Goal: Task Accomplishment & Management: Manage account settings

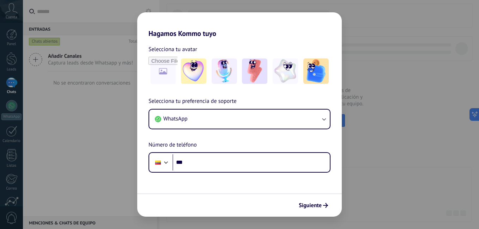
click at [310, 212] on div "Siguiente" at bounding box center [239, 205] width 205 height 23
click at [314, 207] on span "Siguiente" at bounding box center [310, 205] width 23 height 5
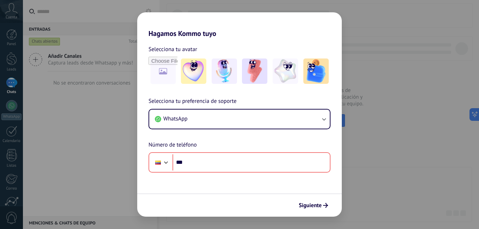
drag, startPoint x: 316, startPoint y: 206, endPoint x: 315, endPoint y: 176, distance: 30.7
click at [315, 207] on span "Siguiente" at bounding box center [310, 205] width 23 height 5
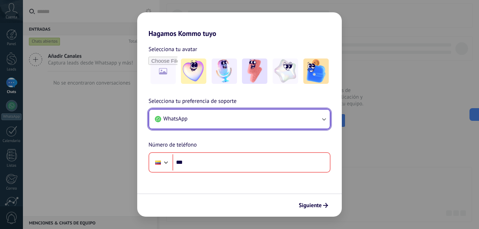
click at [245, 119] on button "WhatsApp" at bounding box center [239, 119] width 181 height 19
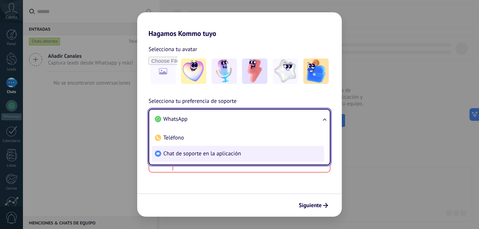
click at [205, 156] on span "Chat de soporte en la aplicación" at bounding box center [202, 153] width 78 height 7
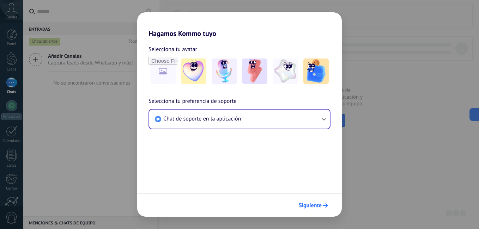
click at [317, 205] on span "Siguiente" at bounding box center [310, 205] width 23 height 5
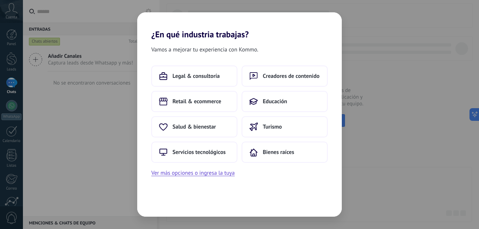
click at [437, 111] on div "¿En qué industria trabajas? Vamos a mejorar tu experiencia con Kommo. Legal & c…" at bounding box center [239, 114] width 479 height 229
click at [285, 109] on button "Educación" at bounding box center [285, 101] width 86 height 21
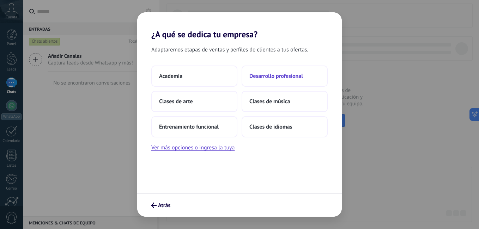
click at [303, 79] on span "Desarrollo profesional" at bounding box center [276, 76] width 54 height 7
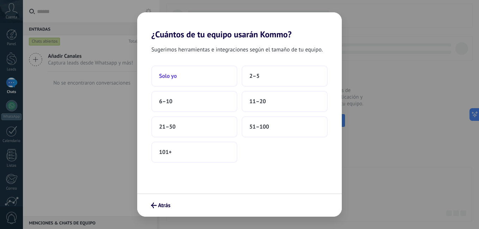
click at [177, 71] on button "Solo yo" at bounding box center [194, 76] width 86 height 21
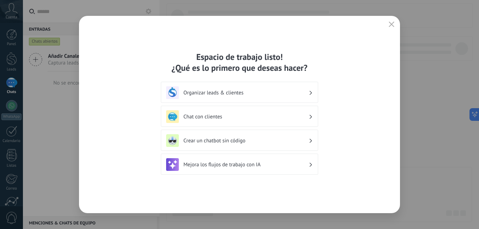
click at [390, 23] on icon "button" at bounding box center [392, 25] width 6 height 6
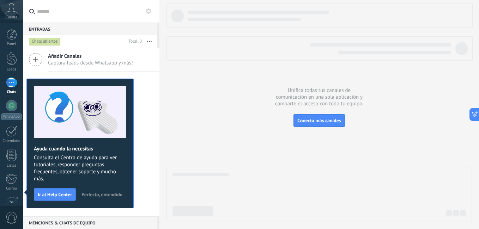
drag, startPoint x: 100, startPoint y: 193, endPoint x: 121, endPoint y: 192, distance: 21.2
click at [100, 192] on span "Perfecto, entendido" at bounding box center [101, 194] width 41 height 5
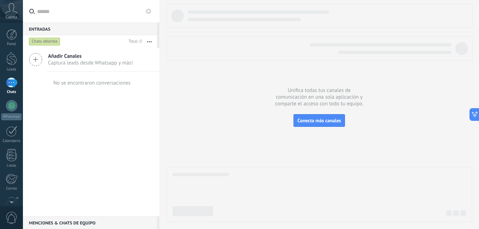
click at [224, 99] on div at bounding box center [318, 113] width 305 height 219
click at [9, 4] on icon at bounding box center [11, 8] width 12 height 11
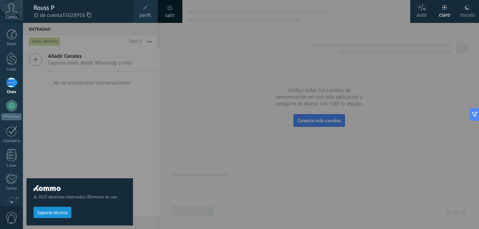
click at [231, 83] on div at bounding box center [262, 114] width 479 height 229
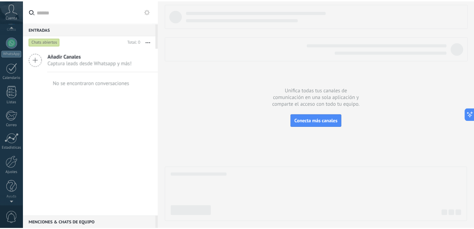
scroll to position [64, 0]
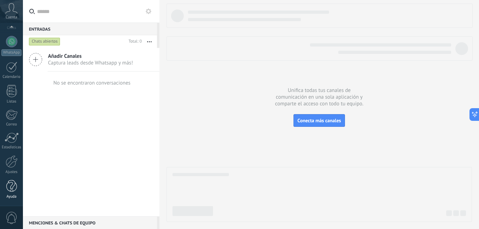
click at [11, 191] on div at bounding box center [11, 186] width 11 height 12
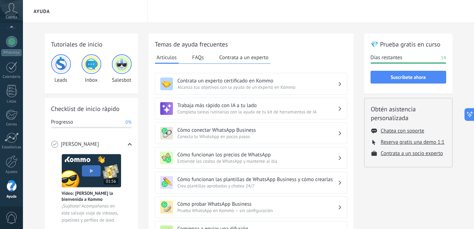
click at [23, 162] on div "Tutoriales de inicio Leads Inbox Salesbot Checklist de inicio rápido Progresso …" at bounding box center [248, 229] width 451 height 413
click at [10, 162] on div at bounding box center [12, 162] width 12 height 12
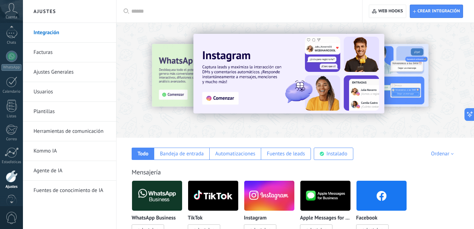
scroll to position [19, 0]
click at [11, 27] on div at bounding box center [11, 28] width 23 height 11
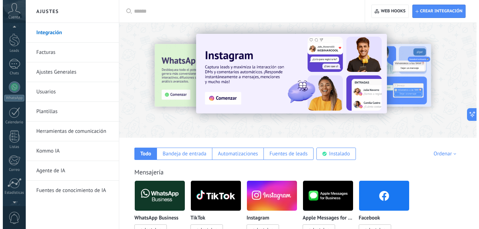
scroll to position [0, 0]
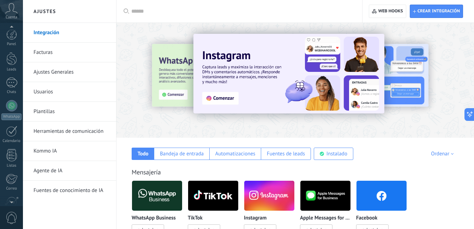
click at [11, 27] on div "Panel Leads Chats WhatsApp Clientes" at bounding box center [23, 114] width 46 height 183
click at [13, 81] on div at bounding box center [11, 83] width 11 height 10
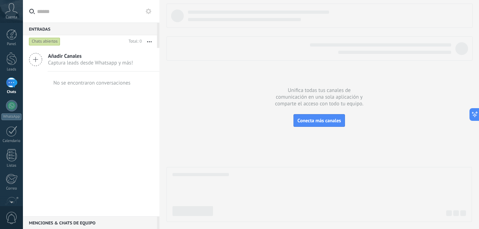
click at [11, 83] on div at bounding box center [11, 83] width 11 height 10
click at [149, 13] on use at bounding box center [149, 11] width 6 height 6
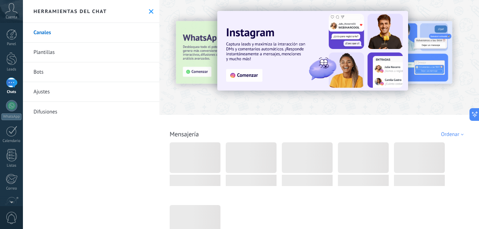
click at [73, 71] on link "Bots" at bounding box center [91, 72] width 137 height 20
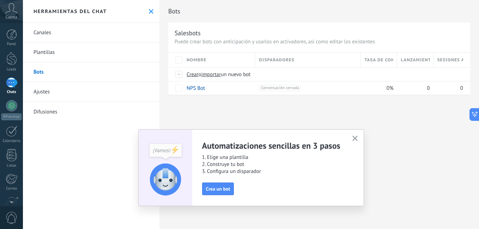
click at [352, 139] on button "button" at bounding box center [355, 139] width 9 height 10
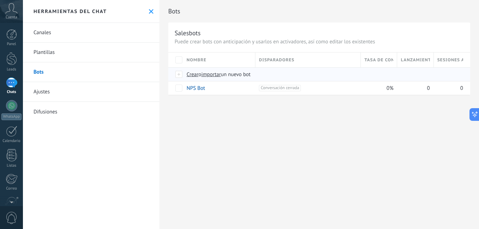
click at [214, 77] on span "importar" at bounding box center [211, 74] width 20 height 7
click at [0, 0] on input "importar un nuevo bot" at bounding box center [0, 0] width 0 height 0
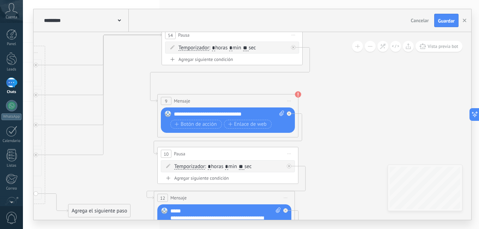
drag, startPoint x: 395, startPoint y: 112, endPoint x: 136, endPoint y: 80, distance: 261.1
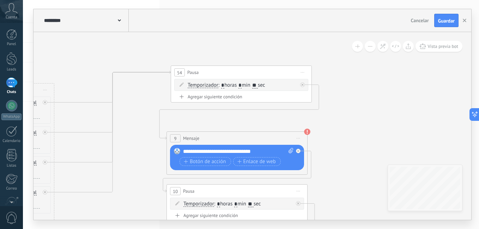
drag, startPoint x: 350, startPoint y: 135, endPoint x: 359, endPoint y: 173, distance: 38.8
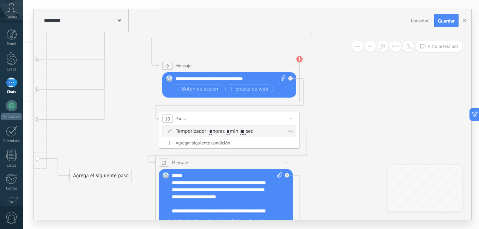
drag, startPoint x: 347, startPoint y: 154, endPoint x: 339, endPoint y: 74, distance: 80.9
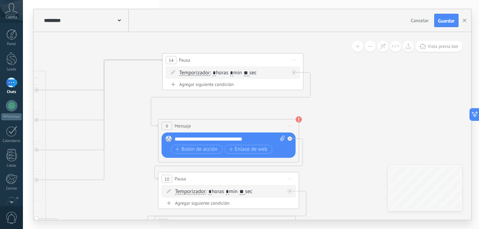
click at [293, 125] on span "Iniciar vista previa aquí Cambiar nombre Duplicar Borrar" at bounding box center [289, 126] width 11 height 10
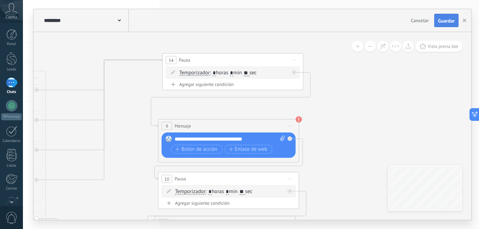
click at [448, 21] on span "Guardar" at bounding box center [446, 20] width 17 height 5
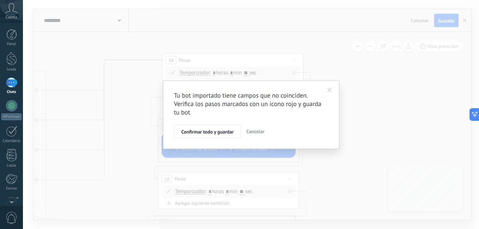
click at [234, 135] on button "Confirmar todo y guardar" at bounding box center [207, 131] width 67 height 13
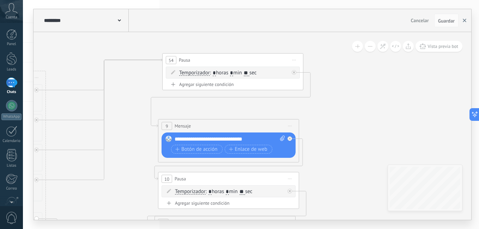
click at [466, 22] on use "button" at bounding box center [465, 21] width 4 height 4
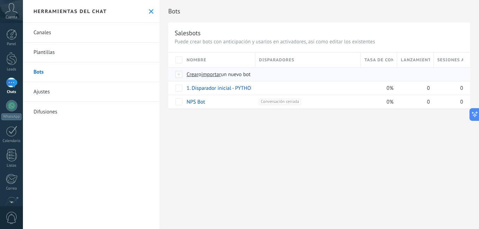
click at [216, 78] on span "importar" at bounding box center [211, 74] width 20 height 7
click at [0, 0] on input "importar un nuevo bot" at bounding box center [0, 0] width 0 height 0
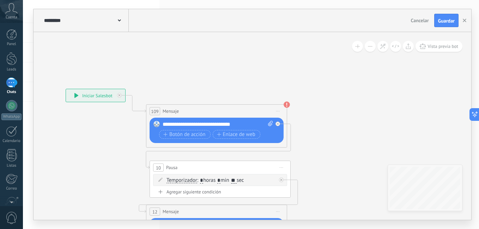
drag, startPoint x: 434, startPoint y: 82, endPoint x: 161, endPoint y: 63, distance: 274.0
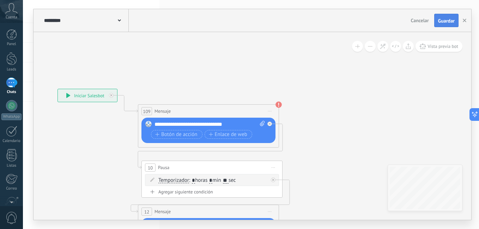
click at [450, 19] on span "Guardar" at bounding box center [446, 20] width 17 height 5
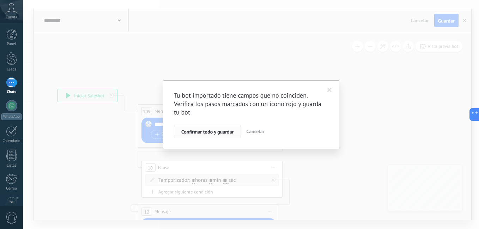
click at [205, 137] on button "Confirmar todo y guardar" at bounding box center [207, 131] width 67 height 13
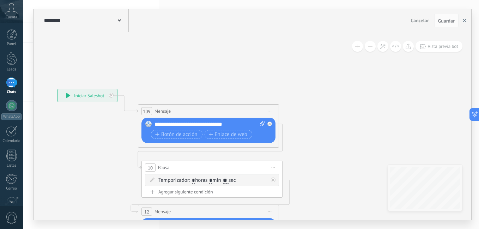
click at [464, 23] on button "button" at bounding box center [464, 20] width 11 height 13
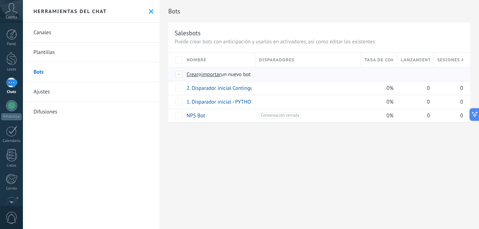
click at [215, 74] on span "importar" at bounding box center [211, 74] width 20 height 7
click at [0, 0] on input "importar un nuevo bot" at bounding box center [0, 0] width 0 height 0
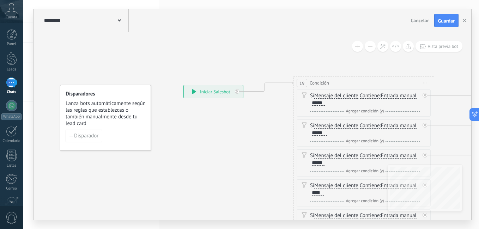
click at [444, 28] on div "********* Salesbots Cancelar Actualización Cancelar Guardar" at bounding box center [253, 20] width 438 height 23
click at [445, 23] on span "Guardar" at bounding box center [446, 20] width 17 height 5
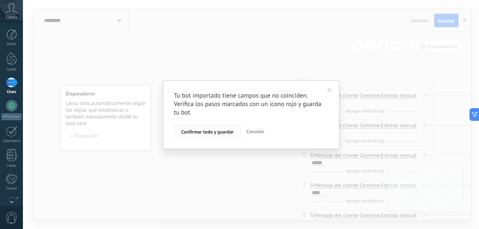
click at [215, 129] on span "Confirmar todo y guardar" at bounding box center [207, 131] width 52 height 5
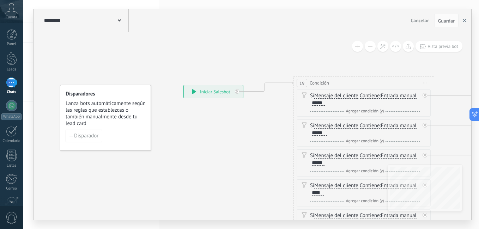
click at [461, 25] on button "button" at bounding box center [464, 20] width 11 height 13
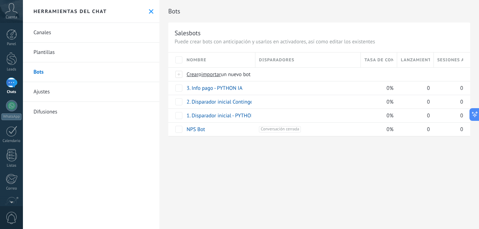
click at [464, 23] on div "Salesbots Puede crear bots con anticipación y usarlos en activadores, así como …" at bounding box center [319, 80] width 302 height 114
click at [214, 77] on span "importar" at bounding box center [211, 74] width 20 height 7
click at [0, 0] on input "importar un nuevo bot" at bounding box center [0, 0] width 0 height 0
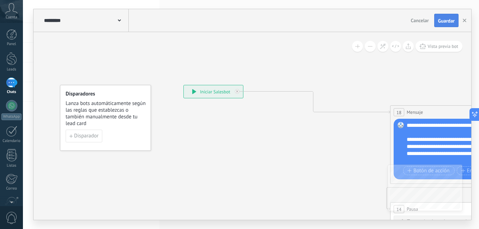
click at [447, 20] on span "Guardar" at bounding box center [446, 20] width 17 height 5
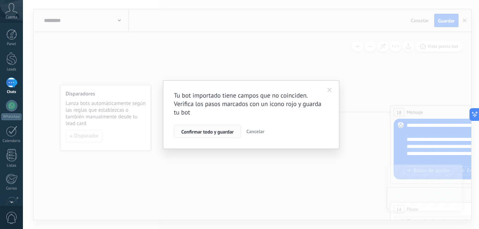
click at [192, 134] on span "Confirmar todo y guardar" at bounding box center [207, 131] width 52 height 5
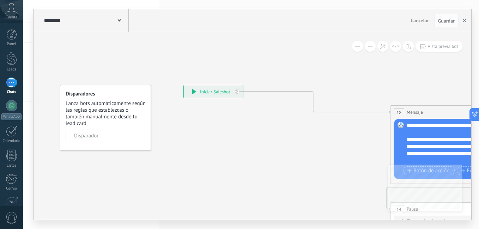
click at [461, 23] on button "button" at bounding box center [464, 20] width 11 height 13
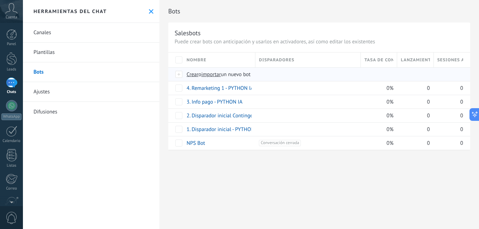
click at [216, 72] on span "importar" at bounding box center [211, 74] width 20 height 7
click at [0, 0] on input "importar un nuevo bot" at bounding box center [0, 0] width 0 height 0
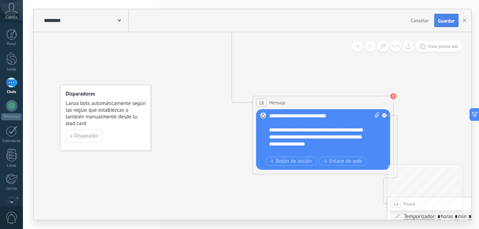
click at [441, 23] on span "Guardar" at bounding box center [446, 20] width 17 height 5
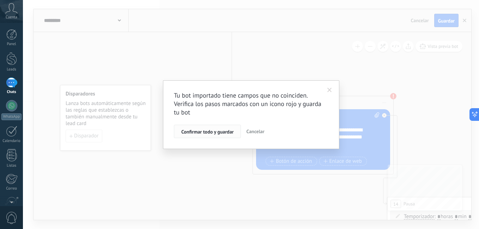
click at [212, 129] on span "Confirmar todo y guardar" at bounding box center [207, 131] width 52 height 5
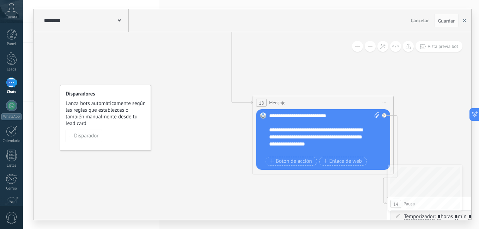
click at [461, 23] on button "button" at bounding box center [464, 20] width 11 height 13
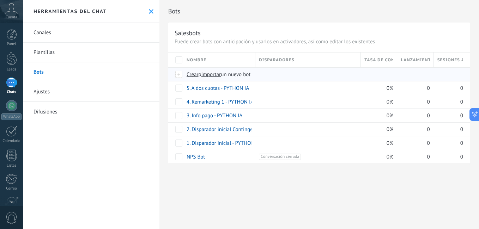
click at [217, 75] on span "importar" at bounding box center [211, 74] width 20 height 7
click at [0, 0] on input "importar un nuevo bot" at bounding box center [0, 0] width 0 height 0
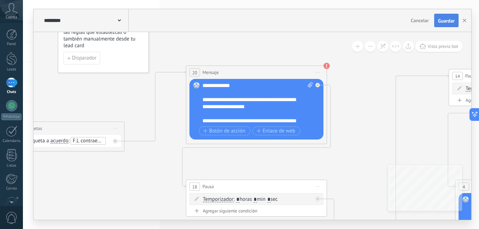
click at [442, 25] on button "Guardar" at bounding box center [446, 20] width 24 height 13
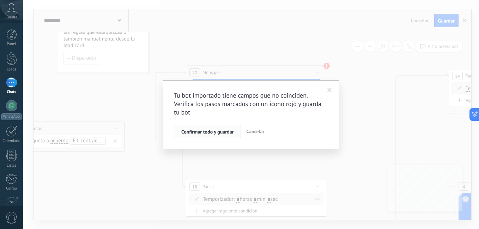
click at [211, 132] on span "Confirmar todo y guardar" at bounding box center [207, 131] width 52 height 5
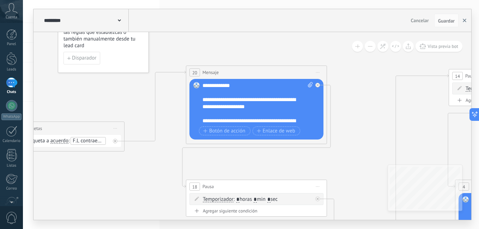
click at [463, 20] on icon "button" at bounding box center [465, 21] width 4 height 4
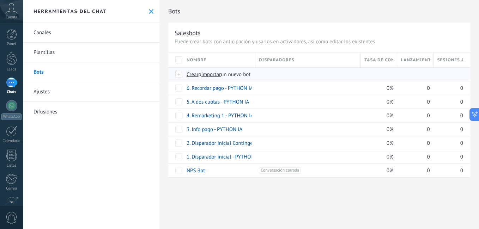
click at [218, 74] on span "importar" at bounding box center [211, 74] width 20 height 7
click at [0, 0] on input "importar un nuevo bot" at bounding box center [0, 0] width 0 height 0
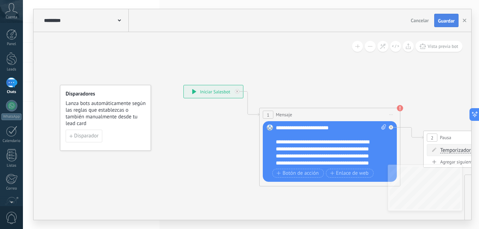
click at [445, 26] on button "Guardar" at bounding box center [446, 20] width 24 height 13
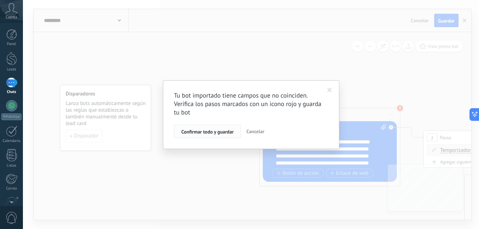
click at [213, 132] on span "Confirmar todo y guardar" at bounding box center [207, 131] width 52 height 5
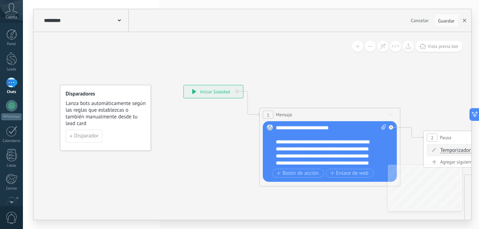
click at [466, 22] on icon "button" at bounding box center [465, 21] width 4 height 4
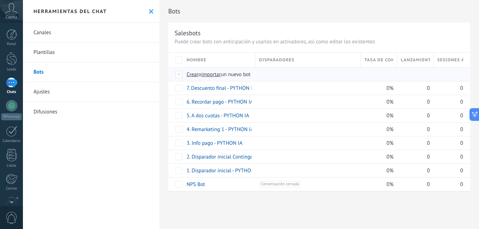
click at [207, 75] on span "importar" at bounding box center [211, 74] width 20 height 7
click at [0, 0] on input "importar un nuevo bot" at bounding box center [0, 0] width 0 height 0
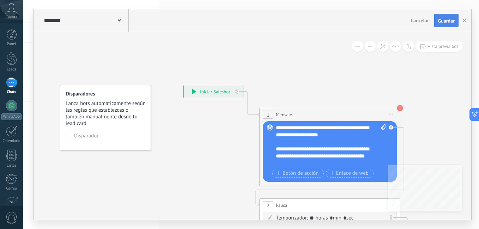
click at [450, 14] on button "Guardar" at bounding box center [446, 20] width 24 height 13
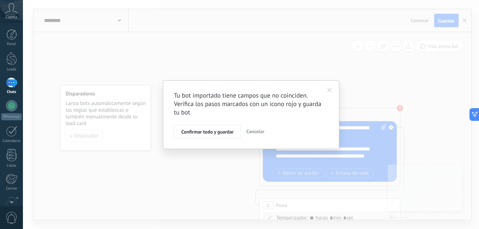
click at [210, 132] on span "Confirmar todo y guardar" at bounding box center [207, 131] width 52 height 5
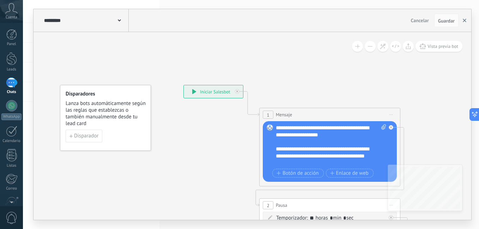
click at [463, 21] on icon "button" at bounding box center [465, 21] width 4 height 4
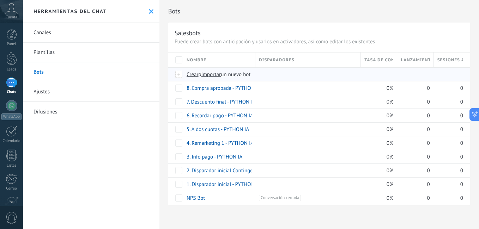
click at [212, 72] on span "importar" at bounding box center [211, 74] width 20 height 7
click at [0, 0] on input "importar un nuevo bot" at bounding box center [0, 0] width 0 height 0
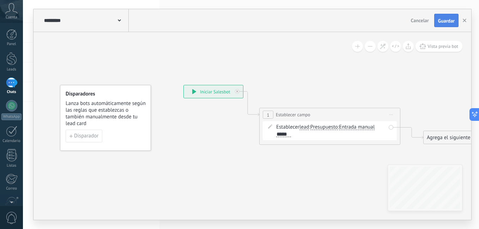
click at [438, 25] on button "Guardar" at bounding box center [446, 20] width 24 height 13
click at [465, 22] on icon "button" at bounding box center [465, 21] width 4 height 4
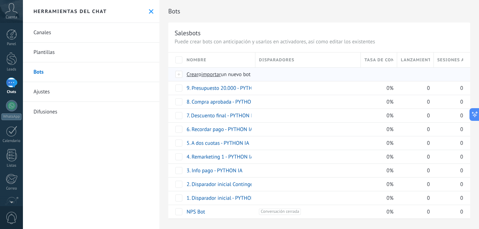
click at [215, 75] on span "importar" at bounding box center [211, 74] width 20 height 7
click at [0, 0] on input "importar un nuevo bot" at bounding box center [0, 0] width 0 height 0
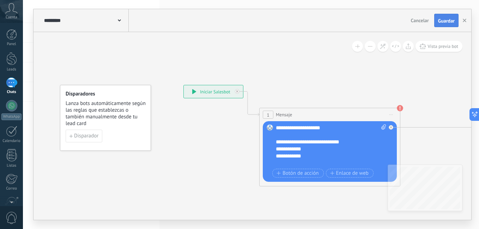
click at [443, 22] on span "Guardar" at bounding box center [446, 20] width 17 height 5
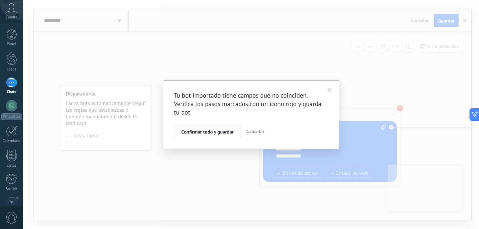
click at [193, 132] on span "Confirmar todo y guardar" at bounding box center [207, 131] width 52 height 5
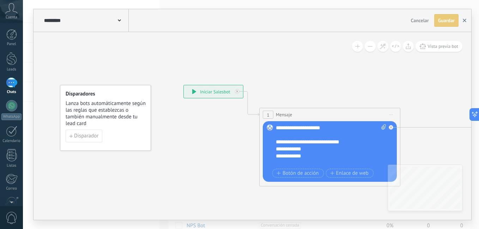
click at [464, 20] on icon "button" at bounding box center [465, 21] width 4 height 4
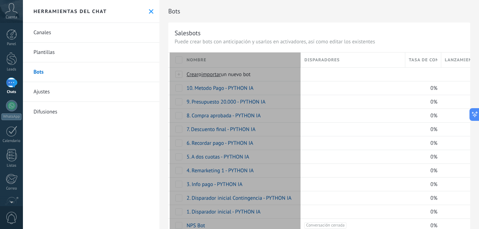
drag, startPoint x: 254, startPoint y: 59, endPoint x: 300, endPoint y: 73, distance: 48.0
click at [300, 67] on div "Nombre" at bounding box center [242, 60] width 118 height 15
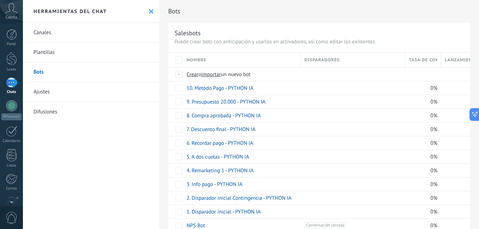
click at [336, 11] on h2 "Bots" at bounding box center [319, 11] width 302 height 14
click at [266, 211] on span at bounding box center [266, 211] width 7 height 7
drag, startPoint x: 236, startPoint y: 211, endPoint x: 274, endPoint y: 214, distance: 38.2
click at [274, 214] on input "**********" at bounding box center [241, 212] width 109 height 9
paste input "**"
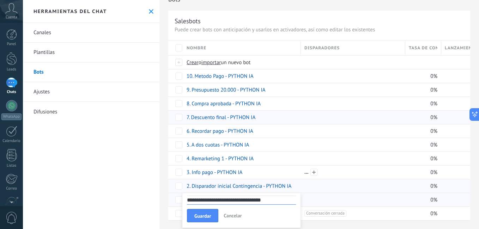
scroll to position [18, 0]
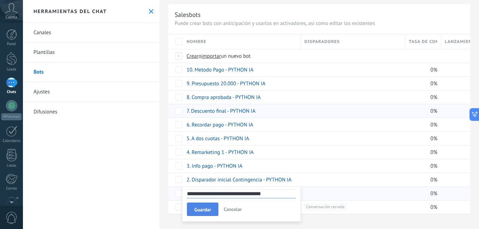
type input "**********"
click at [208, 208] on span "Guardar" at bounding box center [202, 209] width 17 height 5
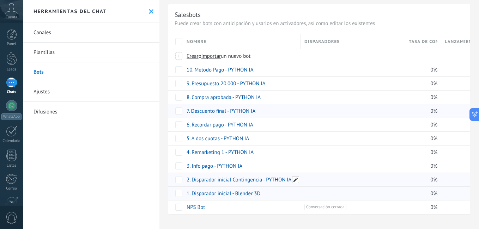
click at [296, 179] on span at bounding box center [295, 179] width 7 height 7
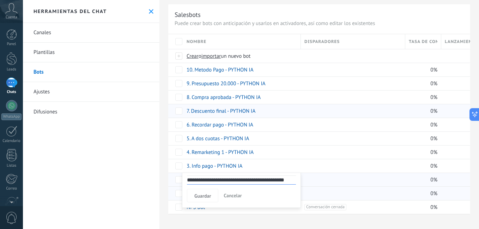
drag, startPoint x: 266, startPoint y: 181, endPoint x: 292, endPoint y: 181, distance: 26.5
click at [292, 181] on input "**********" at bounding box center [241, 180] width 109 height 9
type input "**********"
click at [207, 194] on span "Guardar" at bounding box center [202, 196] width 17 height 5
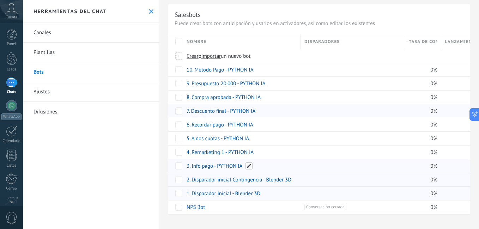
click at [247, 167] on span at bounding box center [248, 166] width 7 height 7
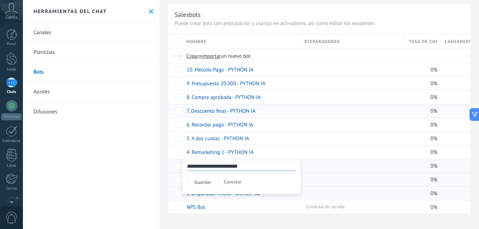
drag, startPoint x: 217, startPoint y: 166, endPoint x: 255, endPoint y: 168, distance: 38.5
click at [255, 168] on input "**********" at bounding box center [241, 166] width 109 height 9
type input "**********"
drag, startPoint x: 193, startPoint y: 182, endPoint x: 265, endPoint y: 184, distance: 71.6
click at [194, 182] on button "Guardar" at bounding box center [202, 181] width 31 height 13
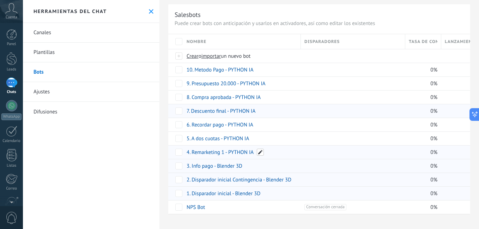
click at [259, 152] on span at bounding box center [260, 152] width 7 height 7
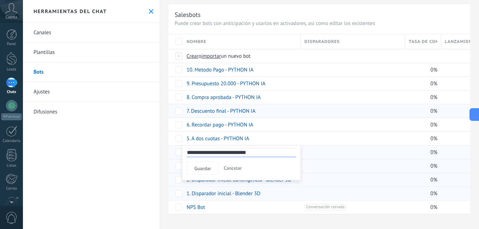
drag, startPoint x: 229, startPoint y: 153, endPoint x: 279, endPoint y: 153, distance: 50.1
click at [279, 153] on input "**********" at bounding box center [241, 152] width 109 height 9
type input "**********"
click at [193, 165] on button "Guardar" at bounding box center [202, 168] width 31 height 13
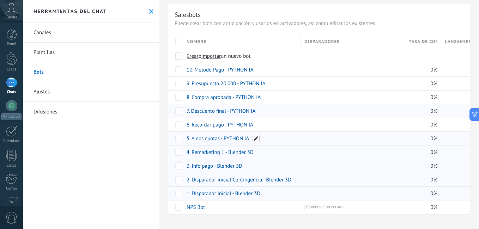
click at [257, 137] on span at bounding box center [256, 138] width 7 height 7
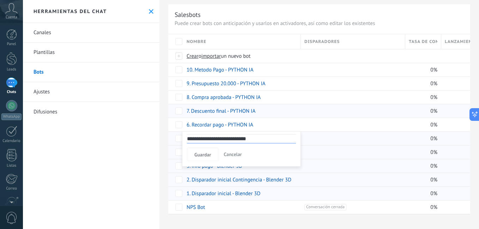
drag, startPoint x: 225, startPoint y: 140, endPoint x: 276, endPoint y: 139, distance: 51.5
click at [276, 139] on input "**********" at bounding box center [241, 138] width 109 height 9
type input "**********"
click at [200, 153] on span "Guardar" at bounding box center [202, 154] width 17 height 5
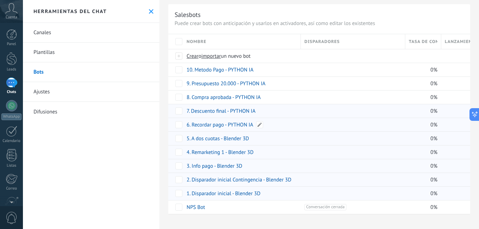
click at [260, 123] on span at bounding box center [259, 124] width 7 height 7
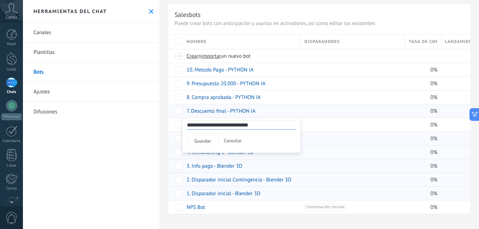
drag, startPoint x: 229, startPoint y: 127, endPoint x: 274, endPoint y: 126, distance: 44.8
click at [274, 126] on input "**********" at bounding box center [241, 125] width 109 height 9
type input "**********"
click at [200, 142] on span "Guardar" at bounding box center [202, 141] width 17 height 5
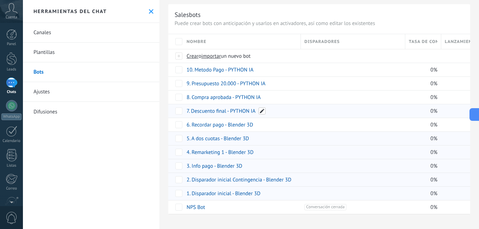
click at [262, 110] on span at bounding box center [262, 111] width 7 height 7
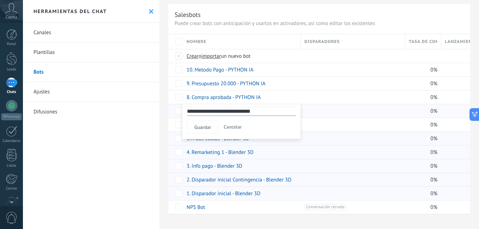
drag, startPoint x: 230, startPoint y: 111, endPoint x: 294, endPoint y: 113, distance: 64.6
click at [294, 113] on input "**********" at bounding box center [241, 111] width 109 height 9
click at [244, 110] on input "**********" at bounding box center [241, 111] width 109 height 9
drag, startPoint x: 230, startPoint y: 112, endPoint x: 275, endPoint y: 115, distance: 45.6
click at [275, 115] on input "**********" at bounding box center [241, 111] width 109 height 9
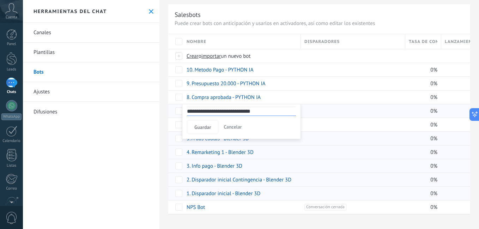
click at [250, 111] on input "**********" at bounding box center [241, 111] width 109 height 9
drag, startPoint x: 231, startPoint y: 110, endPoint x: 267, endPoint y: 110, distance: 36.3
click at [267, 110] on input "**********" at bounding box center [241, 111] width 109 height 9
type input "**********"
click at [208, 126] on span "Guardar" at bounding box center [202, 127] width 17 height 5
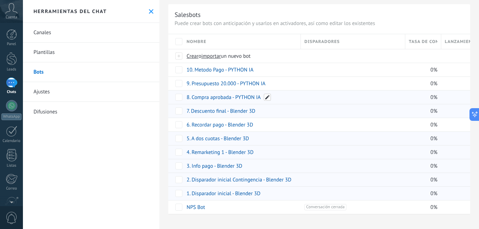
click at [265, 98] on span at bounding box center [267, 97] width 7 height 7
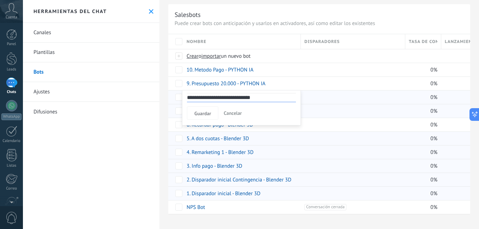
drag, startPoint x: 236, startPoint y: 97, endPoint x: 282, endPoint y: 97, distance: 46.2
click at [282, 97] on input "**********" at bounding box center [241, 97] width 109 height 9
type input "**********"
click at [201, 113] on span "Guardar" at bounding box center [202, 113] width 17 height 5
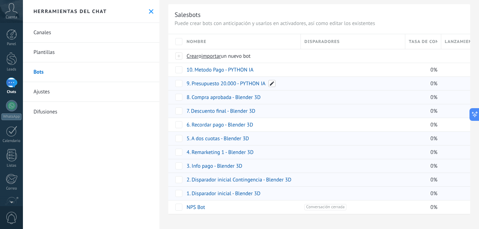
click at [271, 85] on span at bounding box center [271, 83] width 7 height 7
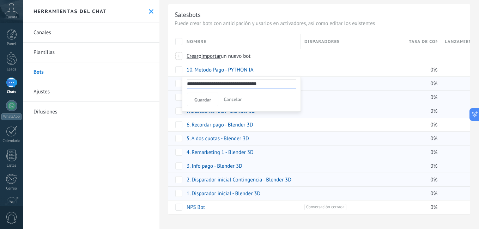
drag, startPoint x: 241, startPoint y: 84, endPoint x: 244, endPoint y: 92, distance: 8.8
click at [286, 84] on input "**********" at bounding box center [241, 83] width 109 height 9
type input "**********"
click at [213, 96] on button "Guardar" at bounding box center [202, 99] width 31 height 13
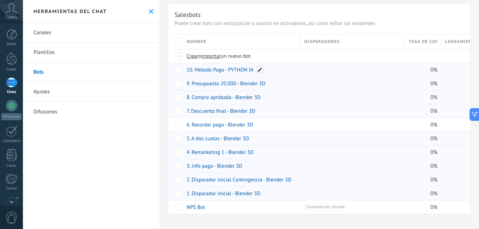
drag, startPoint x: 260, startPoint y: 73, endPoint x: 260, endPoint y: 68, distance: 5.3
click at [260, 68] on span at bounding box center [259, 69] width 7 height 7
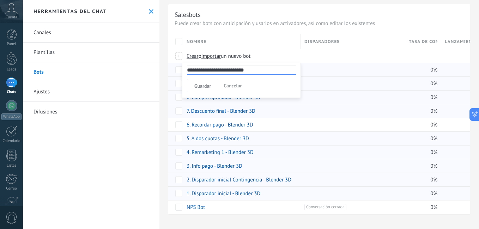
drag, startPoint x: 228, startPoint y: 69, endPoint x: 267, endPoint y: 68, distance: 38.8
click at [271, 68] on input "**********" at bounding box center [241, 70] width 109 height 9
type input "**********"
click at [208, 81] on button "Guardar" at bounding box center [202, 85] width 31 height 13
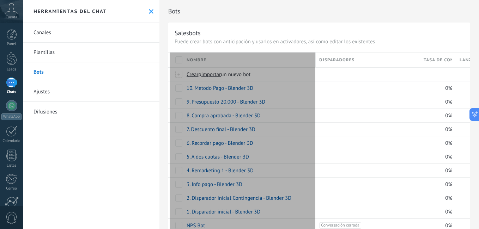
drag, startPoint x: 253, startPoint y: 56, endPoint x: 314, endPoint y: 61, distance: 60.8
click at [314, 61] on div "Nombre" at bounding box center [249, 60] width 133 height 15
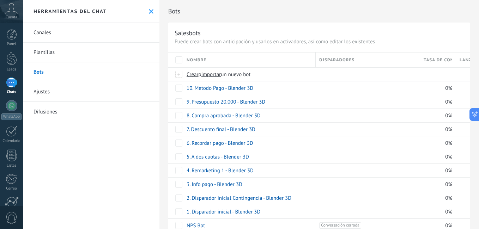
click at [301, 22] on div "Bots" at bounding box center [319, 11] width 302 height 23
click at [210, 75] on span "importar" at bounding box center [211, 74] width 20 height 7
click at [0, 0] on input "importar un nuevo bot" at bounding box center [0, 0] width 0 height 0
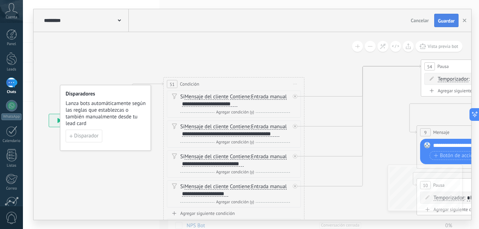
click at [437, 21] on button "Guardar" at bounding box center [446, 20] width 24 height 13
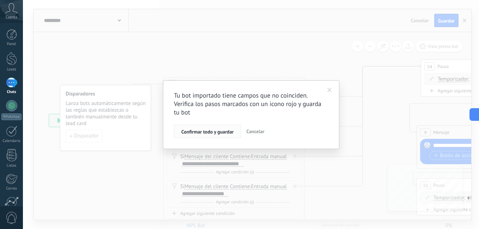
click at [216, 128] on button "Confirmar todo y guardar" at bounding box center [207, 131] width 67 height 13
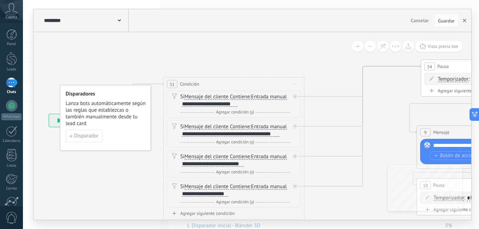
click at [465, 21] on icon "button" at bounding box center [465, 21] width 4 height 4
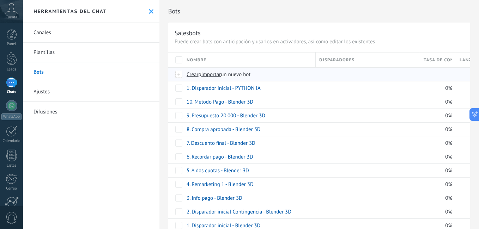
click at [216, 77] on span "importar" at bounding box center [211, 74] width 20 height 7
click at [0, 0] on input "importar un nuevo bot" at bounding box center [0, 0] width 0 height 0
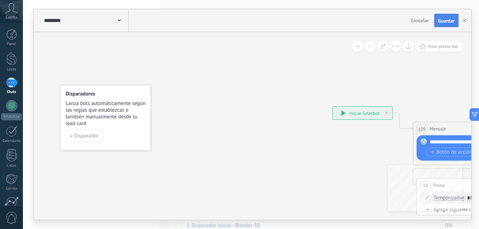
click at [447, 24] on button "Guardar" at bounding box center [446, 20] width 24 height 13
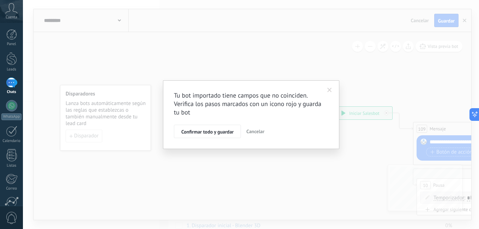
click at [221, 127] on button "Confirmar todo y guardar" at bounding box center [207, 131] width 67 height 13
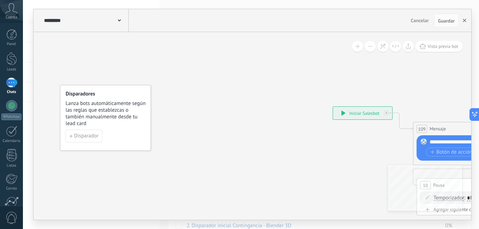
click at [462, 21] on button "button" at bounding box center [464, 20] width 11 height 13
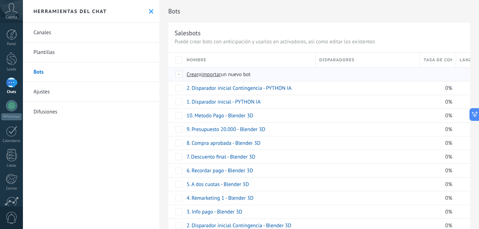
click at [221, 77] on span "importar" at bounding box center [211, 74] width 20 height 7
click at [0, 0] on input "importar un nuevo bot" at bounding box center [0, 0] width 0 height 0
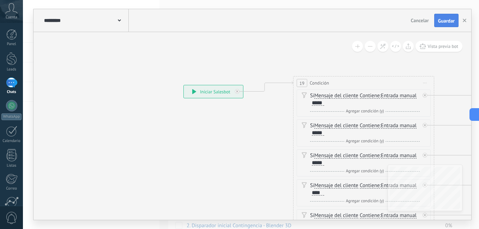
click at [451, 23] on span "Guardar" at bounding box center [446, 20] width 17 height 5
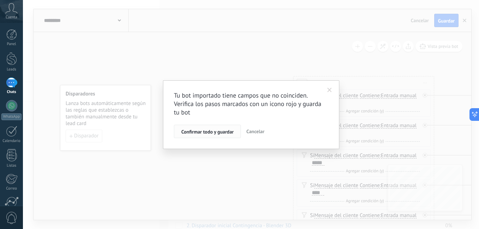
click at [226, 127] on button "Confirmar todo y guardar" at bounding box center [207, 131] width 67 height 13
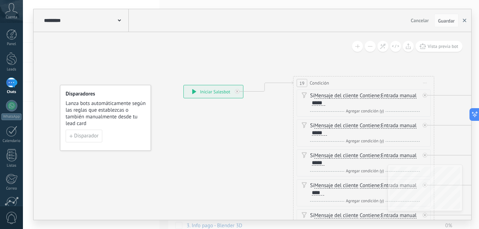
click at [466, 20] on button "button" at bounding box center [464, 20] width 11 height 13
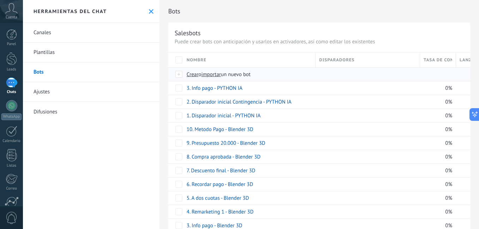
click at [211, 72] on span "importar" at bounding box center [211, 74] width 20 height 7
click at [0, 0] on input "importar un nuevo bot" at bounding box center [0, 0] width 0 height 0
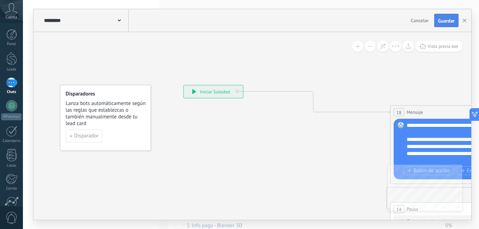
click at [443, 20] on span "Guardar" at bounding box center [446, 20] width 17 height 5
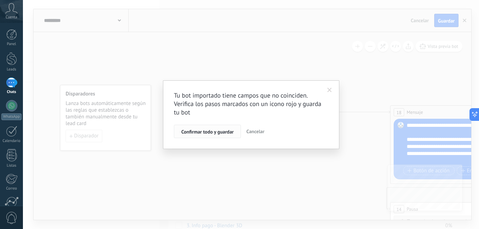
click at [225, 129] on span "Confirmar todo y guardar" at bounding box center [207, 131] width 52 height 5
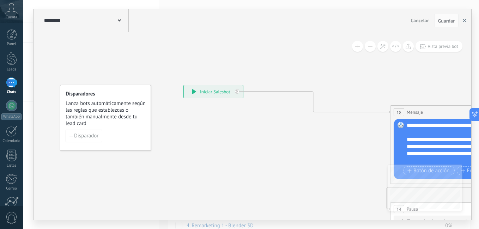
click at [465, 22] on icon "button" at bounding box center [465, 21] width 4 height 4
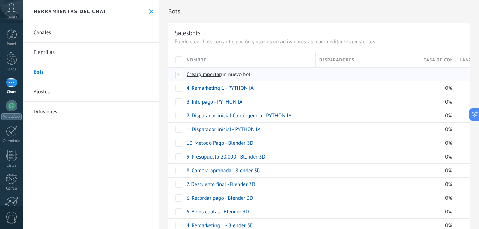
click at [213, 73] on span "importar" at bounding box center [211, 74] width 20 height 7
click at [0, 0] on input "importar un nuevo bot" at bounding box center [0, 0] width 0 height 0
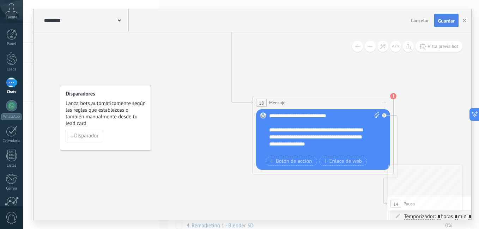
click at [437, 20] on button "Guardar" at bounding box center [446, 20] width 24 height 13
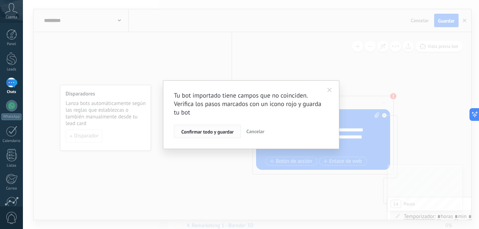
click at [207, 129] on span "Confirmar todo y guardar" at bounding box center [207, 131] width 52 height 5
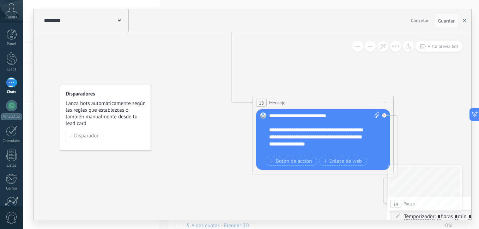
click at [464, 21] on use "button" at bounding box center [465, 21] width 4 height 4
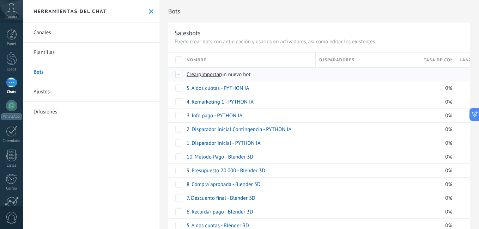
click at [215, 72] on span "importar" at bounding box center [211, 74] width 20 height 7
click at [0, 0] on input "importar un nuevo bot" at bounding box center [0, 0] width 0 height 0
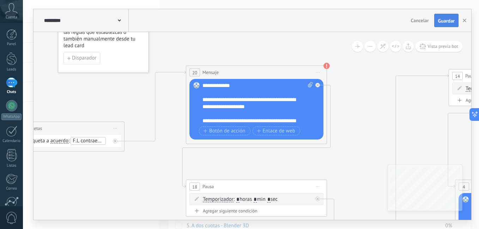
click at [451, 20] on span "Guardar" at bounding box center [446, 20] width 17 height 5
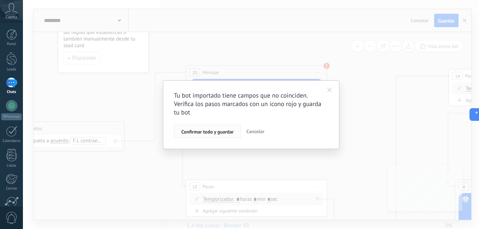
click at [220, 129] on span "Confirmar todo y guardar" at bounding box center [207, 131] width 52 height 5
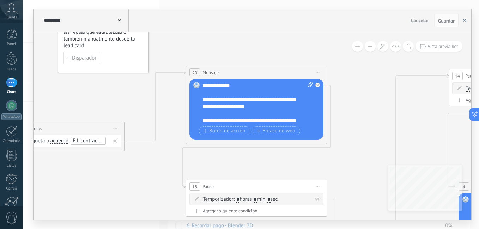
click at [463, 22] on use "button" at bounding box center [465, 21] width 4 height 4
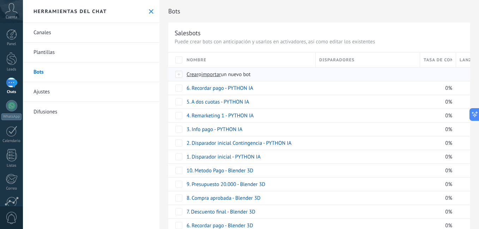
click at [218, 73] on span "importar" at bounding box center [211, 74] width 20 height 7
click at [0, 0] on input "importar un nuevo bot" at bounding box center [0, 0] width 0 height 0
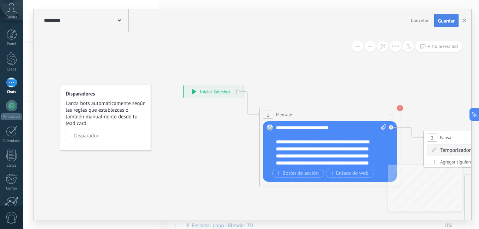
click at [446, 23] on span "Guardar" at bounding box center [446, 20] width 17 height 5
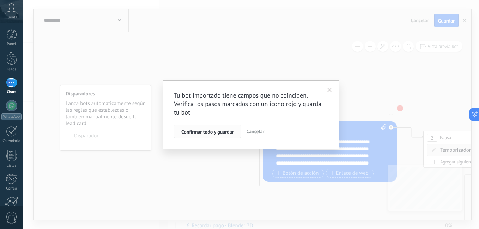
click at [208, 132] on span "Confirmar todo y guardar" at bounding box center [207, 131] width 52 height 5
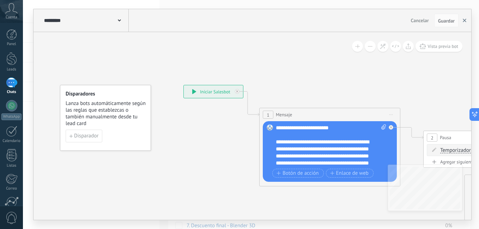
click at [463, 22] on icon "button" at bounding box center [465, 21] width 4 height 4
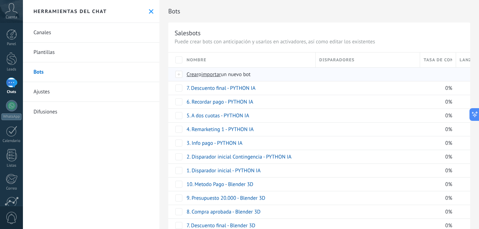
click at [217, 77] on span "importar" at bounding box center [211, 74] width 20 height 7
click at [0, 0] on input "importar un nuevo bot" at bounding box center [0, 0] width 0 height 0
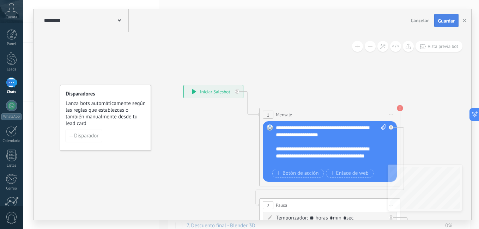
click at [443, 25] on button "Guardar" at bounding box center [446, 20] width 24 height 13
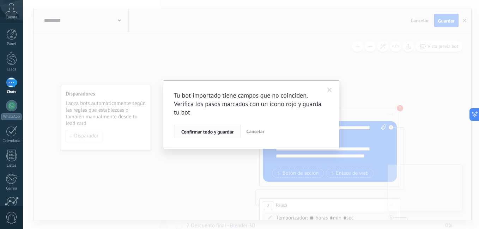
click at [214, 138] on button "Confirmar todo y guardar" at bounding box center [207, 131] width 67 height 13
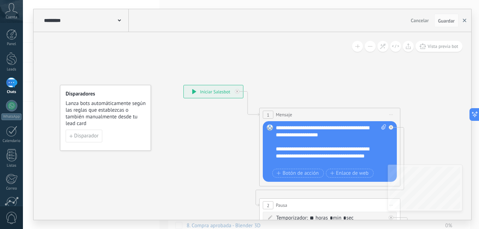
click at [463, 20] on icon "button" at bounding box center [465, 21] width 4 height 4
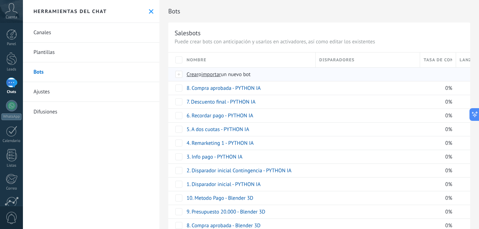
click at [209, 76] on span "importar" at bounding box center [211, 74] width 20 height 7
click at [0, 0] on input "importar un nuevo bot" at bounding box center [0, 0] width 0 height 0
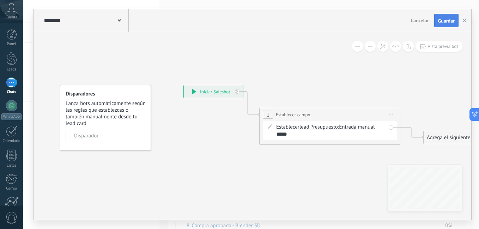
click at [441, 24] on button "Guardar" at bounding box center [446, 20] width 24 height 13
click at [464, 20] on use "button" at bounding box center [465, 21] width 4 height 4
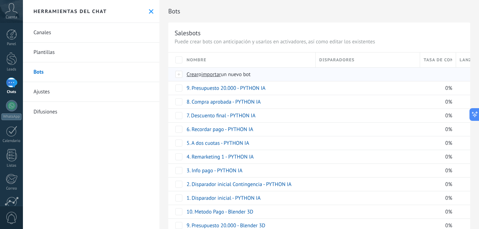
click at [211, 75] on span "importar" at bounding box center [211, 74] width 20 height 7
click at [0, 0] on input "importar un nuevo bot" at bounding box center [0, 0] width 0 height 0
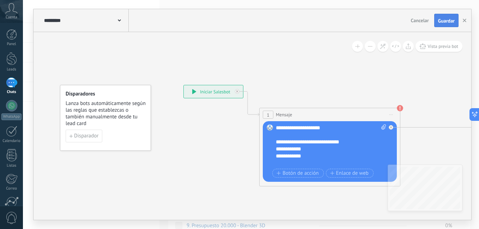
click at [455, 21] on button "Guardar" at bounding box center [446, 20] width 24 height 13
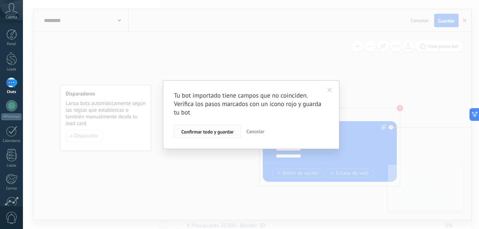
click at [197, 133] on span "Confirmar todo y guardar" at bounding box center [207, 131] width 52 height 5
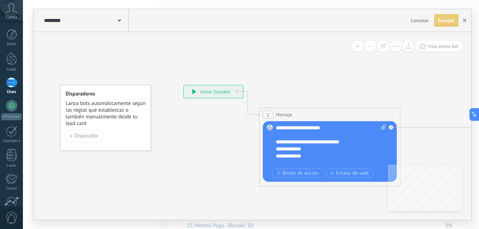
click at [463, 23] on button "button" at bounding box center [464, 20] width 11 height 13
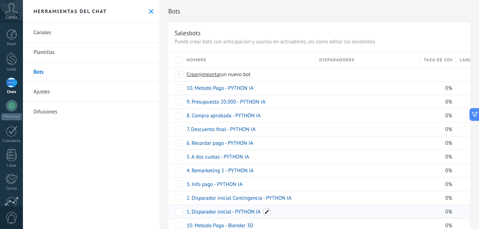
click at [266, 208] on span at bounding box center [266, 211] width 7 height 7
drag, startPoint x: 235, startPoint y: 212, endPoint x: 278, endPoint y: 210, distance: 42.7
click at [277, 209] on input "**********" at bounding box center [249, 212] width 124 height 9
type input "**********"
click at [196, 225] on button "Guardar" at bounding box center [202, 227] width 31 height 13
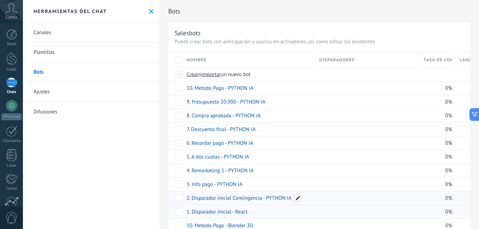
click at [297, 199] on span at bounding box center [298, 198] width 7 height 7
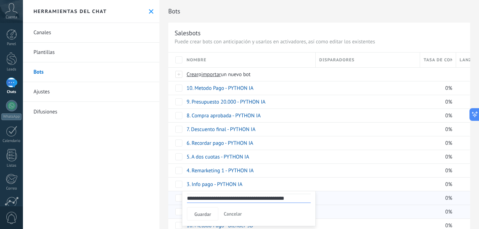
drag, startPoint x: 266, startPoint y: 198, endPoint x: 296, endPoint y: 195, distance: 30.1
click at [296, 195] on input "**********" at bounding box center [249, 198] width 124 height 9
type input "**********"
click at [198, 216] on span "Guardar" at bounding box center [202, 214] width 17 height 5
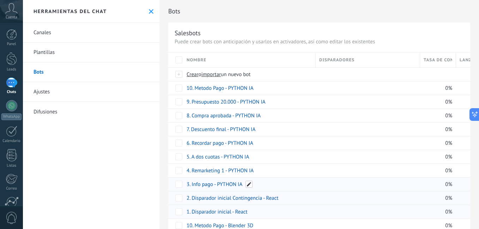
click at [246, 184] on span at bounding box center [248, 184] width 7 height 7
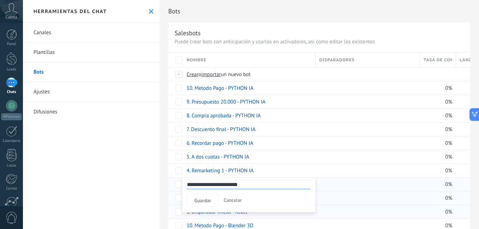
drag, startPoint x: 218, startPoint y: 185, endPoint x: 259, endPoint y: 184, distance: 40.9
click at [259, 184] on input "**********" at bounding box center [249, 184] width 124 height 9
type input "**********"
click at [199, 194] on button "Guardar" at bounding box center [202, 200] width 31 height 13
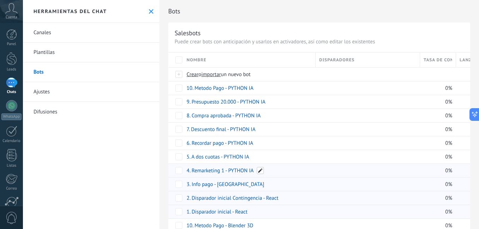
click at [257, 171] on span at bounding box center [260, 170] width 7 height 7
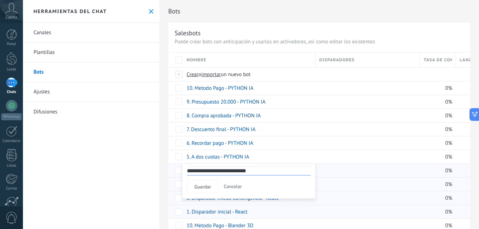
drag, startPoint x: 229, startPoint y: 171, endPoint x: 266, endPoint y: 171, distance: 37.7
click at [266, 171] on input "**********" at bounding box center [249, 170] width 124 height 9
type input "**********"
click at [204, 184] on span "Guardar" at bounding box center [202, 186] width 17 height 5
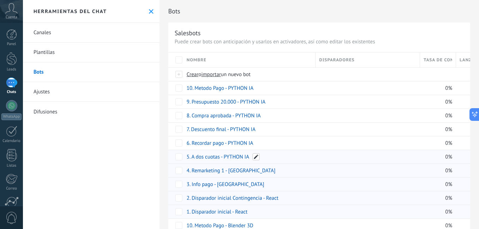
click at [254, 158] on span at bounding box center [256, 156] width 7 height 7
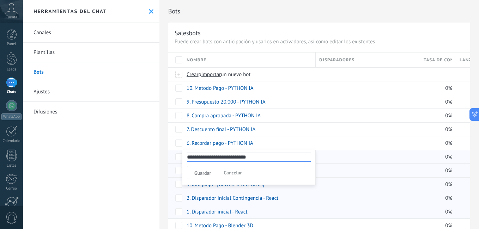
drag, startPoint x: 226, startPoint y: 157, endPoint x: 267, endPoint y: 156, distance: 41.3
click at [267, 156] on input "**********" at bounding box center [249, 157] width 124 height 9
type input "**********"
click at [207, 170] on button "Guardar" at bounding box center [202, 172] width 31 height 13
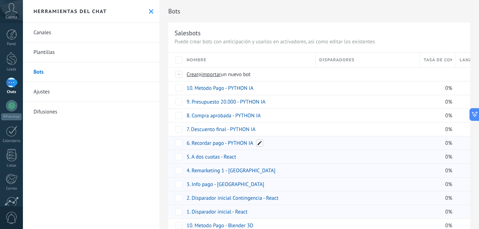
click at [260, 141] on span at bounding box center [259, 143] width 7 height 7
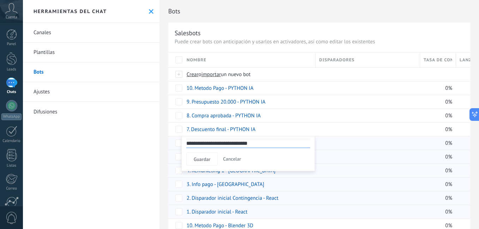
scroll to position [0, 1]
drag, startPoint x: 229, startPoint y: 142, endPoint x: 276, endPoint y: 142, distance: 46.6
click at [276, 142] on input "**********" at bounding box center [248, 143] width 124 height 9
type input "**********"
drag, startPoint x: 205, startPoint y: 159, endPoint x: 258, endPoint y: 139, distance: 56.9
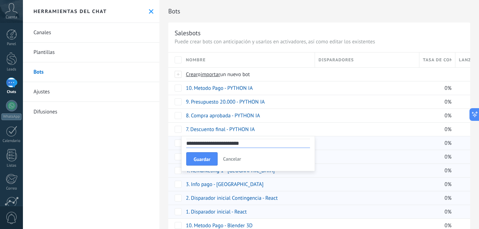
click at [205, 160] on span "Guardar" at bounding box center [202, 159] width 17 height 5
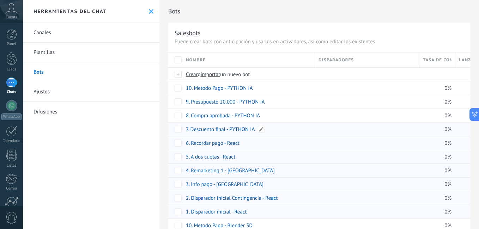
click at [258, 128] on span at bounding box center [261, 129] width 7 height 7
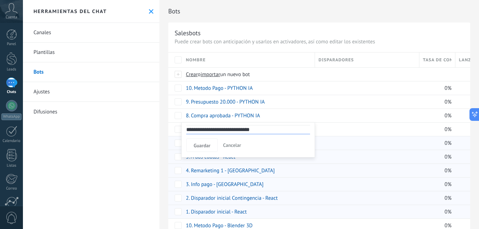
drag, startPoint x: 229, startPoint y: 131, endPoint x: 288, endPoint y: 139, distance: 59.5
click at [288, 139] on div "**********" at bounding box center [248, 139] width 134 height 35
type input "**********"
click at [208, 145] on span "Guardar" at bounding box center [202, 145] width 17 height 5
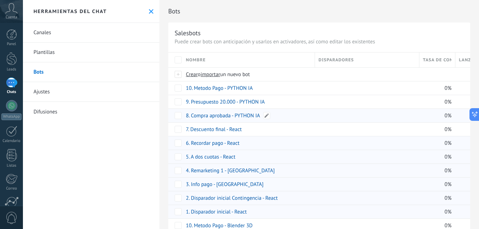
click at [262, 116] on div "8. Compra aprobada - PYTHON IA" at bounding box center [246, 115] width 129 height 13
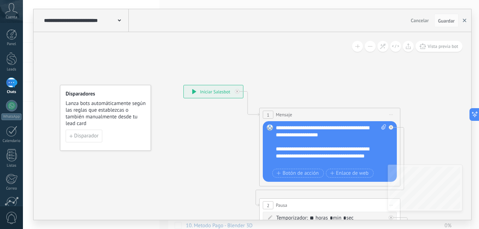
click at [464, 23] on button "button" at bounding box center [464, 20] width 11 height 13
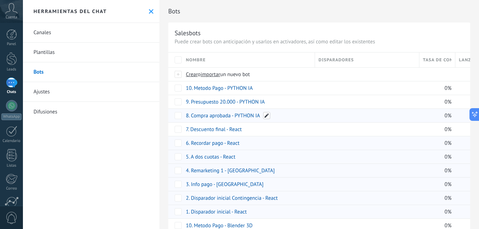
click at [266, 114] on span at bounding box center [266, 115] width 7 height 7
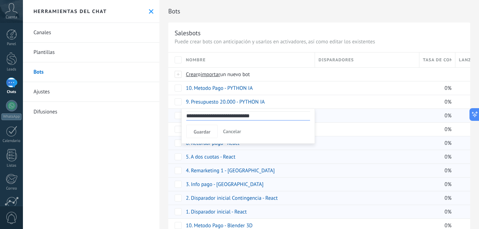
drag, startPoint x: 235, startPoint y: 116, endPoint x: 273, endPoint y: 113, distance: 38.2
click at [273, 113] on input "**********" at bounding box center [248, 115] width 124 height 9
type input "**********"
drag, startPoint x: 195, startPoint y: 126, endPoint x: 256, endPoint y: 117, distance: 61.4
click at [196, 126] on button "Guardar" at bounding box center [201, 131] width 31 height 13
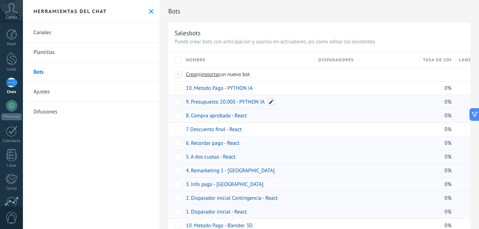
click at [271, 101] on span at bounding box center [271, 101] width 7 height 7
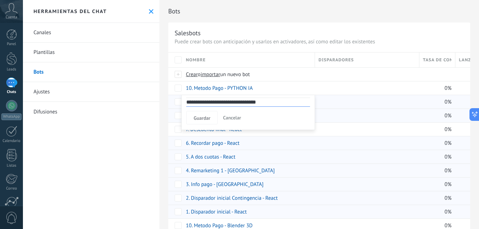
drag, startPoint x: 238, startPoint y: 102, endPoint x: 257, endPoint y: 102, distance: 19.4
click at [257, 102] on input "**********" at bounding box center [248, 102] width 124 height 9
drag, startPoint x: 249, startPoint y: 103, endPoint x: 283, endPoint y: 100, distance: 34.0
click at [283, 100] on input "**********" at bounding box center [248, 102] width 124 height 9
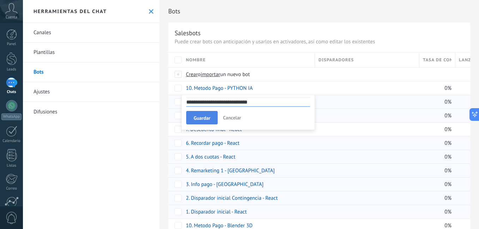
type input "**********"
click at [206, 116] on span "Guardar" at bounding box center [202, 118] width 17 height 5
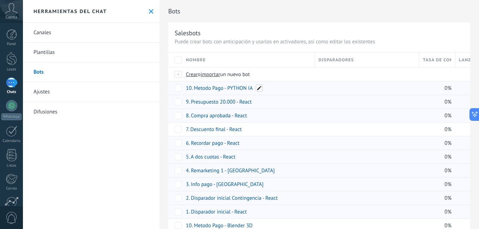
click at [261, 87] on span at bounding box center [259, 88] width 7 height 7
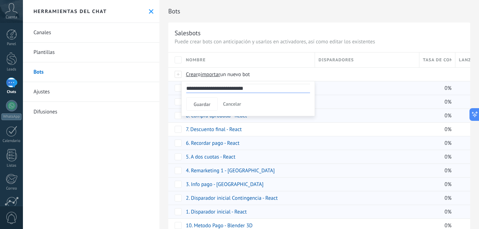
drag, startPoint x: 228, startPoint y: 88, endPoint x: 271, endPoint y: 86, distance: 43.4
click at [271, 86] on input "**********" at bounding box center [248, 88] width 124 height 9
type input "**********"
click at [198, 104] on span "Guardar" at bounding box center [202, 104] width 17 height 5
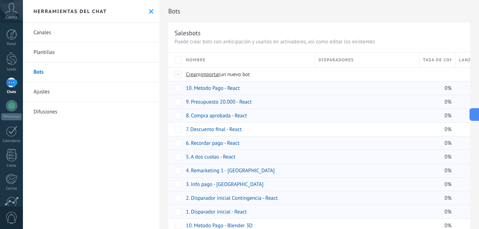
click at [379, 26] on div "Salesbots Puede crear bots con anticipación y usarlos en activadores, así como …" at bounding box center [319, 196] width 302 height 347
click at [327, 11] on h2 "Bots" at bounding box center [319, 11] width 302 height 14
click at [330, 12] on h2 "Bots" at bounding box center [319, 11] width 302 height 14
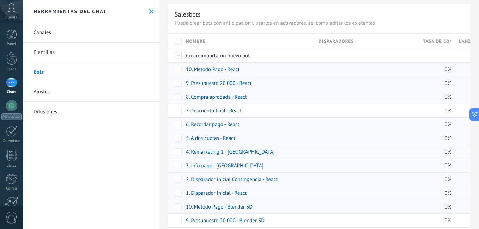
scroll to position [0, 0]
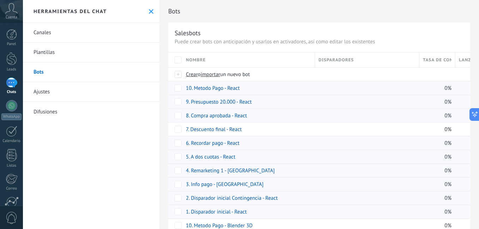
click at [325, 14] on h2 "Bots" at bounding box center [319, 11] width 302 height 14
click at [217, 74] on span "importar" at bounding box center [211, 74] width 20 height 7
click at [0, 0] on input "importar un nuevo bot" at bounding box center [0, 0] width 0 height 0
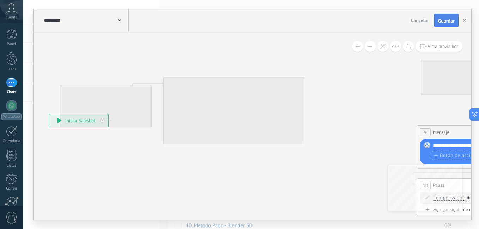
click at [450, 22] on span "Guardar" at bounding box center [446, 20] width 17 height 5
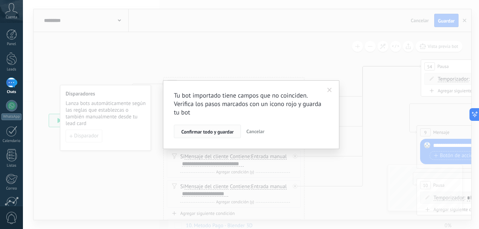
click at [212, 136] on button "Confirmar todo y guardar" at bounding box center [207, 131] width 67 height 13
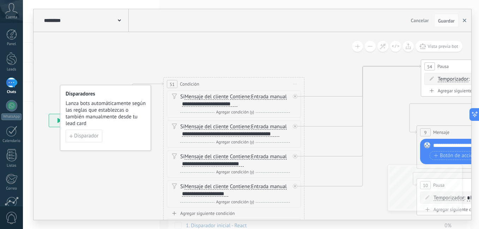
click at [466, 22] on use "button" at bounding box center [465, 21] width 4 height 4
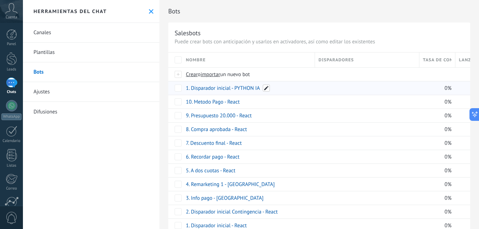
click at [265, 90] on span at bounding box center [266, 88] width 7 height 7
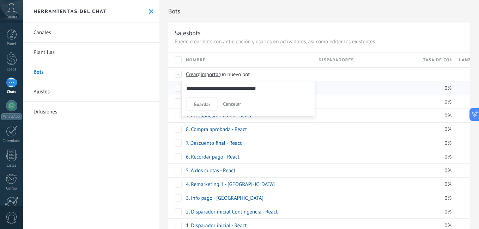
drag, startPoint x: 235, startPoint y: 90, endPoint x: 269, endPoint y: 88, distance: 34.3
click at [269, 88] on input "**********" at bounding box center [248, 88] width 124 height 9
type input "**********"
click at [205, 103] on span "Guardar" at bounding box center [202, 104] width 17 height 5
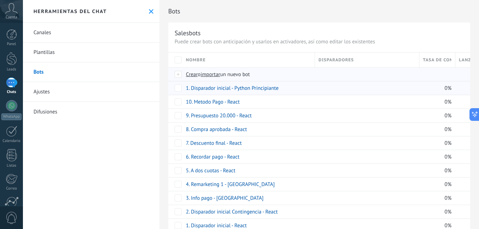
click at [216, 73] on span "importar" at bounding box center [211, 74] width 20 height 7
click at [0, 0] on input "importar un nuevo bot" at bounding box center [0, 0] width 0 height 0
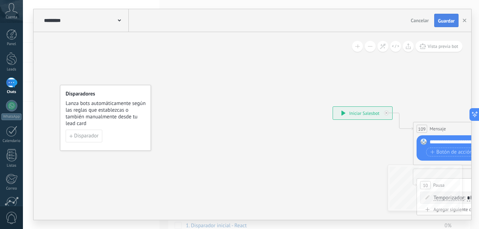
click at [444, 26] on button "Guardar" at bounding box center [446, 20] width 24 height 13
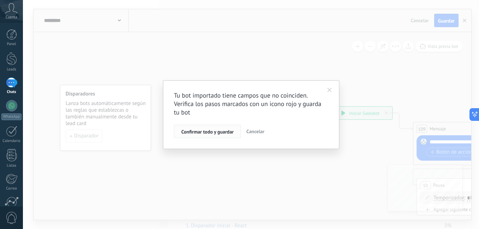
click at [233, 132] on span "Confirmar todo y guardar" at bounding box center [207, 131] width 52 height 5
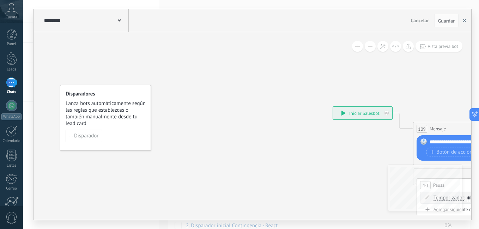
click at [465, 22] on use "button" at bounding box center [465, 21] width 4 height 4
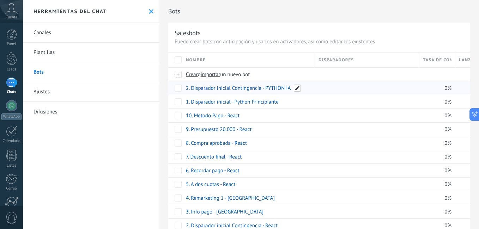
click at [298, 86] on span at bounding box center [297, 88] width 7 height 7
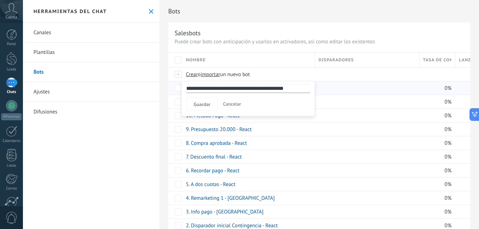
drag, startPoint x: 266, startPoint y: 88, endPoint x: 292, endPoint y: 88, distance: 25.8
click at [292, 88] on input "**********" at bounding box center [248, 88] width 124 height 9
type input "**********"
click at [214, 105] on button "Guardar" at bounding box center [201, 103] width 31 height 13
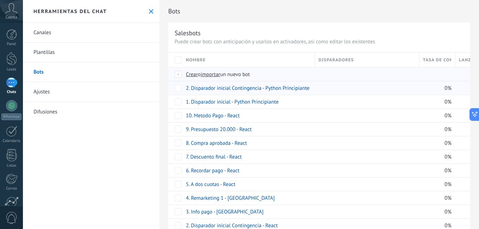
click at [214, 77] on span "importar" at bounding box center [211, 74] width 20 height 7
click at [0, 0] on input "importar un nuevo bot" at bounding box center [0, 0] width 0 height 0
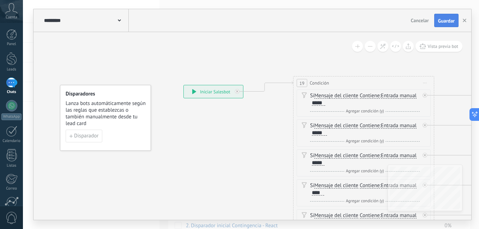
click at [443, 21] on span "Guardar" at bounding box center [446, 20] width 17 height 5
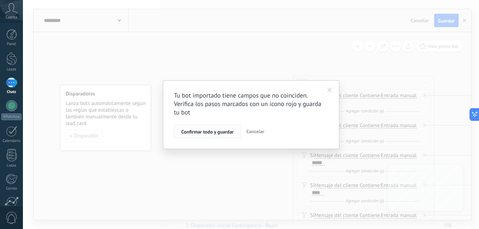
click at [200, 131] on span "Confirmar todo y guardar" at bounding box center [207, 131] width 52 height 5
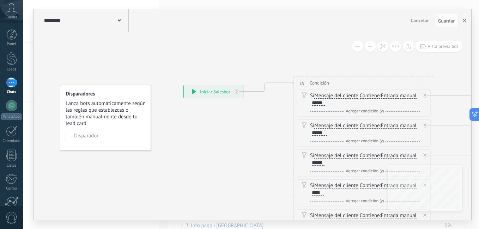
click at [461, 20] on button "button" at bounding box center [464, 20] width 11 height 13
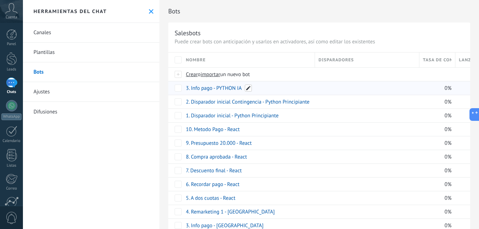
click at [247, 87] on span at bounding box center [248, 88] width 7 height 7
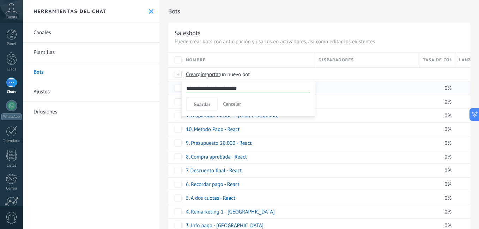
drag, startPoint x: 217, startPoint y: 88, endPoint x: 265, endPoint y: 87, distance: 48.3
click at [265, 87] on input "**********" at bounding box center [248, 88] width 124 height 9
type input "**********"
click at [206, 99] on button "Guardar" at bounding box center [201, 103] width 31 height 13
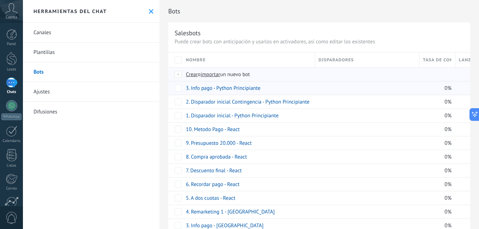
click at [217, 72] on span "importar" at bounding box center [211, 74] width 20 height 7
click at [0, 0] on input "importar un nuevo bot" at bounding box center [0, 0] width 0 height 0
click at [216, 75] on span "importar" at bounding box center [211, 74] width 20 height 7
click at [0, 0] on input "importar un nuevo bot" at bounding box center [0, 0] width 0 height 0
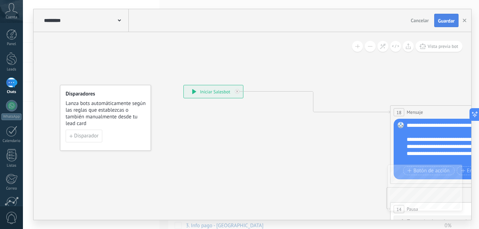
click at [451, 23] on span "Guardar" at bounding box center [446, 20] width 17 height 5
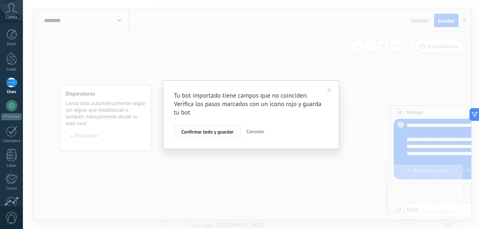
click at [212, 137] on button "Confirmar todo y guardar" at bounding box center [207, 131] width 67 height 13
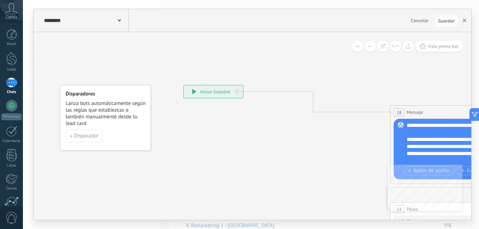
click at [463, 26] on button "button" at bounding box center [464, 20] width 11 height 13
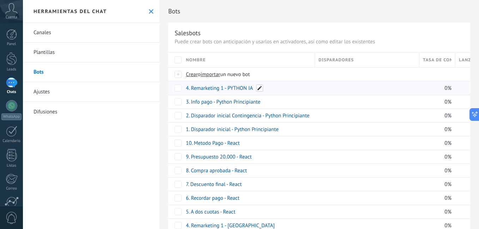
click at [259, 90] on span at bounding box center [259, 88] width 7 height 7
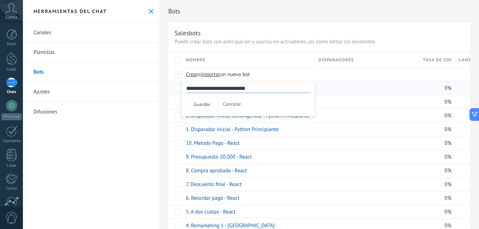
drag, startPoint x: 228, startPoint y: 89, endPoint x: 263, endPoint y: 82, distance: 35.8
click at [263, 82] on div "**********" at bounding box center [248, 98] width 134 height 35
type input "**********"
click at [201, 104] on span "Guardar" at bounding box center [202, 104] width 17 height 5
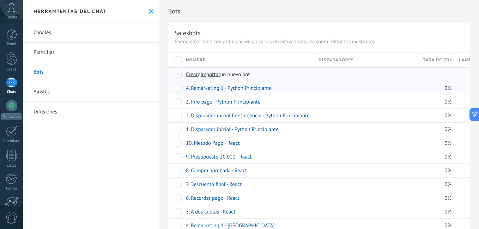
click at [212, 72] on span "importar" at bounding box center [211, 74] width 20 height 7
click at [0, 0] on input "importar un nuevo bot" at bounding box center [0, 0] width 0 height 0
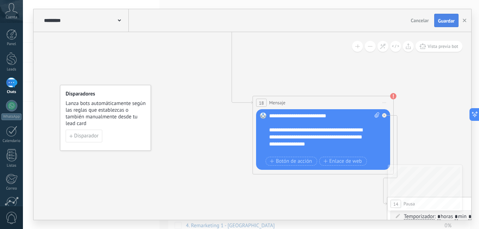
click at [440, 20] on span "Guardar" at bounding box center [446, 20] width 17 height 5
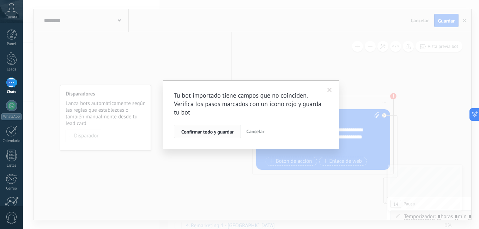
click at [194, 129] on span "Confirmar todo y guardar" at bounding box center [207, 131] width 52 height 5
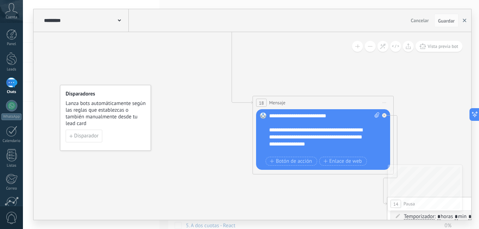
click at [464, 21] on use "button" at bounding box center [465, 21] width 4 height 4
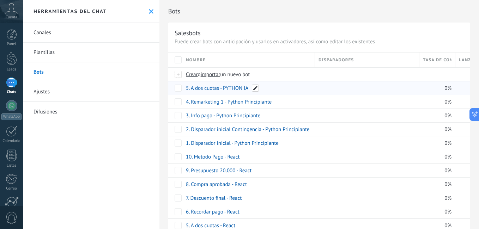
click at [256, 88] on span at bounding box center [255, 88] width 7 height 7
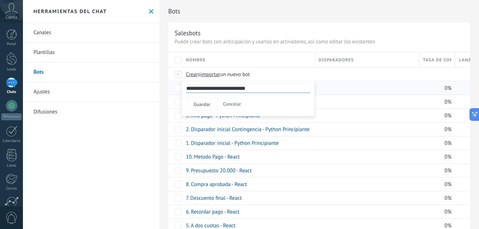
drag, startPoint x: 225, startPoint y: 90, endPoint x: 265, endPoint y: 89, distance: 39.2
click at [265, 89] on input "**********" at bounding box center [248, 88] width 124 height 9
type input "**********"
click at [209, 101] on button "Guardar" at bounding box center [201, 103] width 31 height 13
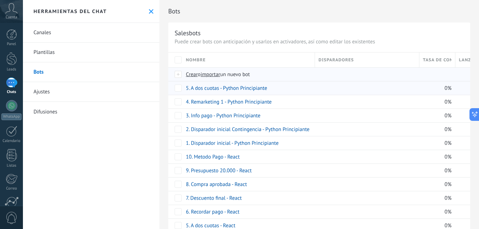
click at [215, 74] on span "importar" at bounding box center [211, 74] width 20 height 7
click at [0, 0] on input "importar un nuevo bot" at bounding box center [0, 0] width 0 height 0
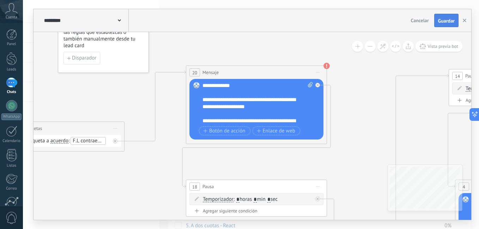
click at [441, 23] on span "Guardar" at bounding box center [446, 20] width 17 height 5
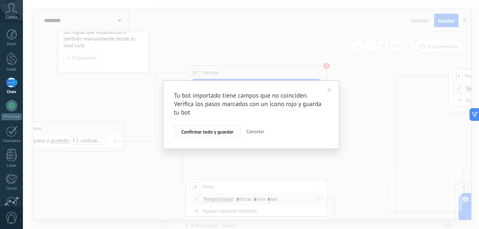
click at [207, 126] on button "Confirmar todo y guardar" at bounding box center [207, 131] width 67 height 13
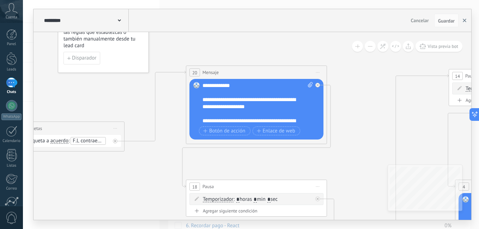
click at [461, 22] on button "button" at bounding box center [464, 20] width 11 height 13
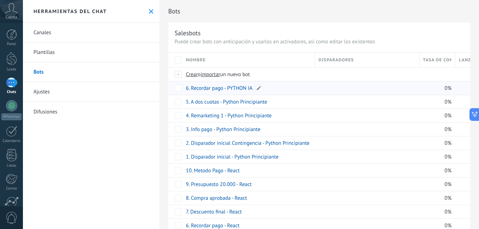
click at [263, 88] on div "6. Recordar pago - PYTHON IA" at bounding box center [246, 87] width 129 height 13
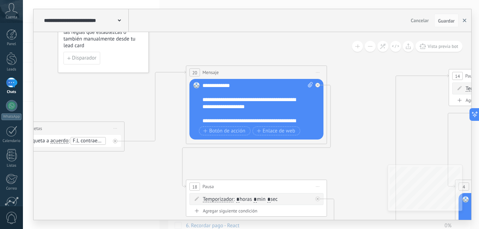
click at [464, 23] on button "button" at bounding box center [464, 20] width 11 height 13
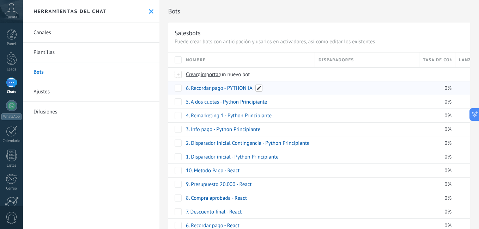
click at [259, 88] on span at bounding box center [258, 88] width 7 height 7
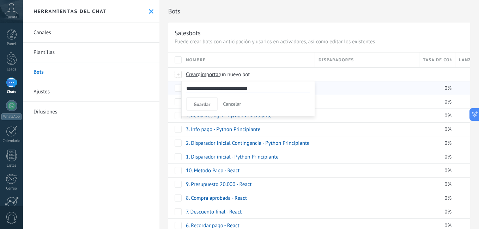
drag, startPoint x: 228, startPoint y: 90, endPoint x: 275, endPoint y: 88, distance: 46.6
click at [275, 88] on input "**********" at bounding box center [248, 88] width 124 height 9
type input "**********"
click at [195, 105] on span "Guardar" at bounding box center [202, 104] width 17 height 5
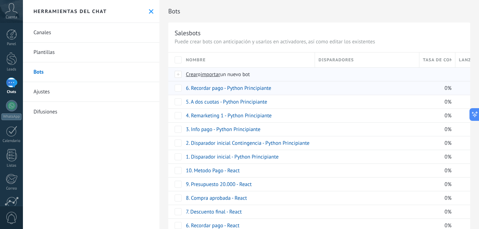
click at [219, 74] on span "importar" at bounding box center [211, 74] width 20 height 7
click at [0, 0] on input "importar un nuevo bot" at bounding box center [0, 0] width 0 height 0
click at [215, 74] on span "importar" at bounding box center [211, 74] width 20 height 7
click at [0, 0] on input "importar un nuevo bot" at bounding box center [0, 0] width 0 height 0
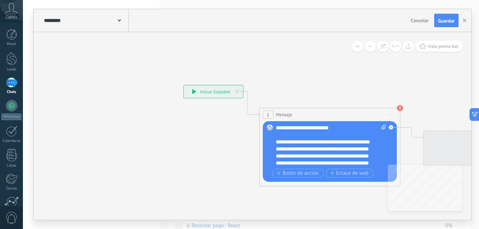
scroll to position [0, 1]
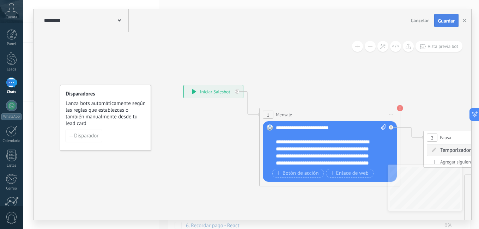
click at [450, 16] on button "Guardar" at bounding box center [446, 20] width 24 height 13
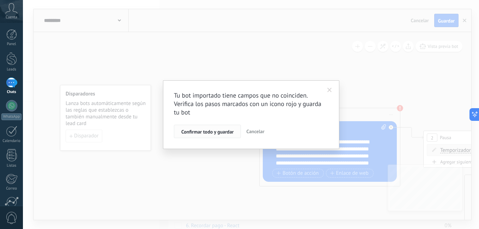
click at [211, 134] on span "Confirmar todo y guardar" at bounding box center [207, 131] width 52 height 5
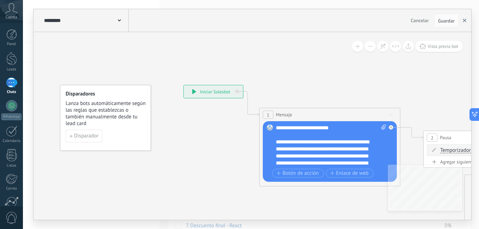
click at [466, 19] on use "button" at bounding box center [465, 21] width 4 height 4
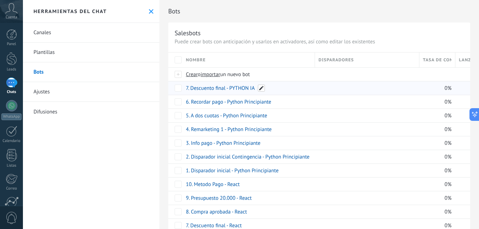
click at [262, 87] on span at bounding box center [261, 88] width 7 height 7
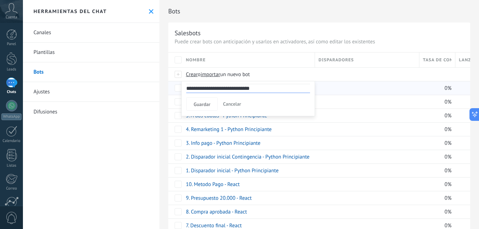
drag, startPoint x: 229, startPoint y: 88, endPoint x: 279, endPoint y: 88, distance: 49.7
click at [279, 88] on input "**********" at bounding box center [248, 88] width 124 height 9
type input "**********"
click at [203, 105] on span "Guardar" at bounding box center [202, 104] width 17 height 5
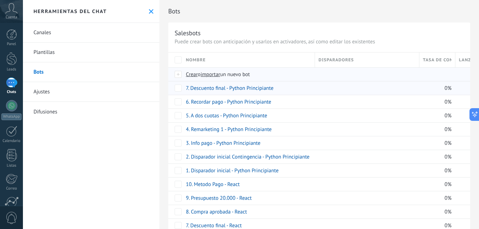
click at [218, 75] on span "importar" at bounding box center [211, 74] width 20 height 7
click at [0, 0] on input "importar un nuevo bot" at bounding box center [0, 0] width 0 height 0
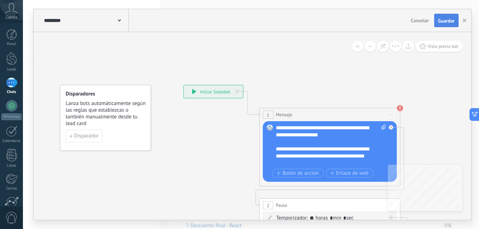
click at [435, 19] on button "Guardar" at bounding box center [446, 20] width 24 height 13
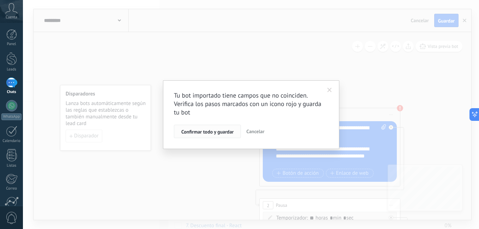
click at [201, 135] on button "Confirmar todo y guardar" at bounding box center [207, 131] width 67 height 13
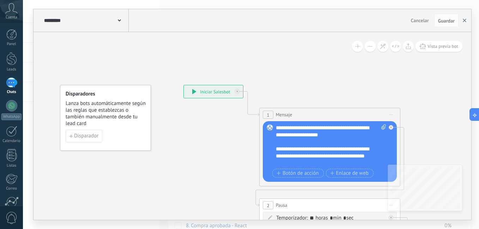
click at [463, 22] on use "button" at bounding box center [465, 21] width 4 height 4
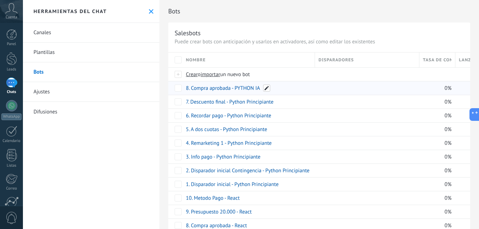
click at [268, 90] on span at bounding box center [266, 88] width 7 height 7
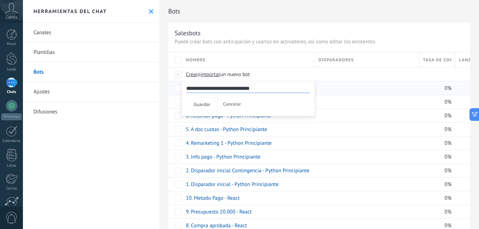
drag, startPoint x: 236, startPoint y: 87, endPoint x: 275, endPoint y: 90, distance: 39.9
click at [272, 88] on input "**********" at bounding box center [248, 88] width 124 height 9
type input "**********"
drag, startPoint x: 194, startPoint y: 105, endPoint x: 212, endPoint y: 109, distance: 18.3
click at [194, 106] on span "Guardar" at bounding box center [202, 104] width 17 height 5
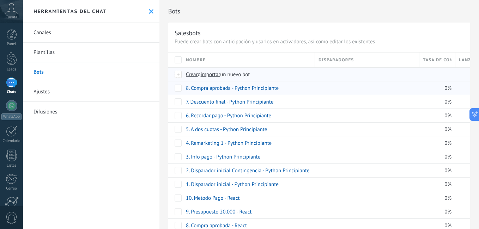
click at [211, 71] on div "Crear o importar un nuevo bot" at bounding box center [307, 74] width 251 height 13
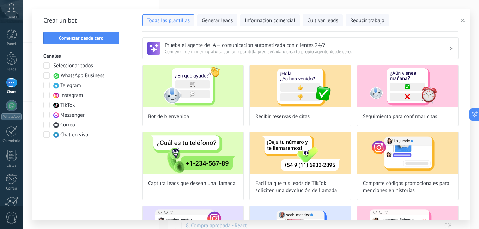
click at [462, 24] on button "button" at bounding box center [464, 20] width 12 height 8
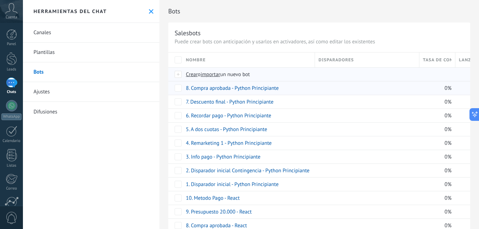
click at [216, 76] on span "importar" at bounding box center [211, 74] width 20 height 7
click at [0, 0] on input "importar un nuevo bot" at bounding box center [0, 0] width 0 height 0
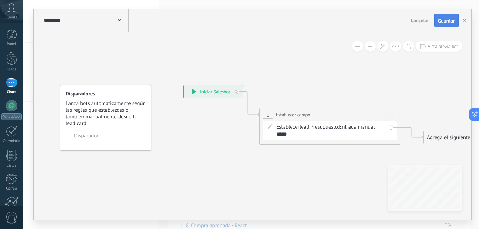
click at [447, 22] on span "Guardar" at bounding box center [446, 20] width 17 height 5
click at [463, 22] on use "button" at bounding box center [465, 21] width 4 height 4
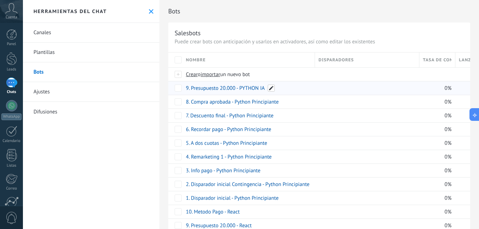
click at [269, 90] on span at bounding box center [271, 88] width 7 height 7
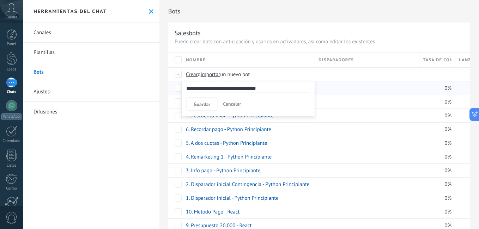
drag, startPoint x: 239, startPoint y: 88, endPoint x: 272, endPoint y: 87, distance: 33.2
click at [272, 87] on input "**********" at bounding box center [248, 88] width 124 height 9
type input "**********"
click at [202, 106] on span "Guardar" at bounding box center [202, 104] width 17 height 5
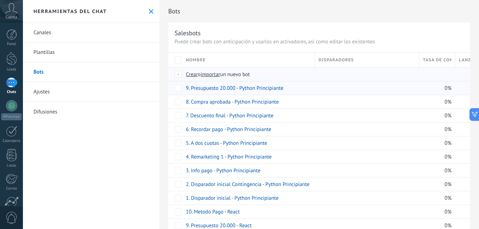
click at [216, 75] on span "importar" at bounding box center [211, 74] width 20 height 7
click at [0, 0] on input "importar un nuevo bot" at bounding box center [0, 0] width 0 height 0
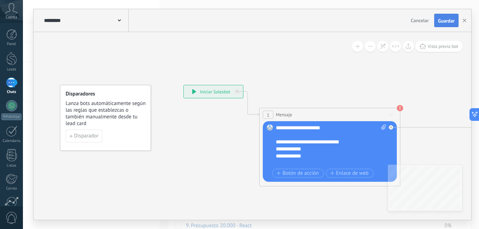
click at [446, 21] on span "Guardar" at bounding box center [446, 20] width 17 height 5
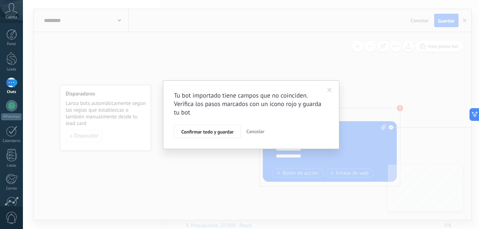
click at [220, 137] on button "Confirmar todo y guardar" at bounding box center [207, 131] width 67 height 13
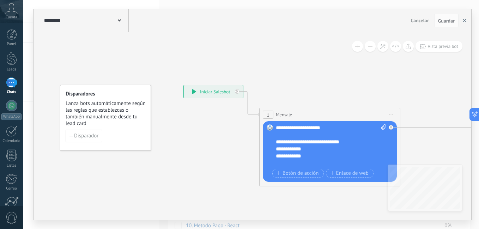
click at [464, 22] on icon "button" at bounding box center [465, 21] width 4 height 4
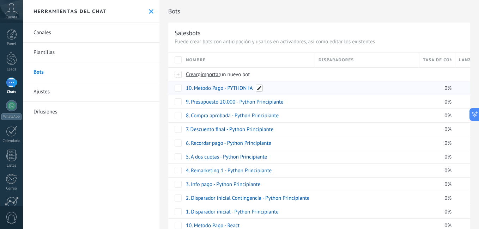
click at [260, 87] on span at bounding box center [259, 88] width 7 height 7
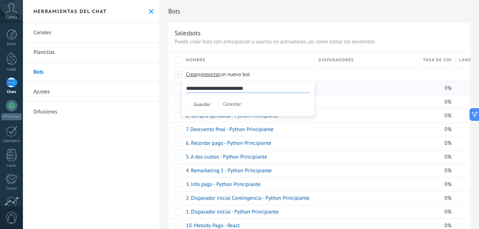
drag, startPoint x: 229, startPoint y: 90, endPoint x: 270, endPoint y: 84, distance: 41.8
click at [270, 84] on input "**********" at bounding box center [248, 88] width 124 height 9
type input "**********"
click at [195, 102] on span "Guardar" at bounding box center [202, 104] width 17 height 5
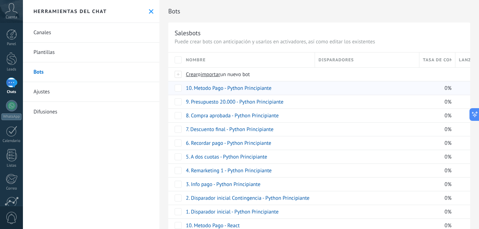
click at [360, 29] on div "Salesbots" at bounding box center [319, 33] width 289 height 8
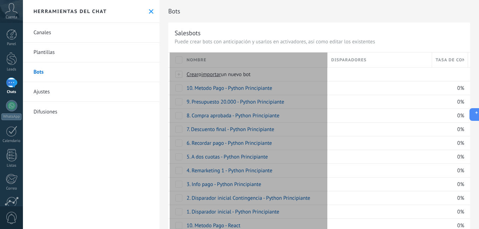
drag, startPoint x: 253, startPoint y: 59, endPoint x: 325, endPoint y: 61, distance: 72.7
click at [325, 61] on div "Nombre" at bounding box center [255, 60] width 145 height 15
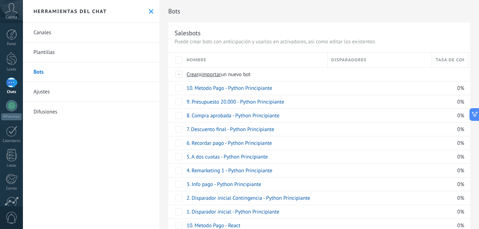
click at [326, 16] on h2 "Bots" at bounding box center [319, 11] width 302 height 14
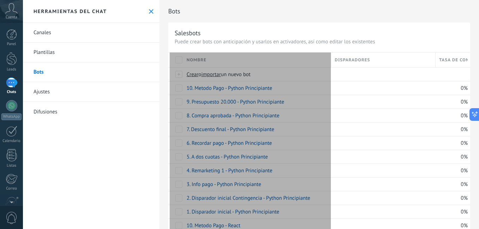
drag, startPoint x: 254, startPoint y: 60, endPoint x: 330, endPoint y: 56, distance: 76.3
click at [330, 56] on div "Nombre" at bounding box center [257, 60] width 148 height 15
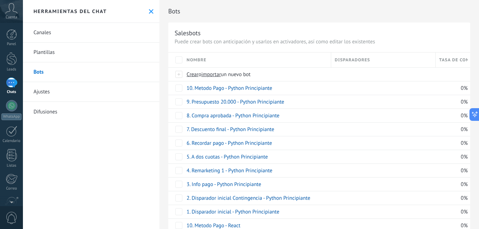
click at [359, 13] on h2 "Bots" at bounding box center [319, 11] width 302 height 14
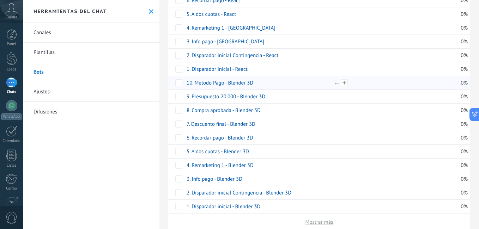
scroll to position [297, 0]
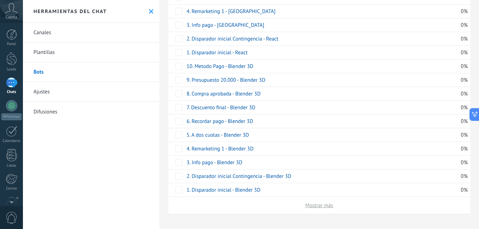
click at [325, 211] on div "Mostrar más" at bounding box center [319, 205] width 302 height 17
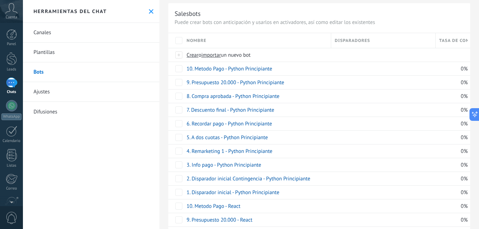
scroll to position [11, 0]
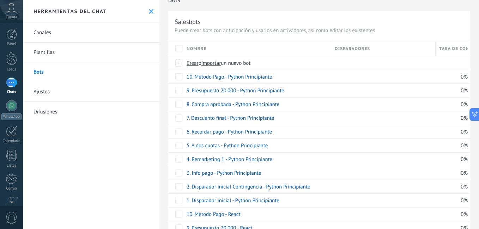
click at [307, 23] on div "Salesbots" at bounding box center [319, 22] width 289 height 8
click at [218, 63] on span "importar" at bounding box center [211, 63] width 20 height 7
click at [0, 0] on input "importar un nuevo bot" at bounding box center [0, 0] width 0 height 0
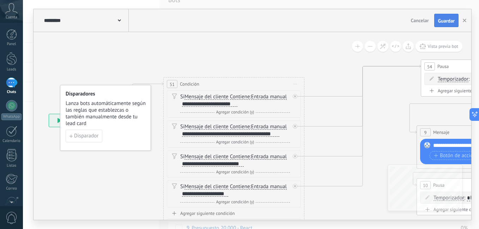
click at [437, 21] on button "Guardar" at bounding box center [446, 20] width 24 height 13
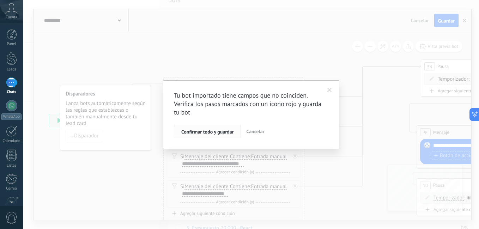
click at [212, 133] on span "Confirmar todo y guardar" at bounding box center [207, 131] width 52 height 5
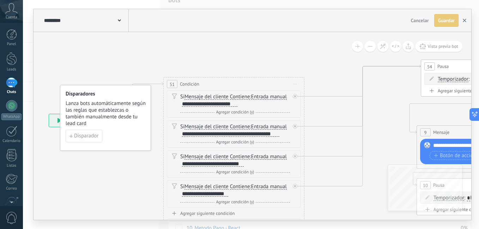
click at [463, 22] on icon "button" at bounding box center [465, 21] width 4 height 4
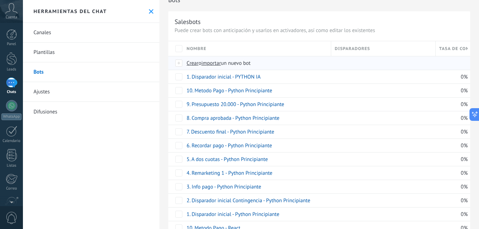
click at [217, 64] on span "importar" at bounding box center [211, 63] width 20 height 7
click at [0, 0] on input "importar un nuevo bot" at bounding box center [0, 0] width 0 height 0
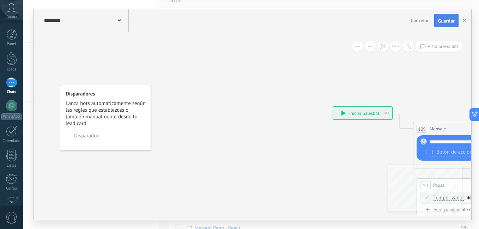
click at [445, 23] on span "Guardar" at bounding box center [446, 20] width 17 height 5
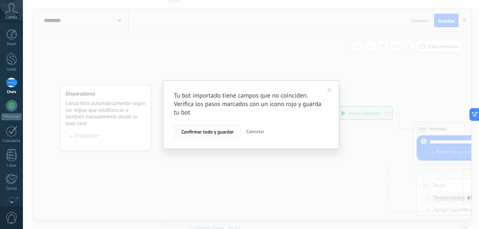
click at [207, 129] on span "Confirmar todo y guardar" at bounding box center [207, 131] width 52 height 5
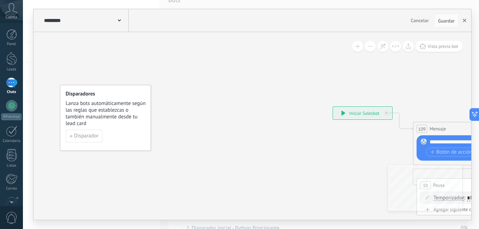
click at [462, 19] on button "button" at bounding box center [464, 20] width 11 height 13
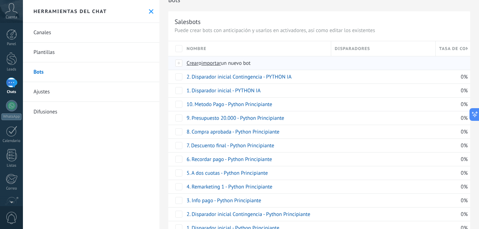
click at [215, 62] on span "importar" at bounding box center [211, 63] width 20 height 7
click at [0, 0] on input "importar un nuevo bot" at bounding box center [0, 0] width 0 height 0
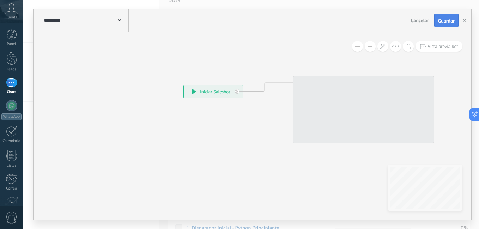
click at [444, 18] on span "Guardar" at bounding box center [446, 20] width 17 height 5
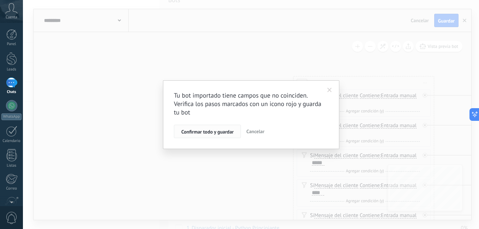
click at [221, 129] on span "Confirmar todo y guardar" at bounding box center [207, 131] width 52 height 5
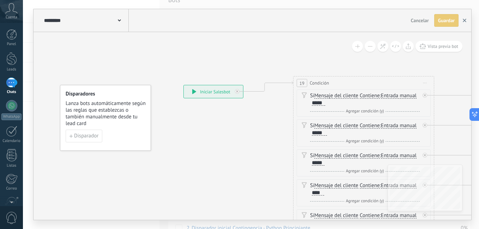
click at [466, 20] on button "button" at bounding box center [464, 20] width 11 height 13
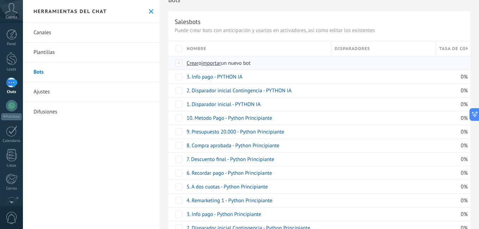
click at [212, 67] on div "Crear o importar un nuevo bot" at bounding box center [308, 62] width 251 height 13
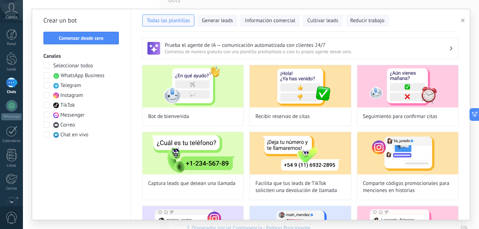
click at [464, 20] on icon "button" at bounding box center [463, 21] width 4 height 4
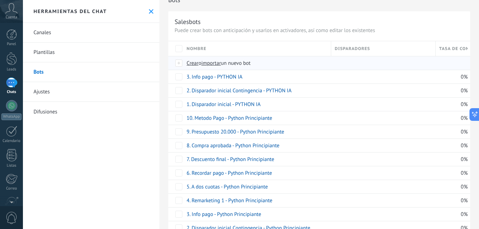
click at [217, 61] on span "importar" at bounding box center [211, 63] width 20 height 7
click at [0, 0] on input "importar un nuevo bot" at bounding box center [0, 0] width 0 height 0
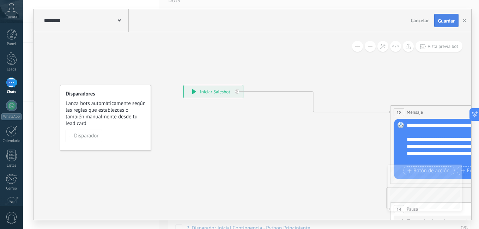
click at [449, 24] on button "Guardar" at bounding box center [446, 20] width 24 height 13
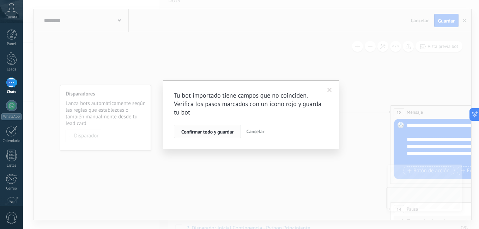
click at [203, 133] on span "Confirmar todo y guardar" at bounding box center [207, 131] width 52 height 5
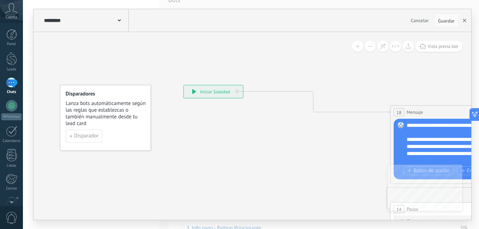
click at [465, 20] on use "button" at bounding box center [465, 21] width 4 height 4
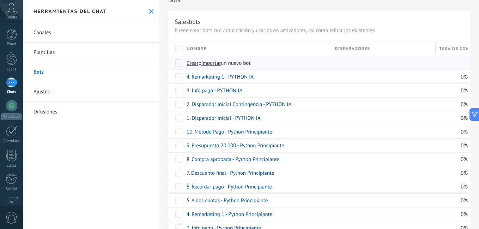
click at [218, 63] on span "importar" at bounding box center [211, 63] width 20 height 7
click at [0, 0] on input "importar un nuevo bot" at bounding box center [0, 0] width 0 height 0
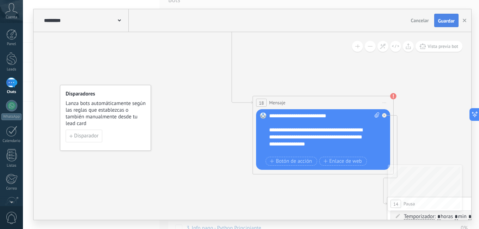
click at [453, 24] on button "Guardar" at bounding box center [446, 20] width 24 height 13
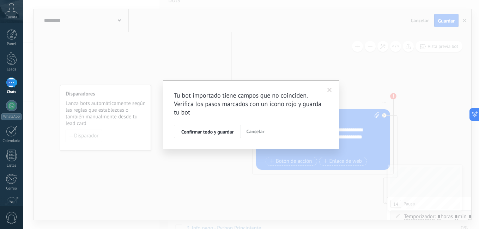
click at [211, 121] on div "Tu bot importado tiene campos que no coinciden. Verifica los pasos marcados con…" at bounding box center [251, 114] width 154 height 47
click at [201, 134] on span "Confirmar todo y guardar" at bounding box center [207, 131] width 52 height 5
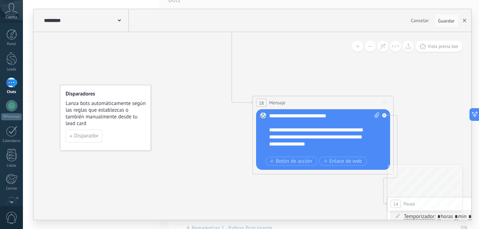
click at [466, 21] on icon "button" at bounding box center [465, 21] width 4 height 4
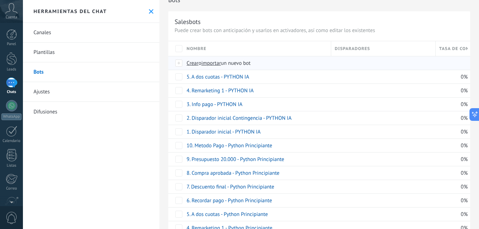
click at [209, 63] on span "importar" at bounding box center [211, 63] width 20 height 7
click at [0, 0] on input "importar un nuevo bot" at bounding box center [0, 0] width 0 height 0
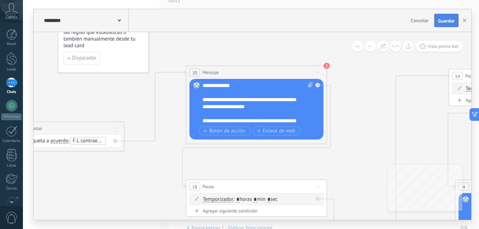
click at [447, 23] on span "Guardar" at bounding box center [446, 20] width 17 height 5
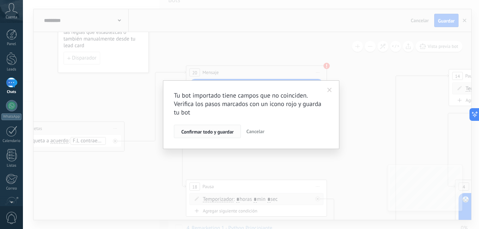
click at [191, 132] on span "Confirmar todo y guardar" at bounding box center [207, 131] width 52 height 5
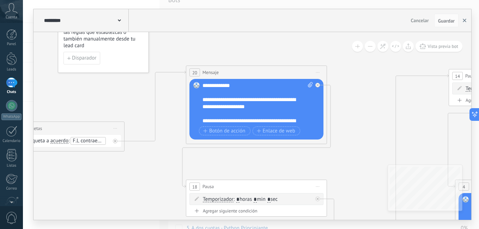
click at [464, 21] on use "button" at bounding box center [465, 21] width 4 height 4
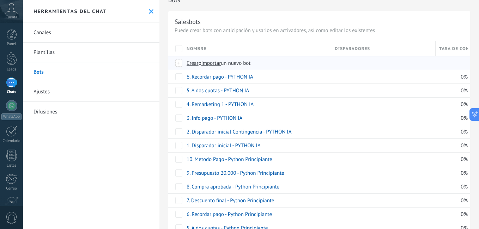
click at [214, 64] on span "importar" at bounding box center [211, 63] width 20 height 7
click at [0, 0] on input "importar un nuevo bot" at bounding box center [0, 0] width 0 height 0
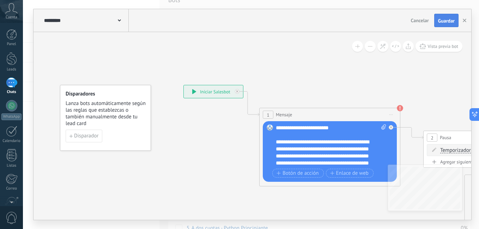
click at [448, 22] on span "Guardar" at bounding box center [446, 20] width 17 height 5
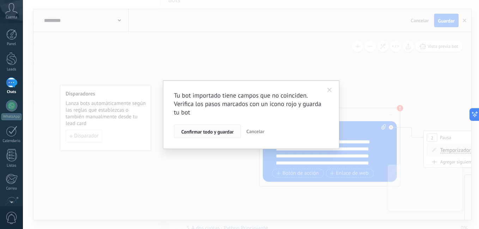
click at [228, 132] on span "Confirmar todo y guardar" at bounding box center [207, 131] width 52 height 5
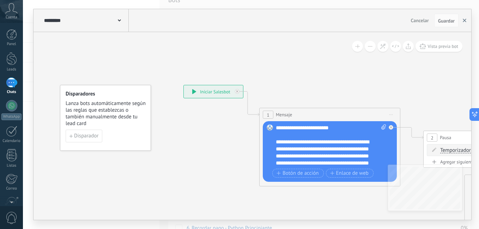
click at [466, 23] on button "button" at bounding box center [464, 20] width 11 height 13
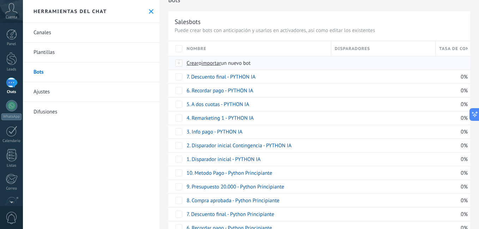
click at [205, 63] on span "importar" at bounding box center [211, 63] width 20 height 7
click at [0, 0] on input "importar un nuevo bot" at bounding box center [0, 0] width 0 height 0
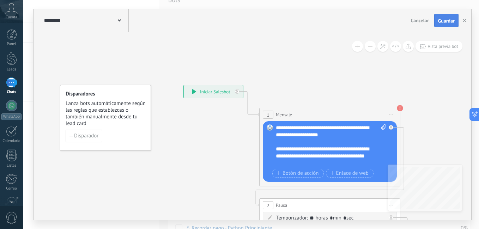
click at [445, 22] on span "Guardar" at bounding box center [446, 20] width 17 height 5
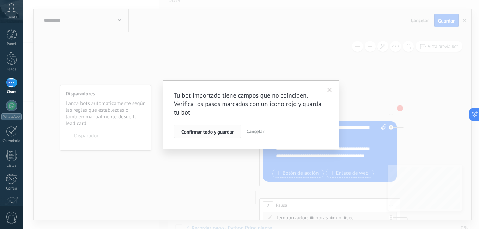
click at [220, 132] on span "Confirmar todo y guardar" at bounding box center [207, 131] width 52 height 5
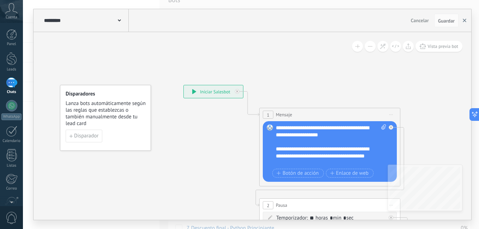
click at [465, 24] on button "button" at bounding box center [464, 20] width 11 height 13
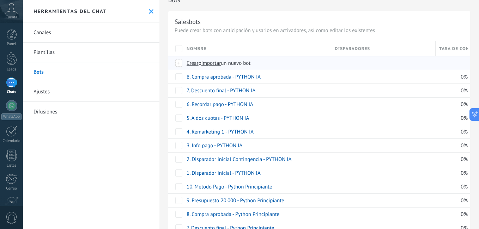
click at [215, 63] on span "importar" at bounding box center [211, 63] width 20 height 7
click at [0, 0] on input "importar un nuevo bot" at bounding box center [0, 0] width 0 height 0
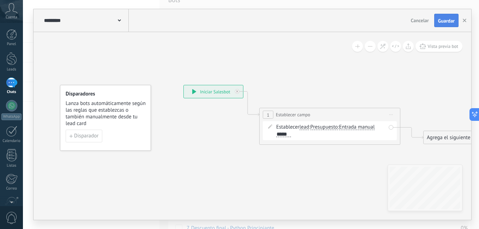
click at [447, 19] on span "Guardar" at bounding box center [446, 20] width 17 height 5
click at [464, 22] on icon "button" at bounding box center [465, 21] width 4 height 4
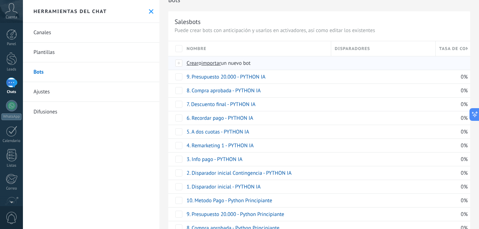
click at [214, 59] on div "Crear o importar un nuevo bot" at bounding box center [308, 62] width 251 height 13
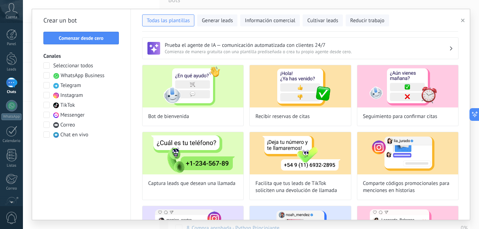
drag, startPoint x: 463, startPoint y: 21, endPoint x: 448, endPoint y: 21, distance: 15.9
click at [464, 21] on icon "button" at bounding box center [463, 21] width 4 height 4
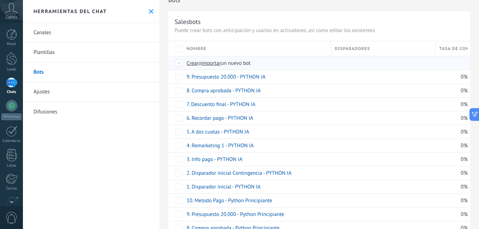
click at [217, 62] on span "importar" at bounding box center [211, 63] width 20 height 7
click at [0, 0] on input "importar un nuevo bot" at bounding box center [0, 0] width 0 height 0
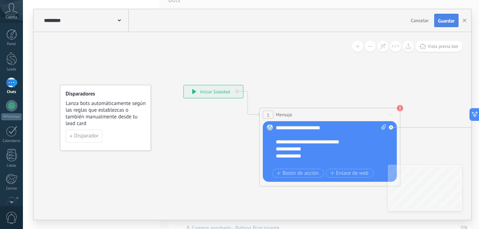
click at [451, 20] on span "Guardar" at bounding box center [446, 20] width 17 height 5
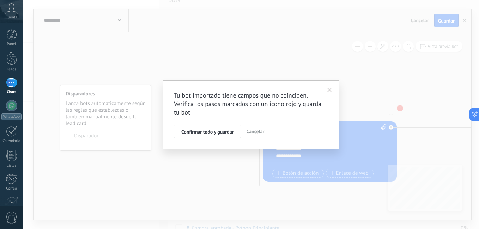
click at [192, 132] on span "Confirmar todo y guardar" at bounding box center [207, 131] width 52 height 5
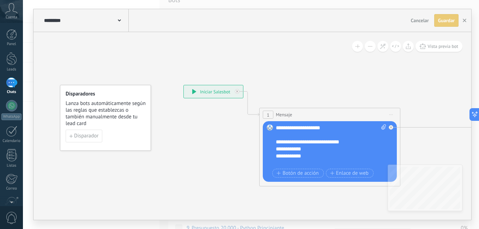
click at [464, 22] on use "button" at bounding box center [465, 21] width 4 height 4
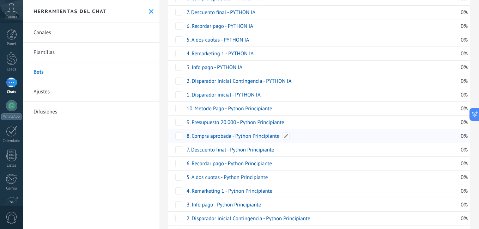
scroll to position [47, 0]
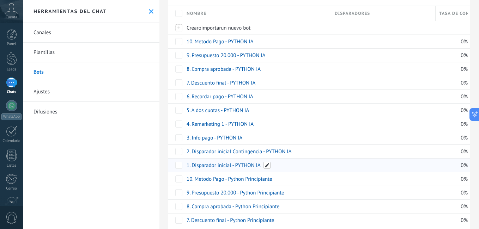
click at [265, 165] on span at bounding box center [266, 165] width 7 height 7
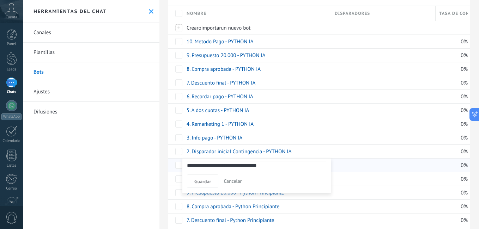
drag, startPoint x: 236, startPoint y: 166, endPoint x: 298, endPoint y: 166, distance: 62.4
click at [298, 166] on input "**********" at bounding box center [256, 165] width 139 height 9
type input "**********"
click at [211, 184] on span "Guardar" at bounding box center [202, 181] width 17 height 5
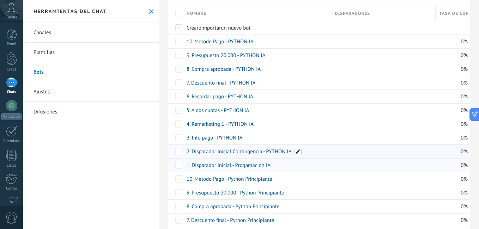
click at [297, 151] on span at bounding box center [298, 151] width 7 height 7
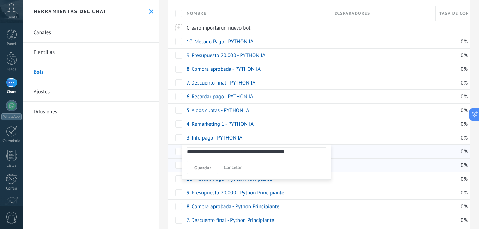
drag, startPoint x: 267, startPoint y: 152, endPoint x: 313, endPoint y: 154, distance: 45.9
click at [313, 154] on input "**********" at bounding box center [256, 151] width 139 height 9
type input "**********"
click at [203, 169] on span "Guardar" at bounding box center [202, 167] width 17 height 5
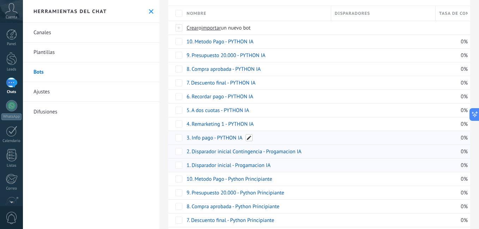
click at [249, 137] on span at bounding box center [248, 137] width 7 height 7
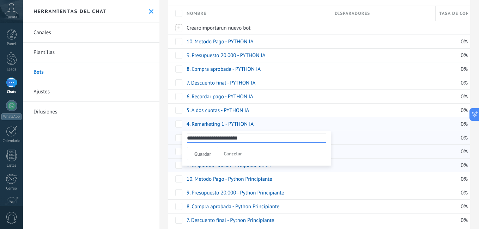
drag, startPoint x: 217, startPoint y: 139, endPoint x: 283, endPoint y: 131, distance: 66.5
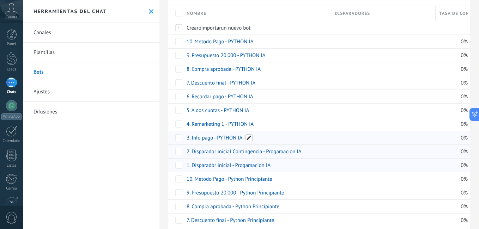
click at [251, 136] on span at bounding box center [248, 137] width 7 height 7
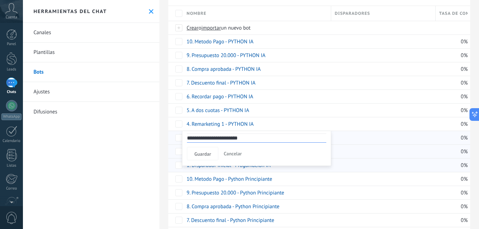
drag, startPoint x: 218, startPoint y: 138, endPoint x: 278, endPoint y: 139, distance: 60.0
click at [278, 139] on input "**********" at bounding box center [256, 138] width 139 height 9
click at [218, 137] on input "**********" at bounding box center [256, 138] width 139 height 9
type input "**********"
click at [209, 152] on span "Guardar" at bounding box center [202, 154] width 17 height 5
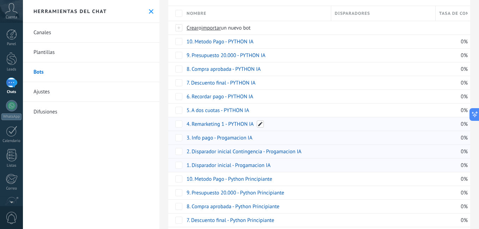
click at [260, 123] on span at bounding box center [260, 124] width 7 height 7
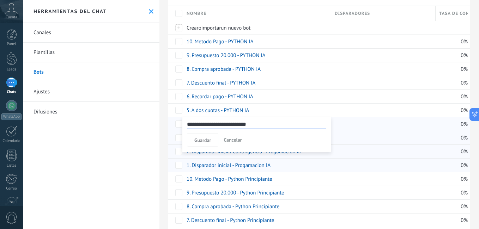
drag, startPoint x: 229, startPoint y: 125, endPoint x: 265, endPoint y: 126, distance: 36.3
click at [265, 126] on input "**********" at bounding box center [256, 124] width 139 height 9
type input "**********"
click at [203, 139] on span "Guardar" at bounding box center [202, 140] width 17 height 5
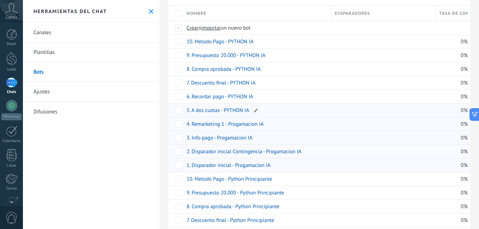
click at [259, 110] on span at bounding box center [256, 110] width 7 height 7
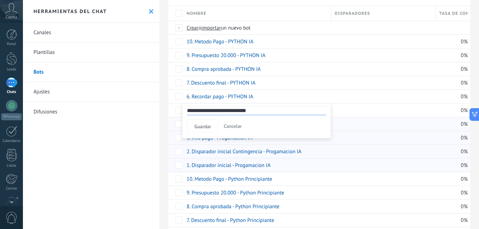
drag, startPoint x: 225, startPoint y: 113, endPoint x: 281, endPoint y: 113, distance: 55.7
click at [281, 113] on input "**********" at bounding box center [256, 110] width 139 height 9
type input "**********"
click at [212, 126] on button "Guardar" at bounding box center [202, 126] width 31 height 13
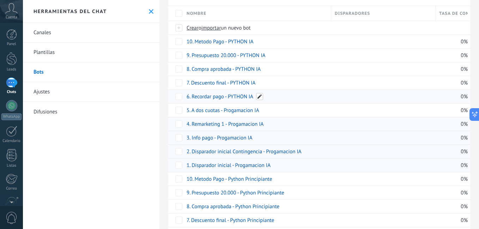
click at [256, 99] on span at bounding box center [259, 96] width 7 height 7
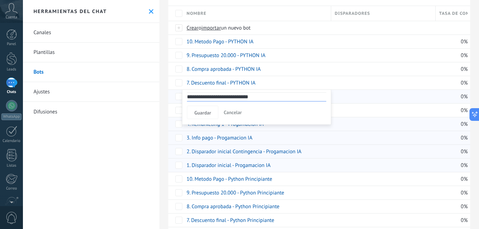
drag, startPoint x: 229, startPoint y: 97, endPoint x: 313, endPoint y: 98, distance: 83.2
click at [320, 96] on input "**********" at bounding box center [256, 96] width 139 height 9
type input "**********"
click at [205, 114] on span "Guardar" at bounding box center [202, 112] width 17 height 5
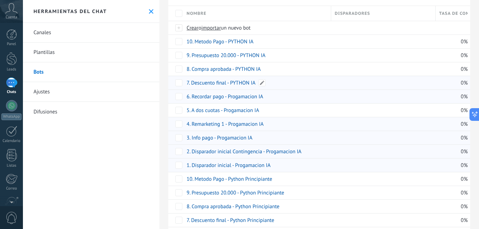
click at [260, 80] on span at bounding box center [262, 82] width 7 height 7
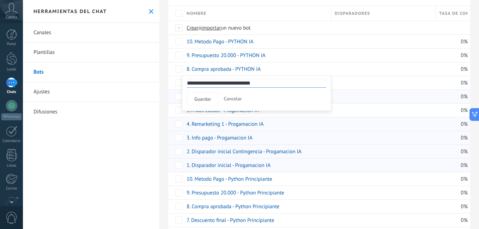
drag, startPoint x: 232, startPoint y: 83, endPoint x: 280, endPoint y: 85, distance: 48.7
click at [280, 85] on input "**********" at bounding box center [256, 83] width 139 height 9
type input "**********"
drag, startPoint x: 196, startPoint y: 98, endPoint x: 202, endPoint y: 96, distance: 5.5
click at [197, 98] on span "Guardar" at bounding box center [202, 99] width 17 height 5
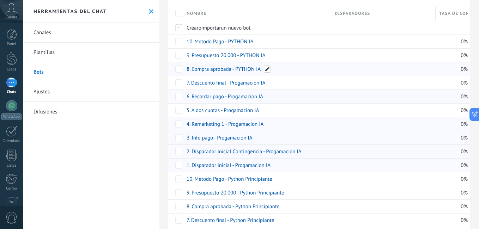
click at [265, 69] on span at bounding box center [267, 69] width 7 height 7
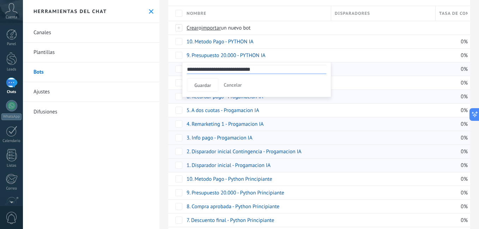
drag, startPoint x: 237, startPoint y: 71, endPoint x: 285, endPoint y: 68, distance: 48.8
click at [285, 68] on input "**********" at bounding box center [256, 69] width 139 height 9
type input "**********"
click at [200, 85] on span "Guardar" at bounding box center [202, 85] width 17 height 5
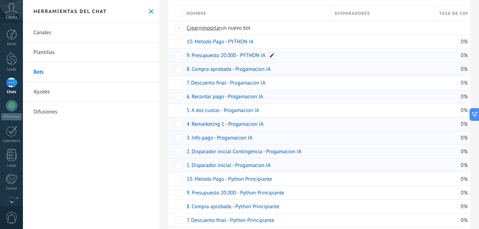
click at [272, 55] on span at bounding box center [271, 55] width 7 height 7
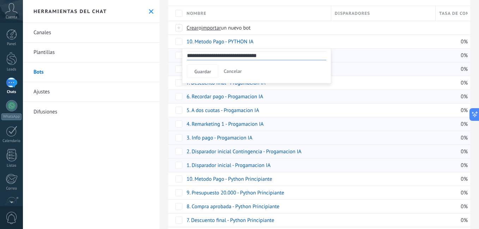
drag, startPoint x: 240, startPoint y: 56, endPoint x: 302, endPoint y: 55, distance: 62.1
click at [302, 55] on input "**********" at bounding box center [256, 55] width 139 height 9
type input "**********"
click at [205, 75] on button "Guardar" at bounding box center [202, 71] width 31 height 13
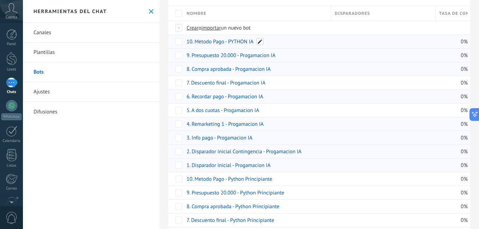
click at [261, 40] on span at bounding box center [259, 41] width 7 height 7
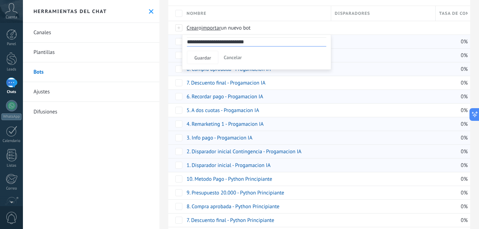
drag, startPoint x: 229, startPoint y: 41, endPoint x: 285, endPoint y: 41, distance: 55.7
click at [285, 41] on input "**********" at bounding box center [256, 41] width 139 height 9
type input "**********"
click at [207, 57] on span "Guardar" at bounding box center [202, 57] width 17 height 5
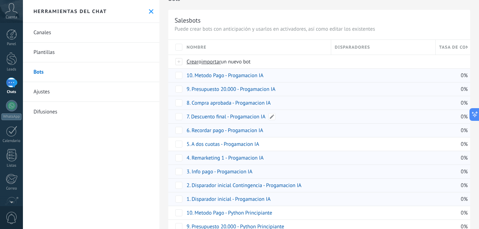
scroll to position [0, 0]
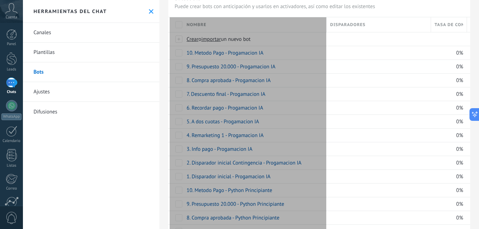
drag, startPoint x: 253, startPoint y: 24, endPoint x: 325, endPoint y: 34, distance: 72.2
click at [325, 32] on div "Nombre" at bounding box center [255, 24] width 144 height 15
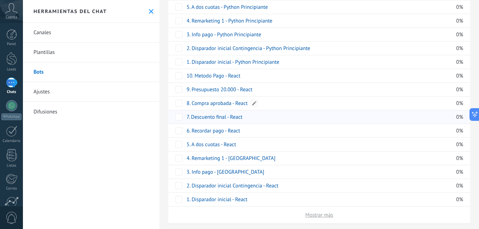
scroll to position [297, 0]
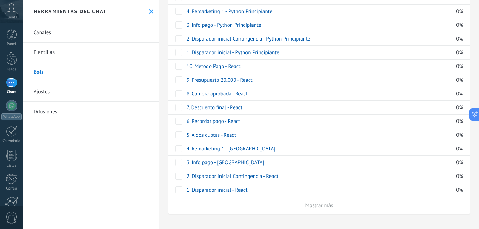
click at [320, 206] on span "Mostrar más" at bounding box center [319, 205] width 28 height 7
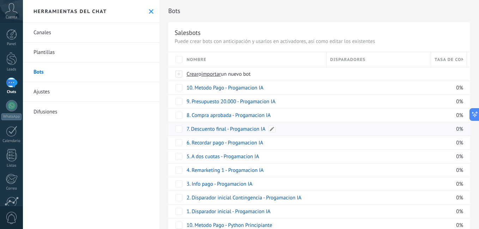
scroll to position [0, 0]
click at [211, 74] on span "importar" at bounding box center [211, 74] width 20 height 7
click at [0, 0] on input "importar un nuevo bot" at bounding box center [0, 0] width 0 height 0
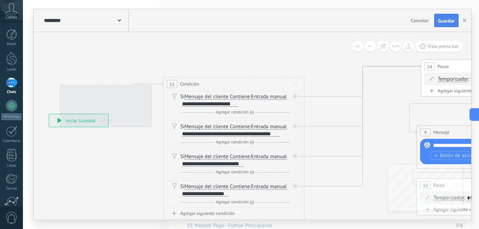
click at [444, 19] on span "Guardar" at bounding box center [446, 20] width 17 height 5
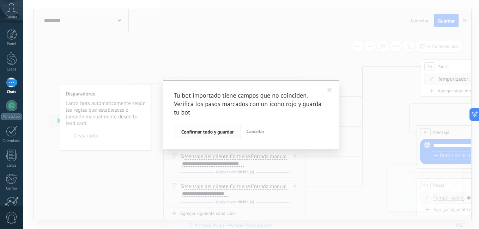
click at [212, 130] on span "Confirmar todo y guardar" at bounding box center [207, 131] width 52 height 5
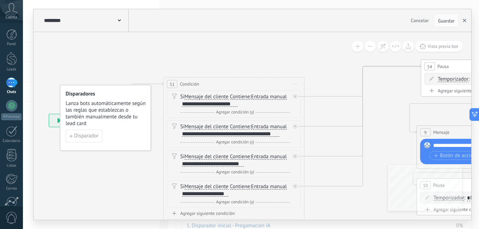
click at [464, 21] on icon "button" at bounding box center [465, 21] width 4 height 4
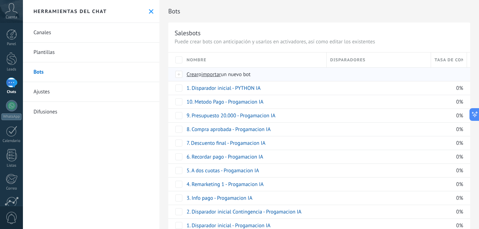
click at [213, 74] on span "importar" at bounding box center [211, 74] width 20 height 7
click at [0, 0] on input "importar un nuevo bot" at bounding box center [0, 0] width 0 height 0
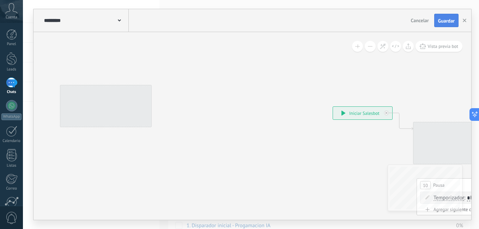
click at [449, 27] on button "Guardar" at bounding box center [446, 20] width 24 height 13
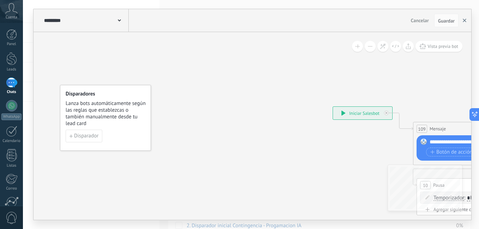
click at [462, 21] on button "button" at bounding box center [464, 20] width 11 height 13
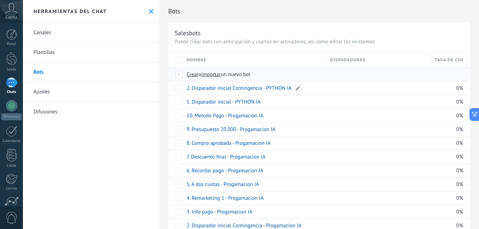
click at [214, 77] on span "importar" at bounding box center [211, 74] width 20 height 7
click at [0, 0] on input "importar un nuevo bot" at bounding box center [0, 0] width 0 height 0
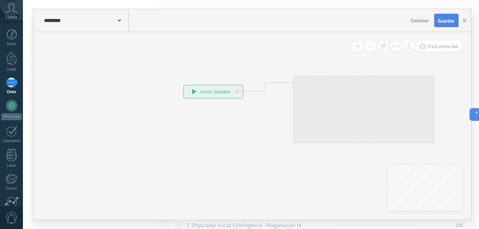
click at [444, 25] on button "Guardar" at bounding box center [446, 20] width 24 height 13
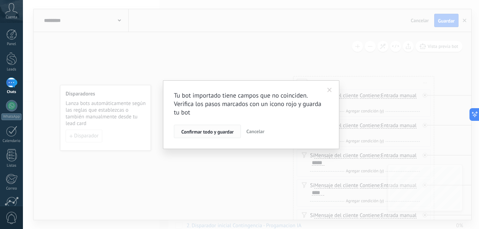
click at [210, 132] on span "Confirmar todo y guardar" at bounding box center [207, 131] width 52 height 5
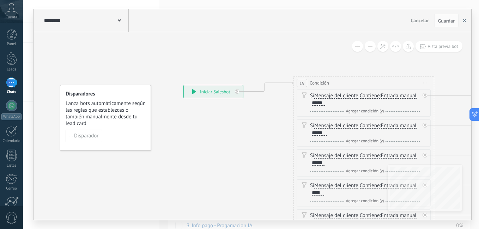
click at [464, 20] on icon "button" at bounding box center [465, 21] width 4 height 4
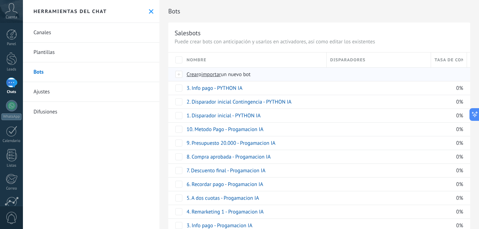
click at [214, 76] on span "importar" at bounding box center [211, 74] width 20 height 7
click at [0, 0] on input "importar un nuevo bot" at bounding box center [0, 0] width 0 height 0
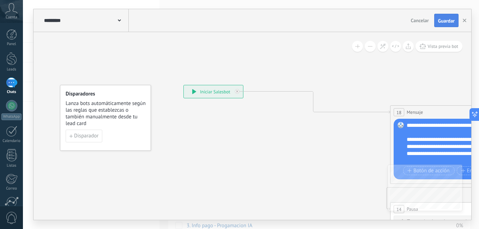
click at [449, 18] on span "Guardar" at bounding box center [446, 20] width 17 height 5
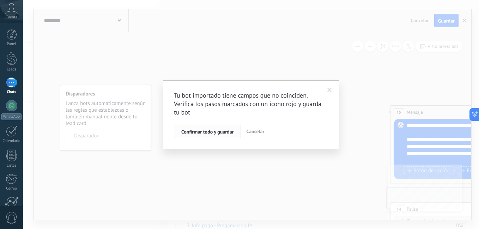
click at [212, 128] on button "Confirmar todo y guardar" at bounding box center [207, 131] width 67 height 13
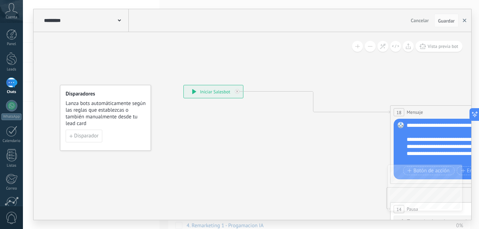
click at [464, 22] on icon "button" at bounding box center [465, 21] width 4 height 4
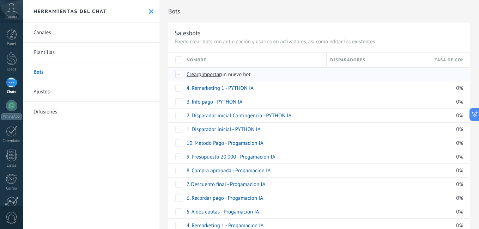
click at [212, 72] on span "importar" at bounding box center [211, 74] width 20 height 7
click at [0, 0] on input "importar un nuevo bot" at bounding box center [0, 0] width 0 height 0
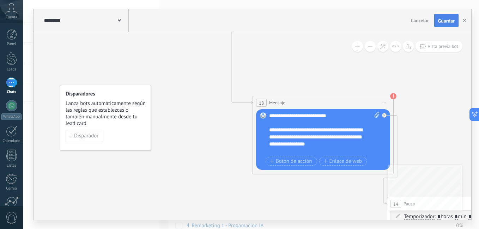
click at [451, 17] on button "Guardar" at bounding box center [446, 20] width 24 height 13
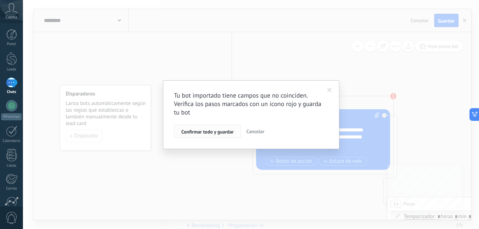
click at [214, 134] on span "Confirmar todo y guardar" at bounding box center [207, 131] width 52 height 5
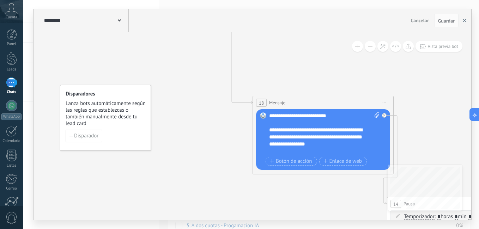
click at [465, 22] on icon "button" at bounding box center [465, 21] width 4 height 4
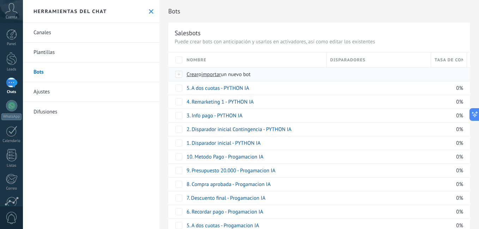
click at [217, 73] on span "importar" at bounding box center [211, 74] width 20 height 7
click at [0, 0] on input "importar un nuevo bot" at bounding box center [0, 0] width 0 height 0
click at [215, 74] on span "importar" at bounding box center [211, 74] width 20 height 7
click at [0, 0] on input "importar un nuevo bot" at bounding box center [0, 0] width 0 height 0
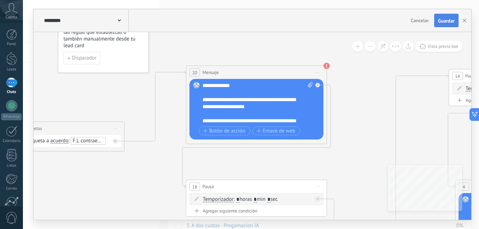
click at [444, 19] on span "Guardar" at bounding box center [446, 20] width 17 height 5
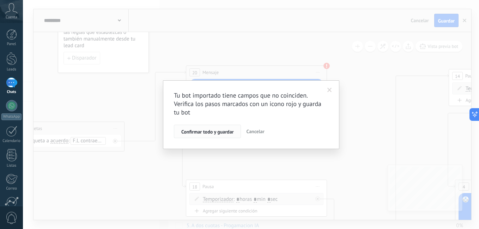
click at [216, 132] on span "Confirmar todo y guardar" at bounding box center [207, 131] width 52 height 5
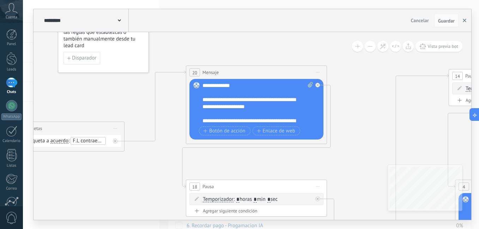
click at [465, 22] on icon "button" at bounding box center [465, 21] width 4 height 4
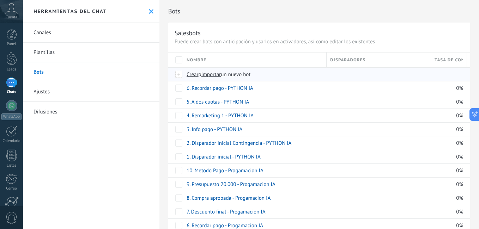
click at [219, 71] on div "Crear o importar un nuevo bot" at bounding box center [308, 74] width 251 height 13
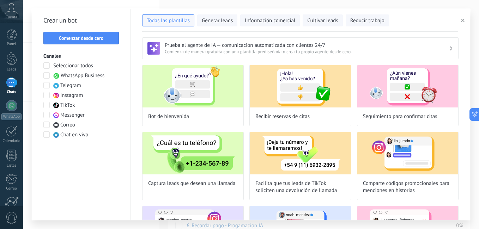
click at [462, 22] on use "button" at bounding box center [463, 21] width 4 height 4
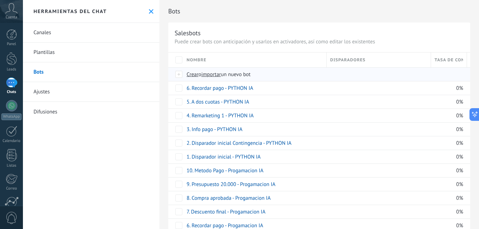
click at [221, 75] on span "importar" at bounding box center [211, 74] width 20 height 7
click at [0, 0] on input "importar un nuevo bot" at bounding box center [0, 0] width 0 height 0
click at [212, 76] on span "importar" at bounding box center [211, 74] width 20 height 7
click at [0, 0] on input "importar un nuevo bot" at bounding box center [0, 0] width 0 height 0
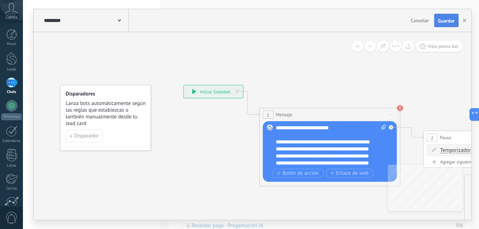
click at [449, 24] on button "Guardar" at bounding box center [446, 20] width 24 height 13
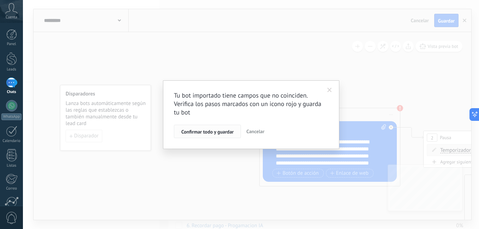
click at [209, 128] on button "Confirmar todo y guardar" at bounding box center [207, 131] width 67 height 13
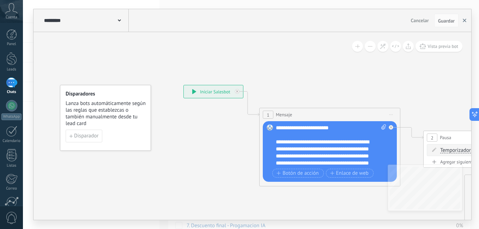
click at [463, 23] on button "button" at bounding box center [464, 20] width 11 height 13
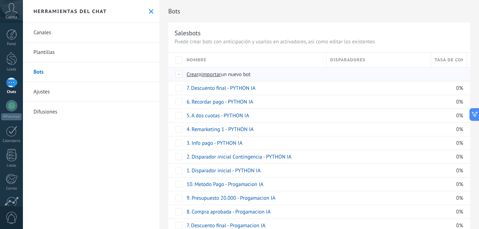
click at [211, 75] on span "importar" at bounding box center [211, 74] width 20 height 7
click at [0, 0] on input "importar un nuevo bot" at bounding box center [0, 0] width 0 height 0
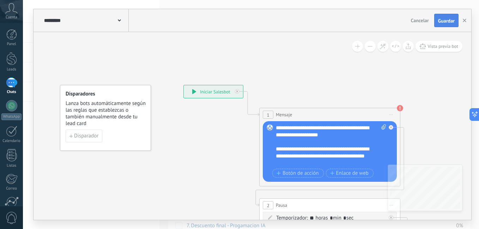
click at [443, 16] on button "Guardar" at bounding box center [446, 20] width 24 height 13
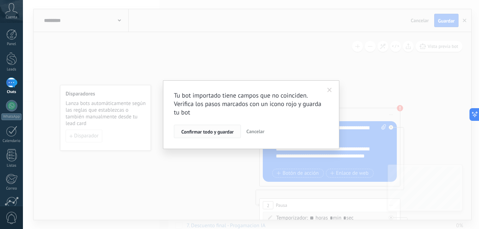
click at [206, 137] on button "Confirmar todo y guardar" at bounding box center [207, 131] width 67 height 13
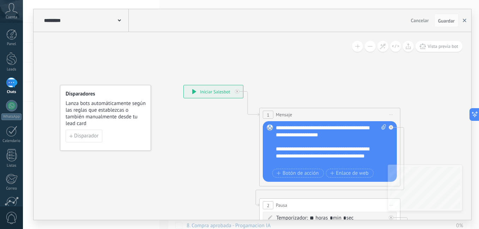
click at [465, 22] on icon "button" at bounding box center [465, 21] width 4 height 4
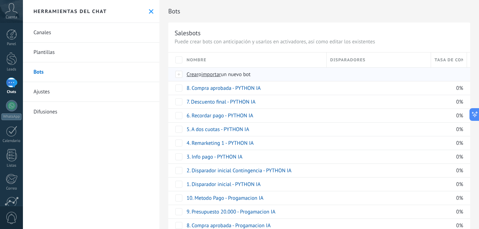
click at [214, 74] on span "importar" at bounding box center [211, 74] width 20 height 7
click at [0, 0] on input "importar un nuevo bot" at bounding box center [0, 0] width 0 height 0
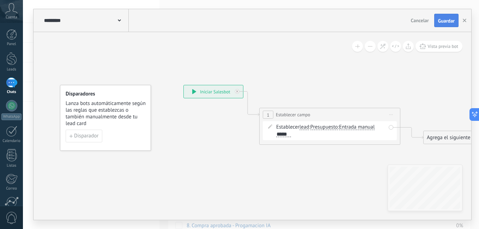
click at [445, 23] on span "Guardar" at bounding box center [446, 20] width 17 height 5
click at [466, 23] on button "button" at bounding box center [464, 20] width 11 height 13
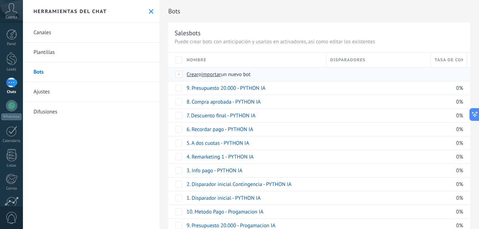
click at [213, 77] on span "importar" at bounding box center [211, 74] width 20 height 7
click at [0, 0] on input "importar un nuevo bot" at bounding box center [0, 0] width 0 height 0
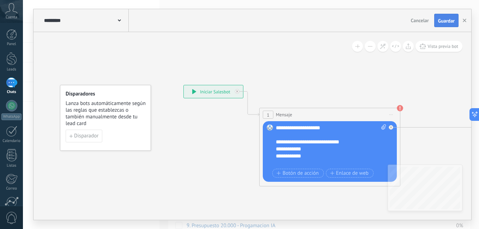
click at [445, 18] on button "Guardar" at bounding box center [446, 20] width 24 height 13
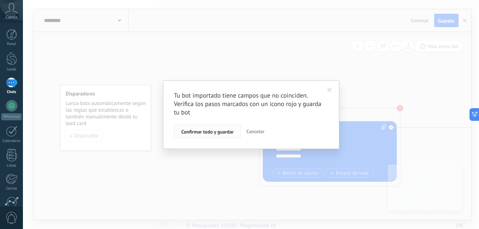
click at [219, 133] on span "Confirmar todo y guardar" at bounding box center [207, 131] width 52 height 5
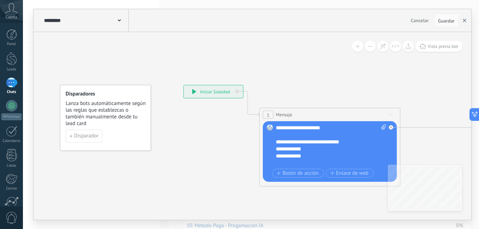
click at [465, 21] on icon "button" at bounding box center [465, 21] width 4 height 4
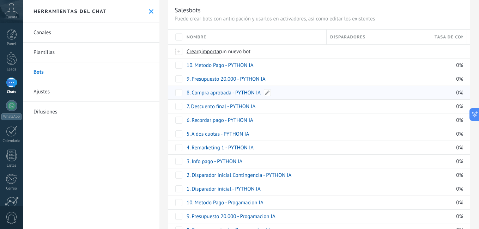
scroll to position [35, 0]
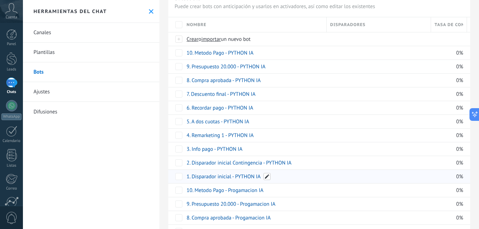
click at [269, 177] on span at bounding box center [266, 176] width 7 height 7
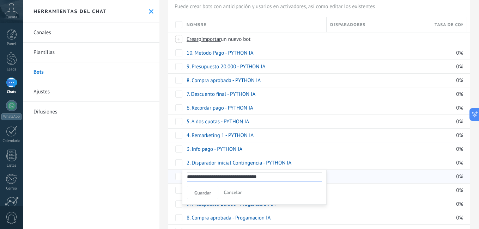
drag, startPoint x: 236, startPoint y: 176, endPoint x: 286, endPoint y: 175, distance: 49.7
click at [286, 175] on input "**********" at bounding box center [254, 176] width 135 height 9
type input "**********"
click at [206, 190] on span "Guardar" at bounding box center [202, 192] width 17 height 5
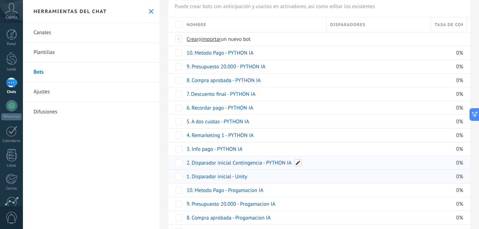
click at [298, 163] on span at bounding box center [298, 162] width 7 height 7
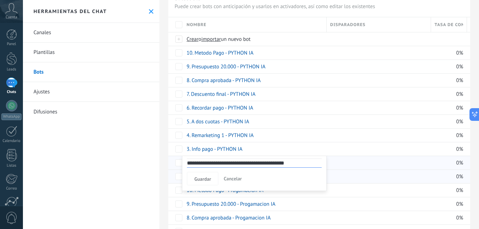
drag, startPoint x: 266, startPoint y: 162, endPoint x: 309, endPoint y: 162, distance: 42.3
click at [308, 162] on input "**********" at bounding box center [254, 163] width 135 height 9
type input "**********"
click at [211, 177] on button "Guardar" at bounding box center [202, 178] width 31 height 13
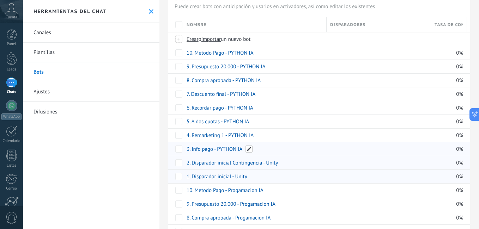
click at [247, 149] on span at bounding box center [248, 149] width 7 height 7
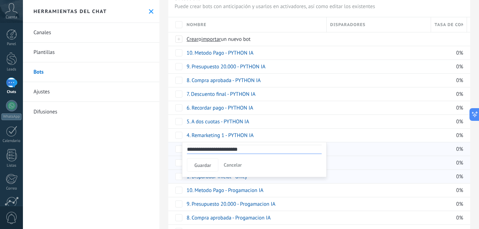
drag, startPoint x: 217, startPoint y: 149, endPoint x: 285, endPoint y: 149, distance: 67.4
click at [285, 149] on input "**********" at bounding box center [254, 149] width 135 height 9
type input "**********"
click at [199, 165] on span "Guardar" at bounding box center [202, 165] width 17 height 5
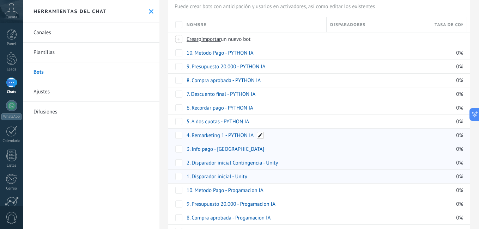
click at [260, 134] on span at bounding box center [260, 135] width 7 height 7
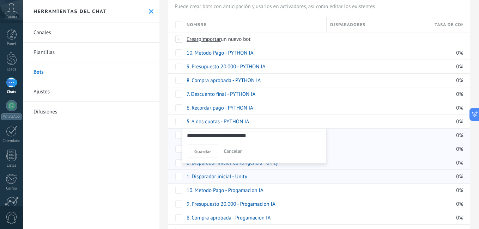
drag, startPoint x: 229, startPoint y: 136, endPoint x: 293, endPoint y: 136, distance: 64.9
click at [293, 136] on input "**********" at bounding box center [254, 135] width 135 height 9
type input "**********"
click at [211, 146] on button "Guardar" at bounding box center [202, 151] width 31 height 13
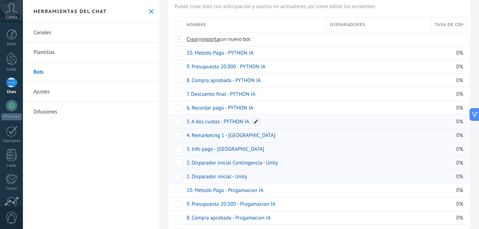
click at [254, 122] on span at bounding box center [256, 121] width 7 height 7
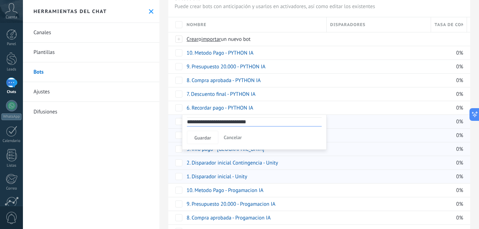
drag, startPoint x: 226, startPoint y: 123, endPoint x: 294, endPoint y: 123, distance: 67.4
click at [294, 123] on input "**********" at bounding box center [254, 121] width 135 height 9
type input "**********"
click at [206, 141] on button "Guardar" at bounding box center [202, 137] width 31 height 13
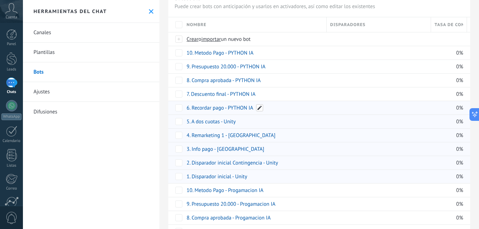
click at [261, 106] on span at bounding box center [259, 107] width 7 height 7
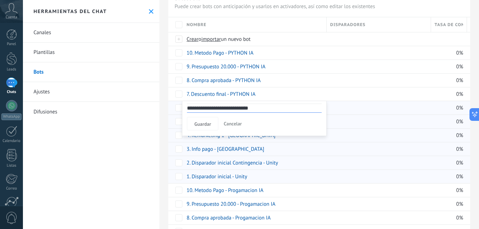
drag, startPoint x: 230, startPoint y: 108, endPoint x: 283, endPoint y: 105, distance: 53.3
click at [283, 105] on input "**********" at bounding box center [254, 108] width 135 height 9
type input "**********"
click at [196, 123] on span "Guardar" at bounding box center [202, 124] width 17 height 5
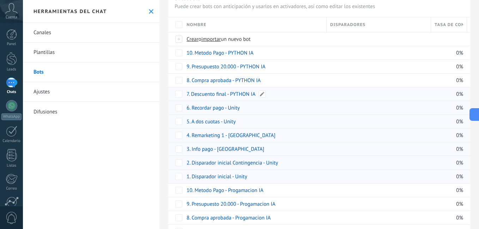
click at [257, 95] on div "7. Descuento final - PYTHON IA" at bounding box center [253, 93] width 140 height 13
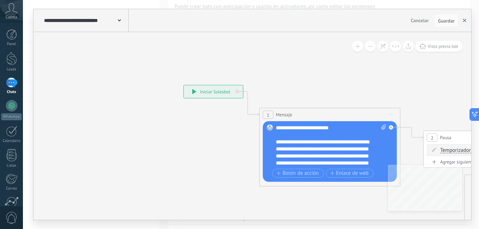
click at [462, 19] on button "button" at bounding box center [464, 20] width 11 height 13
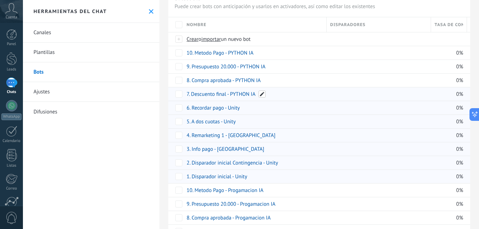
click at [262, 95] on span at bounding box center [262, 94] width 7 height 7
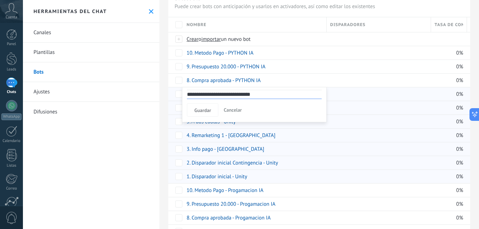
drag, startPoint x: 230, startPoint y: 95, endPoint x: 303, endPoint y: 91, distance: 72.8
click at [303, 91] on input "**********" at bounding box center [254, 94] width 135 height 9
type input "**********"
click at [211, 110] on span "Guardar" at bounding box center [202, 110] width 17 height 5
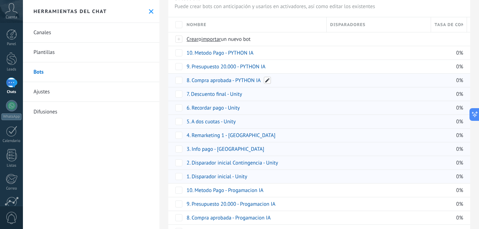
click at [267, 79] on span at bounding box center [267, 80] width 7 height 7
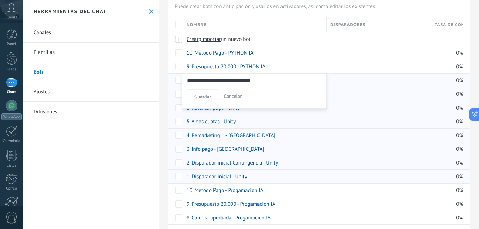
drag, startPoint x: 236, startPoint y: 81, endPoint x: 291, endPoint y: 80, distance: 54.7
click at [291, 80] on input "**********" at bounding box center [254, 80] width 135 height 9
type input "**********"
click at [205, 96] on span "Guardar" at bounding box center [202, 96] width 17 height 5
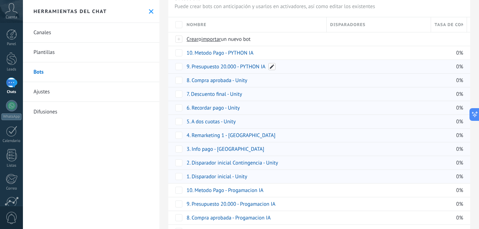
click at [272, 67] on span at bounding box center [271, 66] width 7 height 7
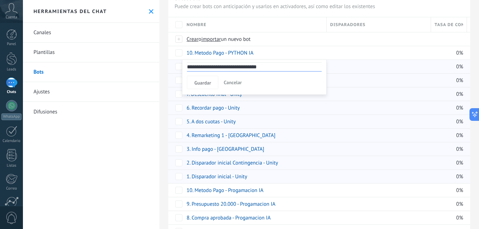
drag, startPoint x: 241, startPoint y: 68, endPoint x: 295, endPoint y: 67, distance: 54.7
click at [295, 67] on input "**********" at bounding box center [254, 66] width 135 height 9
type input "**********"
click at [219, 79] on div "Guardar Cancelar" at bounding box center [254, 82] width 135 height 13
drag, startPoint x: 209, startPoint y: 78, endPoint x: 228, endPoint y: 76, distance: 18.4
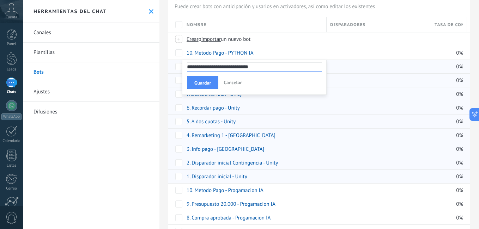
click at [209, 78] on button "Guardar" at bounding box center [202, 82] width 31 height 13
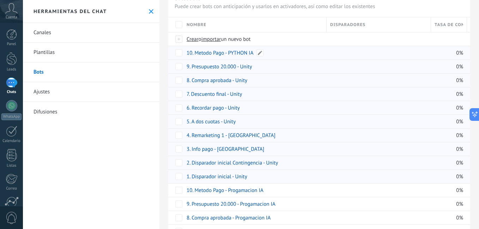
click at [260, 54] on span at bounding box center [259, 52] width 7 height 7
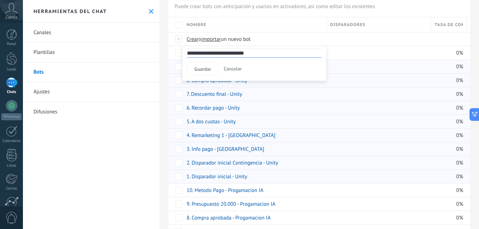
drag, startPoint x: 229, startPoint y: 52, endPoint x: 280, endPoint y: 53, distance: 51.5
click at [280, 53] on input "**********" at bounding box center [254, 53] width 135 height 9
type input "**********"
click at [205, 70] on span "Guardar" at bounding box center [202, 69] width 17 height 5
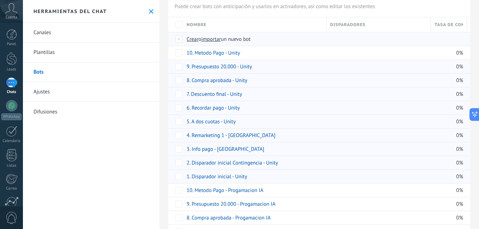
click at [216, 40] on span "importar" at bounding box center [211, 39] width 20 height 7
click at [0, 0] on input "importar un nuevo bot" at bounding box center [0, 0] width 0 height 0
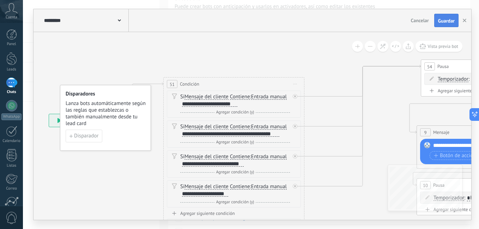
click at [455, 23] on button "Guardar" at bounding box center [446, 20] width 24 height 13
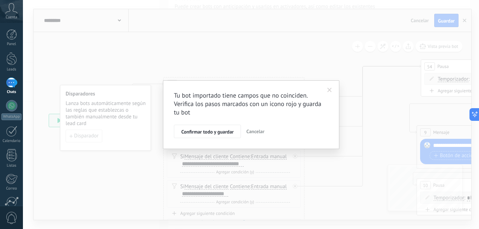
click at [215, 132] on span "Confirmar todo y guardar" at bounding box center [207, 131] width 52 height 5
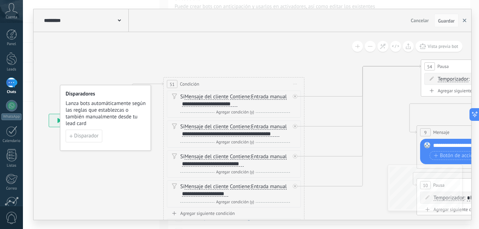
click at [465, 20] on icon "button" at bounding box center [465, 21] width 4 height 4
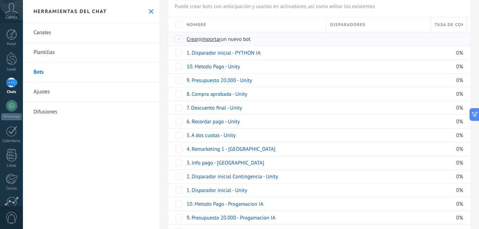
click at [211, 36] on span "importar" at bounding box center [211, 39] width 20 height 7
click at [0, 0] on input "importar un nuevo bot" at bounding box center [0, 0] width 0 height 0
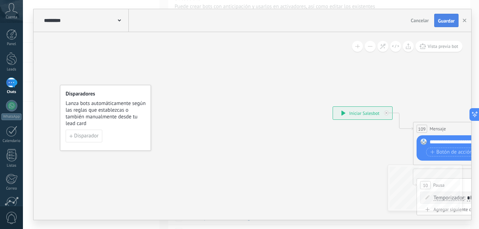
click at [451, 21] on span "Guardar" at bounding box center [446, 20] width 17 height 5
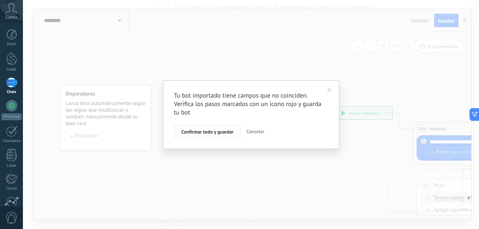
click at [210, 134] on span "Confirmar todo y guardar" at bounding box center [207, 131] width 52 height 5
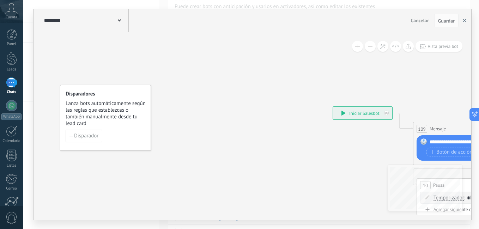
click at [462, 22] on button "button" at bounding box center [464, 20] width 11 height 13
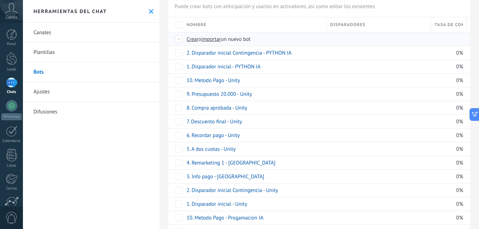
click at [214, 41] on span "importar" at bounding box center [211, 39] width 20 height 7
click at [0, 0] on input "importar un nuevo bot" at bounding box center [0, 0] width 0 height 0
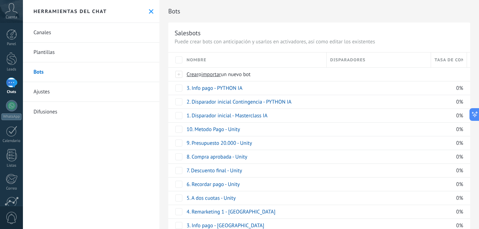
scroll to position [35, 0]
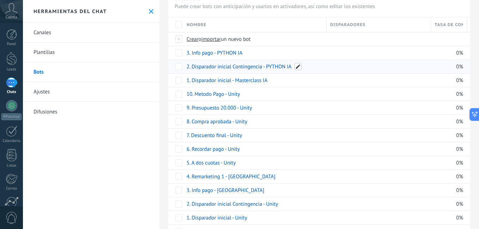
click at [297, 67] on span at bounding box center [298, 66] width 7 height 7
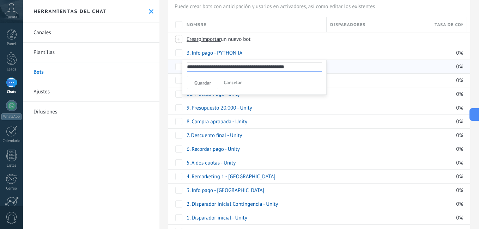
drag, startPoint x: 266, startPoint y: 66, endPoint x: 314, endPoint y: 67, distance: 48.7
click at [314, 67] on input "**********" at bounding box center [254, 66] width 135 height 9
click at [265, 66] on input "**********" at bounding box center [254, 66] width 135 height 9
type input "**********"
click at [207, 85] on span "Guardar" at bounding box center [202, 82] width 17 height 5
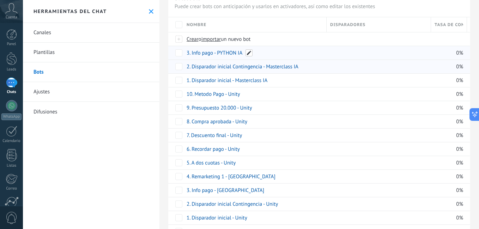
click at [247, 54] on span at bounding box center [248, 52] width 7 height 7
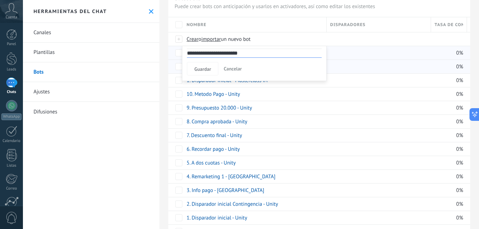
drag, startPoint x: 218, startPoint y: 53, endPoint x: 269, endPoint y: 55, distance: 50.9
click at [269, 55] on input "**********" at bounding box center [254, 53] width 135 height 9
type input "**********"
click at [198, 68] on span "Guardar" at bounding box center [202, 69] width 17 height 5
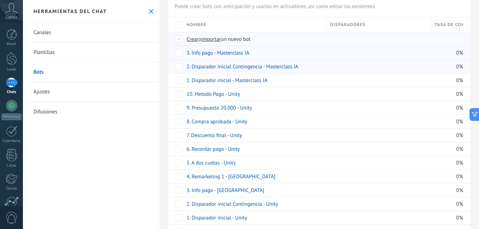
click at [219, 41] on span "importar" at bounding box center [211, 39] width 20 height 7
click at [0, 0] on input "importar un nuevo bot" at bounding box center [0, 0] width 0 height 0
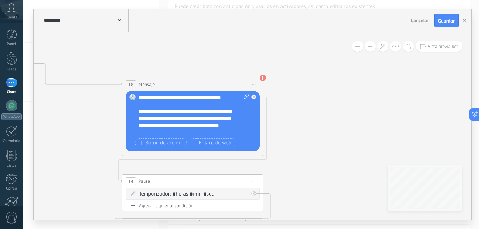
drag, startPoint x: 374, startPoint y: 84, endPoint x: 107, endPoint y: 57, distance: 268.7
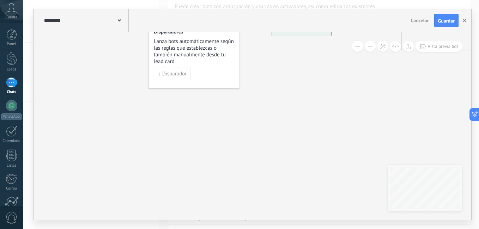
click at [464, 22] on icon "button" at bounding box center [465, 21] width 4 height 4
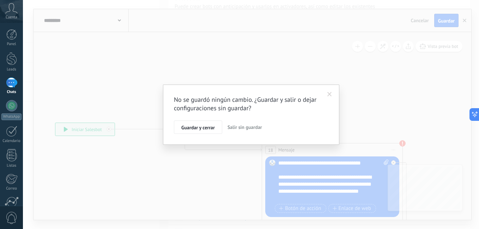
click at [246, 122] on button "Salir sin guardar" at bounding box center [245, 127] width 40 height 13
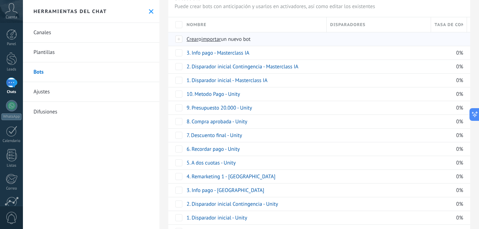
click at [212, 38] on span "importar" at bounding box center [211, 39] width 20 height 7
click at [0, 0] on input "importar un nuevo bot" at bounding box center [0, 0] width 0 height 0
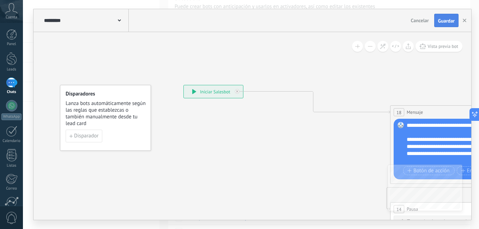
click at [451, 25] on button "Guardar" at bounding box center [446, 20] width 24 height 13
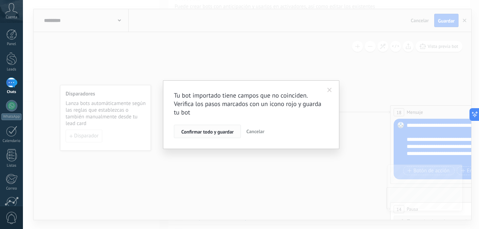
click at [215, 138] on button "Confirmar todo y guardar" at bounding box center [207, 131] width 67 height 13
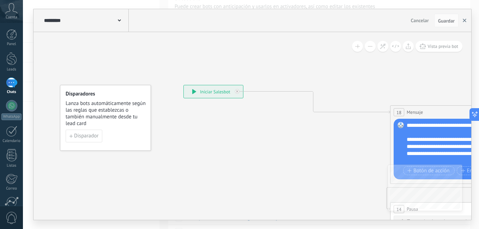
click at [465, 20] on icon "button" at bounding box center [465, 21] width 4 height 4
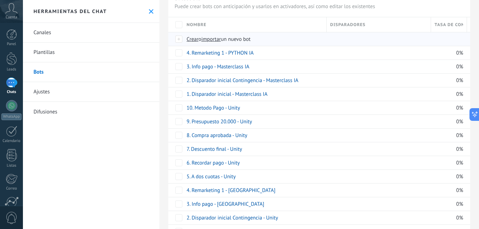
click at [212, 40] on span "importar" at bounding box center [211, 39] width 20 height 7
click at [0, 0] on input "importar un nuevo bot" at bounding box center [0, 0] width 0 height 0
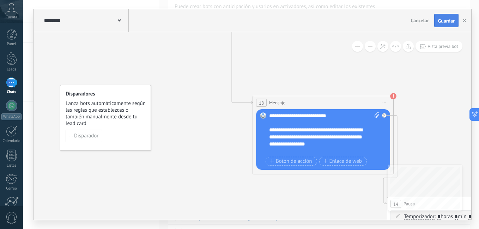
click at [437, 21] on button "Guardar" at bounding box center [446, 20] width 24 height 13
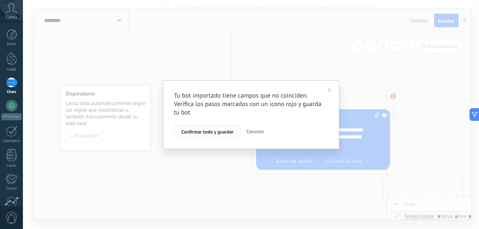
click at [214, 130] on span "Confirmar todo y guardar" at bounding box center [207, 131] width 52 height 5
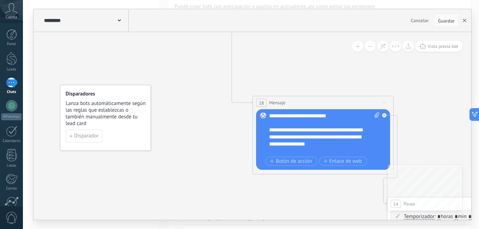
click at [464, 22] on icon "button" at bounding box center [465, 21] width 4 height 4
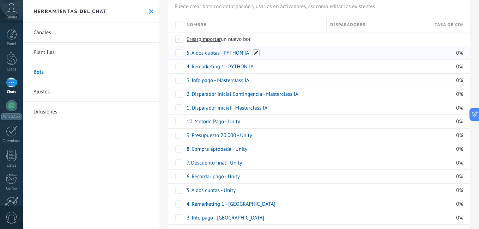
click at [254, 54] on span at bounding box center [256, 52] width 7 height 7
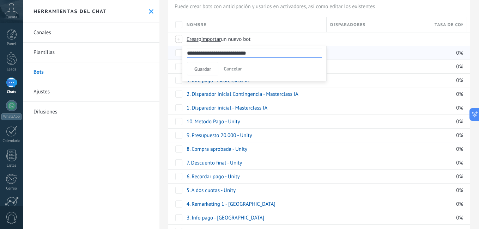
click at [240, 55] on input "**********" at bounding box center [254, 53] width 135 height 9
drag, startPoint x: 225, startPoint y: 53, endPoint x: 286, endPoint y: 53, distance: 61.0
click at [286, 53] on input "**********" at bounding box center [254, 53] width 135 height 9
type input "**********"
click at [189, 69] on button "Guardar" at bounding box center [202, 68] width 31 height 13
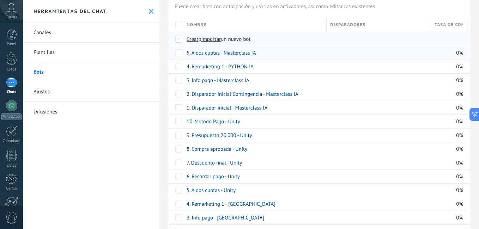
click at [217, 36] on div "Crear o importar un nuevo bot" at bounding box center [308, 38] width 251 height 13
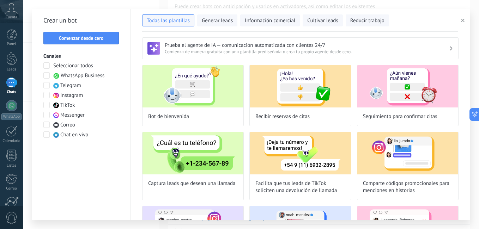
click at [462, 17] on button "button" at bounding box center [464, 20] width 12 height 8
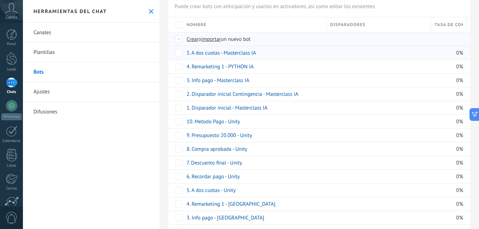
click at [211, 39] on span "importar" at bounding box center [211, 39] width 20 height 7
click at [0, 0] on input "importar un nuevo bot" at bounding box center [0, 0] width 0 height 0
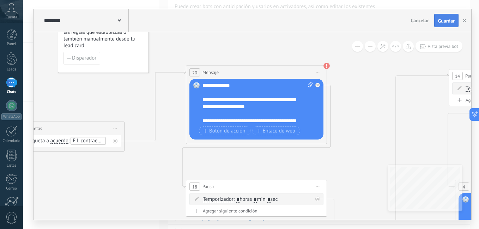
click at [442, 24] on button "Guardar" at bounding box center [446, 20] width 24 height 13
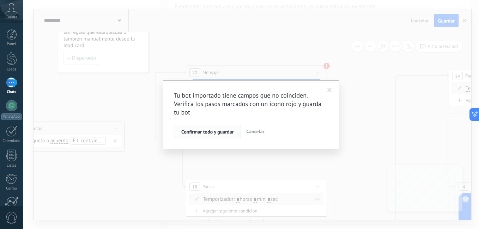
click at [204, 127] on button "Confirmar todo y guardar" at bounding box center [207, 131] width 67 height 13
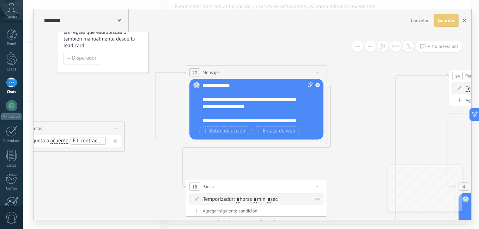
click at [465, 23] on button "button" at bounding box center [464, 20] width 11 height 13
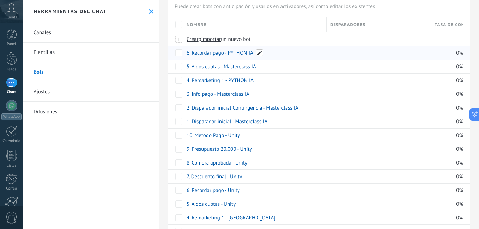
click at [259, 54] on span at bounding box center [259, 52] width 7 height 7
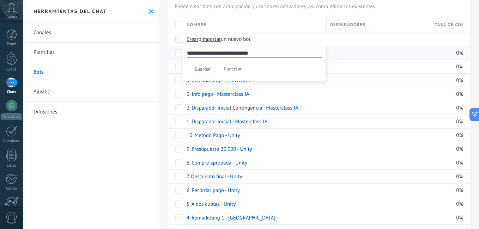
drag, startPoint x: 230, startPoint y: 53, endPoint x: 281, endPoint y: 53, distance: 50.4
click at [280, 53] on input "**********" at bounding box center [254, 53] width 135 height 9
type input "**********"
click at [204, 70] on span "Guardar" at bounding box center [202, 69] width 17 height 5
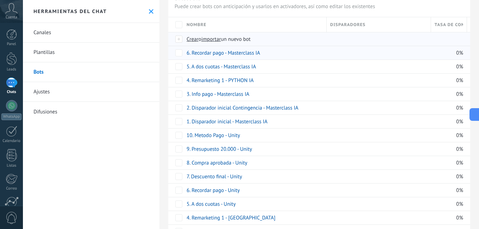
click at [220, 40] on span "importar" at bounding box center [211, 39] width 20 height 7
click at [0, 0] on input "importar un nuevo bot" at bounding box center [0, 0] width 0 height 0
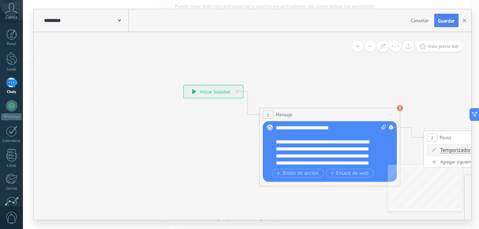
click at [450, 22] on span "Guardar" at bounding box center [446, 20] width 17 height 5
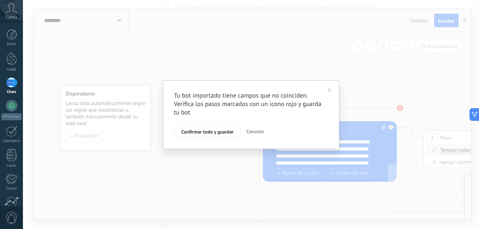
drag, startPoint x: 210, startPoint y: 126, endPoint x: 212, endPoint y: 129, distance: 3.8
click at [210, 126] on button "Confirmar todo y guardar" at bounding box center [207, 131] width 67 height 13
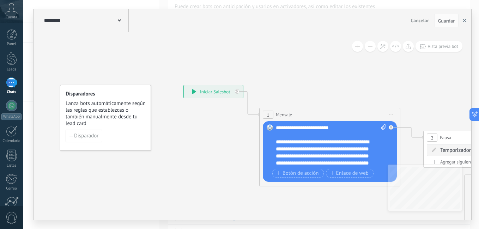
click at [464, 20] on button "button" at bounding box center [464, 20] width 11 height 13
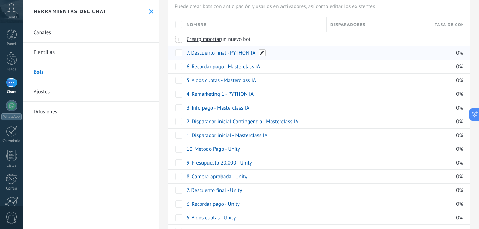
click at [262, 55] on span at bounding box center [262, 52] width 7 height 7
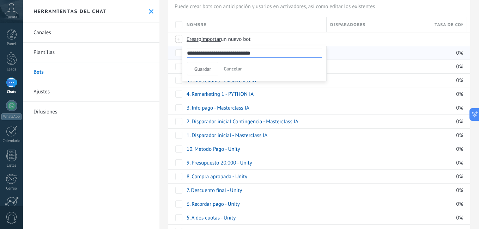
drag, startPoint x: 232, startPoint y: 53, endPoint x: 266, endPoint y: 57, distance: 34.5
click at [287, 53] on input "**********" at bounding box center [254, 53] width 135 height 9
type input "**********"
click at [189, 72] on button "Guardar" at bounding box center [202, 68] width 31 height 13
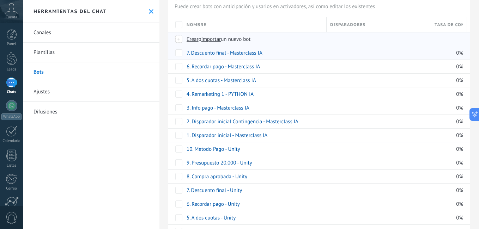
click at [215, 37] on span "importar" at bounding box center [211, 39] width 20 height 7
click at [0, 0] on input "importar un nuevo bot" at bounding box center [0, 0] width 0 height 0
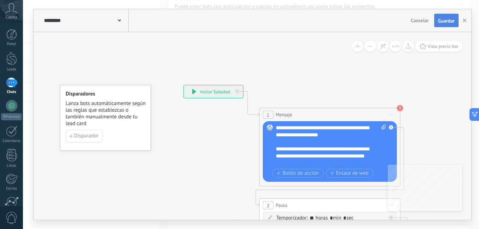
click at [450, 21] on span "Guardar" at bounding box center [446, 20] width 17 height 5
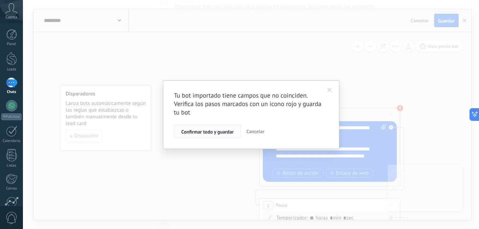
click at [221, 132] on span "Confirmar todo y guardar" at bounding box center [207, 131] width 52 height 5
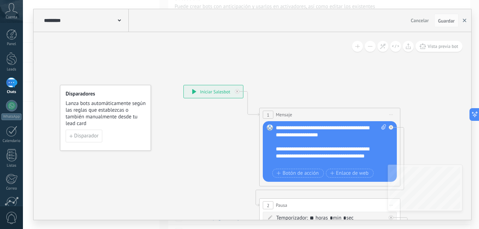
click at [463, 21] on icon "button" at bounding box center [465, 21] width 4 height 4
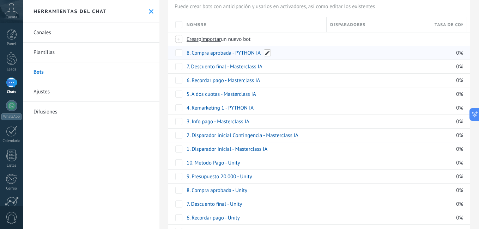
click at [268, 54] on span at bounding box center [267, 52] width 7 height 7
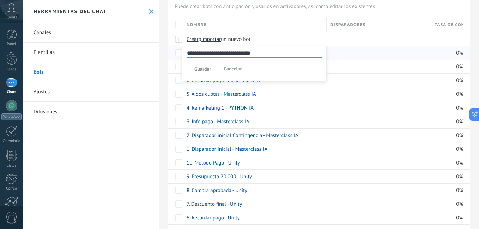
drag, startPoint x: 237, startPoint y: 54, endPoint x: 288, endPoint y: 54, distance: 51.5
click at [288, 54] on input "**********" at bounding box center [254, 53] width 135 height 9
type input "**********"
click at [199, 70] on span "Guardar" at bounding box center [202, 69] width 17 height 5
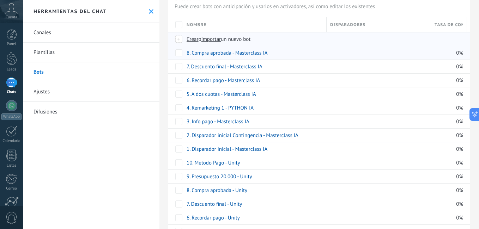
click at [219, 40] on span "importar" at bounding box center [211, 39] width 20 height 7
click at [0, 0] on input "importar un nuevo bot" at bounding box center [0, 0] width 0 height 0
click at [212, 41] on span "importar" at bounding box center [211, 39] width 20 height 7
click at [0, 0] on input "importar un nuevo bot" at bounding box center [0, 0] width 0 height 0
click at [221, 39] on span "importar" at bounding box center [211, 39] width 20 height 7
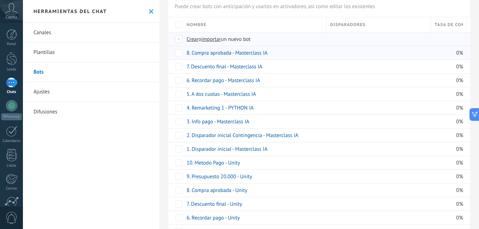
click at [0, 0] on input "importar un nuevo bot" at bounding box center [0, 0] width 0 height 0
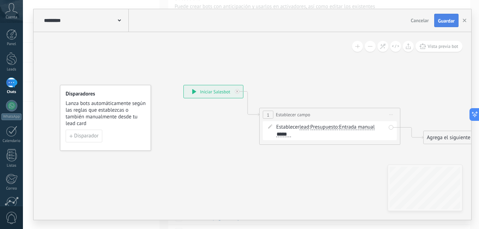
click at [449, 19] on span "Guardar" at bounding box center [446, 20] width 17 height 5
click at [463, 20] on icon "button" at bounding box center [465, 21] width 4 height 4
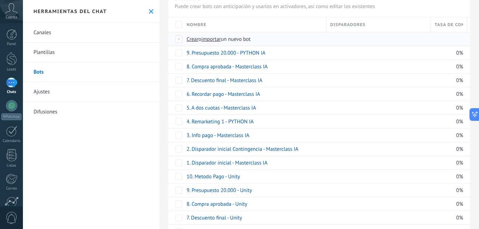
click at [215, 40] on span "importar" at bounding box center [211, 39] width 20 height 7
click at [0, 0] on input "importar un nuevo bot" at bounding box center [0, 0] width 0 height 0
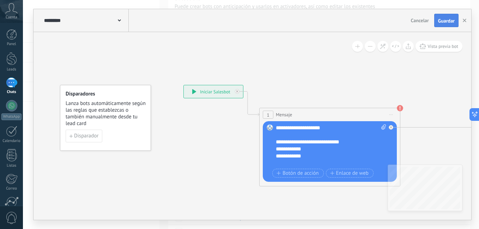
click at [442, 22] on span "Guardar" at bounding box center [446, 20] width 17 height 5
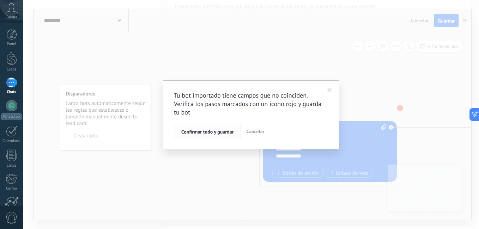
click at [219, 129] on span "Confirmar todo y guardar" at bounding box center [207, 131] width 52 height 5
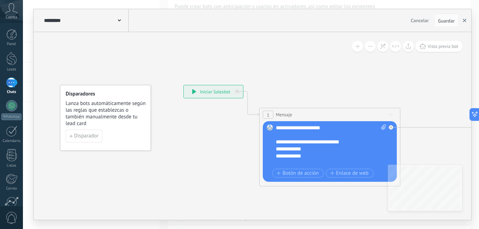
click at [463, 23] on button "button" at bounding box center [464, 20] width 11 height 13
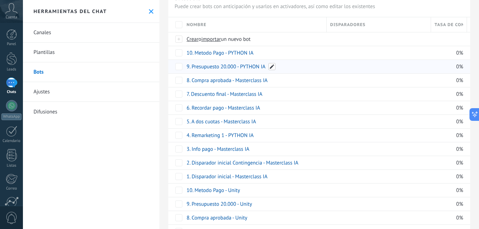
click at [271, 66] on span at bounding box center [271, 66] width 7 height 7
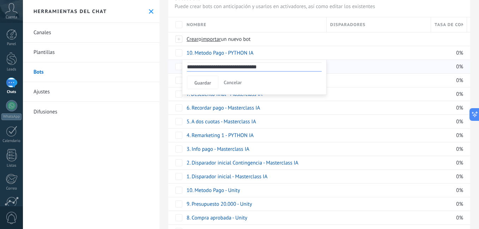
drag, startPoint x: 241, startPoint y: 67, endPoint x: 292, endPoint y: 67, distance: 51.1
click at [292, 67] on input "**********" at bounding box center [254, 66] width 135 height 9
type input "**********"
click at [205, 84] on span "Guardar" at bounding box center [202, 82] width 17 height 5
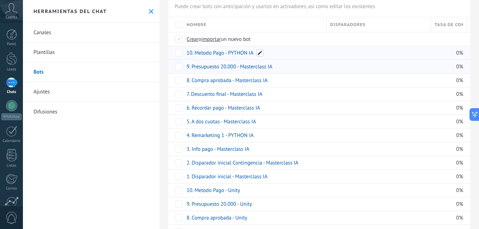
click at [260, 52] on span at bounding box center [259, 52] width 7 height 7
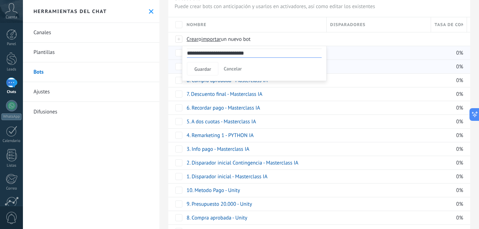
drag, startPoint x: 228, startPoint y: 54, endPoint x: 279, endPoint y: 54, distance: 50.8
click at [279, 54] on input "**********" at bounding box center [254, 53] width 135 height 9
type input "**********"
click at [201, 69] on span "Guardar" at bounding box center [202, 69] width 17 height 5
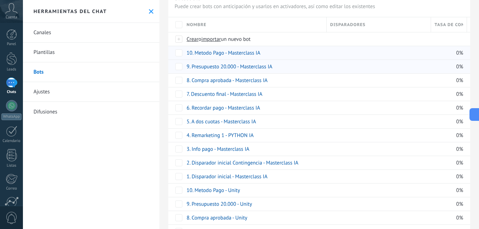
click at [284, 23] on div "Nombre" at bounding box center [254, 24] width 143 height 15
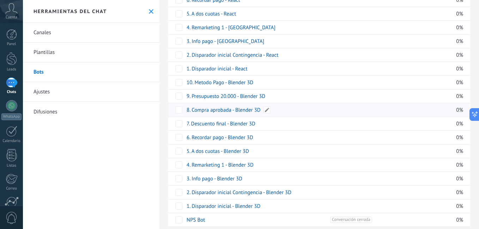
scroll to position [706, 0]
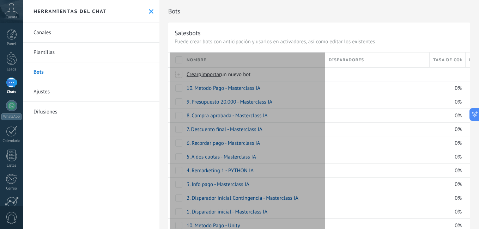
drag, startPoint x: 253, startPoint y: 57, endPoint x: 323, endPoint y: 57, distance: 70.2
click at [323, 57] on div "Nombre" at bounding box center [254, 60] width 142 height 15
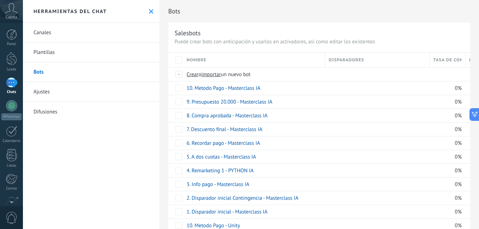
click at [11, 83] on div at bounding box center [11, 83] width 11 height 10
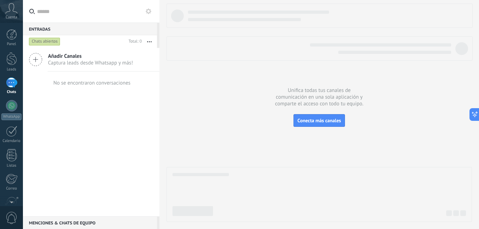
click at [47, 62] on div "Añadir Canales Captura leads desde Whatsapp y más!" at bounding box center [91, 60] width 137 height 24
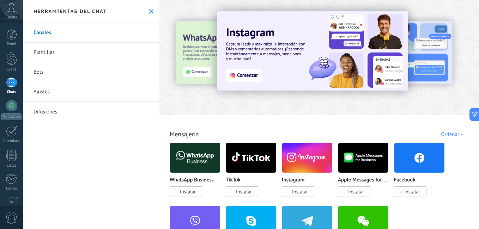
click at [149, 11] on icon at bounding box center [151, 11] width 5 height 5
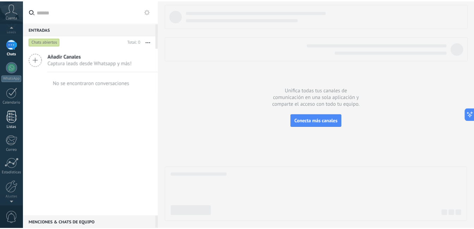
scroll to position [64, 0]
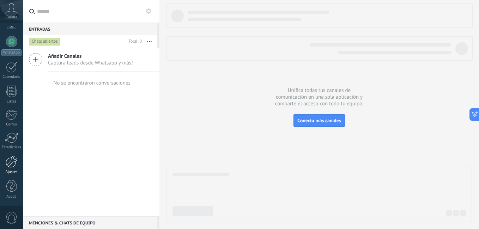
click at [15, 162] on div at bounding box center [12, 162] width 12 height 12
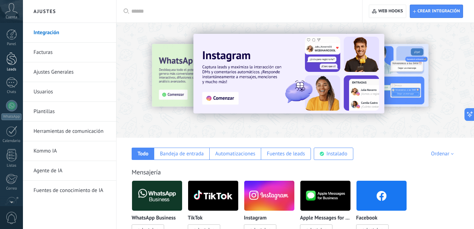
click at [8, 68] on div "Leads" at bounding box center [11, 69] width 20 height 5
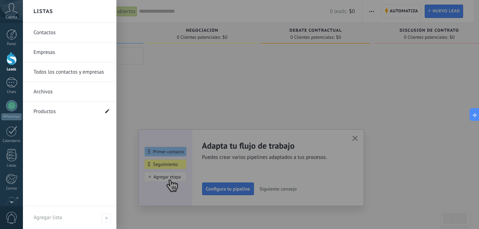
click at [107, 111] on use at bounding box center [107, 111] width 4 height 4
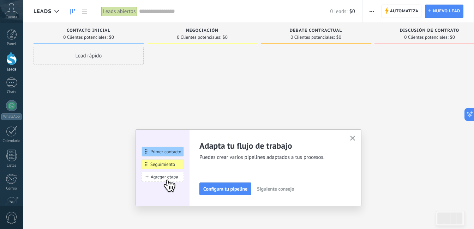
click at [184, 95] on div at bounding box center [202, 115] width 110 height 137
click at [8, 83] on div at bounding box center [11, 83] width 11 height 10
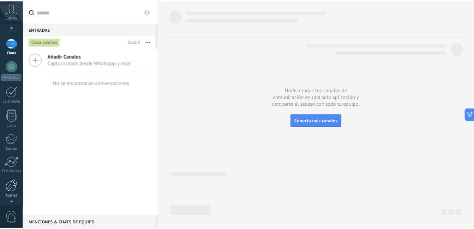
scroll to position [64, 0]
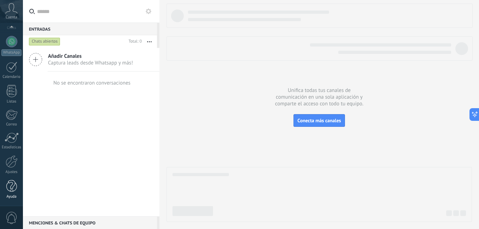
click at [13, 188] on div at bounding box center [11, 186] width 11 height 12
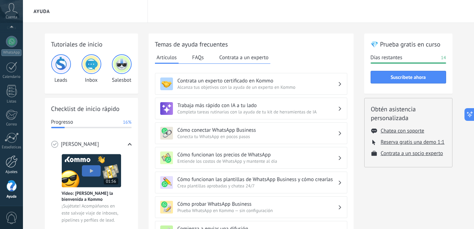
click at [13, 165] on div at bounding box center [12, 162] width 12 height 12
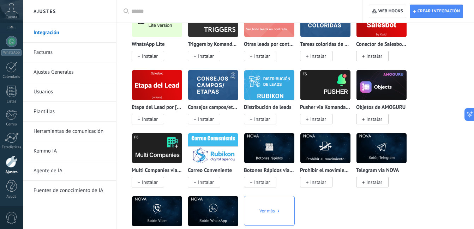
scroll to position [1728, 0]
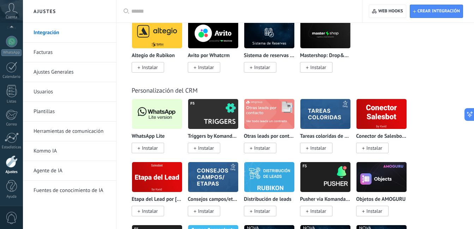
click at [144, 148] on span "Instalar" at bounding box center [150, 148] width 16 height 6
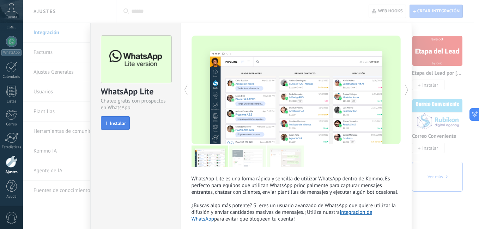
click at [119, 124] on span "Instalar" at bounding box center [118, 123] width 16 height 5
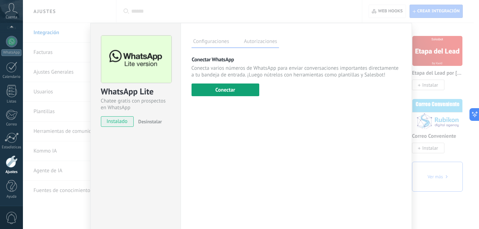
click at [240, 94] on button "Conectar" at bounding box center [226, 90] width 68 height 13
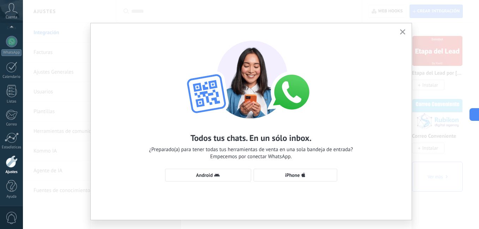
click at [205, 182] on div "Todos tus chats. En un sólo inbox. ¿Preparado(a) para tener todas tus herramien…" at bounding box center [251, 107] width 321 height 169
click at [205, 177] on span "Android" at bounding box center [204, 175] width 17 height 5
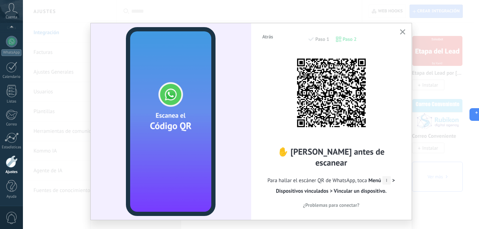
click at [404, 31] on icon "button" at bounding box center [402, 31] width 5 height 5
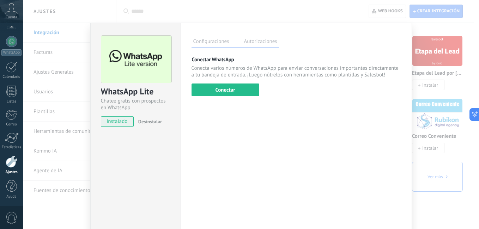
click at [436, 119] on div "WhatsApp Lite Chatee gratis con prospectos en WhatsApp instalado Desinstalar Co…" at bounding box center [251, 114] width 456 height 229
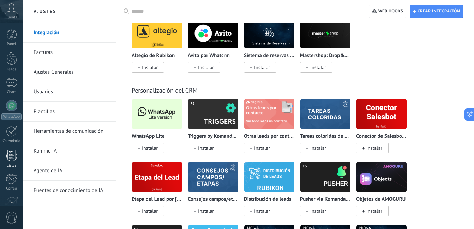
scroll to position [64, 0]
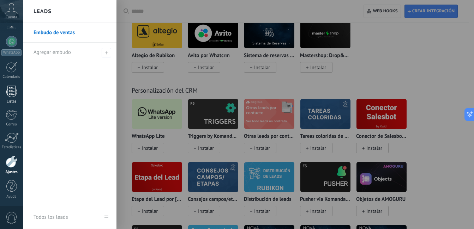
click at [9, 88] on div at bounding box center [11, 91] width 11 height 12
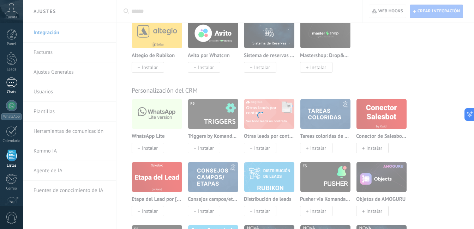
click at [13, 83] on div at bounding box center [11, 83] width 11 height 10
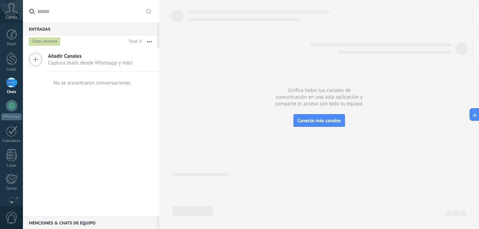
click at [109, 177] on div "Añadir Canales Captura leads desde Whatsapp y más! No se encontraron conversaci…" at bounding box center [91, 132] width 137 height 169
click at [258, 126] on div at bounding box center [318, 113] width 305 height 219
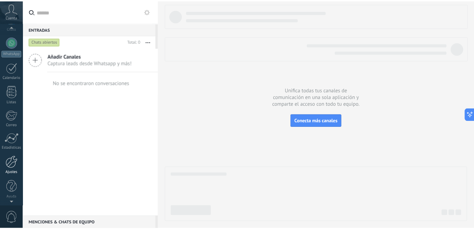
scroll to position [64, 0]
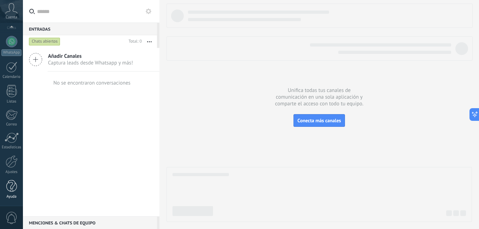
click at [14, 185] on div at bounding box center [11, 186] width 11 height 12
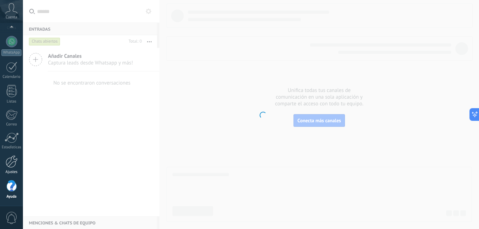
click at [13, 164] on div at bounding box center [12, 162] width 12 height 12
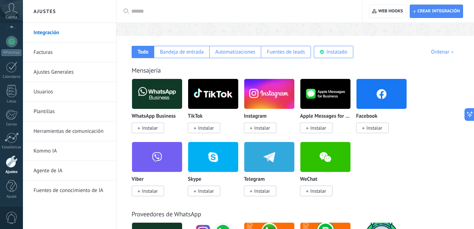
scroll to position [35, 0]
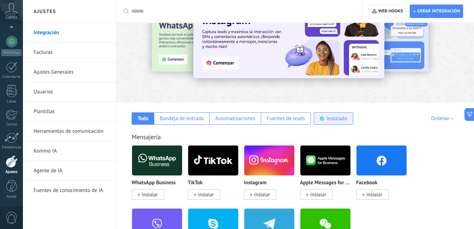
click at [325, 118] on div "Instalado" at bounding box center [334, 119] width 40 height 12
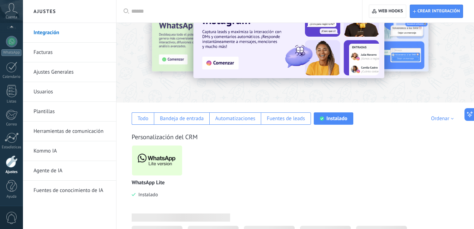
scroll to position [23, 0]
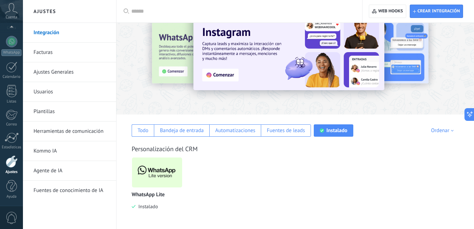
click at [161, 180] on img at bounding box center [157, 173] width 50 height 34
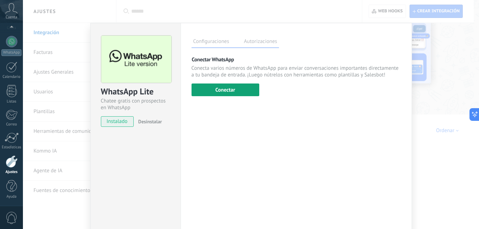
click at [225, 90] on button "Conectar" at bounding box center [226, 90] width 68 height 13
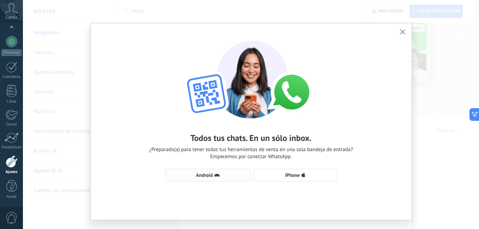
click at [211, 173] on span "Android" at bounding box center [204, 175] width 17 height 5
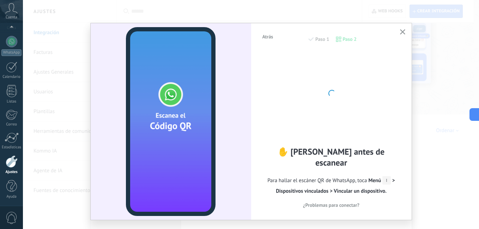
click at [262, 132] on div "✋ [PERSON_NAME] antes de escanear Para hallar el escáner QR de WhatsApp, toca M…" at bounding box center [331, 130] width 139 height 157
click at [391, 134] on div "✋ [PERSON_NAME] antes de escanear Para hallar el escáner QR de WhatsApp, toca M…" at bounding box center [331, 130] width 139 height 157
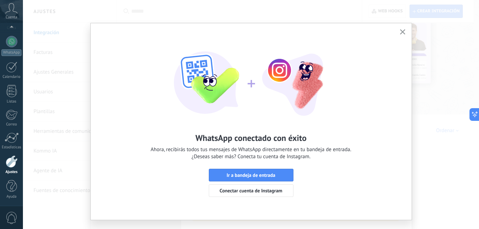
click at [400, 32] on icon "button" at bounding box center [402, 31] width 5 height 5
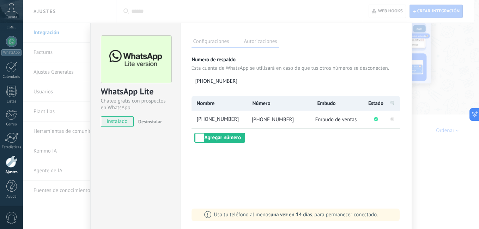
click at [320, 155] on div "Configuraciones Autorizaciones Esta pestaña registra a los usuarios que han con…" at bounding box center [296, 128] width 231 height 210
click at [423, 153] on div "WhatsApp Lite Chatee gratis con prospectos en WhatsApp instalado Desinstalar Co…" at bounding box center [251, 114] width 456 height 229
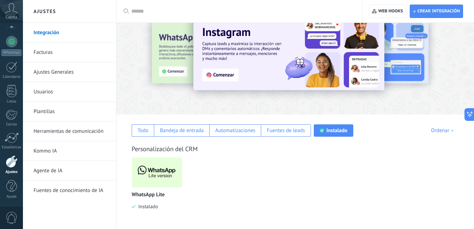
drag, startPoint x: 244, startPoint y: 171, endPoint x: 239, endPoint y: 208, distance: 37.7
click at [244, 171] on div "WhatsApp Lite Instalado" at bounding box center [299, 188] width 334 height 63
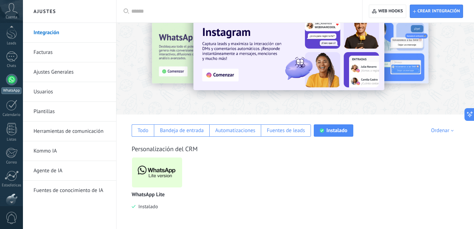
scroll to position [0, 0]
drag, startPoint x: 10, startPoint y: 85, endPoint x: 21, endPoint y: 86, distance: 10.6
click at [10, 85] on div at bounding box center [11, 83] width 11 height 10
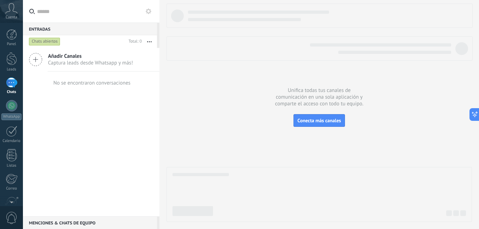
click at [16, 80] on div at bounding box center [11, 83] width 11 height 10
click at [14, 86] on div at bounding box center [11, 83] width 11 height 10
click at [14, 63] on div at bounding box center [11, 58] width 11 height 13
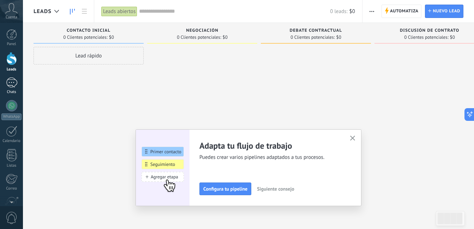
click at [10, 79] on div at bounding box center [11, 83] width 11 height 10
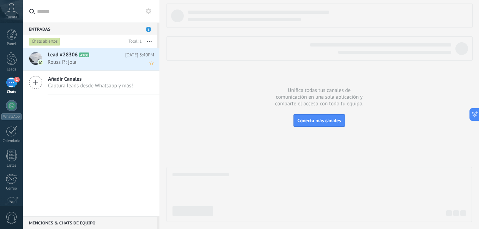
click at [120, 66] on div "Lead #28306 A100 [DATE] 3:40PM Rouss P.: jola" at bounding box center [104, 59] width 112 height 22
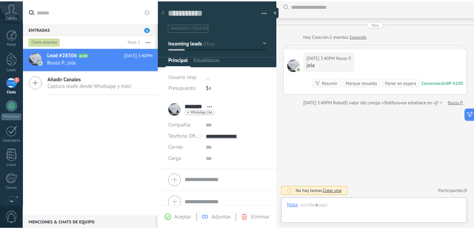
scroll to position [11, 0]
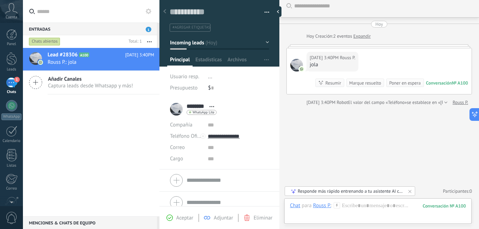
click at [200, 26] on span "#agregar etiquetas" at bounding box center [191, 27] width 38 height 5
click at [327, 127] on div "Buscar Carga más Hoy Hoy Creación: 2 eventos Expandir Hoy 3:40PM Rouss P. jola …" at bounding box center [379, 112] width 200 height 235
click at [18, 53] on link "Leads" at bounding box center [11, 62] width 23 height 20
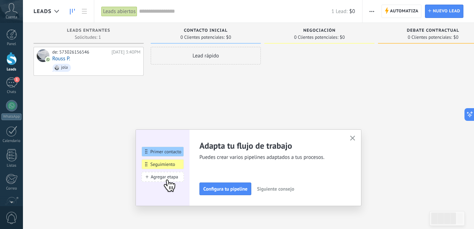
click at [354, 138] on icon "button" at bounding box center [352, 138] width 5 height 5
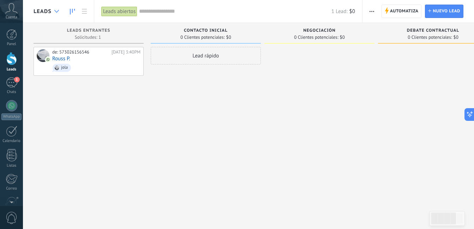
click at [58, 12] on icon at bounding box center [56, 11] width 5 height 3
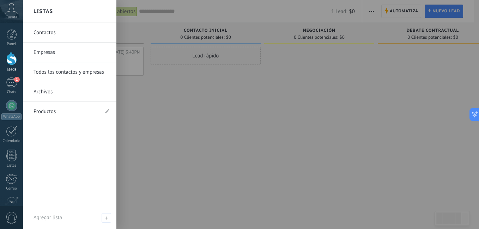
click at [301, 104] on div at bounding box center [262, 114] width 479 height 229
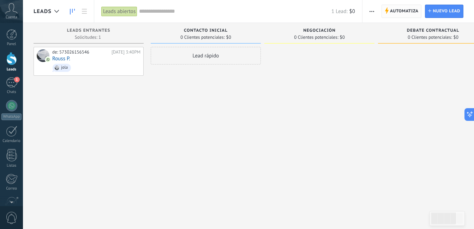
click at [396, 9] on span "Automatiza" at bounding box center [404, 11] width 29 height 13
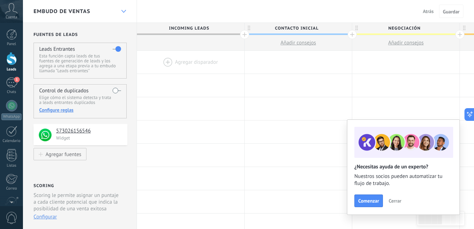
click at [126, 11] on icon at bounding box center [123, 11] width 5 height 3
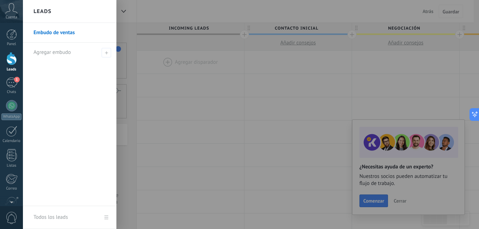
click at [79, 30] on link "Embudo de ventas" at bounding box center [72, 33] width 76 height 20
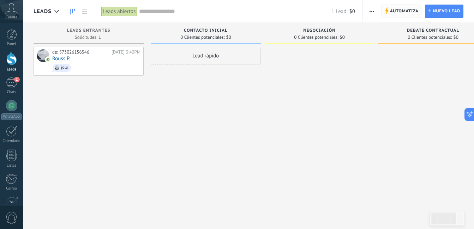
click at [400, 13] on span "Automatiza" at bounding box center [404, 11] width 29 height 13
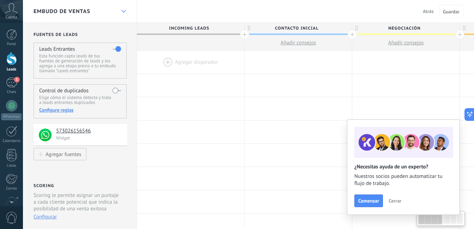
click at [124, 12] on use at bounding box center [123, 11] width 5 height 3
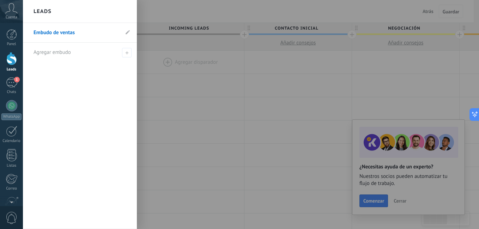
click at [132, 34] on li "Embudo de ventas" at bounding box center [80, 33] width 114 height 20
click at [128, 32] on use at bounding box center [128, 32] width 4 height 4
click at [128, 35] on span at bounding box center [128, 32] width 4 height 7
click at [127, 34] on icon at bounding box center [128, 32] width 4 height 4
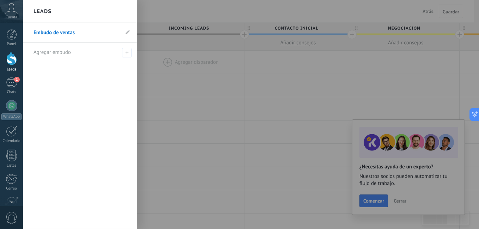
click at [81, 30] on link "Embudo de ventas" at bounding box center [77, 33] width 86 height 20
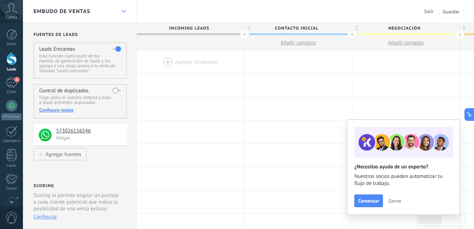
click at [121, 15] on div at bounding box center [123, 12] width 12 height 14
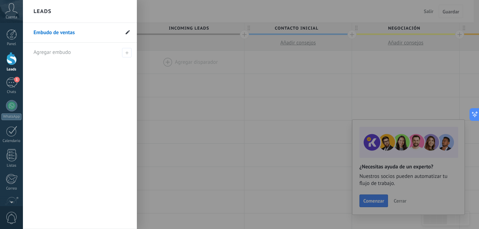
click at [127, 32] on icon at bounding box center [128, 32] width 4 height 4
click at [128, 49] on span at bounding box center [127, 53] width 10 height 10
click at [126, 56] on span at bounding box center [127, 53] width 10 height 10
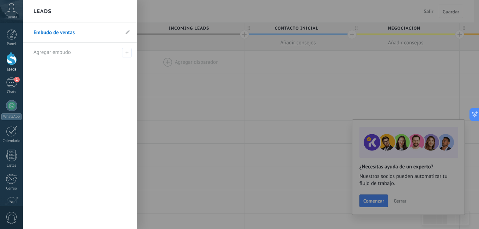
click at [222, 96] on div at bounding box center [262, 114] width 479 height 229
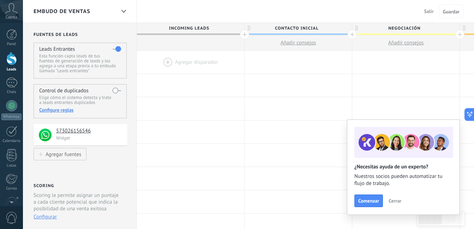
click at [399, 200] on span "Cerrar" at bounding box center [394, 201] width 13 height 5
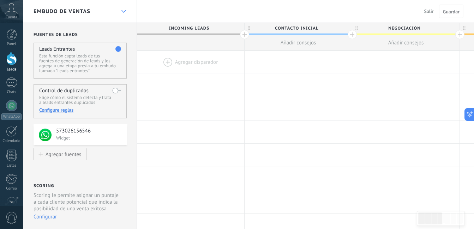
click at [122, 11] on use at bounding box center [123, 11] width 5 height 3
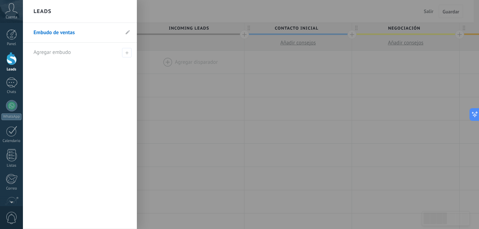
click at [126, 14] on div "Leads" at bounding box center [80, 11] width 114 height 23
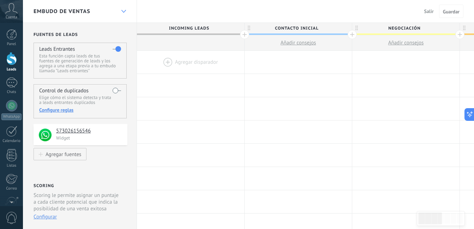
click at [121, 13] on div at bounding box center [123, 12] width 12 height 14
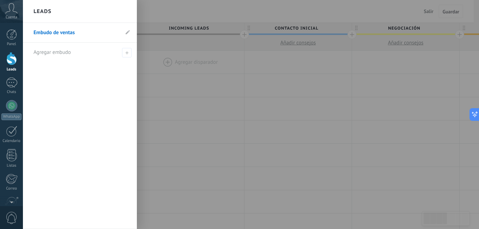
click at [125, 32] on li "Embudo de ventas" at bounding box center [80, 33] width 114 height 20
click at [128, 35] on span at bounding box center [128, 32] width 4 height 7
click at [96, 34] on input "**********" at bounding box center [77, 32] width 86 height 11
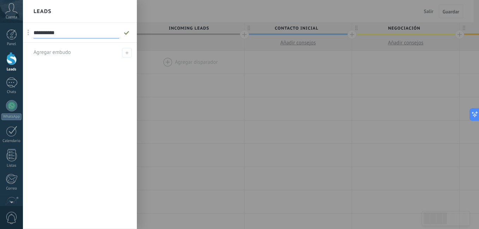
type input "**********"
click at [125, 35] on icon at bounding box center [127, 33] width 8 height 4
click at [122, 103] on div "Blender 3D Agregar embudo" at bounding box center [80, 126] width 114 height 206
click at [192, 103] on div at bounding box center [262, 114] width 479 height 229
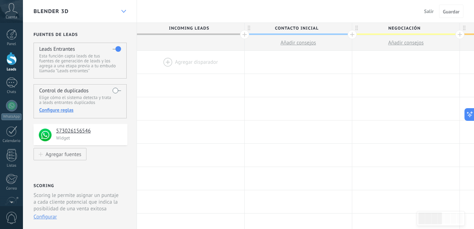
click at [125, 9] on div at bounding box center [123, 12] width 12 height 14
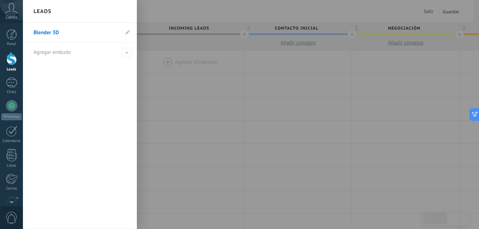
click at [130, 47] on li "Agregar embudo" at bounding box center [80, 52] width 114 height 19
click at [128, 54] on span at bounding box center [127, 53] width 10 height 10
click at [80, 54] on input "text" at bounding box center [77, 52] width 87 height 11
type input "*****"
click at [127, 51] on span at bounding box center [128, 52] width 6 height 5
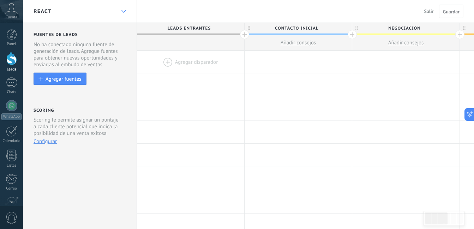
click at [121, 10] on icon at bounding box center [123, 11] width 5 height 3
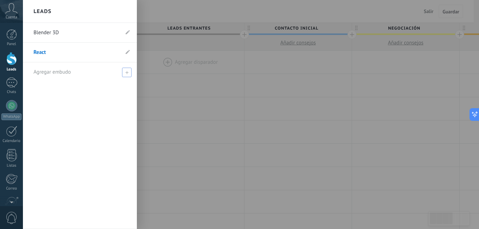
click at [127, 70] on span at bounding box center [127, 73] width 10 height 10
click at [86, 75] on input "text" at bounding box center [77, 72] width 87 height 11
type input "**********"
click at [131, 71] on span at bounding box center [128, 72] width 8 height 9
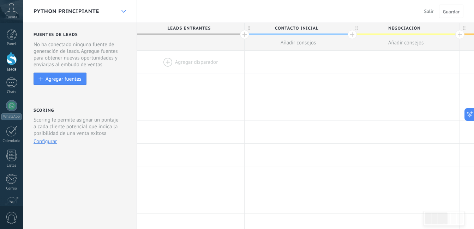
drag, startPoint x: 128, startPoint y: 6, endPoint x: 125, endPoint y: 10, distance: 5.1
click at [126, 7] on div at bounding box center [123, 12] width 12 height 14
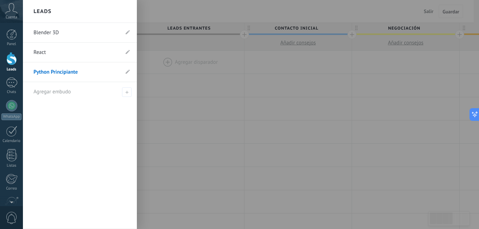
click at [123, 11] on div "Leads" at bounding box center [80, 11] width 114 height 23
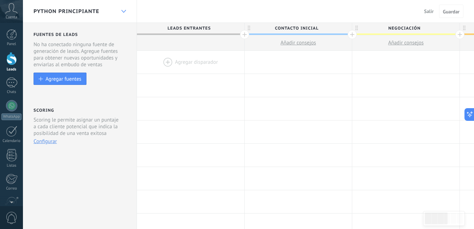
click at [125, 11] on use at bounding box center [123, 11] width 5 height 3
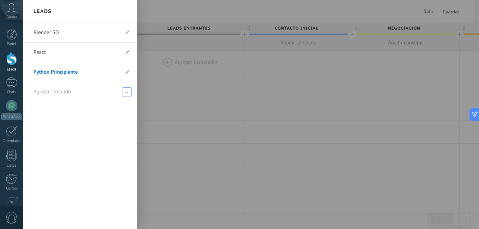
click at [127, 93] on icon at bounding box center [126, 92] width 3 height 3
type input "**********"
click at [130, 91] on span at bounding box center [128, 91] width 8 height 9
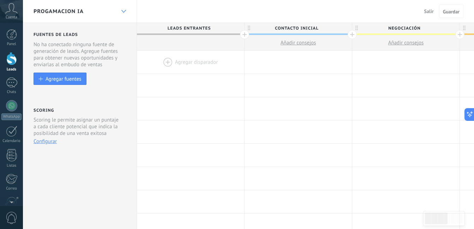
click at [120, 10] on div "Progamacion IA" at bounding box center [80, 11] width 114 height 23
click at [120, 10] on div at bounding box center [123, 12] width 12 height 14
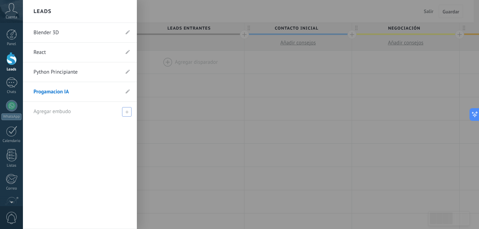
click at [130, 112] on span at bounding box center [127, 112] width 10 height 10
type input "*****"
click at [128, 112] on span at bounding box center [128, 111] width 6 height 5
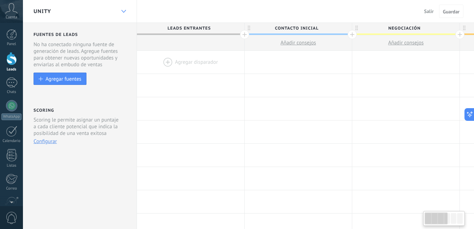
click at [124, 11] on icon at bounding box center [123, 11] width 5 height 3
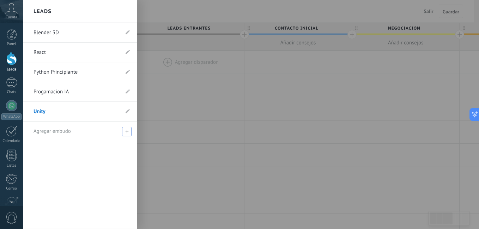
click at [102, 132] on div "Agregar embudo" at bounding box center [82, 131] width 96 height 19
type input "**********"
click at [128, 135] on span at bounding box center [128, 131] width 8 height 9
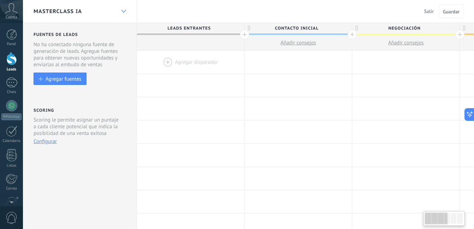
click at [123, 11] on icon at bounding box center [123, 11] width 5 height 3
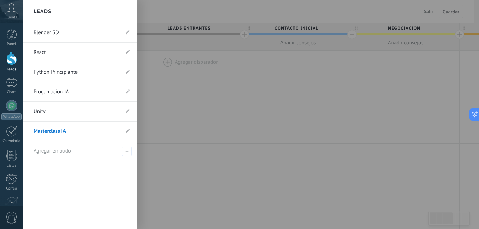
click at [65, 31] on link "Blender 3D" at bounding box center [77, 33] width 86 height 20
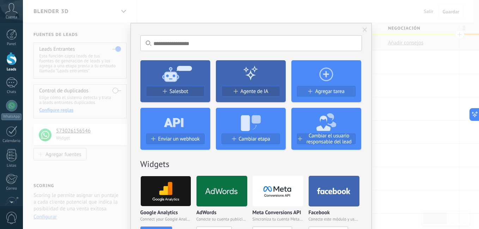
click at [422, 156] on div "No hay resultados Salesbot Agente de IA Agregar tarea Enviar un webhook Cambiar…" at bounding box center [251, 114] width 456 height 229
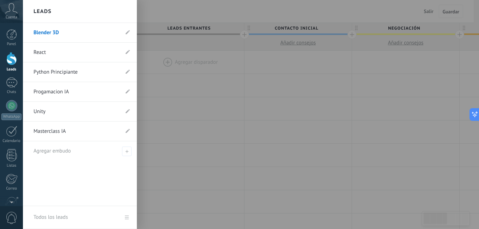
click at [15, 65] on link "Leads" at bounding box center [11, 62] width 23 height 20
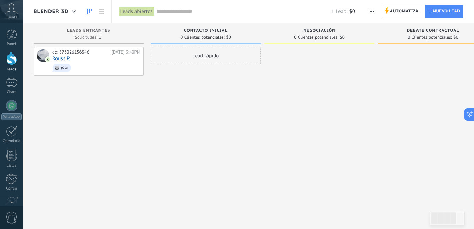
drag, startPoint x: 81, startPoint y: 114, endPoint x: 107, endPoint y: 85, distance: 39.0
click at [81, 114] on div "de: 573026156546 [DATE] 3:40PM [PERSON_NAME]" at bounding box center [89, 115] width 110 height 137
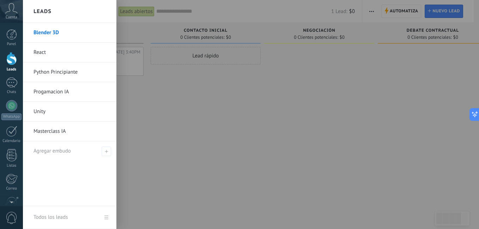
click at [11, 62] on div at bounding box center [11, 58] width 11 height 13
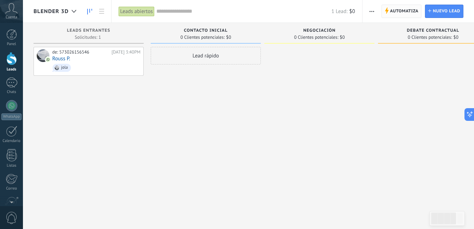
click at [393, 13] on span "Automatiza" at bounding box center [404, 11] width 29 height 13
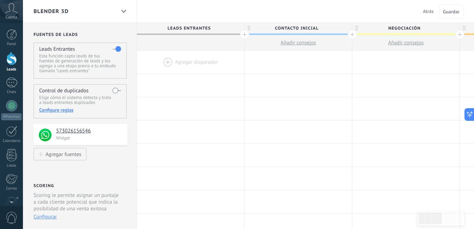
click at [425, 13] on span "Atrás" at bounding box center [428, 11] width 11 height 6
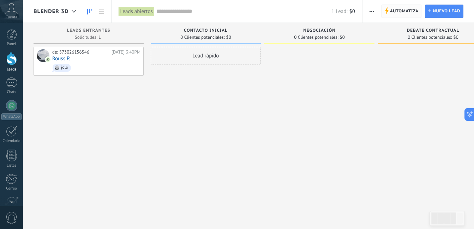
click at [405, 13] on span "Automatiza" at bounding box center [404, 11] width 29 height 13
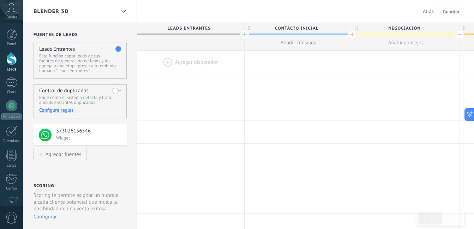
click at [304, 28] on span "Contacto inicial" at bounding box center [296, 28] width 104 height 11
click at [304, 28] on input "**********" at bounding box center [296, 28] width 93 height 11
click at [304, 28] on span "Contacto inicial" at bounding box center [296, 28] width 104 height 11
click at [304, 28] on input "**********" at bounding box center [296, 28] width 93 height 11
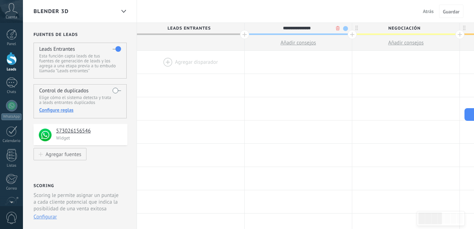
click at [304, 28] on input "**********" at bounding box center [296, 28] width 93 height 11
type input "*"
type input "**********"
click at [405, 28] on span "Negociación" at bounding box center [404, 28] width 104 height 11
click at [405, 28] on input "**********" at bounding box center [403, 28] width 93 height 11
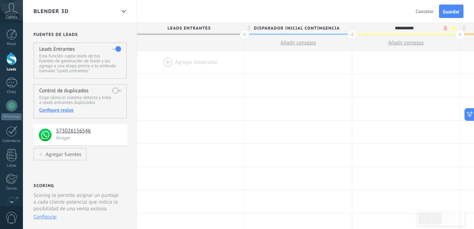
click at [405, 28] on input "**********" at bounding box center [403, 28] width 93 height 11
type input "**********"
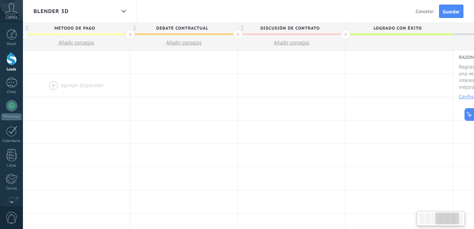
scroll to position [0, 334]
drag, startPoint x: 387, startPoint y: 125, endPoint x: 88, endPoint y: 96, distance: 300.9
click at [54, 122] on div at bounding box center [71, 132] width 107 height 23
click at [173, 32] on span "Debate contractual" at bounding box center [178, 28] width 104 height 11
click at [172, 32] on input "**********" at bounding box center [177, 28] width 93 height 11
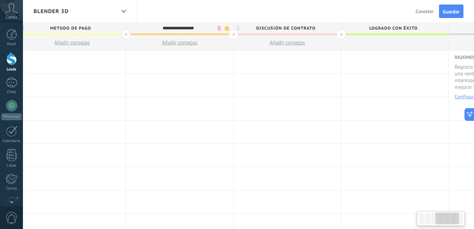
click at [172, 32] on input "**********" at bounding box center [177, 28] width 93 height 11
type input "**********"
click at [264, 28] on span "Discusión de contrato" at bounding box center [286, 28] width 104 height 11
click at [252, 87] on div at bounding box center [287, 85] width 107 height 23
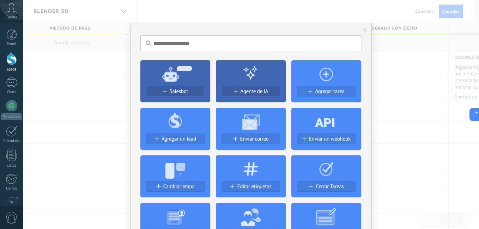
click at [378, 101] on div "No hay resultados Salesbot Agente de IA Agregar tarea Agregar un lead Enviar co…" at bounding box center [251, 114] width 456 height 229
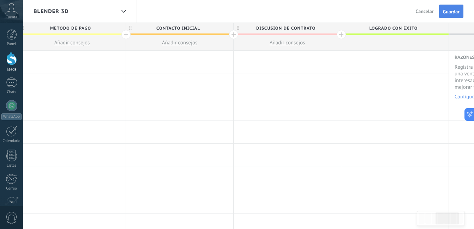
click at [452, 17] on button "Guardar" at bounding box center [451, 11] width 24 height 13
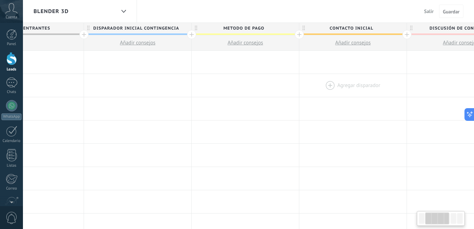
scroll to position [0, 26]
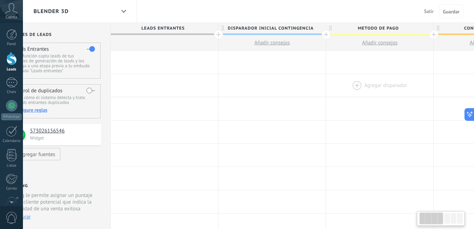
drag, startPoint x: 121, startPoint y: 56, endPoint x: 427, endPoint y: 95, distance: 308.6
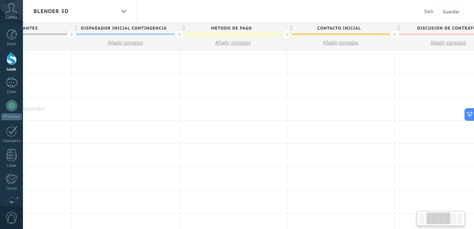
drag, startPoint x: 209, startPoint y: 115, endPoint x: 71, endPoint y: 113, distance: 137.6
click at [71, 113] on div "Agregar disparador" at bounding box center [18, 108] width 108 height 23
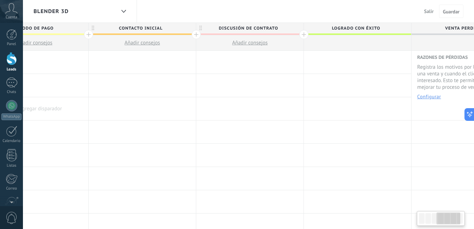
drag, startPoint x: 222, startPoint y: 115, endPoint x: 77, endPoint y: 115, distance: 144.6
click at [6, 114] on body ".abccls-1,.abccls-2{fill-rule:evenodd}.abccls-2{fill:#fff} .abfcls-1{fill:none}…" at bounding box center [237, 114] width 474 height 229
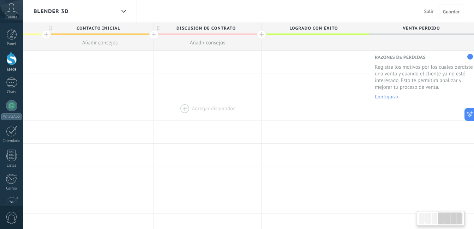
scroll to position [0, 416]
drag, startPoint x: 271, startPoint y: 110, endPoint x: 226, endPoint y: 139, distance: 53.2
click at [176, 111] on div at bounding box center [204, 108] width 107 height 23
click at [195, 27] on span "Discusión de contrato" at bounding box center [203, 28] width 104 height 11
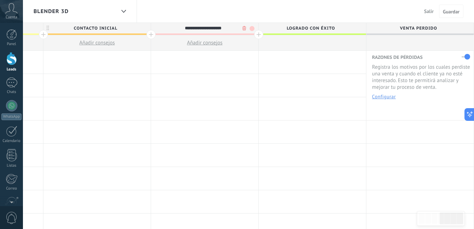
click at [195, 27] on input "**********" at bounding box center [202, 28] width 93 height 11
type input "**********"
click at [257, 32] on div at bounding box center [258, 34] width 9 height 9
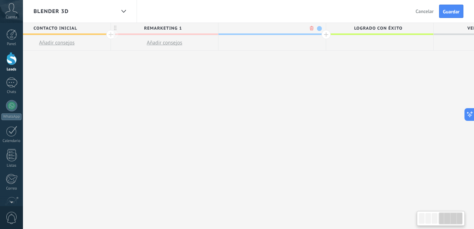
scroll to position [0, 468]
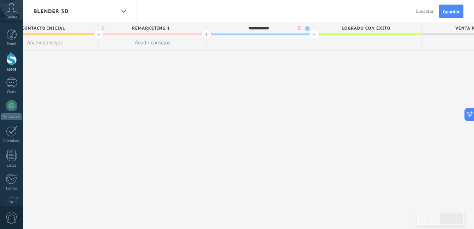
type input "**********"
click at [313, 34] on div at bounding box center [313, 34] width 9 height 9
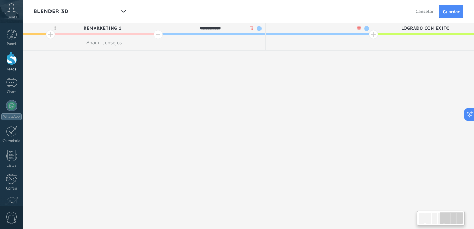
scroll to position [0, 521]
click at [304, 28] on div at bounding box center [315, 28] width 107 height 11
type input "**********"
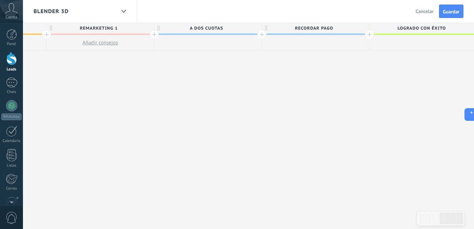
click at [371, 32] on span "Logrado con éxito" at bounding box center [421, 28] width 104 height 11
click at [369, 34] on div at bounding box center [368, 34] width 9 height 9
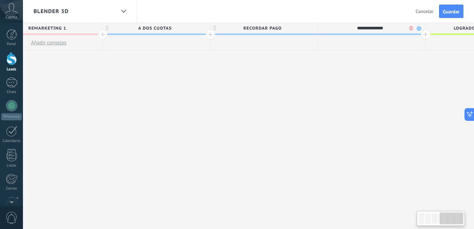
scroll to position [0, 573]
type input "**********"
click at [425, 36] on div at bounding box center [424, 34] width 9 height 9
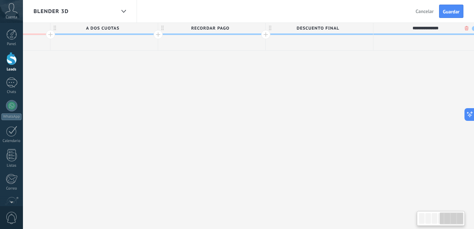
scroll to position [0, 625]
type input "**********"
click at [380, 87] on div "**********" at bounding box center [102, 126] width 1183 height 207
click at [447, 13] on span "Guardar" at bounding box center [451, 11] width 17 height 5
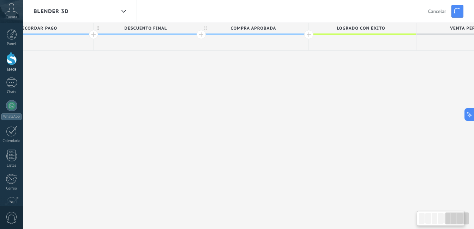
drag, startPoint x: 422, startPoint y: 111, endPoint x: 250, endPoint y: 112, distance: 172.1
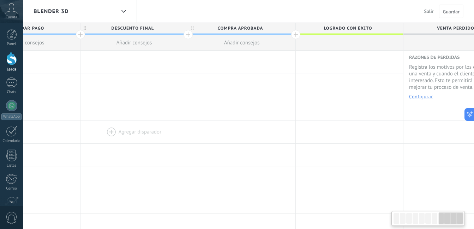
scroll to position [0, 847]
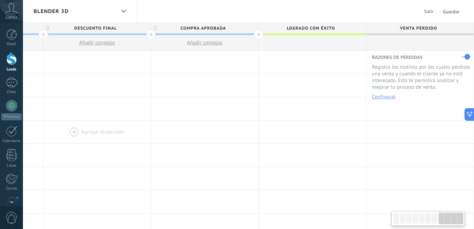
drag, startPoint x: 225, startPoint y: 133, endPoint x: 120, endPoint y: 125, distance: 105.0
drag, startPoint x: 342, startPoint y: 99, endPoint x: 167, endPoint y: 89, distance: 175.6
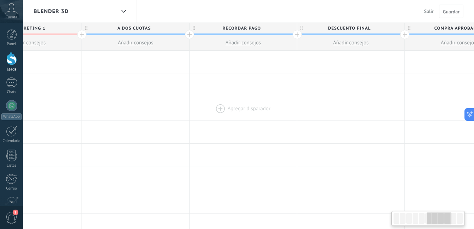
drag, startPoint x: 177, startPoint y: 94, endPoint x: 288, endPoint y: 108, distance: 112.0
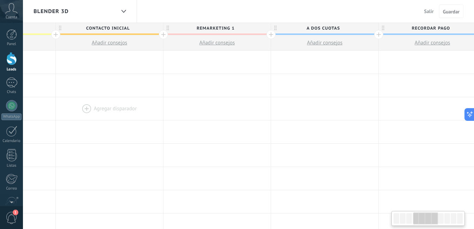
drag, startPoint x: 191, startPoint y: 107, endPoint x: 159, endPoint y: 111, distance: 32.1
click at [378, 120] on div "Agregar disparador" at bounding box center [325, 108] width 108 height 23
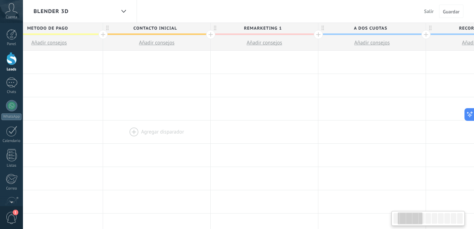
drag, startPoint x: 149, startPoint y: 111, endPoint x: 415, endPoint y: 123, distance: 266.6
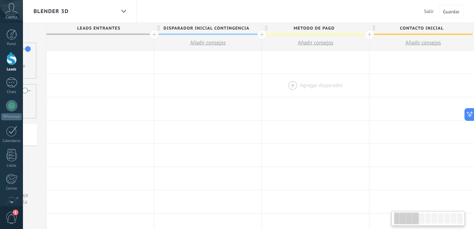
scroll to position [0, 0]
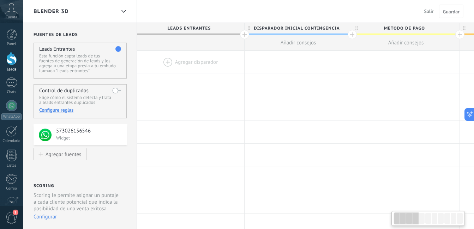
drag, startPoint x: 279, startPoint y: 81, endPoint x: 460, endPoint y: 33, distance: 186.9
click at [456, 7] on button "Guardar" at bounding box center [451, 11] width 24 height 13
click at [119, 9] on div at bounding box center [123, 12] width 12 height 14
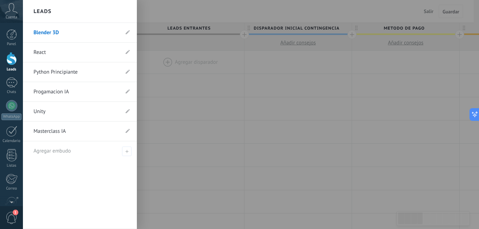
click at [69, 52] on link "React" at bounding box center [77, 53] width 86 height 20
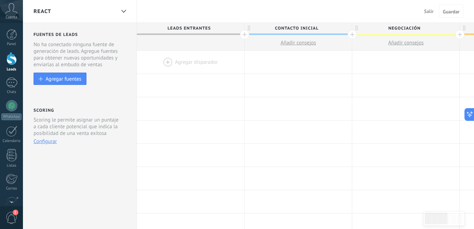
click at [283, 28] on span "Contacto inicial" at bounding box center [296, 28] width 104 height 11
click at [283, 28] on input "**********" at bounding box center [296, 28] width 93 height 11
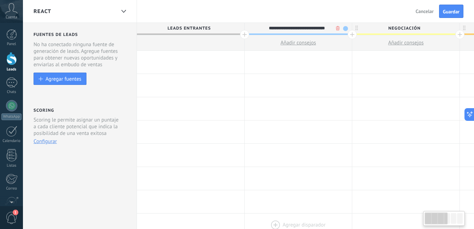
type input "**********"
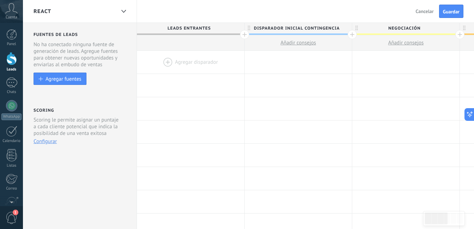
click at [408, 23] on span "Negociación" at bounding box center [404, 28] width 104 height 11
click at [408, 23] on input "**********" at bounding box center [403, 28] width 93 height 11
type input "**********"
click at [193, 142] on div at bounding box center [190, 132] width 107 height 23
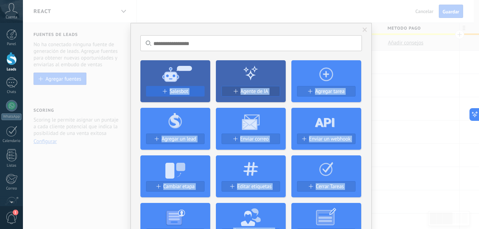
drag, startPoint x: 412, startPoint y: 85, endPoint x: 166, endPoint y: 87, distance: 245.5
click at [166, 87] on div "No hay resultados Salesbot Agente de IA Agregar tarea Agregar un lead Enviar co…" at bounding box center [251, 114] width 456 height 229
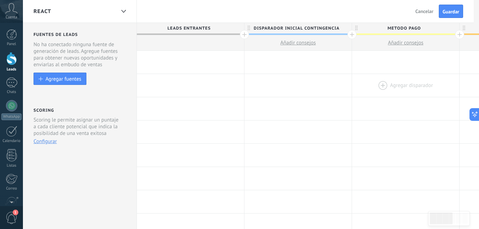
click at [401, 85] on div at bounding box center [405, 85] width 107 height 23
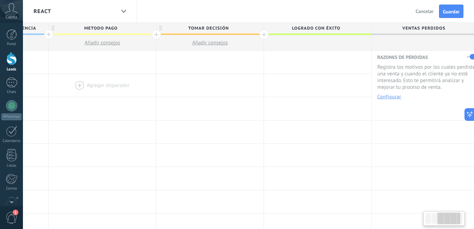
scroll to position [0, 309]
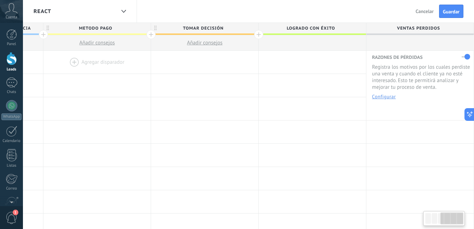
drag, startPoint x: 432, startPoint y: 94, endPoint x: 148, endPoint y: 54, distance: 286.8
click at [53, 84] on div at bounding box center [96, 85] width 107 height 23
click at [200, 26] on span "Tomar decisión" at bounding box center [203, 28] width 104 height 11
click at [200, 26] on input "**********" at bounding box center [202, 28] width 93 height 11
type input "**********"
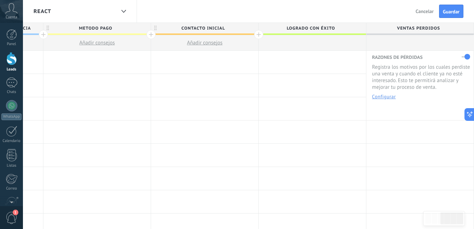
click at [256, 36] on div at bounding box center [258, 34] width 9 height 9
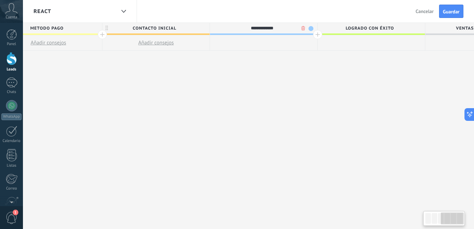
scroll to position [0, 361]
type input "**********"
click at [316, 34] on div at bounding box center [313, 34] width 9 height 9
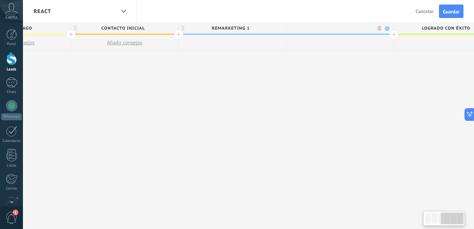
scroll to position [0, 413]
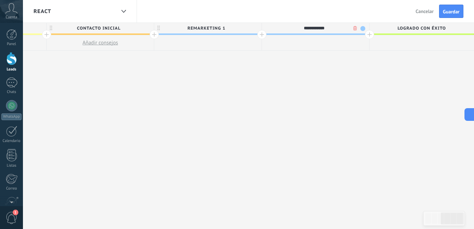
type input "**********"
drag, startPoint x: 367, startPoint y: 32, endPoint x: 369, endPoint y: 38, distance: 5.8
click at [367, 32] on div at bounding box center [369, 34] width 9 height 9
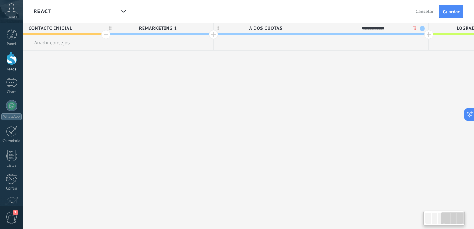
scroll to position [0, 465]
type input "**********"
click at [422, 30] on div "RECORDAR PAGO" at bounding box center [370, 28] width 107 height 11
click at [424, 33] on div at bounding box center [424, 34] width 9 height 9
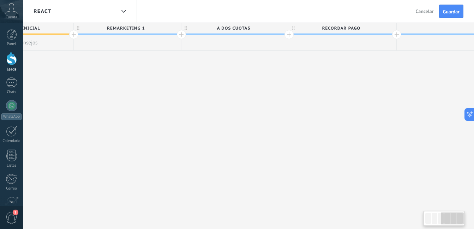
scroll to position [0, 517]
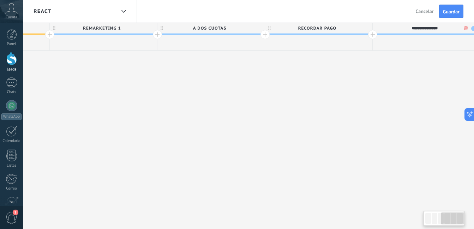
type input "**********"
drag, startPoint x: 391, startPoint y: 44, endPoint x: 397, endPoint y: 46, distance: 6.0
click at [391, 44] on div at bounding box center [425, 43] width 107 height 16
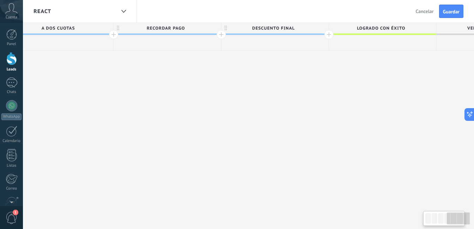
scroll to position [0, 680]
drag, startPoint x: 430, startPoint y: 65, endPoint x: 267, endPoint y: 66, distance: 162.6
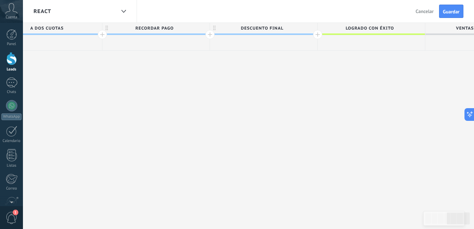
click at [319, 34] on span "Logrado con éxito" at bounding box center [369, 28] width 104 height 11
click at [316, 34] on div at bounding box center [317, 34] width 9 height 9
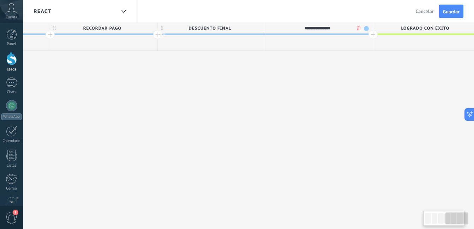
scroll to position [0, 732]
type input "**********"
click at [447, 9] on span "Guardar" at bounding box center [451, 11] width 17 height 5
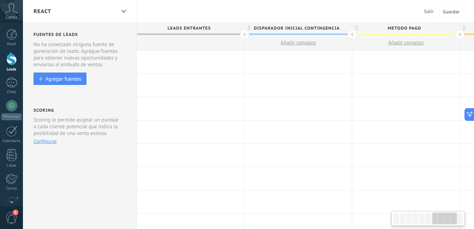
scroll to position [0, 732]
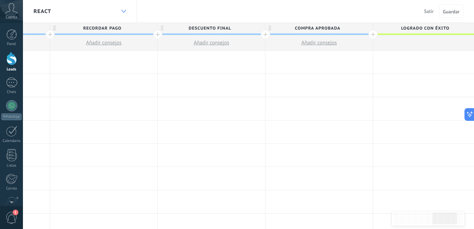
click at [123, 11] on icon at bounding box center [123, 11] width 5 height 3
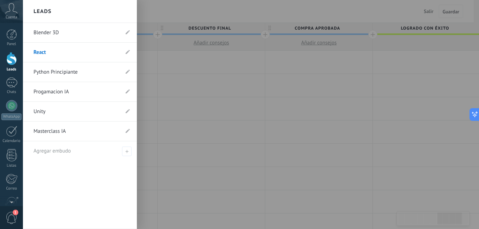
click at [82, 67] on link "Python Principiante" at bounding box center [77, 72] width 86 height 20
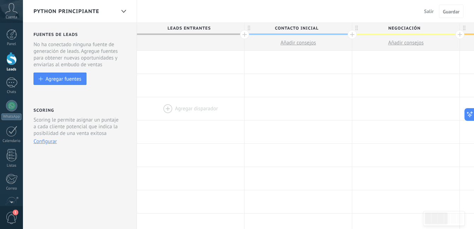
click at [175, 118] on div at bounding box center [190, 108] width 107 height 23
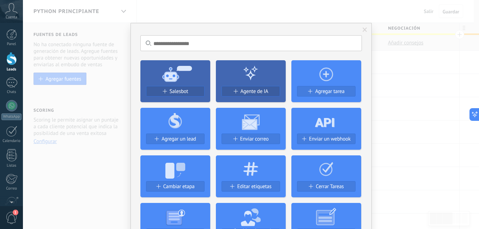
click at [424, 97] on div "No hay resultados Salesbot Agente de IA Agregar tarea Agregar un lead Enviar co…" at bounding box center [251, 114] width 456 height 229
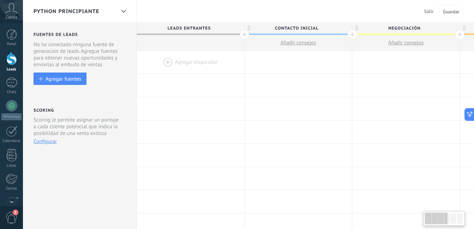
click at [317, 31] on span "Contacto inicial" at bounding box center [296, 28] width 104 height 11
click at [317, 31] on input "**********" at bounding box center [296, 28] width 93 height 11
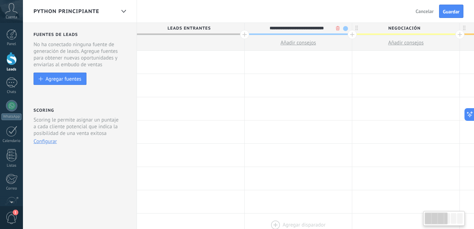
type input "**********"
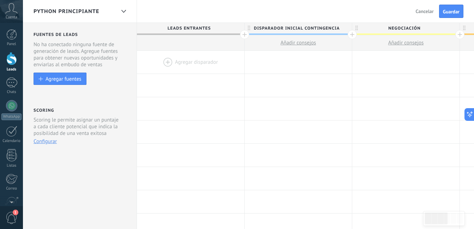
click at [398, 30] on span "Negociación" at bounding box center [404, 28] width 104 height 11
click at [398, 30] on input "**********" at bounding box center [403, 28] width 93 height 11
type input "**********"
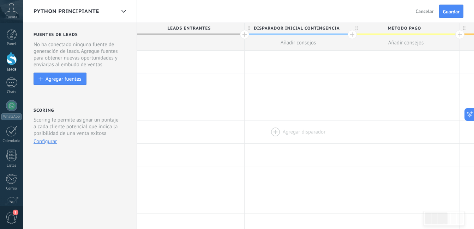
click at [221, 151] on div at bounding box center [190, 155] width 107 height 23
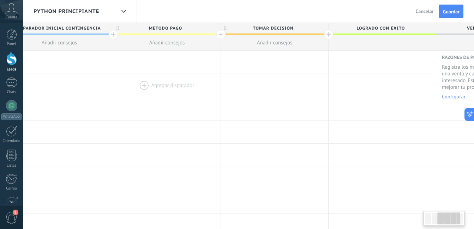
scroll to position [0, 254]
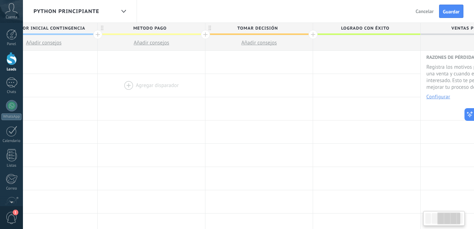
drag, startPoint x: 405, startPoint y: 110, endPoint x: 196, endPoint y: 84, distance: 209.7
click at [150, 104] on div at bounding box center [151, 108] width 107 height 23
click at [269, 28] on span "Tomar decisión" at bounding box center [257, 28] width 104 height 11
click at [269, 28] on input "**********" at bounding box center [257, 28] width 93 height 11
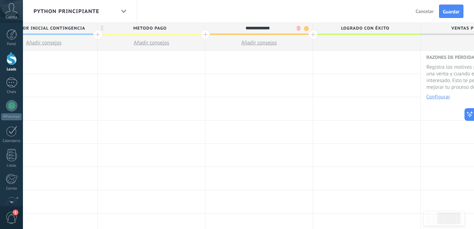
click at [269, 28] on input "**********" at bounding box center [257, 28] width 93 height 11
type input "**********"
click at [374, 33] on span "Logrado con éxito" at bounding box center [365, 28] width 104 height 11
click at [312, 34] on div at bounding box center [312, 34] width 9 height 9
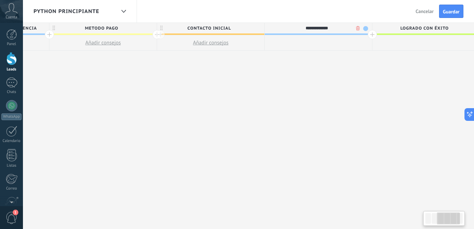
scroll to position [0, 307]
type input "**********"
click at [368, 34] on span "Logrado con éxito" at bounding box center [420, 28] width 104 height 11
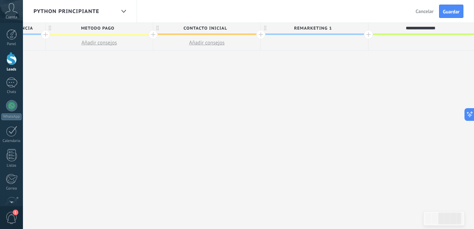
click at [370, 34] on div at bounding box center [368, 34] width 9 height 9
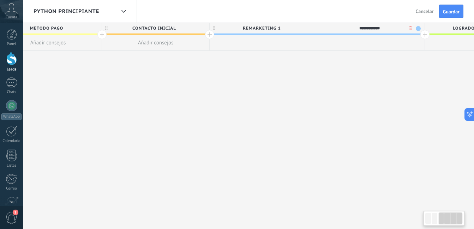
scroll to position [0, 359]
type input "**********"
click at [423, 35] on div at bounding box center [423, 34] width 9 height 9
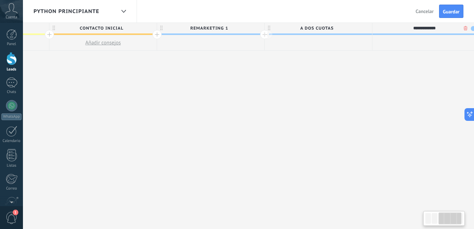
scroll to position [0, 411]
type input "**********"
drag, startPoint x: 182, startPoint y: 136, endPoint x: 204, endPoint y: 138, distance: 21.2
click at [182, 136] on div "**********" at bounding box center [210, 126] width 968 height 207
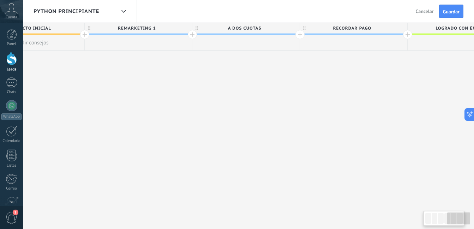
scroll to position [0, 631]
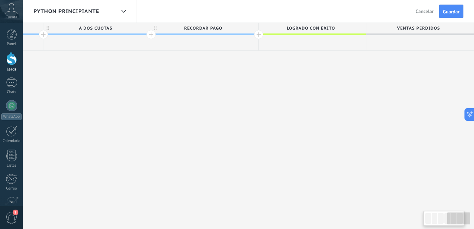
drag, startPoint x: 263, startPoint y: 125, endPoint x: 0, endPoint y: 132, distance: 263.9
click at [0, 132] on html ".abccls-1,.abccls-2{fill-rule:evenodd}.abccls-2{fill:#fff} .abfcls-1{fill:none}…" at bounding box center [237, 114] width 474 height 229
click at [258, 31] on div at bounding box center [258, 34] width 9 height 9
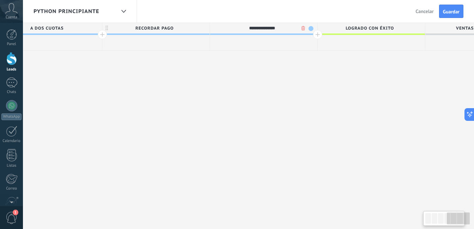
scroll to position [0, 684]
type input "**********"
drag, startPoint x: 208, startPoint y: 134, endPoint x: 277, endPoint y: 85, distance: 84.9
click at [313, 34] on div at bounding box center [313, 34] width 9 height 9
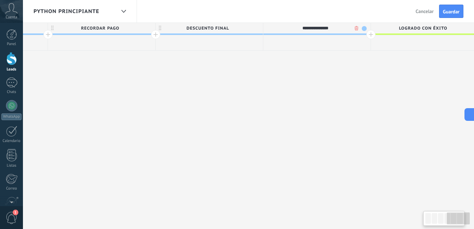
scroll to position [0, 735]
type input "**********"
click at [455, 11] on span "Guardar" at bounding box center [451, 11] width 17 height 5
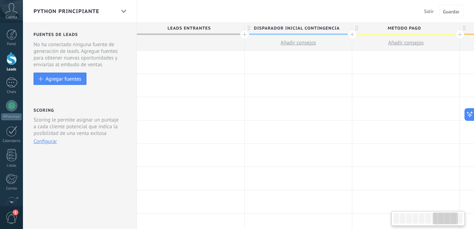
scroll to position [0, 735]
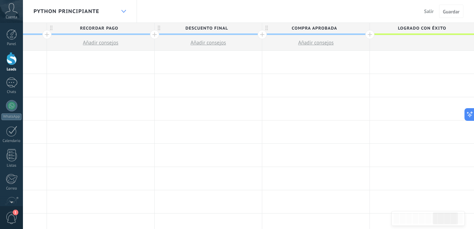
click at [123, 13] on div at bounding box center [123, 12] width 12 height 14
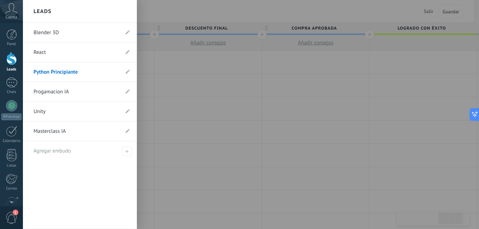
click at [84, 91] on link "Progamacion IA" at bounding box center [77, 92] width 86 height 20
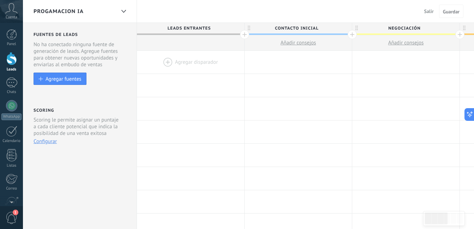
click at [319, 32] on span "Contacto inicial" at bounding box center [296, 28] width 104 height 11
click at [319, 32] on input "**********" at bounding box center [296, 28] width 93 height 11
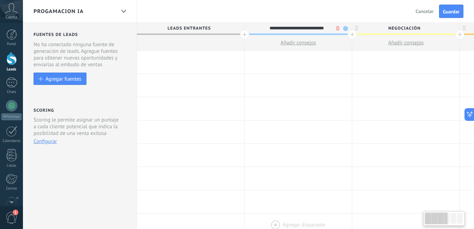
type input "**********"
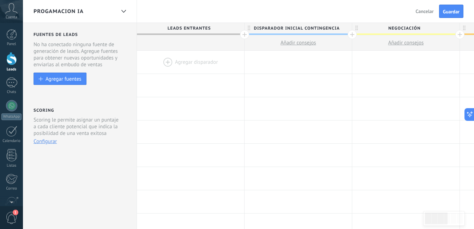
click at [417, 32] on span "Negociación" at bounding box center [404, 28] width 104 height 11
type input "**********"
click at [182, 146] on div at bounding box center [190, 155] width 107 height 23
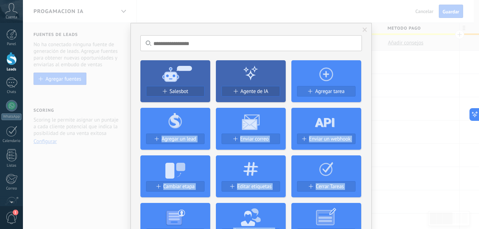
drag, startPoint x: 407, startPoint y: 124, endPoint x: 165, endPoint y: 121, distance: 241.3
click at [165, 121] on div "No hay resultados Salesbot Agente de IA Agregar tarea Agregar un lead Enviar co…" at bounding box center [251, 114] width 456 height 229
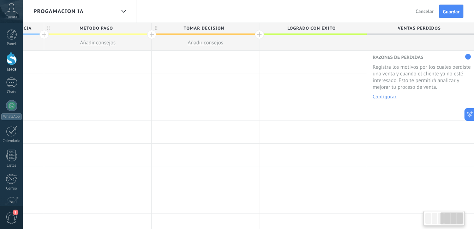
scroll to position [0, 309]
drag, startPoint x: 372, startPoint y: 124, endPoint x: 90, endPoint y: 82, distance: 285.3
click at [197, 28] on span "Tomar decisión" at bounding box center [203, 28] width 104 height 11
click at [197, 28] on input "**********" at bounding box center [202, 28] width 93 height 11
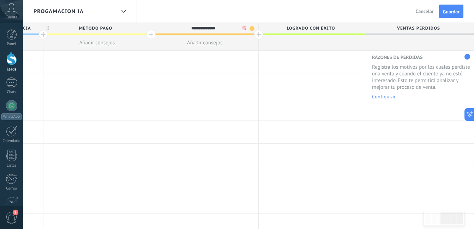
click at [197, 28] on input "**********" at bounding box center [202, 28] width 93 height 11
type input "**********"
click at [259, 35] on div at bounding box center [258, 34] width 9 height 9
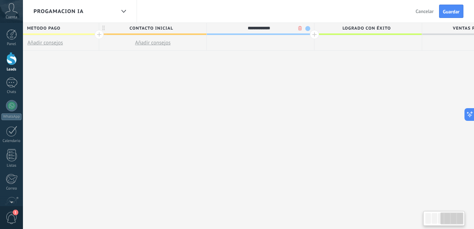
scroll to position [0, 361]
type input "**********"
click at [314, 33] on span "Logrado con éxito" at bounding box center [366, 28] width 104 height 11
type input "**********"
click at [314, 35] on div at bounding box center [313, 34] width 9 height 9
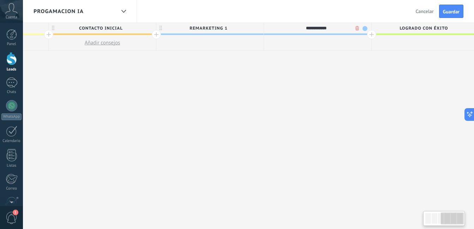
scroll to position [0, 413]
type input "**********"
click at [366, 36] on div at bounding box center [369, 34] width 9 height 9
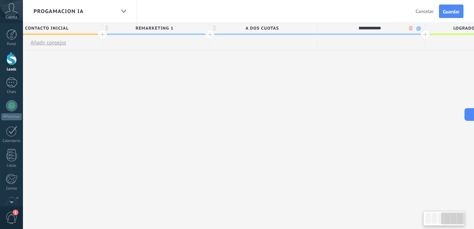
scroll to position [0, 465]
type input "**********"
click at [426, 33] on span "Logrado con éxito" at bounding box center [476, 28] width 104 height 11
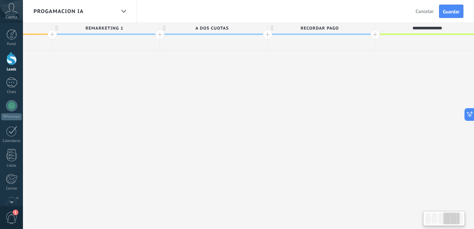
click at [372, 34] on div at bounding box center [374, 34] width 9 height 9
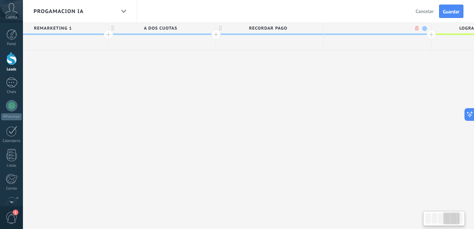
scroll to position [0, 568]
type input "**********"
click at [430, 36] on div at bounding box center [429, 34] width 9 height 9
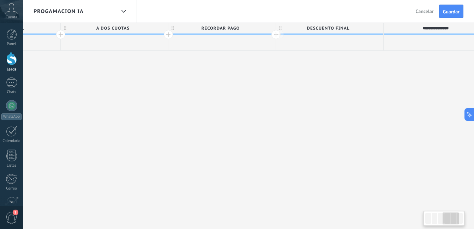
scroll to position [0, 620]
click at [437, 27] on input "**********" at bounding box center [429, 28] width 93 height 11
type input "**********"
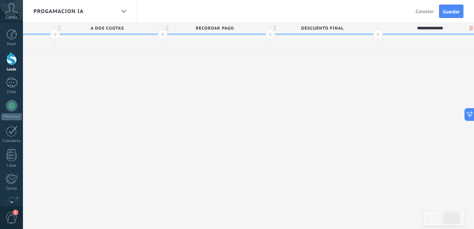
click at [404, 108] on div "**********" at bounding box center [108, 126] width 1183 height 207
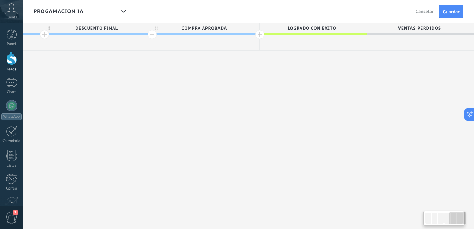
scroll to position [0, 847]
drag, startPoint x: 380, startPoint y: 103, endPoint x: 149, endPoint y: 101, distance: 230.7
drag, startPoint x: 386, startPoint y: 67, endPoint x: 431, endPoint y: 22, distance: 63.8
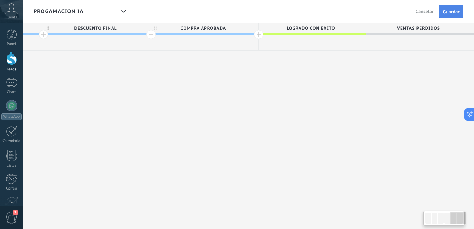
scroll to position [0, 846]
click at [461, 14] on button "Guardar" at bounding box center [451, 11] width 24 height 13
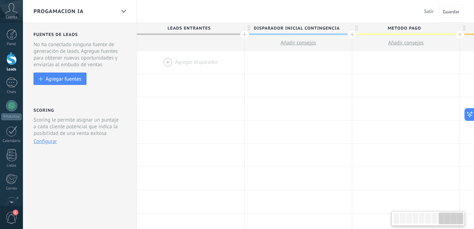
scroll to position [0, 846]
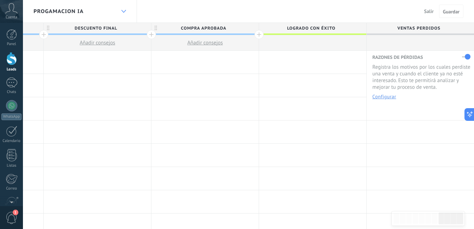
click at [118, 10] on div at bounding box center [123, 12] width 12 height 14
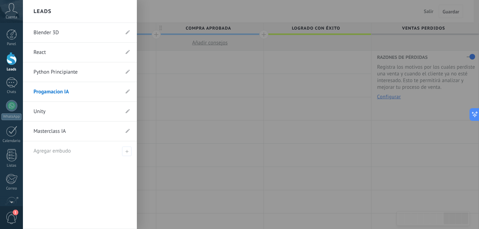
drag, startPoint x: 62, startPoint y: 110, endPoint x: 81, endPoint y: 115, distance: 19.3
click at [62, 110] on link "Unity" at bounding box center [77, 112] width 86 height 20
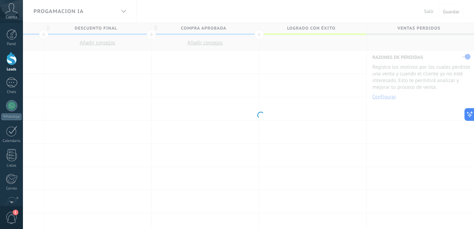
scroll to position [0, 841]
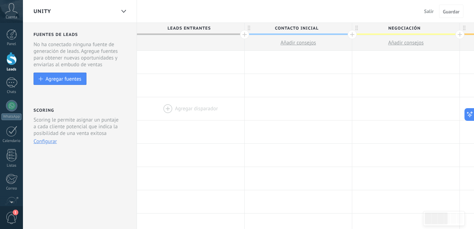
click at [151, 98] on div at bounding box center [190, 108] width 107 height 23
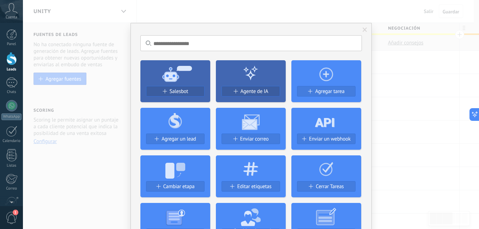
click at [382, 70] on div "No hay resultados Salesbot Agente de IA Agregar tarea Agregar un lead Enviar co…" at bounding box center [251, 114] width 456 height 229
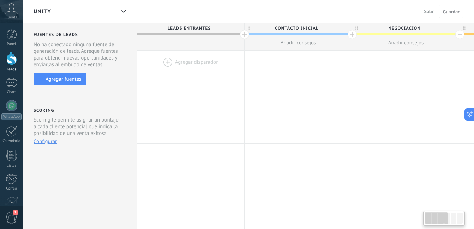
click at [277, 22] on div "Unity Salir Cancelar Guardar" at bounding box center [248, 11] width 451 height 23
click at [280, 27] on span "Contacto inicial" at bounding box center [296, 28] width 104 height 11
click at [280, 27] on input "**********" at bounding box center [296, 28] width 93 height 11
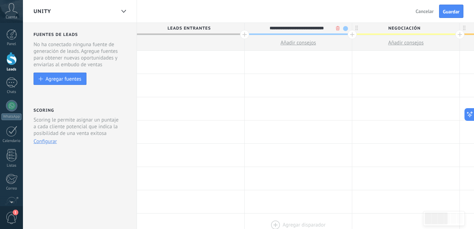
type input "**********"
click at [400, 30] on span "Negociación" at bounding box center [404, 28] width 104 height 11
click at [400, 30] on input "**********" at bounding box center [403, 28] width 93 height 11
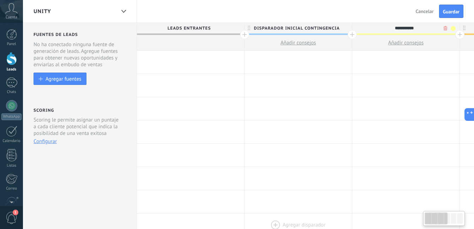
type input "**********"
click at [144, 110] on div at bounding box center [190, 108] width 107 height 23
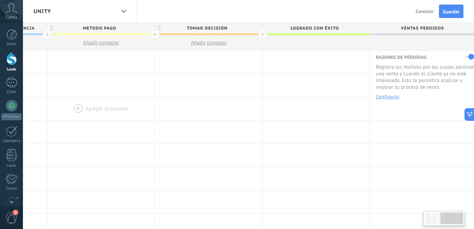
scroll to position [0, 309]
drag, startPoint x: 391, startPoint y: 110, endPoint x: 93, endPoint y: 74, distance: 299.9
click at [54, 97] on div at bounding box center [96, 108] width 107 height 23
click at [205, 27] on span "Tomar decisión" at bounding box center [203, 28] width 104 height 11
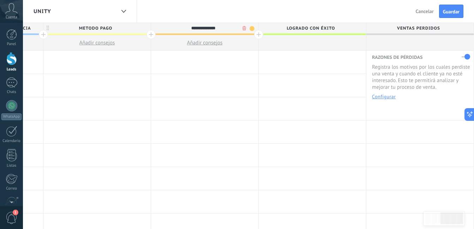
click at [205, 27] on input "**********" at bounding box center [202, 28] width 93 height 11
type input "**********"
click at [256, 34] on div at bounding box center [258, 34] width 9 height 9
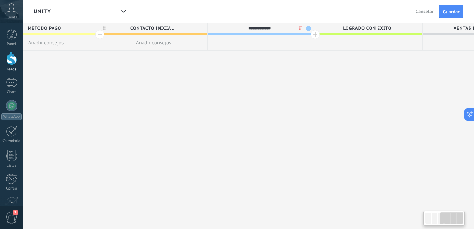
scroll to position [0, 361]
type input "**********"
click at [314, 35] on div at bounding box center [313, 34] width 9 height 9
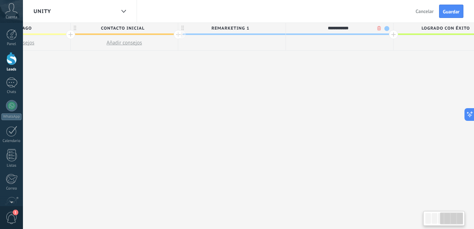
scroll to position [0, 413]
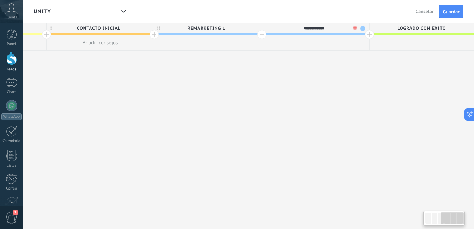
type input "**********"
click at [366, 35] on div at bounding box center [369, 34] width 9 height 9
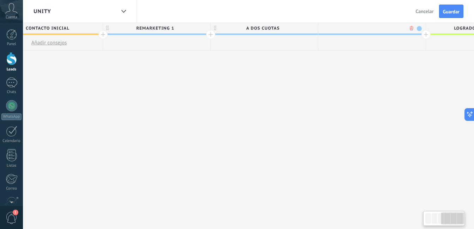
scroll to position [0, 465]
type input "**********"
click at [420, 35] on div "RECORDAR PAGO" at bounding box center [370, 37] width 107 height 28
click at [429, 33] on span "Logrado con éxito" at bounding box center [477, 28] width 104 height 11
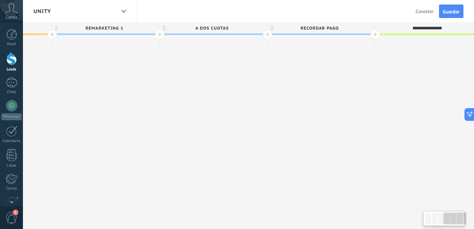
click at [374, 34] on div at bounding box center [374, 34] width 9 height 9
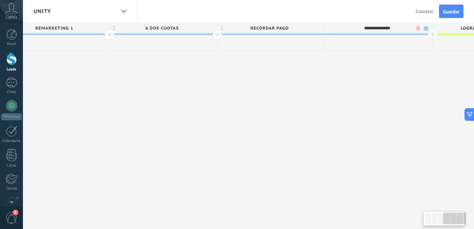
scroll to position [0, 567]
type input "**********"
click at [431, 31] on span "Logrado con éxito" at bounding box center [482, 28] width 104 height 11
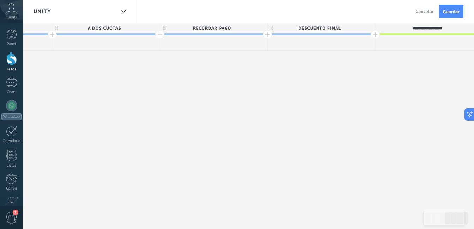
click at [370, 34] on div at bounding box center [374, 34] width 9 height 9
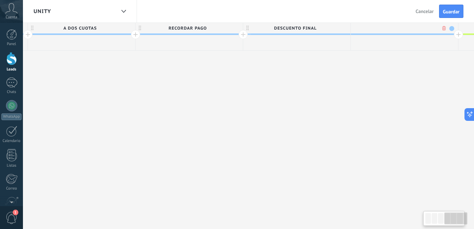
scroll to position [0, 675]
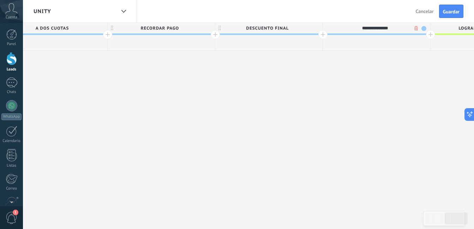
type input "**********"
drag, startPoint x: 362, startPoint y: 88, endPoint x: 406, endPoint y: 68, distance: 47.7
click at [362, 88] on div "**********" at bounding box center [53, 126] width 1183 height 207
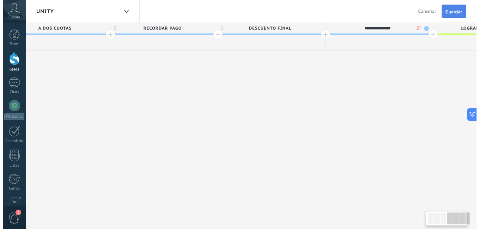
scroll to position [0, 675]
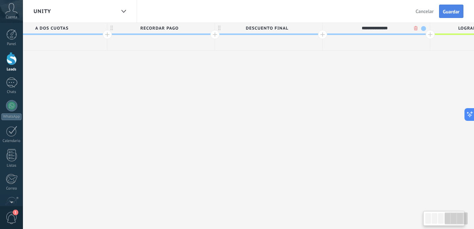
click at [453, 9] on span "Guardar" at bounding box center [451, 11] width 17 height 5
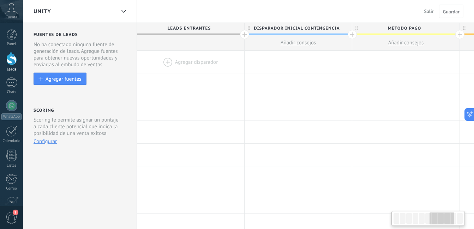
click at [125, 10] on icon at bounding box center [123, 11] width 5 height 3
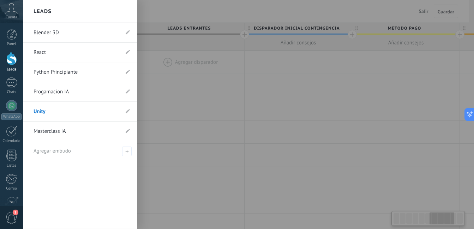
scroll to position [0, 675]
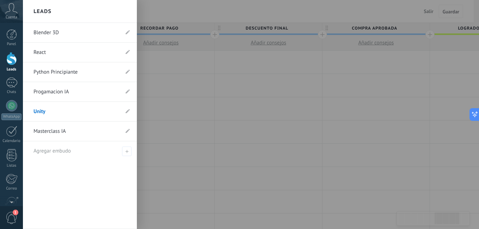
click at [67, 129] on link "Masterclass IA" at bounding box center [77, 132] width 86 height 20
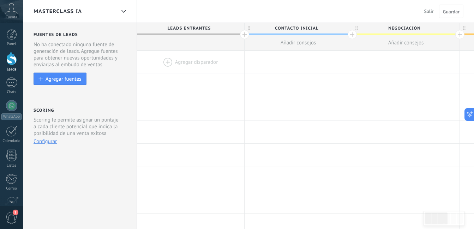
click at [288, 29] on span "Contacto inicial" at bounding box center [296, 28] width 104 height 11
click at [288, 29] on input "**********" at bounding box center [296, 28] width 93 height 11
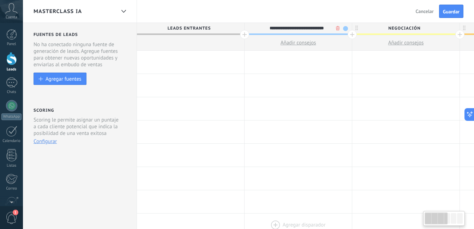
type input "**********"
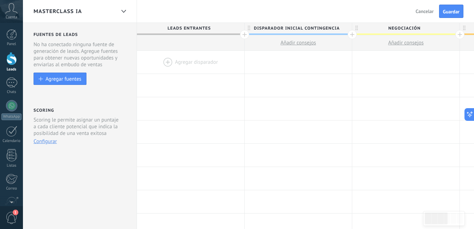
click at [406, 30] on span "Negociación" at bounding box center [404, 28] width 104 height 11
click at [406, 30] on input "**********" at bounding box center [403, 28] width 93 height 11
type input "**********"
click at [175, 114] on div at bounding box center [190, 108] width 107 height 23
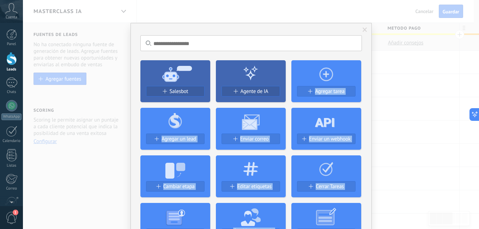
drag, startPoint x: 424, startPoint y: 113, endPoint x: 268, endPoint y: 97, distance: 156.4
click at [268, 97] on div "No hay resultados Salesbot Agente de IA Agregar tarea Agregar un lead Enviar co…" at bounding box center [251, 114] width 456 height 229
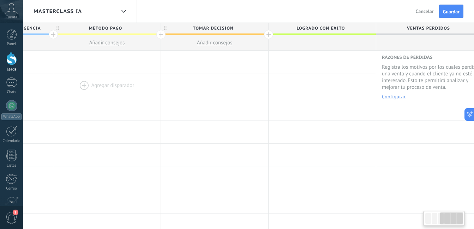
drag, startPoint x: 374, startPoint y: 104, endPoint x: 111, endPoint y: 96, distance: 263.6
click at [221, 26] on span "Tomar decisión" at bounding box center [209, 28] width 104 height 11
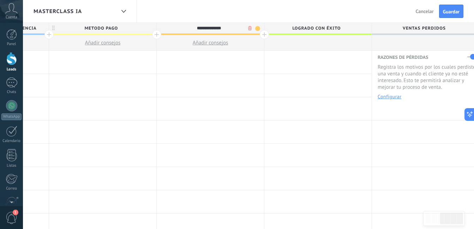
click at [221, 26] on input "**********" at bounding box center [208, 28] width 93 height 11
type input "**********"
click at [262, 33] on div at bounding box center [264, 34] width 9 height 9
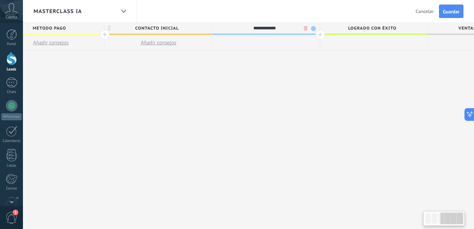
scroll to position [0, 355]
type input "**********"
click at [319, 33] on div at bounding box center [319, 34] width 9 height 9
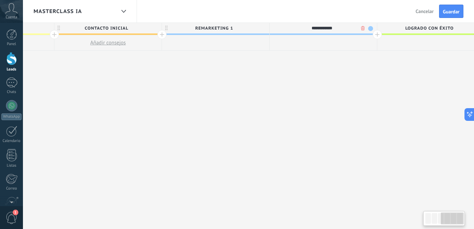
scroll to position [0, 407]
type input "**********"
click at [372, 33] on div at bounding box center [374, 34] width 9 height 9
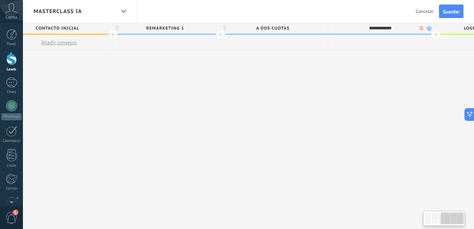
scroll to position [0, 460]
type input "**********"
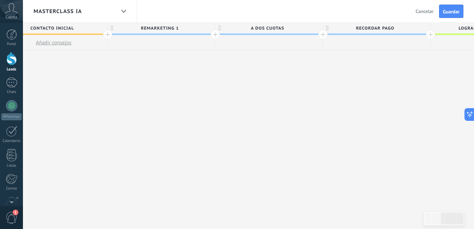
click at [431, 32] on span "Logrado con éxito" at bounding box center [482, 28] width 104 height 11
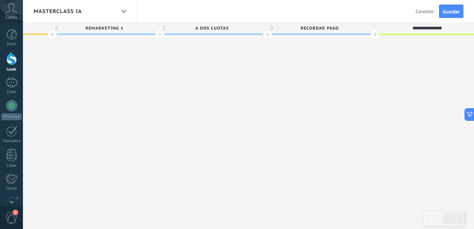
click at [370, 35] on span at bounding box center [320, 34] width 107 height 1
click at [375, 36] on div at bounding box center [374, 34] width 9 height 9
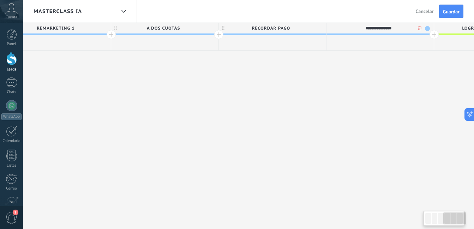
scroll to position [0, 568]
type input "**********"
click at [430, 33] on div at bounding box center [429, 34] width 9 height 9
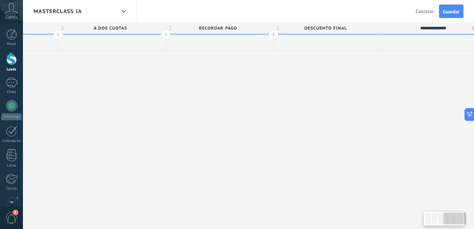
scroll to position [0, 620]
type input "**********"
click at [448, 12] on span "Guardar" at bounding box center [451, 11] width 17 height 5
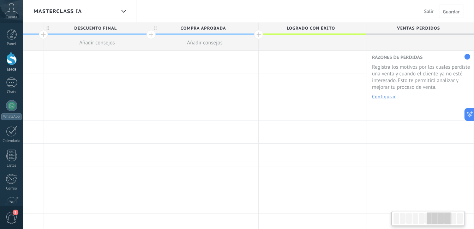
scroll to position [0, 619]
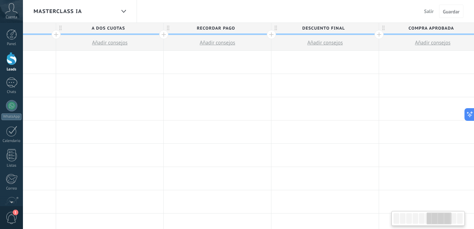
drag, startPoint x: 341, startPoint y: 87, endPoint x: 473, endPoint y: 41, distance: 139.4
click at [473, 74] on html ".abccls-1,.abccls-2{fill-rule:evenodd}.abccls-2{fill:#fff} .abfcls-1{fill:none}…" at bounding box center [237, 114] width 474 height 229
click at [460, 15] on button "Guardar" at bounding box center [451, 11] width 24 height 13
click at [454, 12] on span "Guardar" at bounding box center [451, 11] width 17 height 5
drag, startPoint x: 433, startPoint y: 13, endPoint x: 429, endPoint y: 12, distance: 4.5
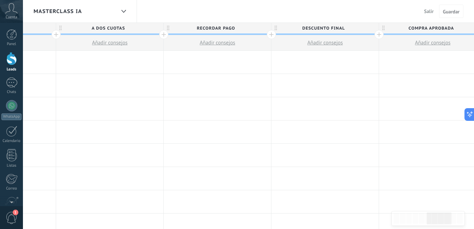
click at [433, 13] on button "Salir" at bounding box center [428, 11] width 15 height 11
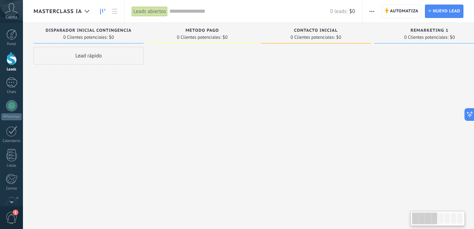
drag, startPoint x: 197, startPoint y: 93, endPoint x: 332, endPoint y: 90, distance: 135.1
click at [89, 12] on icon at bounding box center [87, 11] width 5 height 3
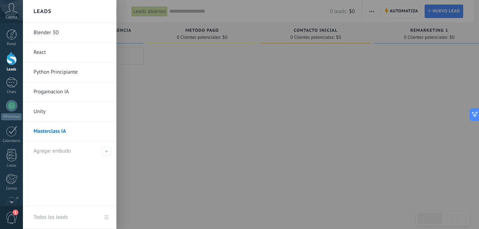
click at [89, 12] on div "Leads" at bounding box center [69, 11] width 93 height 23
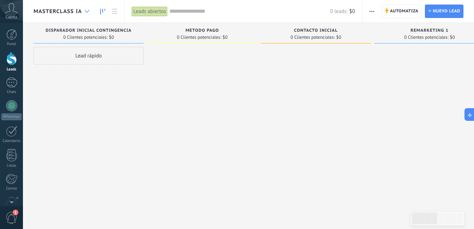
click at [89, 12] on icon at bounding box center [87, 11] width 5 height 3
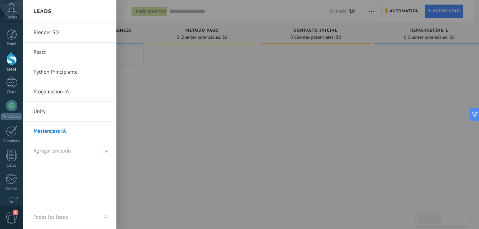
click at [109, 14] on div "Leads" at bounding box center [69, 11] width 93 height 23
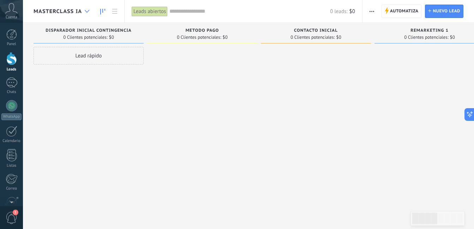
click at [82, 15] on div at bounding box center [87, 12] width 12 height 14
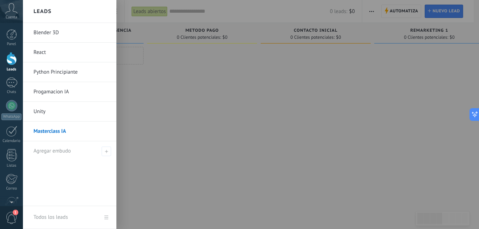
click at [76, 32] on link "Blender 3D" at bounding box center [72, 33] width 76 height 20
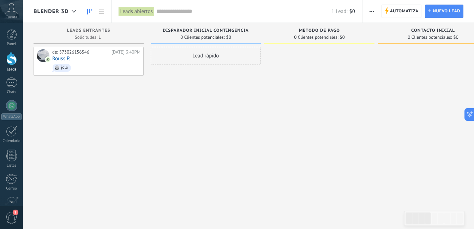
click at [372, 14] on span "button" at bounding box center [371, 11] width 5 height 13
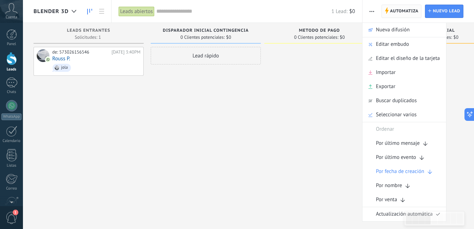
click at [402, 15] on span "Automatiza" at bounding box center [404, 11] width 29 height 13
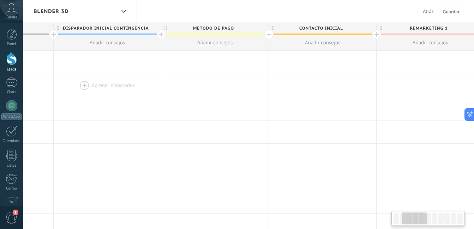
drag, startPoint x: 337, startPoint y: 99, endPoint x: 125, endPoint y: 87, distance: 213.1
click at [139, 109] on div at bounding box center [107, 108] width 107 height 23
click at [111, 22] on div "Blender 3D" at bounding box center [75, 11] width 82 height 23
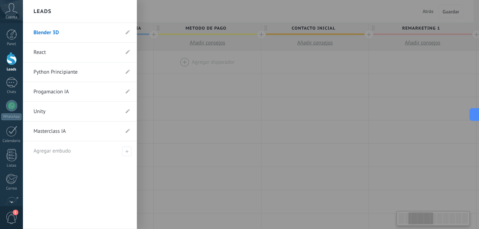
drag, startPoint x: 191, startPoint y: 78, endPoint x: 166, endPoint y: 57, distance: 32.5
click at [190, 78] on div at bounding box center [262, 114] width 479 height 229
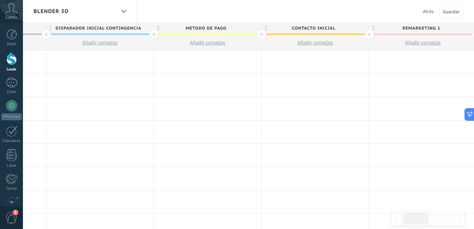
click at [141, 35] on span at bounding box center [99, 34] width 107 height 1
click at [146, 25] on span "DISPARADOR INICIAL CONTINGENCIA" at bounding box center [98, 28] width 104 height 11
click at [147, 30] on span at bounding box center [147, 28] width 5 height 5
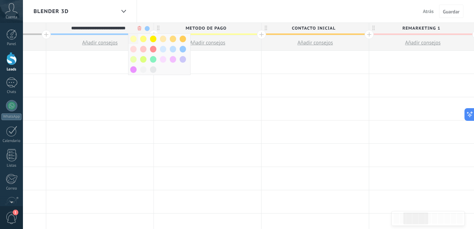
click at [134, 40] on span at bounding box center [133, 39] width 6 height 7
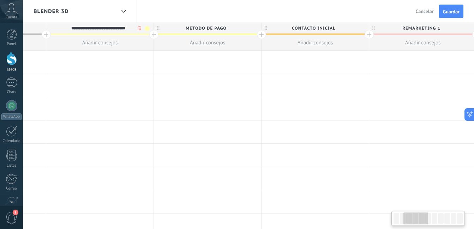
click at [245, 29] on span "METODO DE PAGO" at bounding box center [206, 28] width 104 height 11
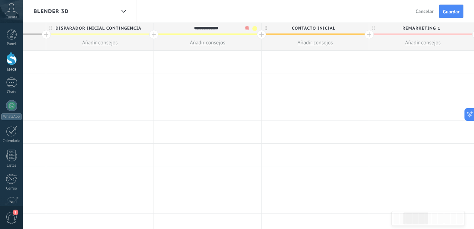
click at [256, 27] on span at bounding box center [254, 28] width 5 height 5
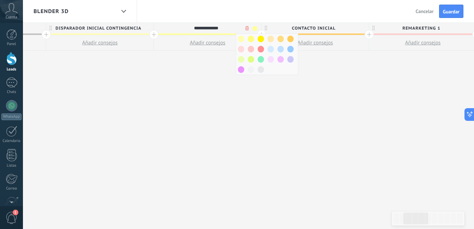
click at [353, 31] on span "CONTACTO INICIAL" at bounding box center [313, 28] width 104 height 11
click at [361, 28] on span at bounding box center [362, 28] width 5 height 5
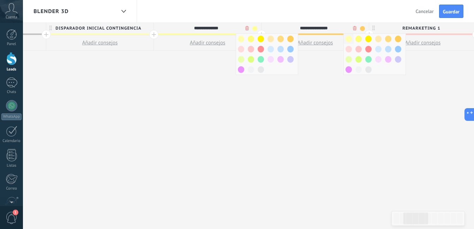
click at [350, 40] on span at bounding box center [348, 39] width 6 height 7
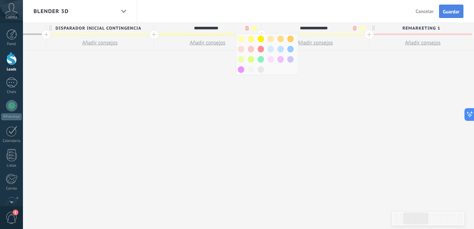
click at [450, 13] on span "Guardar" at bounding box center [451, 11] width 17 height 5
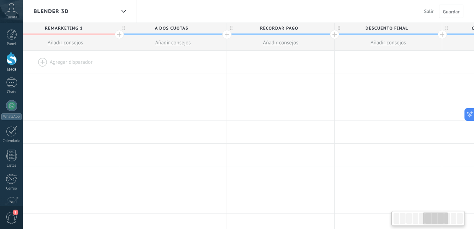
drag, startPoint x: 391, startPoint y: 95, endPoint x: 106, endPoint y: 52, distance: 288.2
drag, startPoint x: 94, startPoint y: 23, endPoint x: 97, endPoint y: 26, distance: 4.6
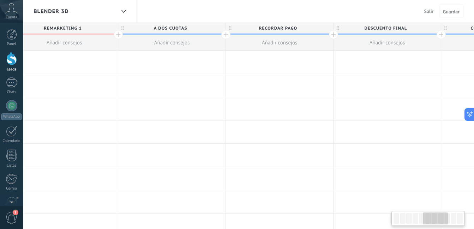
click at [97, 26] on span "REMARKETING 1" at bounding box center [63, 28] width 104 height 11
click at [115, 31] on input "**********" at bounding box center [69, 28] width 93 height 11
click at [119, 30] on span at bounding box center [118, 28] width 5 height 5
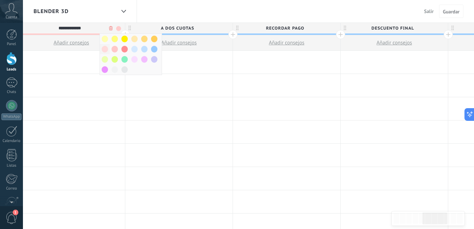
click at [104, 47] on span at bounding box center [105, 49] width 6 height 7
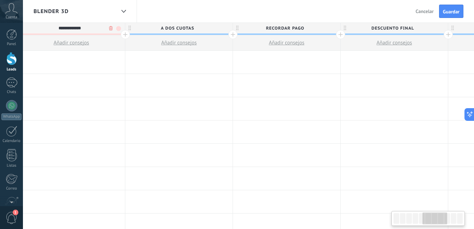
click at [217, 29] on span "A DOS CUOTAS" at bounding box center [177, 28] width 104 height 11
click at [226, 30] on span at bounding box center [226, 28] width 5 height 5
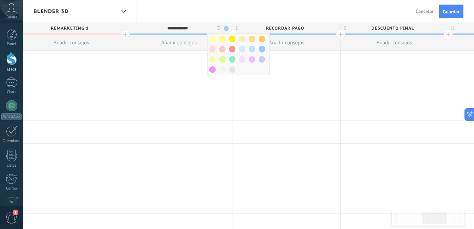
click at [214, 50] on span at bounding box center [212, 49] width 6 height 7
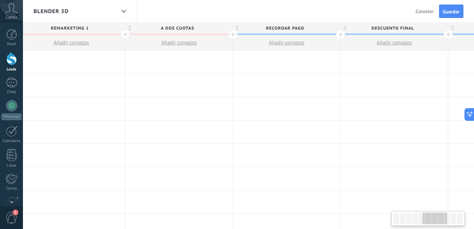
click at [324, 29] on span "RECORDAR PAGO" at bounding box center [285, 28] width 104 height 11
click at [333, 31] on div "**********" at bounding box center [285, 28] width 104 height 11
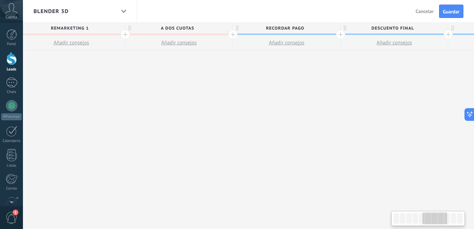
scroll to position [0, 550]
click at [319, 29] on span "RECORDAR PAGO" at bounding box center [284, 28] width 104 height 11
click at [333, 29] on span at bounding box center [333, 28] width 5 height 5
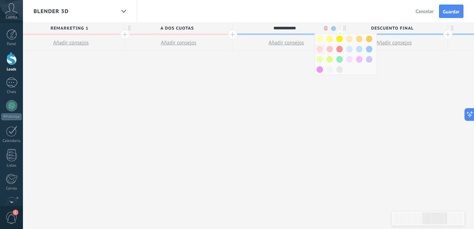
click at [319, 49] on span at bounding box center [319, 49] width 6 height 7
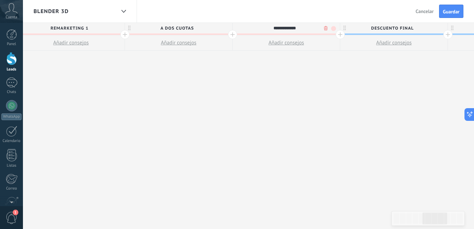
click at [425, 29] on span "DESCUENTO FINAL" at bounding box center [392, 28] width 104 height 11
click at [440, 29] on span at bounding box center [440, 28] width 5 height 5
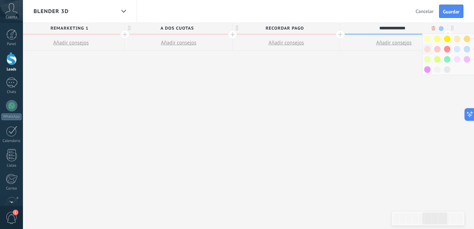
click at [426, 48] on span at bounding box center [427, 49] width 6 height 7
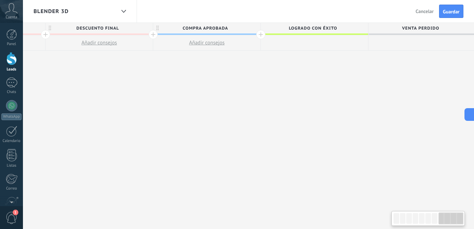
scroll to position [0, 847]
drag, startPoint x: 416, startPoint y: 94, endPoint x: 80, endPoint y: 85, distance: 336.3
click at [352, 29] on span "Logrado con éxito" at bounding box center [311, 28] width 104 height 11
click at [247, 26] on span "COMPRA APROBADA" at bounding box center [203, 28] width 104 height 11
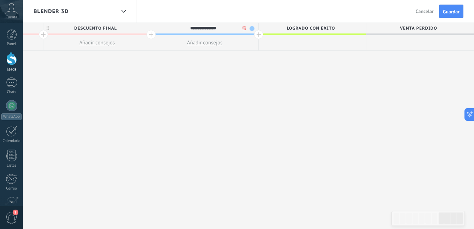
click at [249, 27] on span at bounding box center [251, 28] width 5 height 5
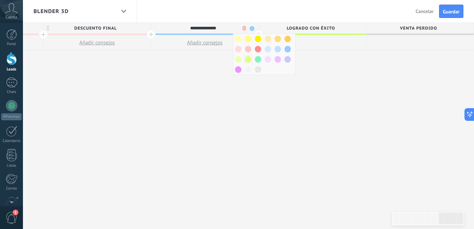
click at [250, 60] on span at bounding box center [248, 59] width 6 height 7
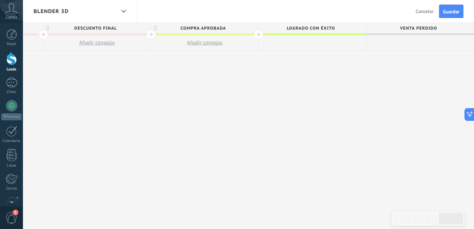
click at [245, 27] on span "COMPRA APROBADA" at bounding box center [203, 28] width 104 height 11
click at [253, 29] on span at bounding box center [251, 28] width 5 height 5
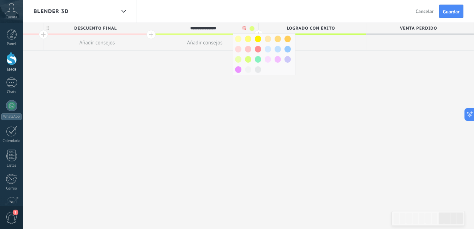
click at [255, 60] on span at bounding box center [258, 59] width 6 height 7
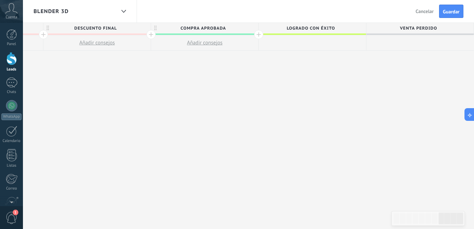
click at [441, 22] on div "Salir Cancelar Guardar" at bounding box center [440, 11] width 67 height 23
click at [446, 16] on button "Guardar" at bounding box center [451, 11] width 24 height 13
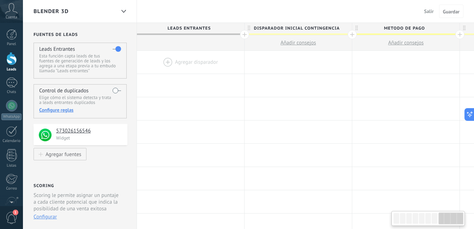
scroll to position [0, 847]
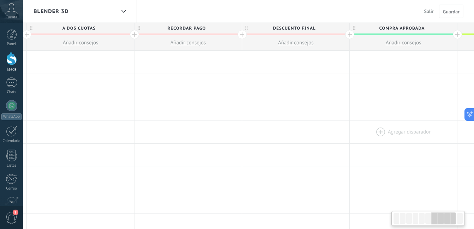
drag, startPoint x: 286, startPoint y: 125, endPoint x: 403, endPoint y: 125, distance: 116.4
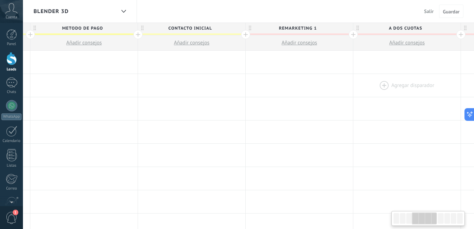
drag, startPoint x: 150, startPoint y: 69, endPoint x: 434, endPoint y: 90, distance: 285.1
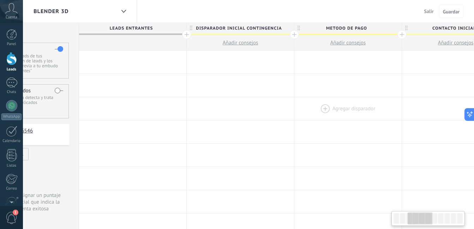
drag, startPoint x: 249, startPoint y: 95, endPoint x: 382, endPoint y: 102, distance: 132.4
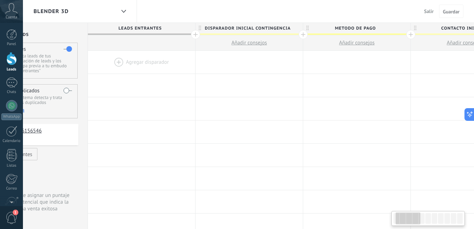
click at [188, 102] on div at bounding box center [141, 108] width 107 height 23
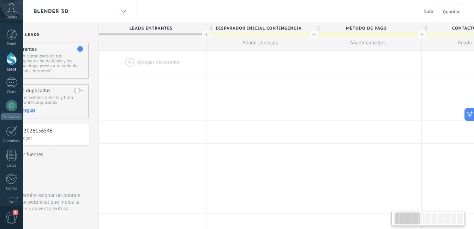
click at [123, 7] on div at bounding box center [123, 12] width 12 height 14
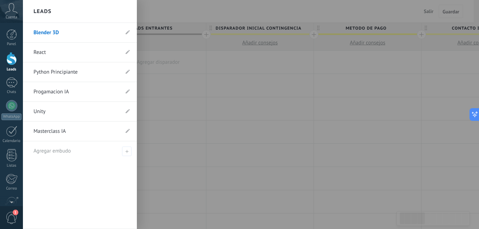
drag, startPoint x: 90, startPoint y: 53, endPoint x: 104, endPoint y: 52, distance: 13.8
click at [90, 53] on link "React" at bounding box center [77, 53] width 86 height 20
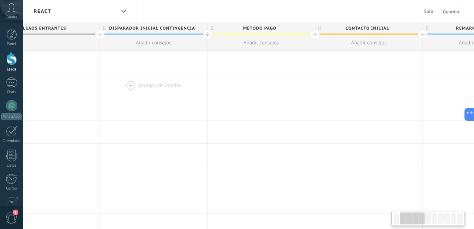
drag, startPoint x: 329, startPoint y: 126, endPoint x: 179, endPoint y: 91, distance: 153.9
click at [195, 123] on div at bounding box center [153, 132] width 107 height 23
click at [196, 28] on span "DISPARADOR INICIAL CONTINGENCIA" at bounding box center [151, 28] width 104 height 11
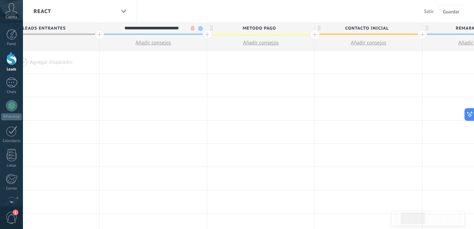
click at [199, 31] on div "**********" at bounding box center [151, 28] width 104 height 11
click at [198, 28] on span "DISPARADOR INICIAL CONTINGENCIA" at bounding box center [151, 28] width 104 height 11
click at [199, 28] on span "DISPARADOR INICIAL CONTINGENCIA" at bounding box center [151, 28] width 104 height 11
click at [200, 29] on span at bounding box center [200, 28] width 5 height 5
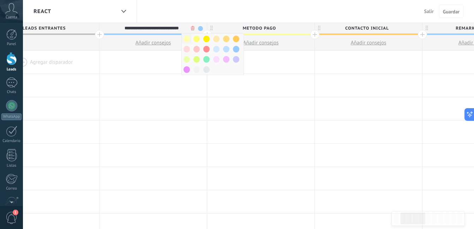
click at [184, 38] on span at bounding box center [186, 39] width 6 height 7
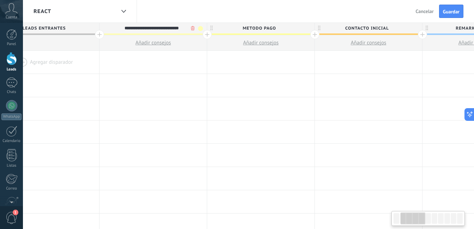
click at [293, 29] on span "METODO PAGO" at bounding box center [259, 28] width 104 height 11
click at [309, 29] on span at bounding box center [307, 28] width 5 height 5
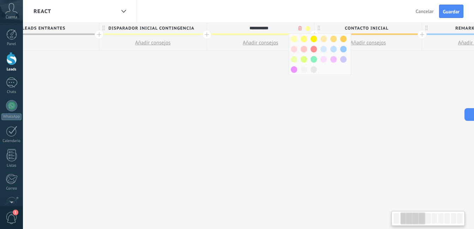
scroll to position [0, 146]
click at [408, 29] on span "CONTACTO INICIAL" at bounding box center [366, 28] width 104 height 11
click at [413, 29] on span at bounding box center [414, 28] width 5 height 5
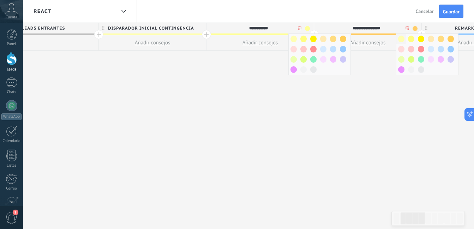
click at [399, 40] on span at bounding box center [401, 39] width 6 height 7
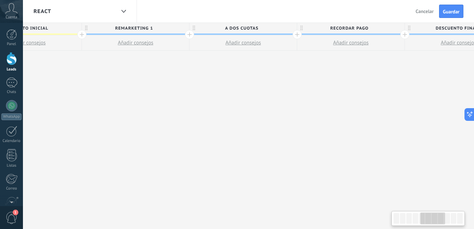
scroll to position [0, 511]
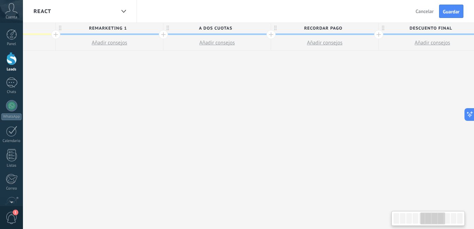
drag, startPoint x: 417, startPoint y: 122, endPoint x: 61, endPoint y: 79, distance: 358.1
click at [61, 79] on div "**********" at bounding box center [216, 126] width 1183 height 207
click at [136, 27] on span "REMARKETING 1" at bounding box center [108, 28] width 104 height 11
click at [157, 31] on div "**********" at bounding box center [108, 28] width 104 height 11
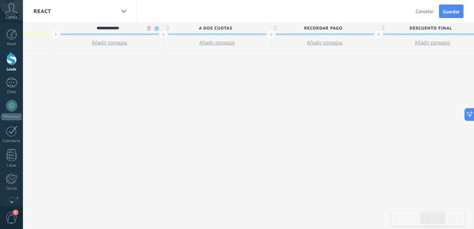
click at [156, 28] on span at bounding box center [156, 28] width 5 height 5
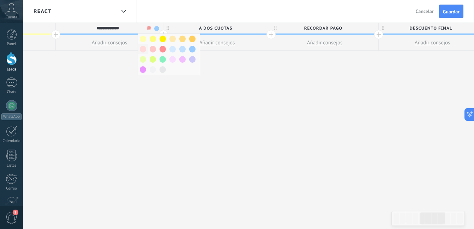
click at [144, 47] on span at bounding box center [143, 49] width 6 height 7
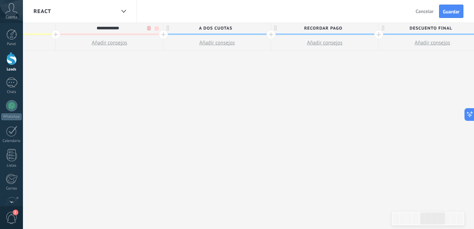
click at [242, 28] on span "A DOS CUOTAS" at bounding box center [215, 28] width 104 height 11
click at [263, 30] on span at bounding box center [264, 28] width 5 height 5
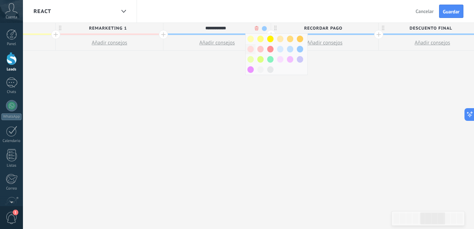
click at [250, 49] on span at bounding box center [250, 49] width 6 height 7
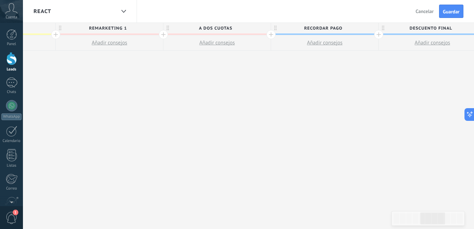
click at [361, 32] on span "RECORDAR PAGO" at bounding box center [323, 28] width 104 height 11
click at [372, 28] on span at bounding box center [371, 28] width 5 height 5
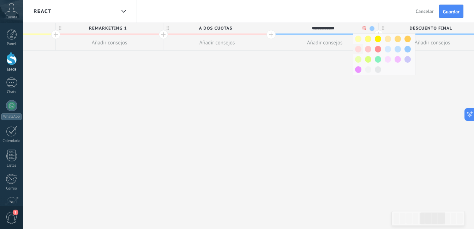
click at [360, 50] on span at bounding box center [358, 49] width 6 height 7
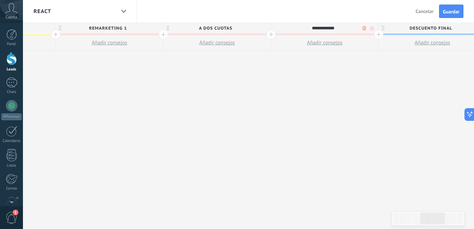
click at [368, 91] on div "**********" at bounding box center [216, 126] width 1183 height 207
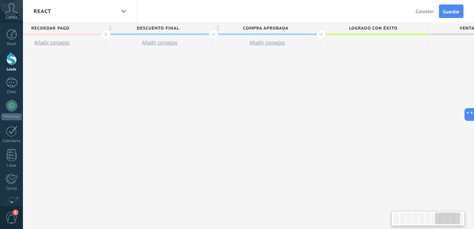
drag, startPoint x: 397, startPoint y: 98, endPoint x: 120, endPoint y: 67, distance: 278.7
click at [199, 28] on span "DESCUENTO FINAL" at bounding box center [155, 28] width 104 height 11
click at [202, 29] on span at bounding box center [204, 28] width 5 height 5
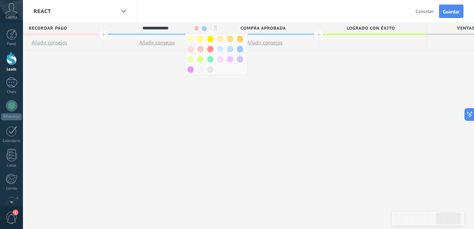
click at [190, 48] on span at bounding box center [190, 49] width 6 height 7
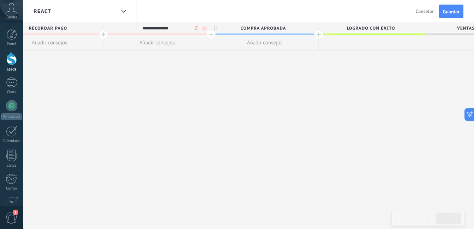
click at [291, 29] on span "COMPRA APROBADA" at bounding box center [263, 28] width 104 height 11
click at [311, 30] on span at bounding box center [311, 28] width 5 height 5
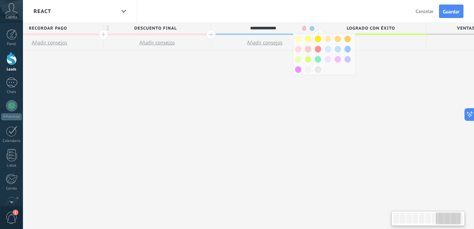
scroll to position [0, 787]
click at [452, 15] on button "Guardar" at bounding box center [451, 11] width 24 height 13
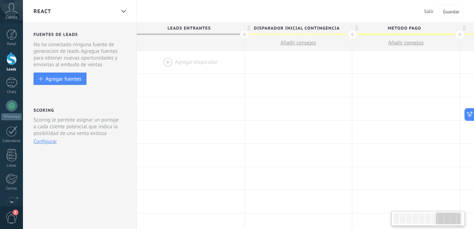
scroll to position [0, 787]
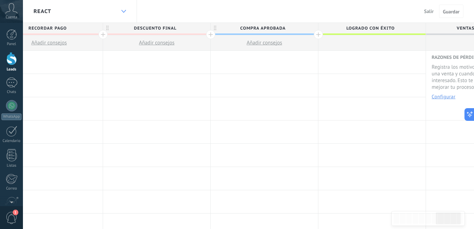
click at [125, 12] on icon at bounding box center [123, 11] width 5 height 3
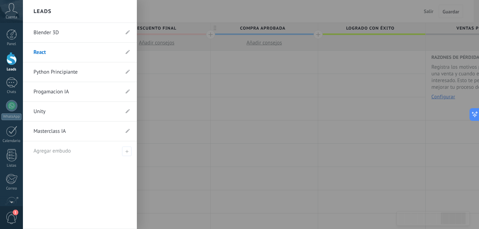
click at [87, 73] on link "Python Principiante" at bounding box center [77, 72] width 86 height 20
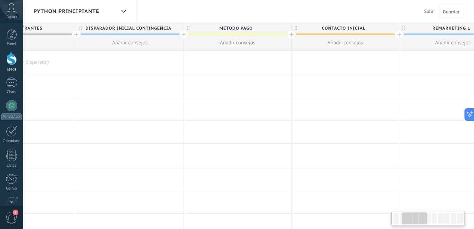
drag, startPoint x: 259, startPoint y: 88, endPoint x: 160, endPoint y: 44, distance: 108.0
click at [145, 75] on div at bounding box center [129, 85] width 107 height 23
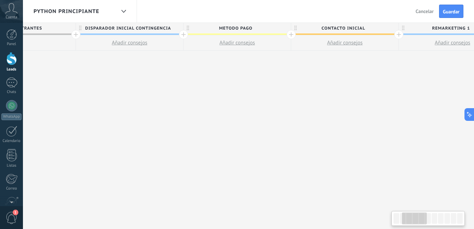
scroll to position [0, 168]
click at [179, 30] on span "DISPARADOR INICIAL CONTINGENCIA" at bounding box center [128, 28] width 104 height 11
click at [177, 28] on span at bounding box center [177, 28] width 5 height 5
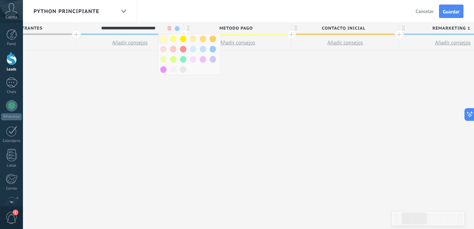
click at [162, 37] on span at bounding box center [163, 39] width 6 height 7
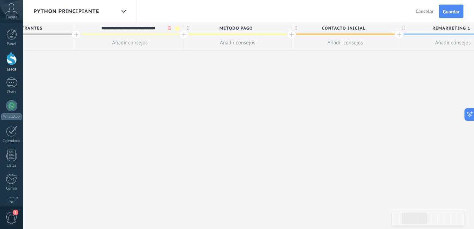
click at [271, 31] on span "METODO PAGO" at bounding box center [236, 28] width 104 height 11
click at [283, 29] on span at bounding box center [284, 28] width 5 height 5
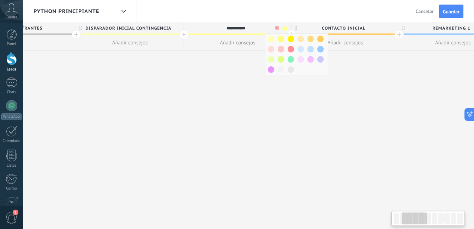
scroll to position [0, 168]
click at [389, 28] on span "CONTACTO INICIAL" at bounding box center [344, 28] width 104 height 11
click at [392, 28] on span at bounding box center [392, 28] width 5 height 5
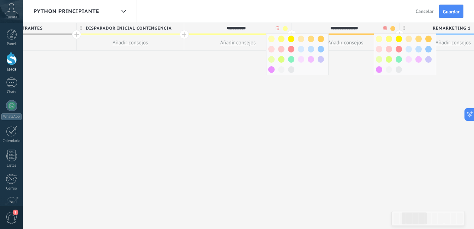
drag, startPoint x: 379, startPoint y: 37, endPoint x: 390, endPoint y: 60, distance: 25.1
click at [379, 38] on span at bounding box center [379, 39] width 6 height 7
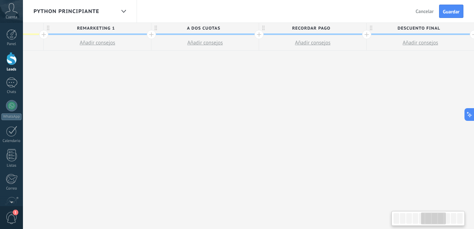
drag, startPoint x: 418, startPoint y: 96, endPoint x: 130, endPoint y: 18, distance: 298.6
click at [63, 38] on div "**********" at bounding box center [204, 126] width 1183 height 207
click at [136, 22] on div "Python Principiante" at bounding box center [80, 11] width 114 height 23
click at [139, 25] on span "REMARKETING 1" at bounding box center [95, 28] width 104 height 11
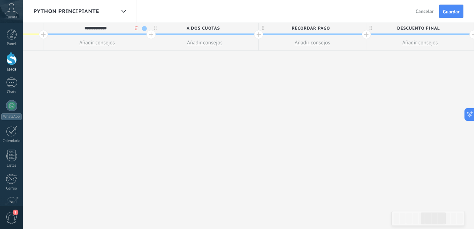
click at [146, 28] on span at bounding box center [144, 28] width 5 height 5
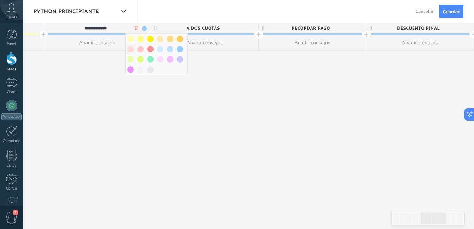
click at [131, 50] on span at bounding box center [130, 49] width 6 height 7
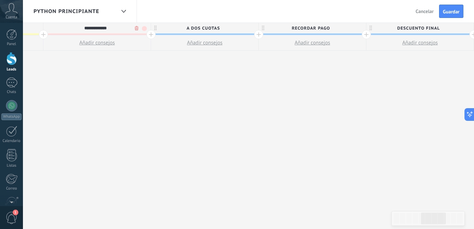
click at [234, 30] on span "A DOS CUOTAS" at bounding box center [203, 28] width 104 height 11
click at [254, 31] on div at bounding box center [258, 34] width 9 height 9
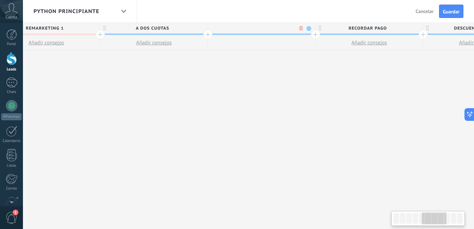
scroll to position [0, 577]
click at [180, 32] on span "A DOS CUOTAS" at bounding box center [150, 28] width 104 height 11
drag, startPoint x: 200, startPoint y: 29, endPoint x: 195, endPoint y: 31, distance: 5.1
click at [200, 29] on span at bounding box center [198, 28] width 5 height 5
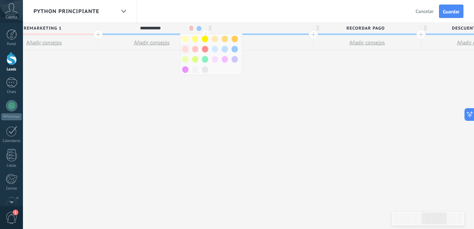
click at [184, 49] on span at bounding box center [185, 49] width 6 height 7
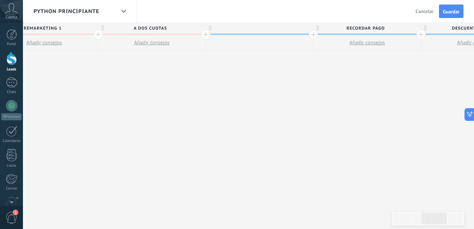
click at [283, 29] on div at bounding box center [259, 28] width 107 height 11
click at [266, 114] on div "**********" at bounding box center [205, 126] width 1291 height 207
click at [462, 13] on button "Guardar" at bounding box center [451, 11] width 24 height 13
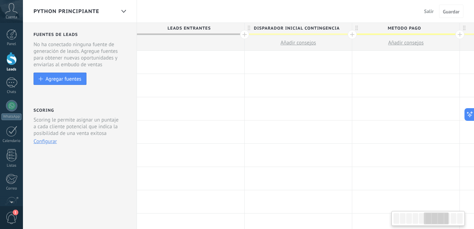
scroll to position [0, 576]
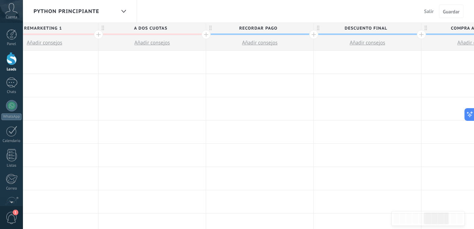
click at [303, 29] on span "RECORDAR PAGO" at bounding box center [258, 28] width 104 height 11
click at [307, 29] on span at bounding box center [306, 28] width 5 height 5
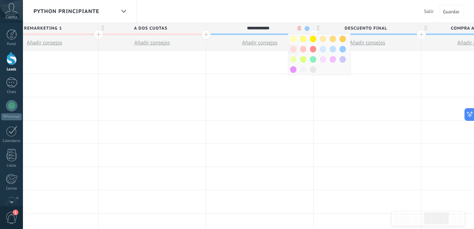
click at [295, 51] on span at bounding box center [293, 49] width 6 height 7
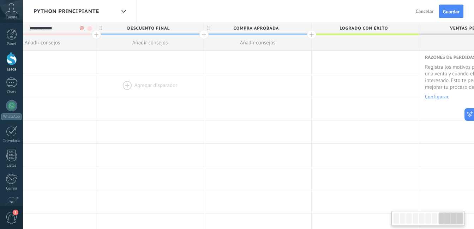
scroll to position [0, 847]
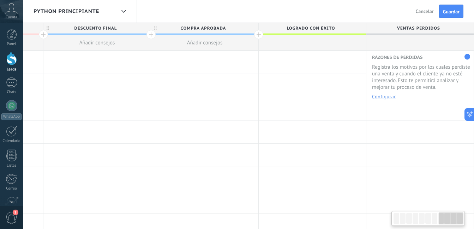
drag, startPoint x: 308, startPoint y: 77, endPoint x: 99, endPoint y: 74, distance: 208.8
click at [140, 26] on span "DESCUENTO FINAL" at bounding box center [95, 28] width 104 height 11
click at [143, 28] on span at bounding box center [144, 28] width 5 height 5
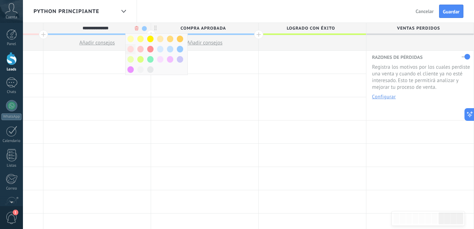
click at [131, 49] on span at bounding box center [130, 49] width 6 height 7
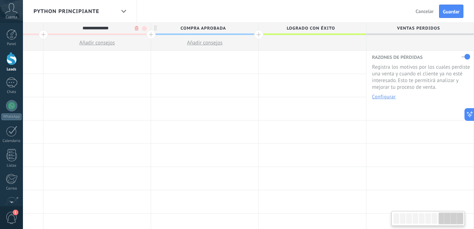
click at [243, 26] on span "COMPRA APROBADA" at bounding box center [203, 28] width 104 height 11
click at [254, 30] on div "**********" at bounding box center [203, 28] width 104 height 11
click at [253, 28] on span "COMPRA APROBADA" at bounding box center [203, 28] width 104 height 11
click at [251, 28] on span "COMPRA APROBADA" at bounding box center [203, 28] width 104 height 11
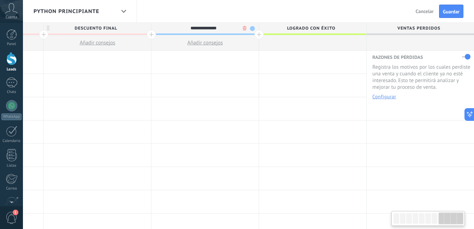
click at [252, 29] on span at bounding box center [252, 28] width 5 height 5
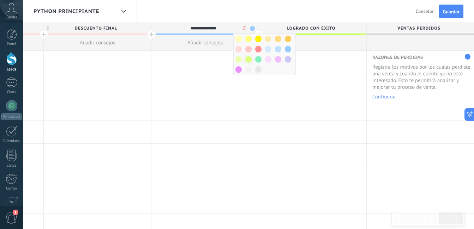
click at [248, 58] on span at bounding box center [248, 59] width 6 height 7
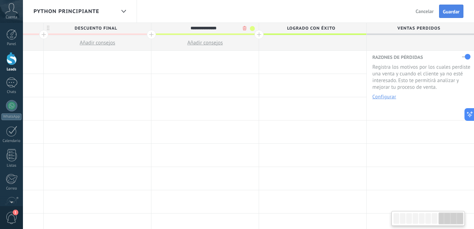
click at [454, 15] on button "Guardar" at bounding box center [451, 11] width 24 height 13
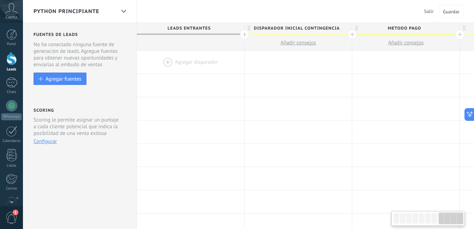
scroll to position [0, 846]
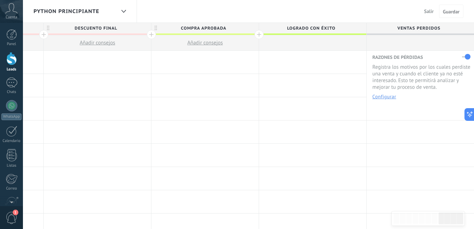
click at [249, 28] on span "COMPRA APROBADA" at bounding box center [203, 28] width 104 height 11
click at [253, 30] on span at bounding box center [252, 28] width 5 height 5
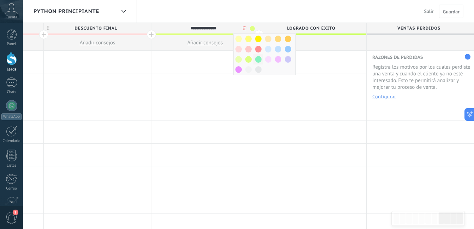
click at [258, 60] on span at bounding box center [258, 59] width 6 height 7
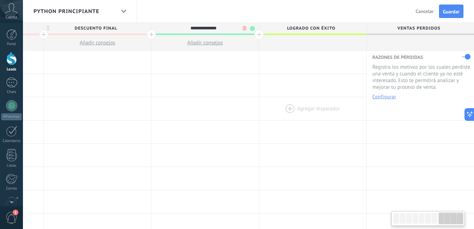
click at [289, 103] on div at bounding box center [312, 108] width 107 height 23
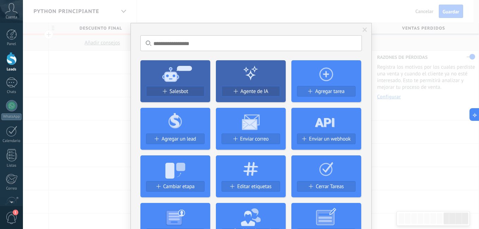
click at [448, 12] on div "No hay resultados Salesbot Agente de IA Agregar tarea Agregar un lead Enviar co…" at bounding box center [251, 114] width 456 height 229
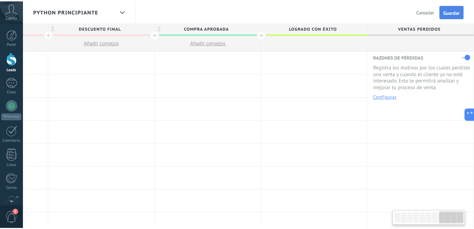
scroll to position [0, 841]
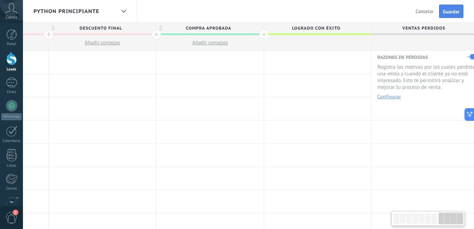
click at [447, 17] on button "Guardar" at bounding box center [451, 11] width 24 height 13
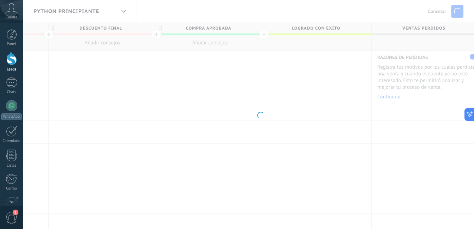
click at [366, 113] on body ".abccls-1,.abccls-2{fill-rule:evenodd}.abccls-2{fill:#fff} .abfcls-1{fill:none}…" at bounding box center [237, 114] width 474 height 229
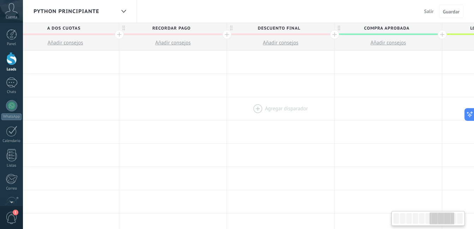
drag, startPoint x: 334, startPoint y: 110, endPoint x: 283, endPoint y: 106, distance: 51.3
click at [360, 110] on div at bounding box center [387, 108] width 107 height 23
drag, startPoint x: 187, startPoint y: 114, endPoint x: 353, endPoint y: 115, distance: 165.8
click at [229, 115] on div at bounding box center [175, 108] width 107 height 23
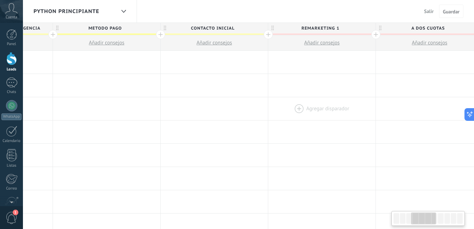
drag, startPoint x: 196, startPoint y: 114, endPoint x: 295, endPoint y: 113, distance: 99.5
click at [376, 118] on div "Agregar disparador" at bounding box center [322, 108] width 108 height 23
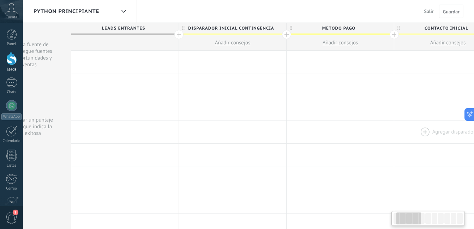
drag, startPoint x: 180, startPoint y: 134, endPoint x: 398, endPoint y: 135, distance: 218.3
click at [393, 138] on div at bounding box center [339, 132] width 107 height 23
click at [122, 13] on div at bounding box center [123, 12] width 12 height 14
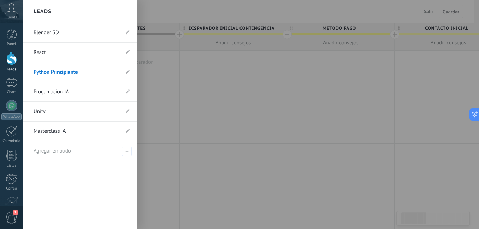
click at [94, 89] on link "Progamacion IA" at bounding box center [77, 92] width 86 height 20
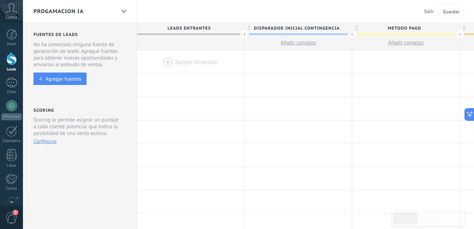
click at [305, 29] on span "DISPARADOR INICIAL CONTINGENCIA" at bounding box center [296, 28] width 104 height 11
click at [343, 29] on span at bounding box center [345, 28] width 5 height 5
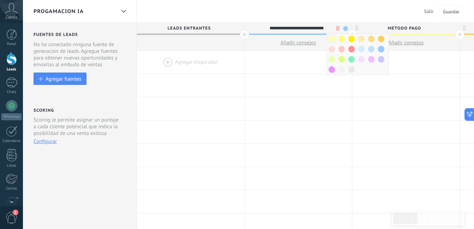
click at [329, 42] on div at bounding box center [332, 39] width 10 height 10
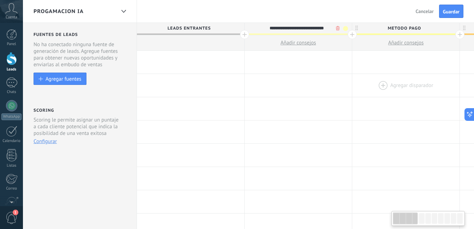
click at [355, 95] on div at bounding box center [405, 85] width 107 height 23
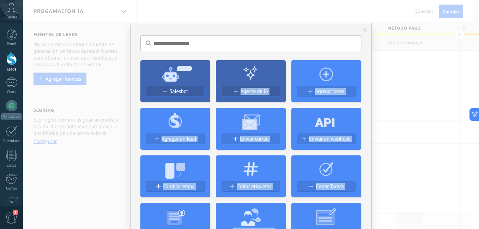
drag, startPoint x: 409, startPoint y: 111, endPoint x: 227, endPoint y: 98, distance: 182.5
click at [227, 99] on div "No hay resultados Salesbot Agente de IA Agregar tarea Agregar un lead Enviar co…" at bounding box center [251, 114] width 456 height 229
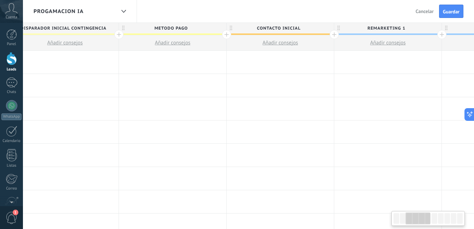
drag, startPoint x: 303, startPoint y: 105, endPoint x: 116, endPoint y: 74, distance: 189.2
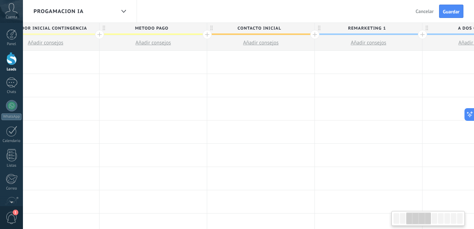
click at [190, 30] on span "METODO PAGO" at bounding box center [151, 28] width 104 height 11
click at [201, 27] on span at bounding box center [200, 28] width 5 height 5
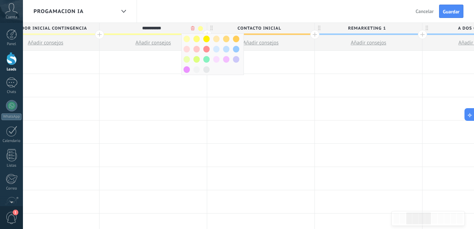
drag, startPoint x: 186, startPoint y: 38, endPoint x: 275, endPoint y: 36, distance: 89.3
click at [186, 39] on span at bounding box center [186, 39] width 6 height 7
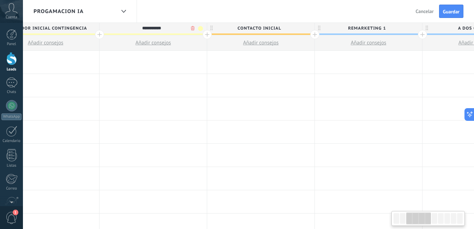
click at [305, 28] on span "CONTACTO INICIAL" at bounding box center [259, 28] width 104 height 11
click at [307, 30] on span at bounding box center [307, 28] width 5 height 5
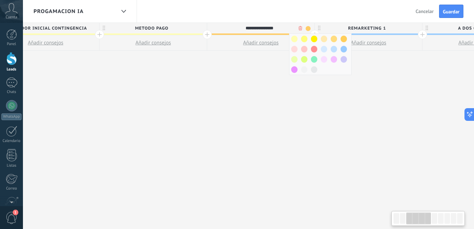
scroll to position [0, 252]
click at [295, 39] on span at bounding box center [294, 39] width 6 height 7
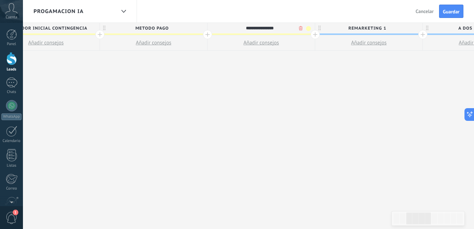
click at [388, 83] on div "**********" at bounding box center [476, 126] width 1183 height 207
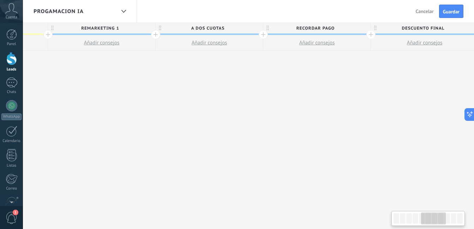
drag, startPoint x: 422, startPoint y: 96, endPoint x: 149, endPoint y: 62, distance: 274.7
click at [153, 68] on div "**********" at bounding box center [209, 126] width 1183 height 207
click at [135, 31] on span "REMARKETING 1" at bounding box center [99, 28] width 104 height 11
click at [148, 30] on span at bounding box center [147, 28] width 5 height 5
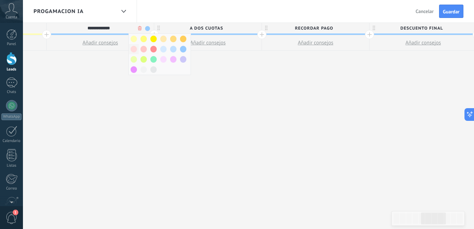
click at [134, 48] on span at bounding box center [134, 49] width 6 height 7
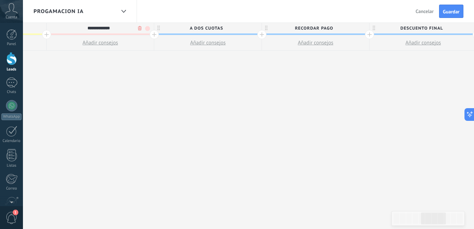
click at [249, 25] on span "A DOS CUOTAS" at bounding box center [206, 28] width 104 height 11
click at [255, 30] on span at bounding box center [255, 28] width 5 height 5
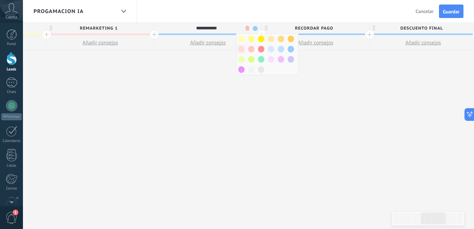
click at [239, 50] on span at bounding box center [241, 49] width 6 height 7
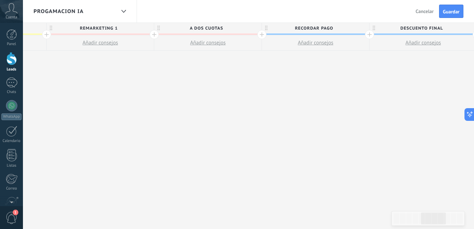
click at [344, 30] on span "RECORDAR PAGO" at bounding box center [314, 28] width 104 height 11
click at [360, 28] on span at bounding box center [362, 28] width 5 height 5
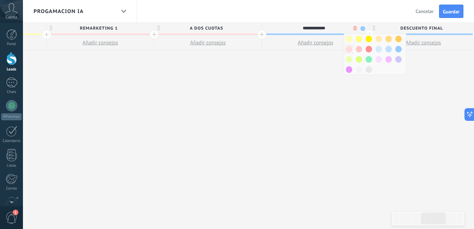
click at [348, 51] on span at bounding box center [349, 49] width 6 height 7
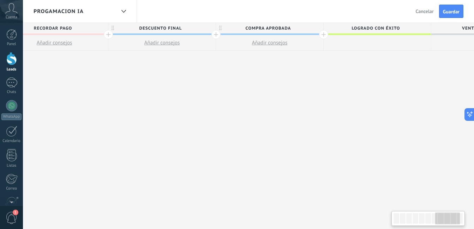
drag, startPoint x: 402, startPoint y: 77, endPoint x: 139, endPoint y: 44, distance: 264.6
click at [202, 27] on span "DESCUENTO FINAL" at bounding box center [160, 28] width 104 height 11
click at [210, 30] on span at bounding box center [208, 28] width 5 height 5
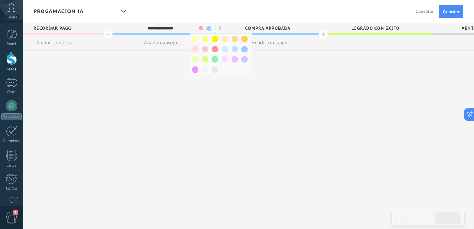
click at [196, 49] on span at bounding box center [195, 49] width 6 height 7
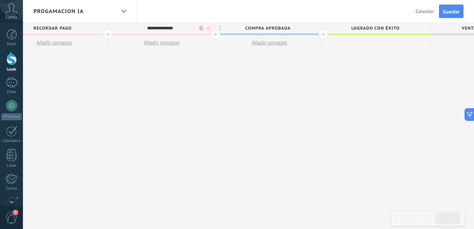
click at [297, 31] on span "COMPRA APROBADA" at bounding box center [268, 28] width 104 height 11
click at [316, 30] on span at bounding box center [316, 28] width 5 height 5
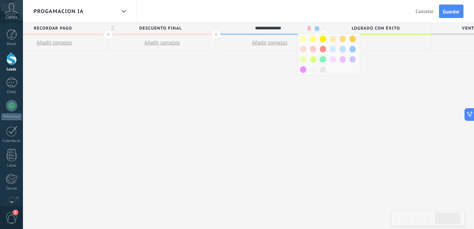
click at [321, 57] on span at bounding box center [323, 59] width 6 height 7
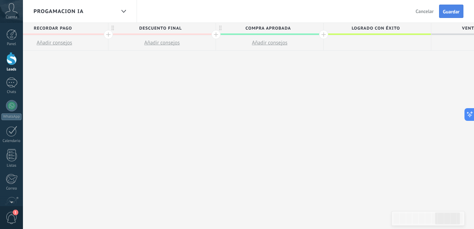
click at [444, 17] on button "Guardar" at bounding box center [451, 11] width 24 height 13
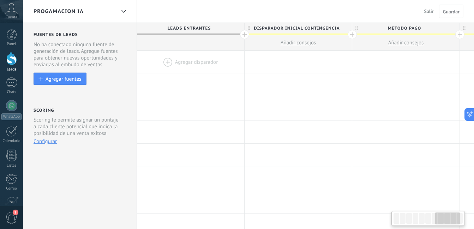
scroll to position [0, 782]
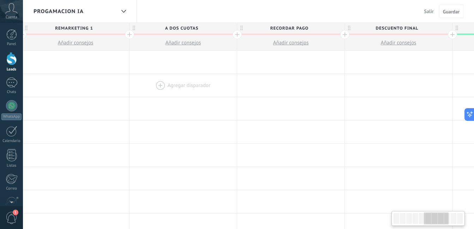
drag, startPoint x: 199, startPoint y: 89, endPoint x: 211, endPoint y: 94, distance: 12.5
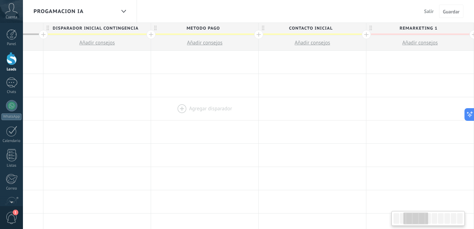
drag, startPoint x: 123, startPoint y: 100, endPoint x: 216, endPoint y: 112, distance: 92.8
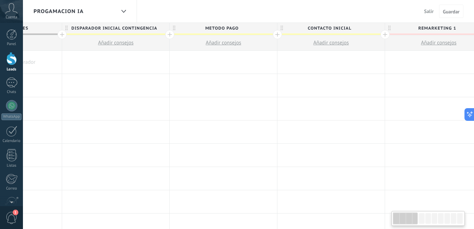
scroll to position [0, 0]
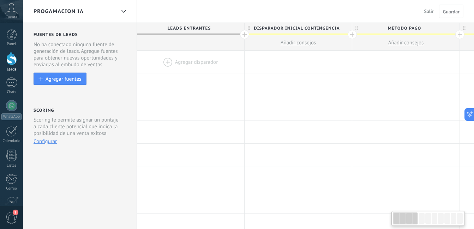
drag, startPoint x: 350, startPoint y: 127, endPoint x: 480, endPoint y: 134, distance: 130.3
click at [473, 134] on html ".abccls-1,.abccls-2{fill-rule:evenodd}.abccls-2{fill:#fff} .abfcls-1{fill:none}…" at bounding box center [237, 114] width 474 height 229
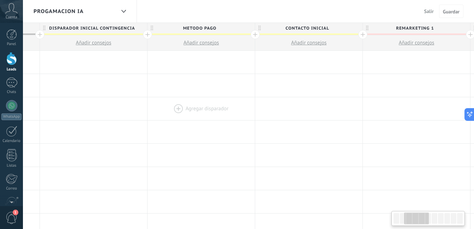
drag, startPoint x: 304, startPoint y: 108, endPoint x: 226, endPoint y: 104, distance: 78.8
click at [132, 101] on div at bounding box center [93, 108] width 107 height 23
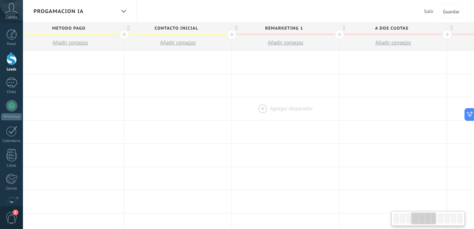
drag, startPoint x: 303, startPoint y: 110, endPoint x: 291, endPoint y: 111, distance: 11.7
click at [128, 108] on div at bounding box center [177, 108] width 107 height 23
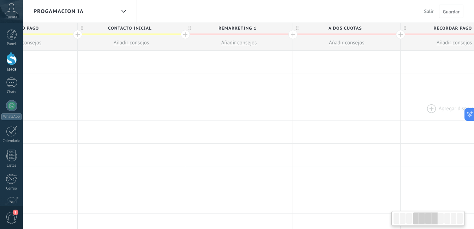
click at [293, 104] on div at bounding box center [346, 108] width 107 height 23
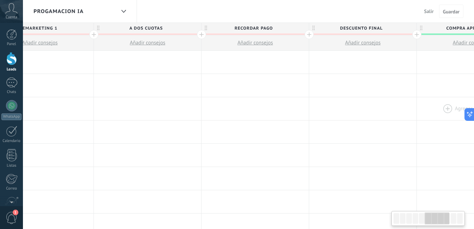
drag, startPoint x: 293, startPoint y: 110, endPoint x: 216, endPoint y: 104, distance: 77.2
click at [309, 106] on div at bounding box center [362, 108] width 107 height 23
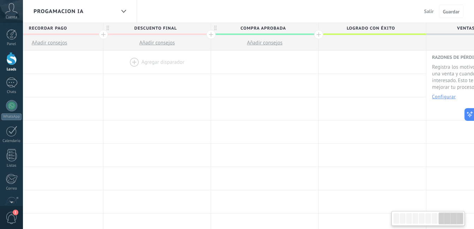
scroll to position [0, 847]
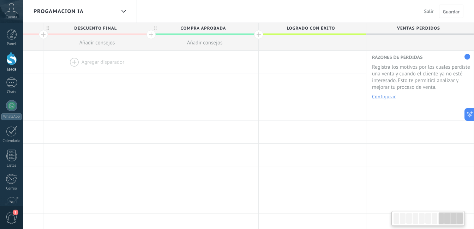
drag, startPoint x: 277, startPoint y: 111, endPoint x: 91, endPoint y: 51, distance: 196.1
click at [126, 7] on div at bounding box center [123, 12] width 12 height 14
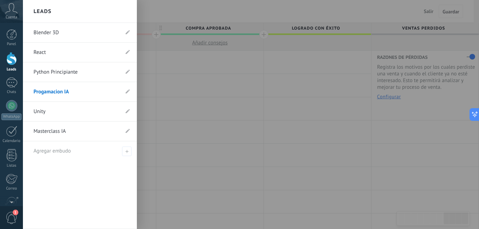
click at [100, 110] on link "Unity" at bounding box center [77, 112] width 86 height 20
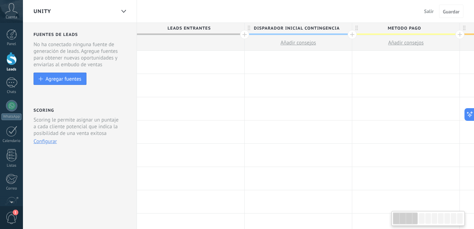
drag, startPoint x: 368, startPoint y: 153, endPoint x: 352, endPoint y: 225, distance: 74.1
click at [424, 153] on div at bounding box center [405, 155] width 107 height 23
click at [284, 28] on span "DISPARADOR INICIAL CONTINGENCIA" at bounding box center [296, 28] width 104 height 11
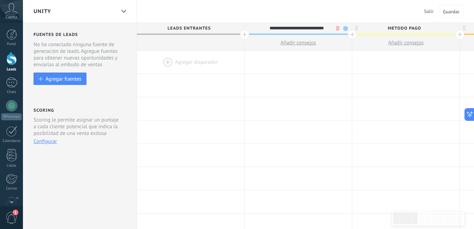
click at [284, 28] on input "**********" at bounding box center [296, 28] width 93 height 11
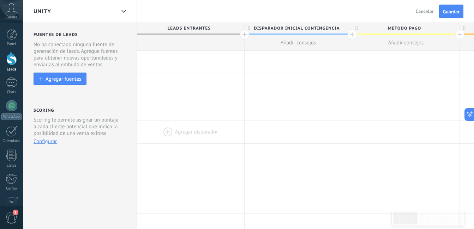
click at [155, 141] on div at bounding box center [190, 132] width 107 height 23
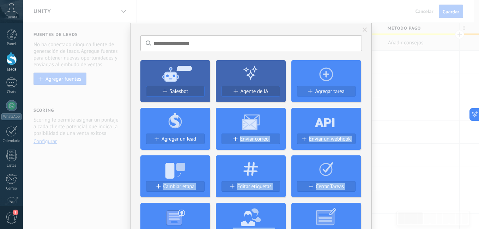
drag, startPoint x: 383, startPoint y: 132, endPoint x: 221, endPoint y: 128, distance: 162.0
click at [221, 128] on div "No hay resultados Salesbot Agente de IA Agregar tarea Agregar un lead Enviar co…" at bounding box center [251, 114] width 456 height 229
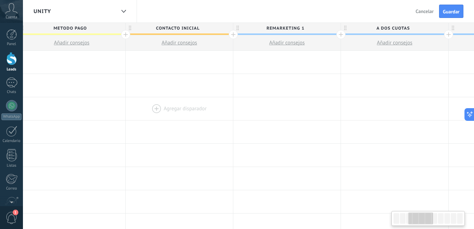
drag, startPoint x: 392, startPoint y: 115, endPoint x: 170, endPoint y: 104, distance: 221.8
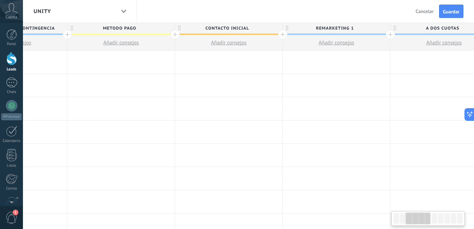
scroll to position [0, 239]
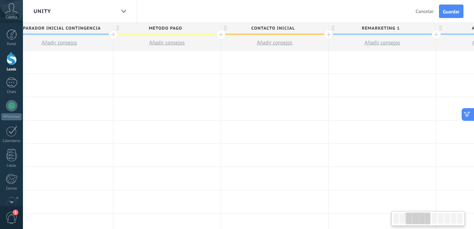
drag, startPoint x: 286, startPoint y: 105, endPoint x: 471, endPoint y: 115, distance: 184.7
click at [473, 116] on html ".abccls-1,.abccls-2{fill-rule:evenodd}.abccls-2{fill:#fff} .abfcls-1{fill:none}…" at bounding box center [237, 114] width 474 height 229
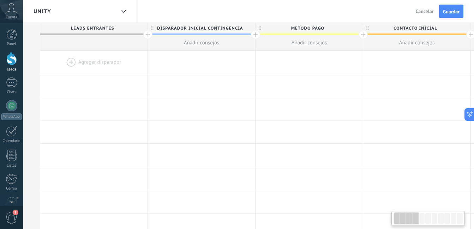
drag, startPoint x: 173, startPoint y: 96, endPoint x: 277, endPoint y: 48, distance: 114.4
click at [338, 96] on div "Agregar disparador" at bounding box center [309, 85] width 108 height 23
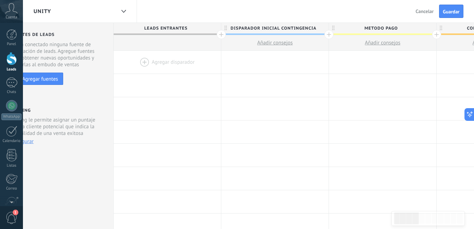
click at [319, 26] on span "DISPARADOR INICIAL CONTINGENCIA" at bounding box center [273, 28] width 104 height 11
click at [321, 29] on span at bounding box center [322, 28] width 5 height 5
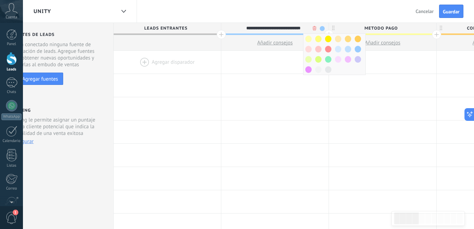
click at [307, 37] on span at bounding box center [308, 39] width 6 height 7
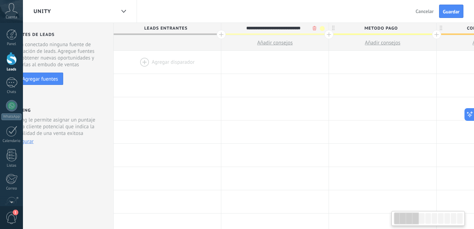
click at [420, 29] on span "METODO PAGO" at bounding box center [381, 28] width 104 height 11
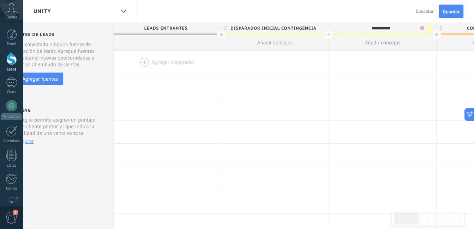
click at [430, 30] on span at bounding box center [429, 28] width 5 height 5
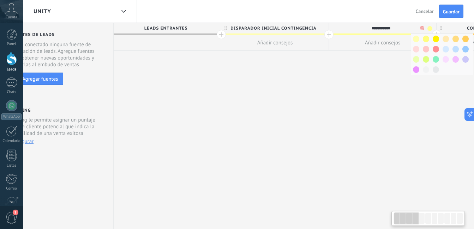
scroll to position [0, 24]
click at [414, 37] on span at bounding box center [415, 39] width 6 height 7
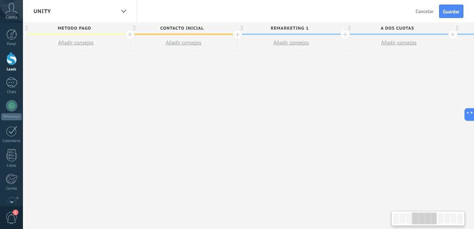
drag, startPoint x: 421, startPoint y: 103, endPoint x: 99, endPoint y: 102, distance: 322.0
click at [97, 107] on div "**********" at bounding box center [398, 126] width 1183 height 207
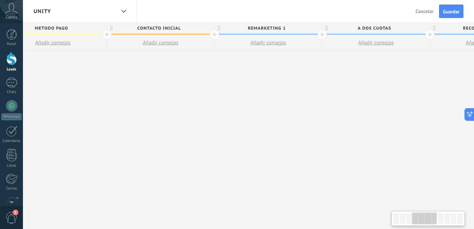
click at [195, 28] on span "CONTACTO INICIAL" at bounding box center [159, 28] width 104 height 11
click at [206, 28] on span at bounding box center [207, 28] width 5 height 5
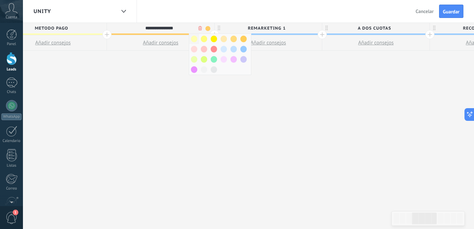
click at [193, 38] on span at bounding box center [194, 39] width 6 height 7
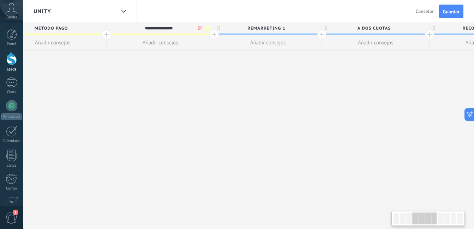
click at [300, 31] on span "REMARKETING 1" at bounding box center [266, 28] width 104 height 11
click at [312, 29] on input "**********" at bounding box center [266, 28] width 93 height 11
click at [313, 29] on span at bounding box center [315, 28] width 5 height 5
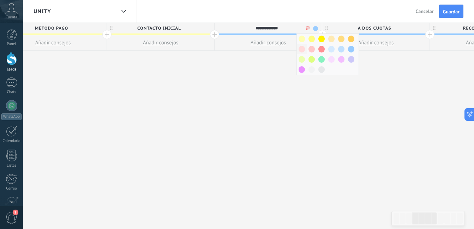
click at [303, 48] on span at bounding box center [301, 49] width 6 height 7
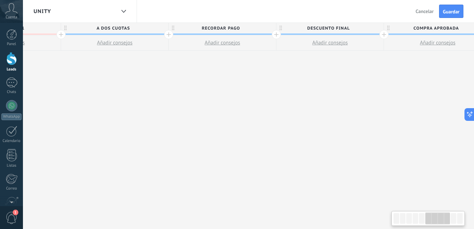
drag, startPoint x: 379, startPoint y: 90, endPoint x: 117, endPoint y: 67, distance: 262.7
click at [117, 70] on div "**********" at bounding box center [114, 126] width 1183 height 207
click at [149, 29] on span "A DOS CUOTAS" at bounding box center [113, 28] width 104 height 11
click at [162, 30] on span at bounding box center [161, 28] width 5 height 5
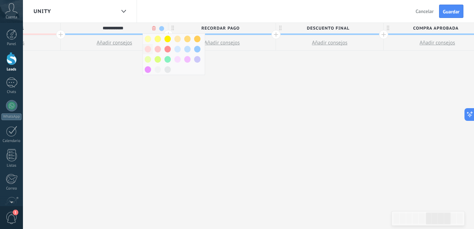
click at [144, 50] on div at bounding box center [148, 49] width 10 height 10
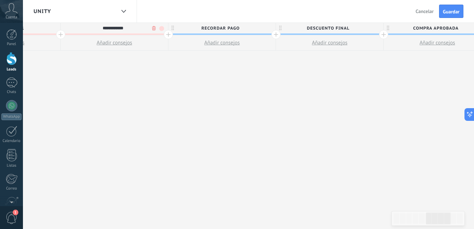
click at [258, 25] on span "RECORDAR PAGO" at bounding box center [220, 28] width 104 height 11
click at [271, 29] on span at bounding box center [269, 28] width 5 height 5
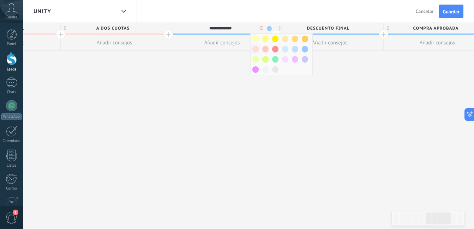
click at [255, 48] on span at bounding box center [255, 49] width 6 height 7
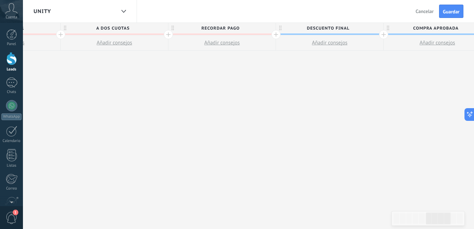
click at [362, 31] on span "DESCUENTO FINAL" at bounding box center [328, 28] width 104 height 11
click at [377, 29] on span at bounding box center [376, 28] width 5 height 5
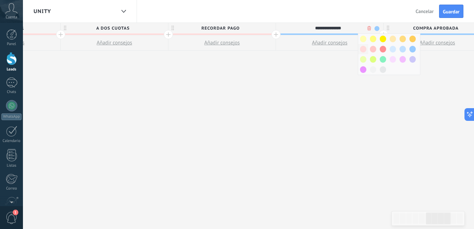
click at [360, 50] on span at bounding box center [363, 49] width 6 height 7
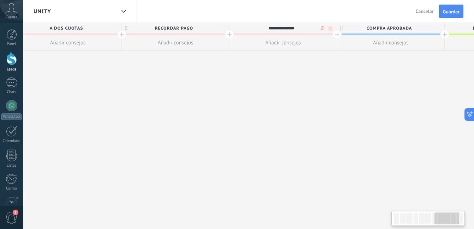
scroll to position [0, 847]
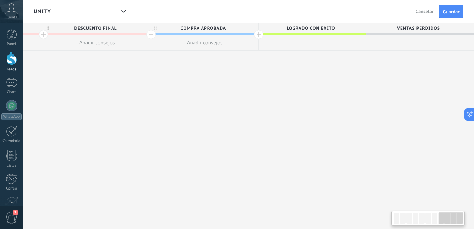
drag, startPoint x: 430, startPoint y: 90, endPoint x: 176, endPoint y: 84, distance: 253.3
click at [243, 32] on span "COMPRA APROBADA" at bounding box center [203, 28] width 104 height 11
click at [249, 30] on input "**********" at bounding box center [202, 28] width 93 height 11
click at [251, 30] on span at bounding box center [251, 28] width 5 height 5
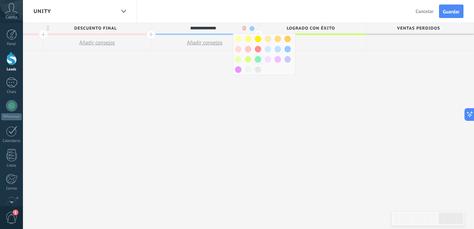
click at [259, 60] on span at bounding box center [258, 59] width 6 height 7
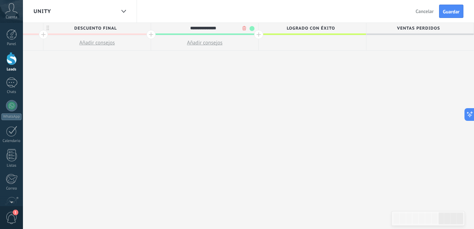
click at [448, 15] on button "Guardar" at bounding box center [451, 11] width 24 height 13
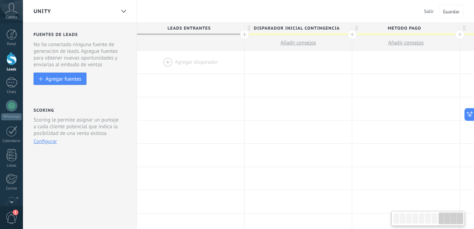
scroll to position [0, 847]
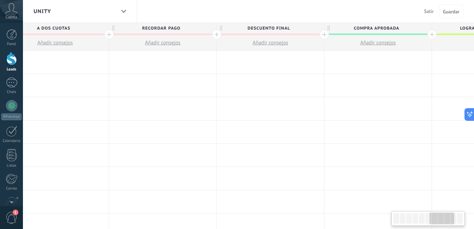
drag, startPoint x: 276, startPoint y: 123, endPoint x: 480, endPoint y: 134, distance: 204.5
click at [473, 134] on html ".abccls-1,.abccls-2{fill-rule:evenodd}.abccls-2{fill:#fff} .abfcls-1{fill:none}…" at bounding box center [237, 114] width 474 height 229
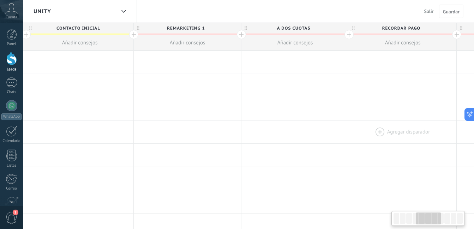
drag, startPoint x: 120, startPoint y: 124, endPoint x: 361, endPoint y: 125, distance: 241.3
click at [360, 125] on div at bounding box center [402, 132] width 107 height 23
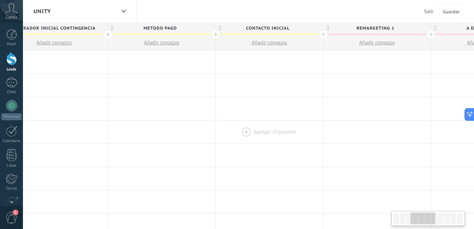
scroll to position [0, 207]
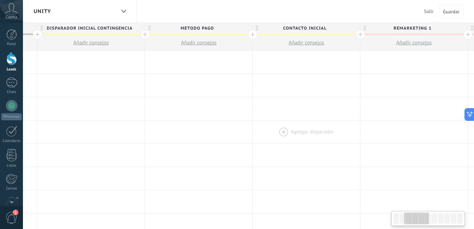
drag, startPoint x: 150, startPoint y: 114, endPoint x: 347, endPoint y: 124, distance: 197.8
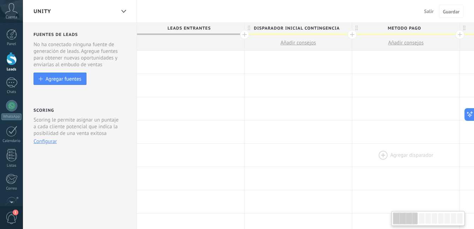
drag, startPoint x: 132, startPoint y: 110, endPoint x: 424, endPoint y: 154, distance: 295.0
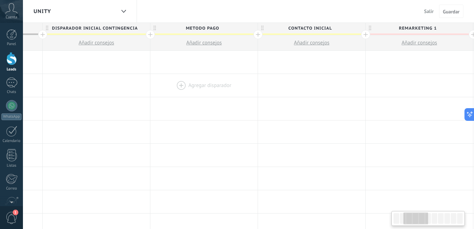
drag, startPoint x: 380, startPoint y: 95, endPoint x: 177, endPoint y: 83, distance: 203.1
click at [177, 83] on div at bounding box center [203, 85] width 107 height 23
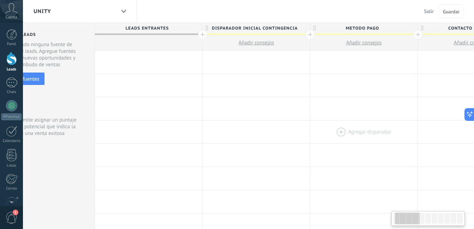
drag, startPoint x: 308, startPoint y: 154, endPoint x: 402, endPoint y: 142, distance: 94.9
click at [473, 162] on html ".abccls-1,.abccls-2{fill-rule:evenodd}.abccls-2{fill:#fff} .abfcls-1{fill:none}…" at bounding box center [237, 114] width 474 height 229
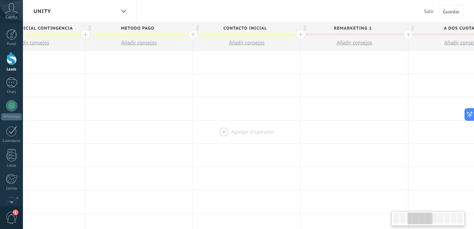
drag, startPoint x: 395, startPoint y: 142, endPoint x: 206, endPoint y: 131, distance: 189.8
click at [177, 136] on div at bounding box center [138, 132] width 107 height 23
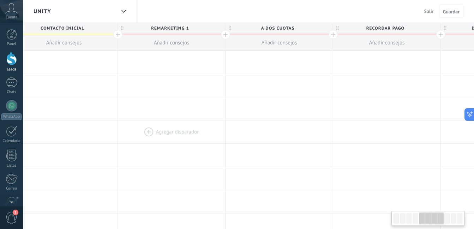
drag, startPoint x: 358, startPoint y: 133, endPoint x: 172, endPoint y: 122, distance: 186.2
click at [142, 125] on div at bounding box center [171, 132] width 107 height 23
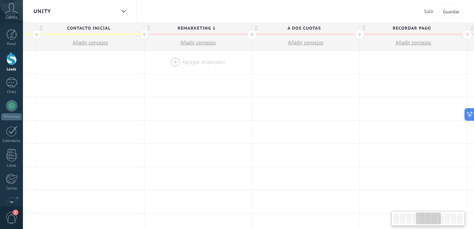
drag, startPoint x: 383, startPoint y: 126, endPoint x: 217, endPoint y: 67, distance: 176.9
click at [473, 97] on html ".abccls-1,.abccls-2{fill-rule:evenodd}.abccls-2{fill:#fff} .abfcls-1{fill:none}…" at bounding box center [237, 114] width 474 height 229
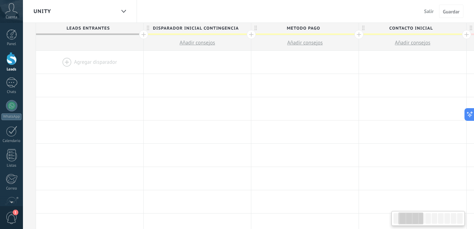
drag, startPoint x: 347, startPoint y: 73, endPoint x: 480, endPoint y: 77, distance: 133.0
click at [473, 77] on html ".abccls-1,.abccls-2{fill-rule:evenodd}.abccls-2{fill:#fff} .abfcls-1{fill:none}…" at bounding box center [237, 114] width 474 height 229
click at [118, 13] on div at bounding box center [123, 12] width 12 height 14
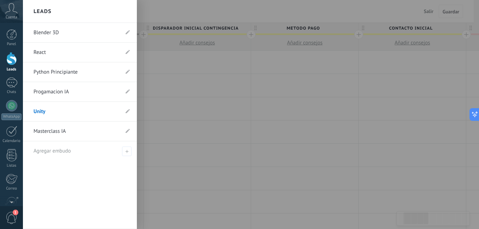
click at [91, 128] on link "Masterclass IA" at bounding box center [77, 132] width 86 height 20
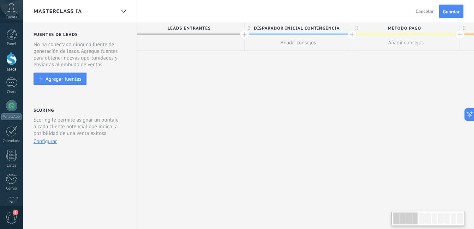
click at [337, 31] on span "DISPARADOR INICIAL CONTINGENCIA" at bounding box center [296, 28] width 104 height 11
click at [347, 30] on span at bounding box center [345, 28] width 5 height 5
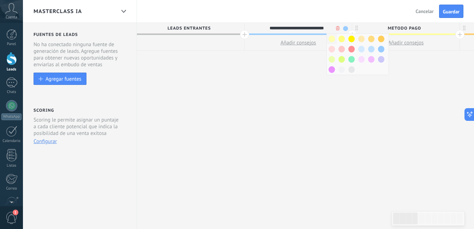
click at [332, 39] on span at bounding box center [331, 39] width 6 height 7
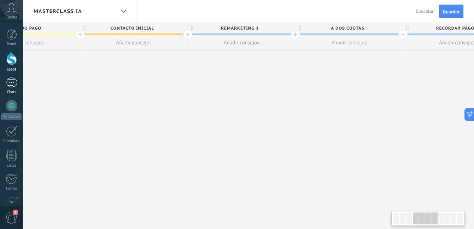
drag, startPoint x: 403, startPoint y: 113, endPoint x: 17, endPoint y: 79, distance: 387.7
click at [17, 79] on body ".abccls-1,.abccls-2{fill-rule:evenodd}.abccls-2{fill:#fff} .abfcls-1{fill:none}…" at bounding box center [237, 114] width 474 height 229
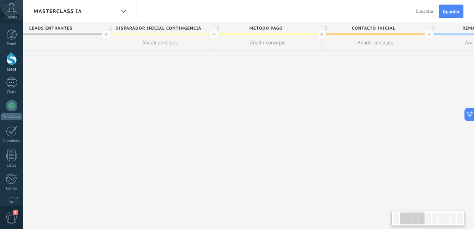
drag, startPoint x: 36, startPoint y: 58, endPoint x: 284, endPoint y: 53, distance: 247.7
click at [300, 29] on span "METODO PAGO" at bounding box center [265, 28] width 104 height 11
click at [311, 29] on input "**********" at bounding box center [265, 28] width 93 height 11
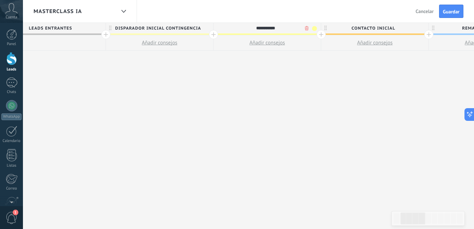
click at [314, 29] on span at bounding box center [314, 28] width 5 height 5
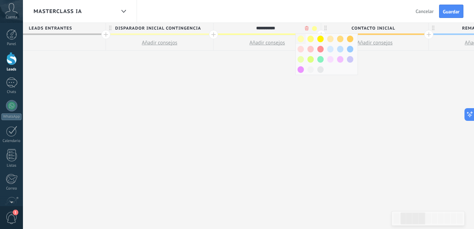
click at [302, 38] on span at bounding box center [300, 39] width 6 height 7
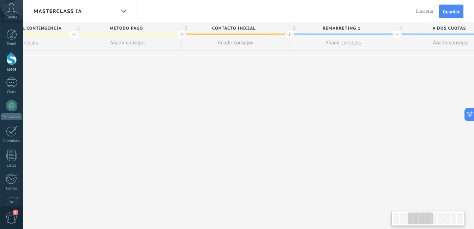
drag, startPoint x: 396, startPoint y: 103, endPoint x: 265, endPoint y: 84, distance: 132.6
click at [260, 92] on div "**********" at bounding box center [450, 126] width 1183 height 207
click at [276, 27] on span "CONTACTO INICIAL" at bounding box center [233, 28] width 104 height 11
click at [282, 29] on span at bounding box center [281, 28] width 5 height 5
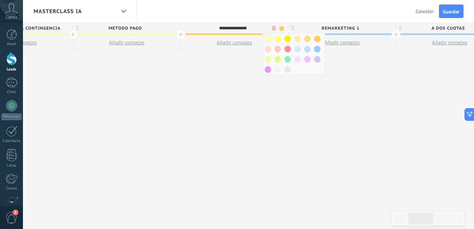
click at [268, 41] on span at bounding box center [268, 39] width 6 height 7
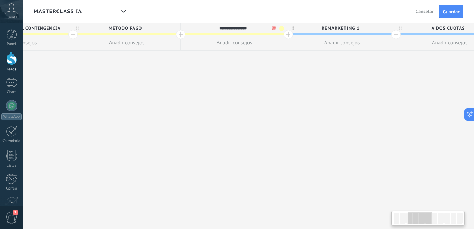
click at [372, 28] on span "REMARKETING 1" at bounding box center [340, 28] width 104 height 11
click at [388, 30] on span at bounding box center [389, 28] width 5 height 5
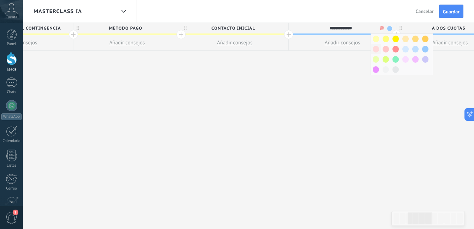
click at [374, 49] on span at bounding box center [375, 49] width 6 height 7
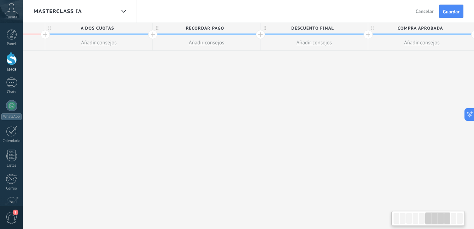
scroll to position [0, 595]
drag, startPoint x: 422, startPoint y: 101, endPoint x: 115, endPoint y: 61, distance: 308.7
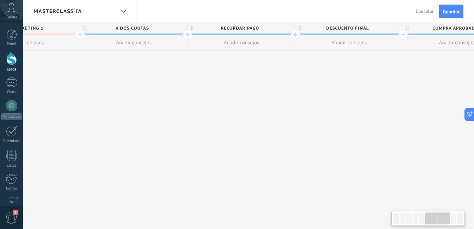
click at [105, 71] on div "**********" at bounding box center [133, 126] width 1183 height 207
click at [172, 26] on span "A DOS CUOTAS" at bounding box center [132, 28] width 104 height 11
click at [180, 29] on span at bounding box center [180, 28] width 5 height 5
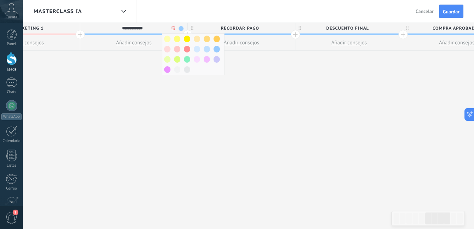
click at [168, 51] on span at bounding box center [167, 49] width 6 height 7
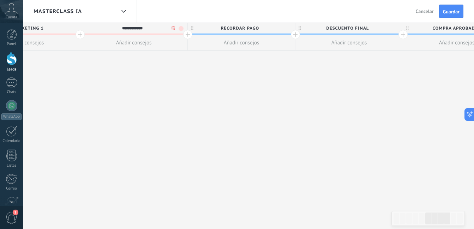
click at [269, 29] on span "RECORDAR PAGO" at bounding box center [240, 28] width 104 height 11
click at [287, 30] on span at bounding box center [288, 28] width 5 height 5
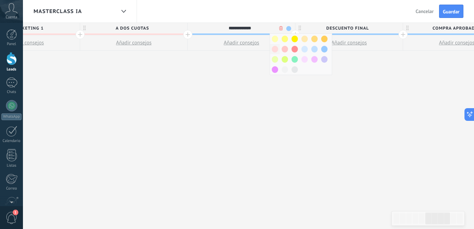
click at [274, 50] on span at bounding box center [275, 49] width 6 height 7
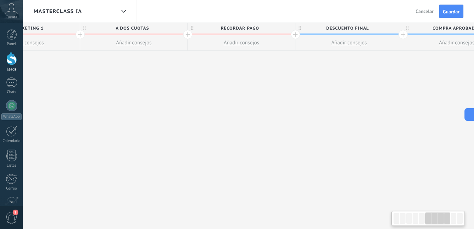
scroll to position [0, 595]
click at [392, 27] on span "DESCUENTO FINAL" at bounding box center [347, 28] width 104 height 11
click at [397, 28] on span at bounding box center [395, 28] width 5 height 5
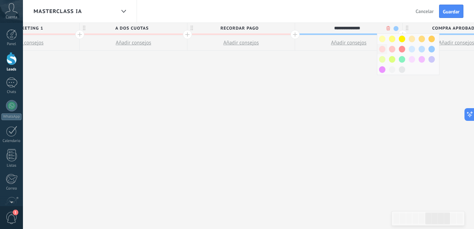
click at [382, 49] on span at bounding box center [382, 49] width 6 height 7
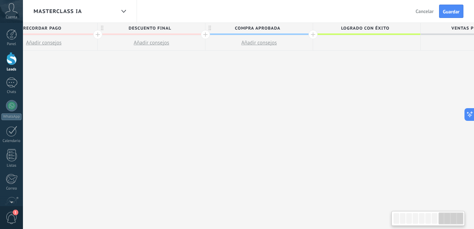
scroll to position [0, 847]
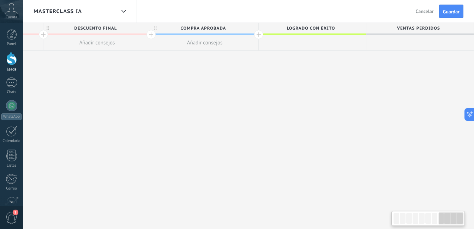
drag, startPoint x: 411, startPoint y: 88, endPoint x: 147, endPoint y: 49, distance: 266.7
click at [247, 28] on span "COMPRA APROBADA" at bounding box center [206, 28] width 104 height 11
click at [257, 27] on span at bounding box center [255, 28] width 5 height 5
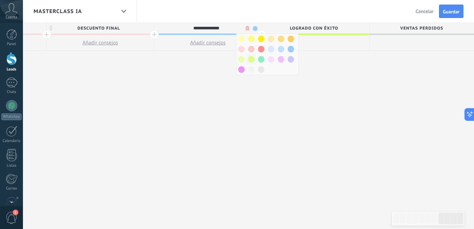
click at [249, 59] on span at bounding box center [251, 59] width 6 height 7
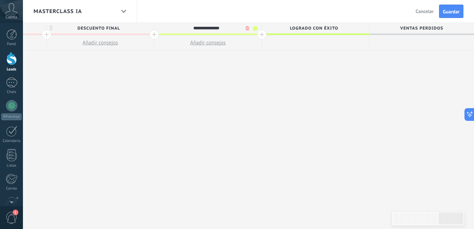
click at [255, 29] on span at bounding box center [255, 28] width 5 height 5
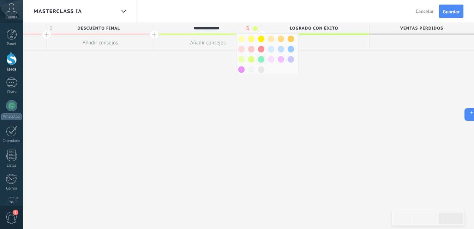
click at [259, 60] on span at bounding box center [261, 59] width 6 height 7
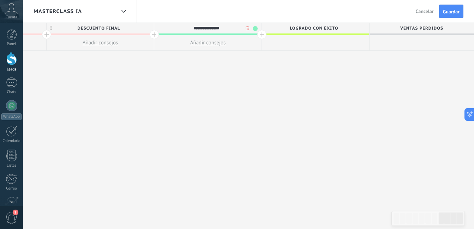
click at [444, 13] on span "Guardar" at bounding box center [451, 11] width 17 height 5
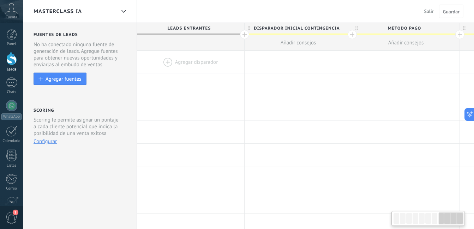
scroll to position [0, 843]
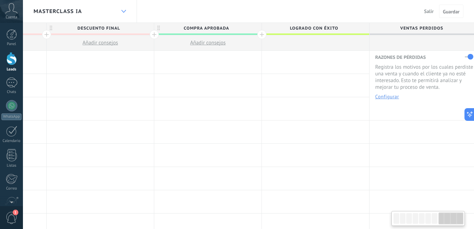
click at [127, 14] on div at bounding box center [123, 12] width 12 height 14
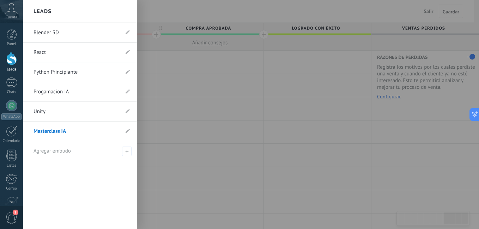
click at [251, 118] on div at bounding box center [262, 114] width 479 height 229
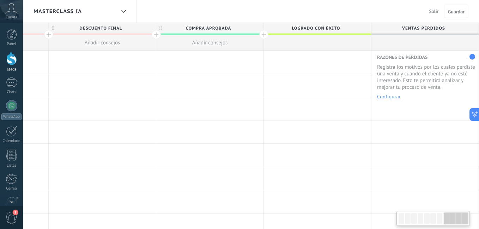
scroll to position [0, 841]
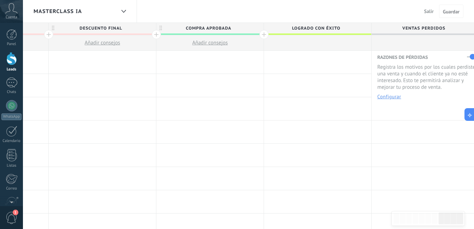
click at [7, 67] on div "Leads" at bounding box center [11, 69] width 20 height 5
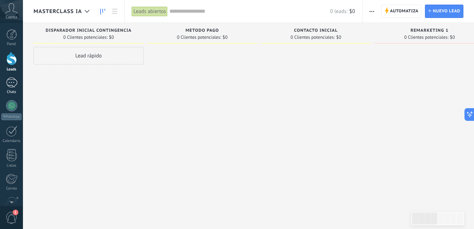
click at [16, 84] on div at bounding box center [11, 83] width 11 height 10
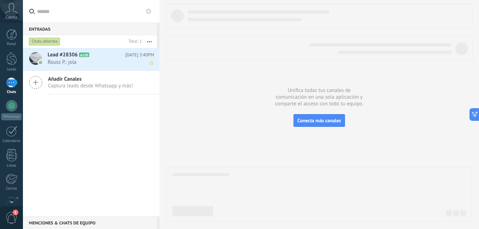
click at [90, 60] on span "Rouss P.: jola" at bounding box center [94, 62] width 93 height 7
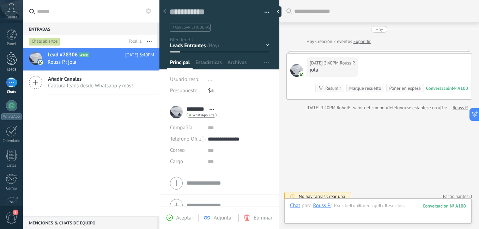
scroll to position [5, 0]
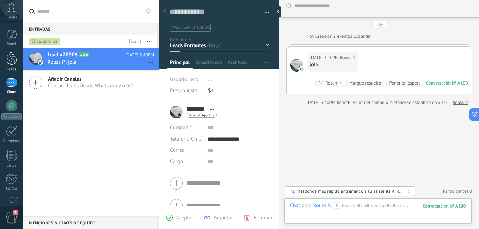
click at [16, 59] on div at bounding box center [11, 58] width 11 height 13
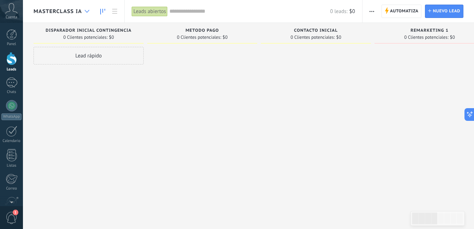
click at [90, 8] on div at bounding box center [87, 12] width 12 height 14
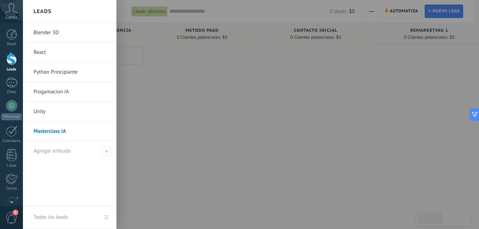
click at [77, 38] on link "Blender 3D" at bounding box center [72, 33] width 76 height 20
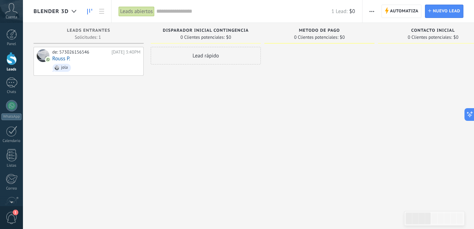
click at [202, 95] on div "Lead rápido" at bounding box center [206, 115] width 110 height 137
click at [15, 88] on link "Chats" at bounding box center [11, 86] width 23 height 17
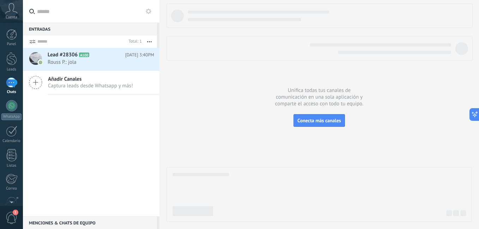
click at [151, 12] on icon at bounding box center [149, 11] width 6 height 6
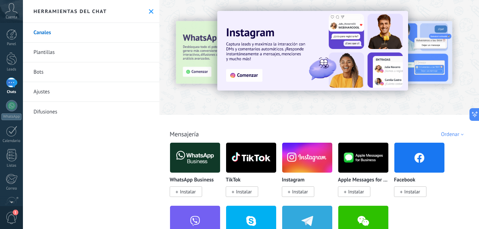
click at [62, 74] on link "Bots" at bounding box center [91, 72] width 137 height 20
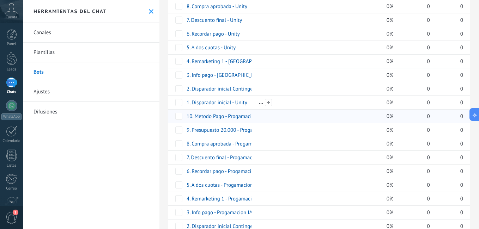
scroll to position [297, 0]
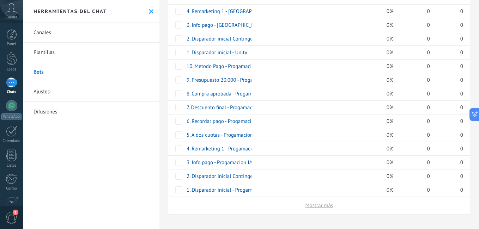
click at [322, 207] on span "Mostrar más" at bounding box center [319, 205] width 28 height 7
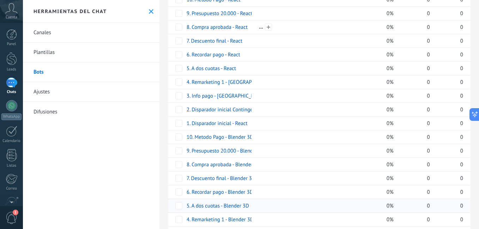
scroll to position [710, 0]
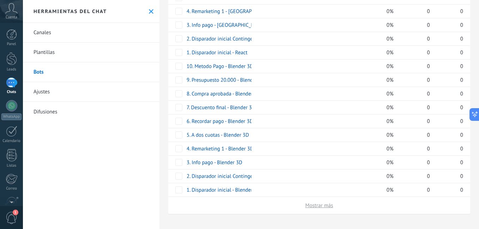
click at [315, 204] on span "Mostrar más" at bounding box center [319, 205] width 28 height 7
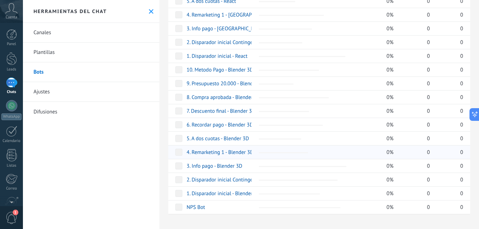
scroll to position [706, 0]
click at [233, 194] on link "1. Disparador inicial - Blender 3D" at bounding box center [224, 193] width 74 height 7
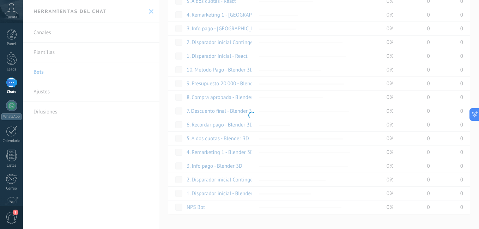
type input "**********"
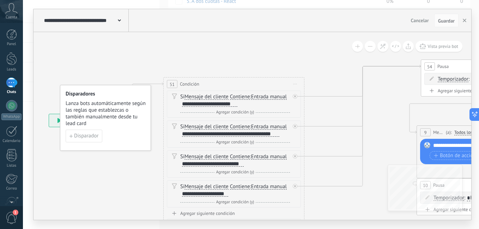
click at [465, 18] on button "button" at bounding box center [464, 20] width 11 height 13
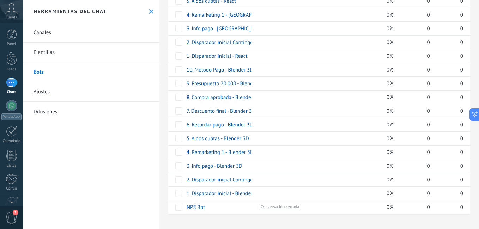
click at [128, 156] on div "Canales Plantillas Bots Ajustes Difusiones" at bounding box center [91, 126] width 137 height 206
click at [150, 13] on use at bounding box center [151, 11] width 5 height 5
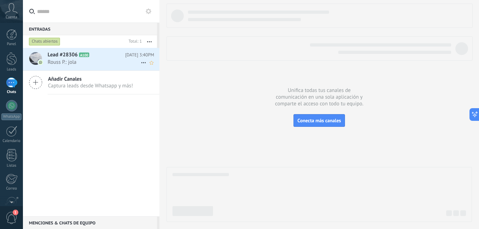
click at [100, 49] on div "Lead #28306 A100 [DATE] 3:40PM Rouss P.: jola" at bounding box center [104, 59] width 112 height 22
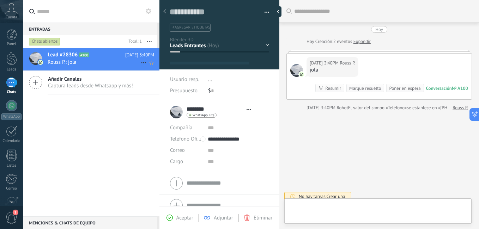
type textarea "**********"
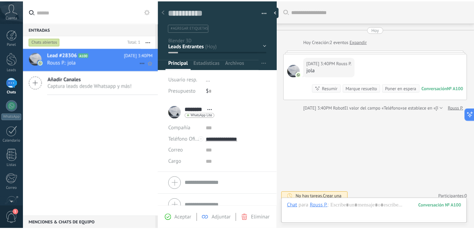
scroll to position [5, 0]
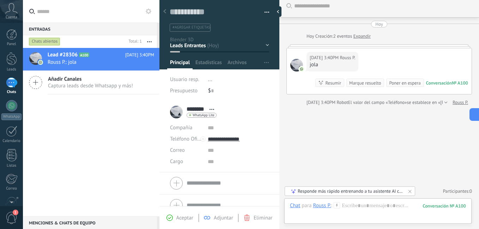
click at [148, 13] on use at bounding box center [149, 11] width 6 height 6
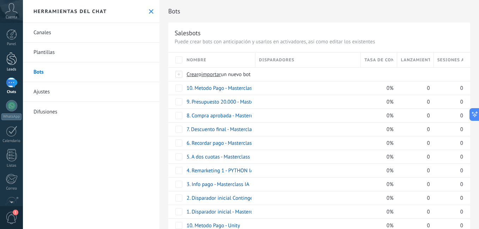
click at [16, 60] on div at bounding box center [11, 58] width 11 height 13
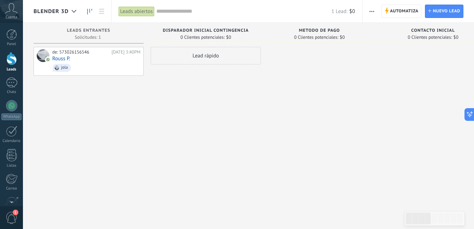
click at [381, 12] on div "Automatiza Nueva difusión Editar embudo Editar el diseño de la tarjeta Importar…" at bounding box center [417, 11] width 111 height 23
click at [408, 13] on span "Automatiza" at bounding box center [404, 11] width 29 height 13
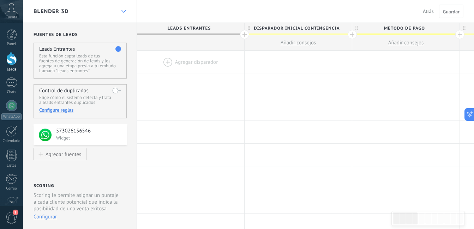
click at [126, 12] on div at bounding box center [123, 12] width 12 height 14
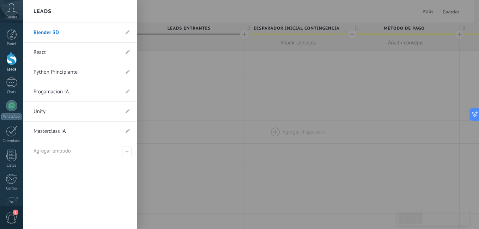
drag, startPoint x: 316, startPoint y: 141, endPoint x: 313, endPoint y: 135, distance: 6.5
click at [316, 141] on div at bounding box center [262, 114] width 479 height 229
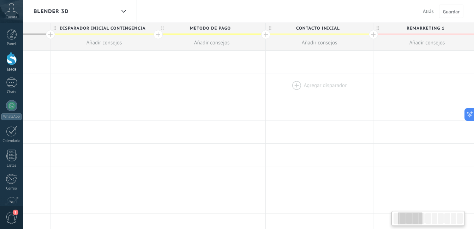
drag, startPoint x: 385, startPoint y: 107, endPoint x: 255, endPoint y: 83, distance: 132.7
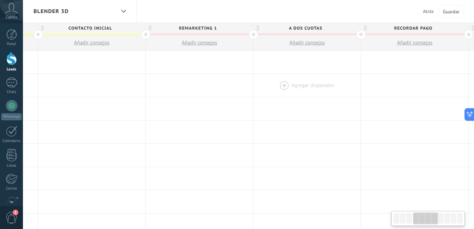
drag, startPoint x: 271, startPoint y: 78, endPoint x: 254, endPoint y: 75, distance: 16.8
click at [220, 74] on div at bounding box center [199, 85] width 107 height 23
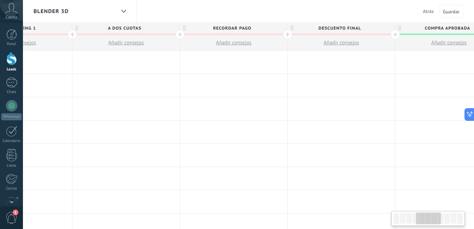
drag, startPoint x: 171, startPoint y: 78, endPoint x: 226, endPoint y: 74, distance: 55.2
click at [170, 77] on div at bounding box center [125, 85] width 107 height 23
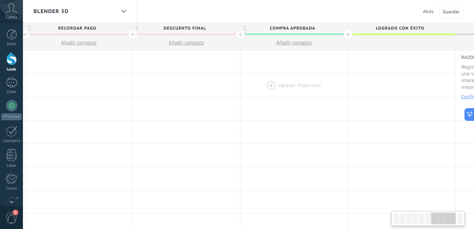
drag, startPoint x: 230, startPoint y: 74, endPoint x: 235, endPoint y: 75, distance: 5.1
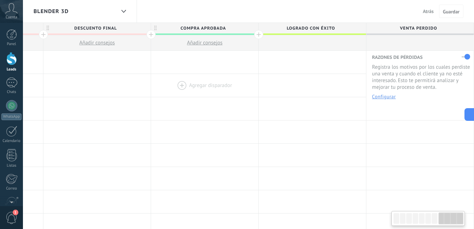
drag, startPoint x: 236, startPoint y: 78, endPoint x: 226, endPoint y: 77, distance: 10.3
drag, startPoint x: 219, startPoint y: 81, endPoint x: 193, endPoint y: 77, distance: 26.3
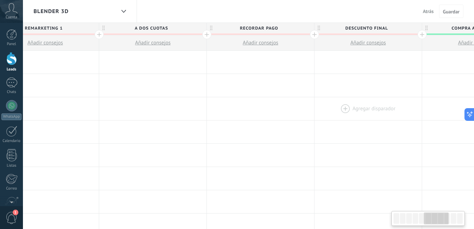
drag, startPoint x: 187, startPoint y: 112, endPoint x: 332, endPoint y: 102, distance: 145.7
click at [473, 123] on html ".abccls-1,.abccls-2{fill-rule:evenodd}.abccls-2{fill:#fff} .abfcls-1{fill:none}…" at bounding box center [237, 114] width 474 height 229
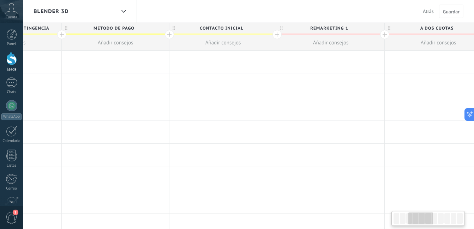
drag, startPoint x: 156, startPoint y: 117, endPoint x: 480, endPoint y: 121, distance: 324.5
click at [473, 121] on html ".abccls-1,.abccls-2{fill-rule:evenodd}.abccls-2{fill:#fff} .abfcls-1{fill:none}…" at bounding box center [237, 114] width 474 height 229
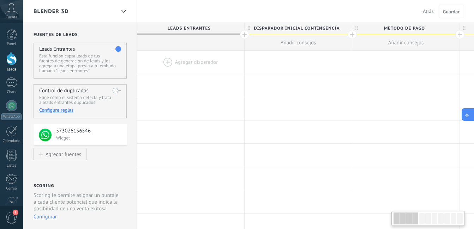
drag, startPoint x: 234, startPoint y: 110, endPoint x: 472, endPoint y: 115, distance: 238.5
click at [472, 0] on div "**********" at bounding box center [248, 0] width 451 height 0
click at [169, 63] on div at bounding box center [190, 62] width 107 height 23
click at [165, 60] on div at bounding box center [190, 62] width 107 height 23
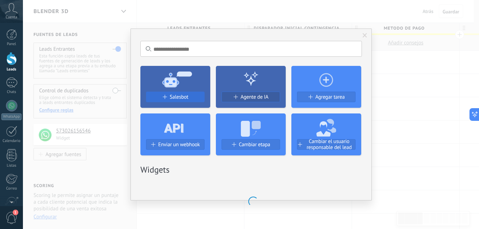
click at [187, 96] on span "Salesbot" at bounding box center [179, 97] width 19 height 6
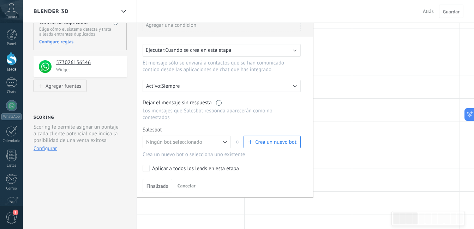
scroll to position [71, 0]
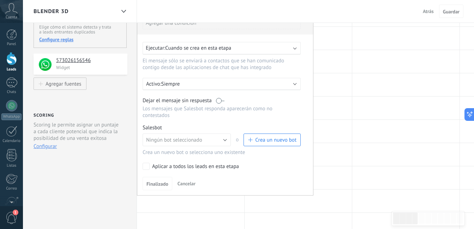
click at [210, 150] on div "Crea un nuevo bot o selecciona uno existente" at bounding box center [221, 152] width 158 height 7
click at [218, 138] on button "Ningún bot seleccionado" at bounding box center [186, 140] width 88 height 13
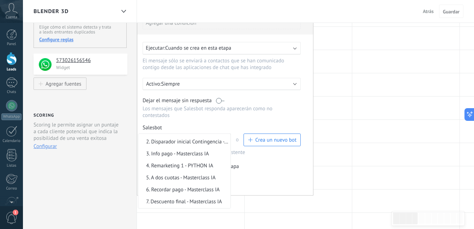
scroll to position [587, 0]
click at [211, 142] on span "1. Disparador inicial - Blender 3D" at bounding box center [183, 141] width 90 height 7
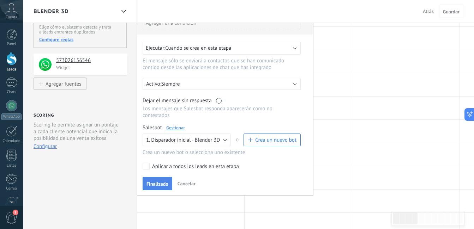
click at [164, 182] on span "Finalizado" at bounding box center [157, 184] width 22 height 5
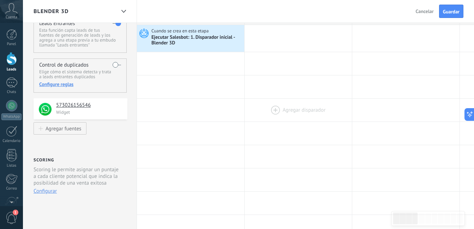
scroll to position [0, 0]
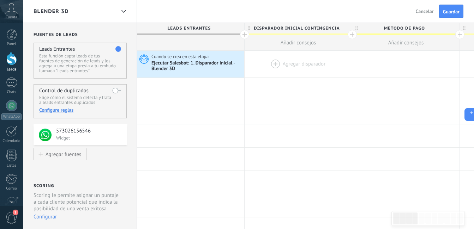
click at [274, 65] on div at bounding box center [297, 64] width 107 height 27
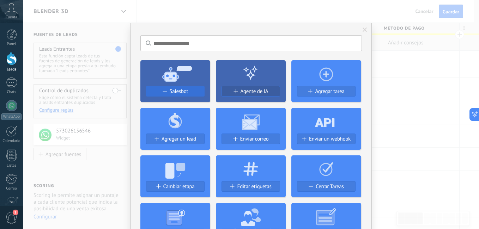
click at [195, 90] on div "Salesbot" at bounding box center [175, 92] width 58 height 6
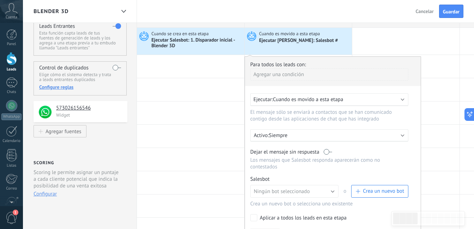
scroll to position [35, 0]
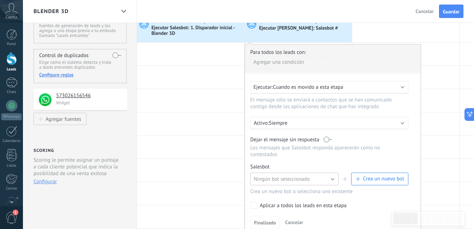
click at [310, 178] on button "Ningún bot seleccionado" at bounding box center [294, 179] width 88 height 13
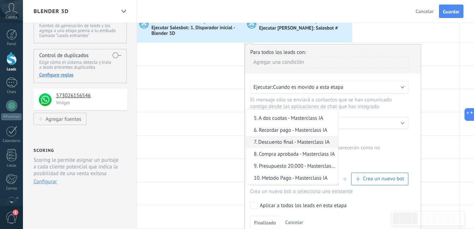
scroll to position [551, 0]
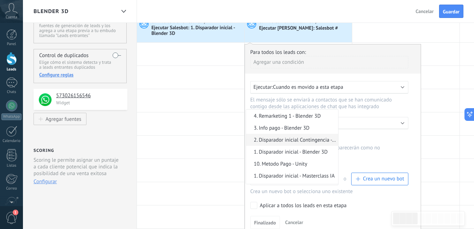
click at [299, 143] on span "2. Disparador inicial Contingencia - Blender 3D" at bounding box center [291, 140] width 90 height 7
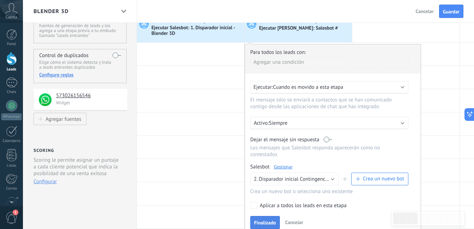
click at [277, 220] on button "Finalizado" at bounding box center [265, 222] width 30 height 13
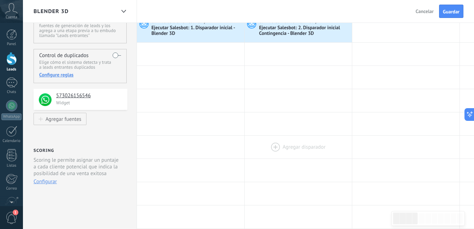
scroll to position [0, 0]
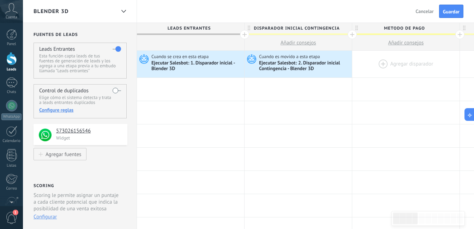
click at [382, 63] on div at bounding box center [405, 64] width 107 height 27
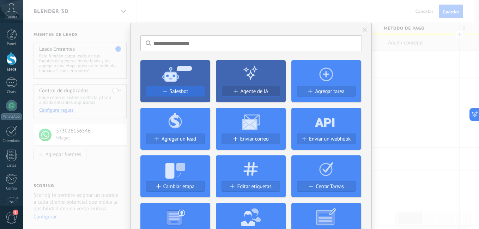
click at [183, 88] on button "Salesbot" at bounding box center [175, 91] width 59 height 11
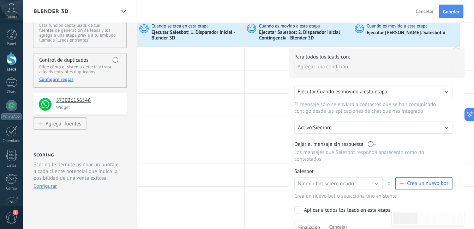
scroll to position [71, 0]
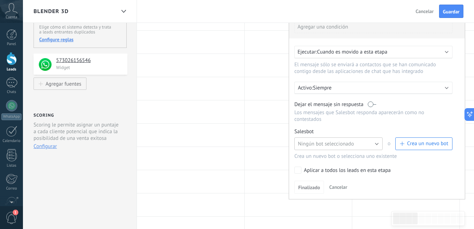
click at [331, 142] on span "Ningún bot seleccionado" at bounding box center [326, 144] width 56 height 7
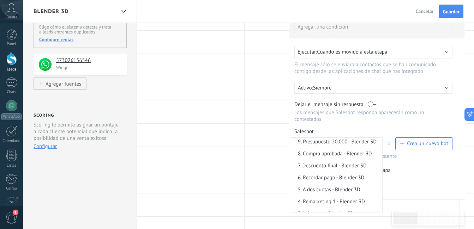
scroll to position [459, 0]
click at [354, 168] on span "10. Metodo Pago - Blender 3D" at bounding box center [335, 165] width 90 height 7
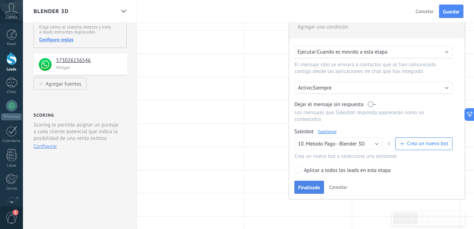
click at [301, 188] on span "Finalizado" at bounding box center [309, 187] width 22 height 5
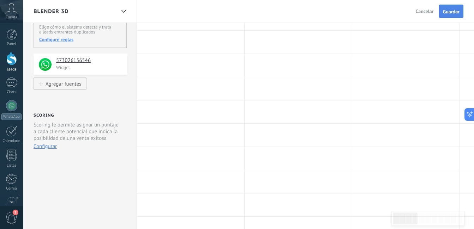
click at [445, 16] on button "Guardar" at bounding box center [451, 11] width 24 height 13
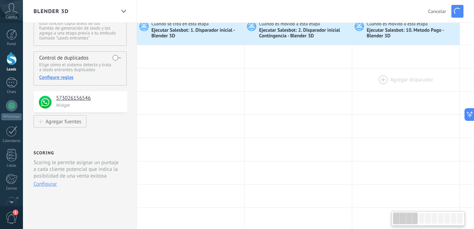
scroll to position [0, 0]
